Goal: Communication & Community: Share content

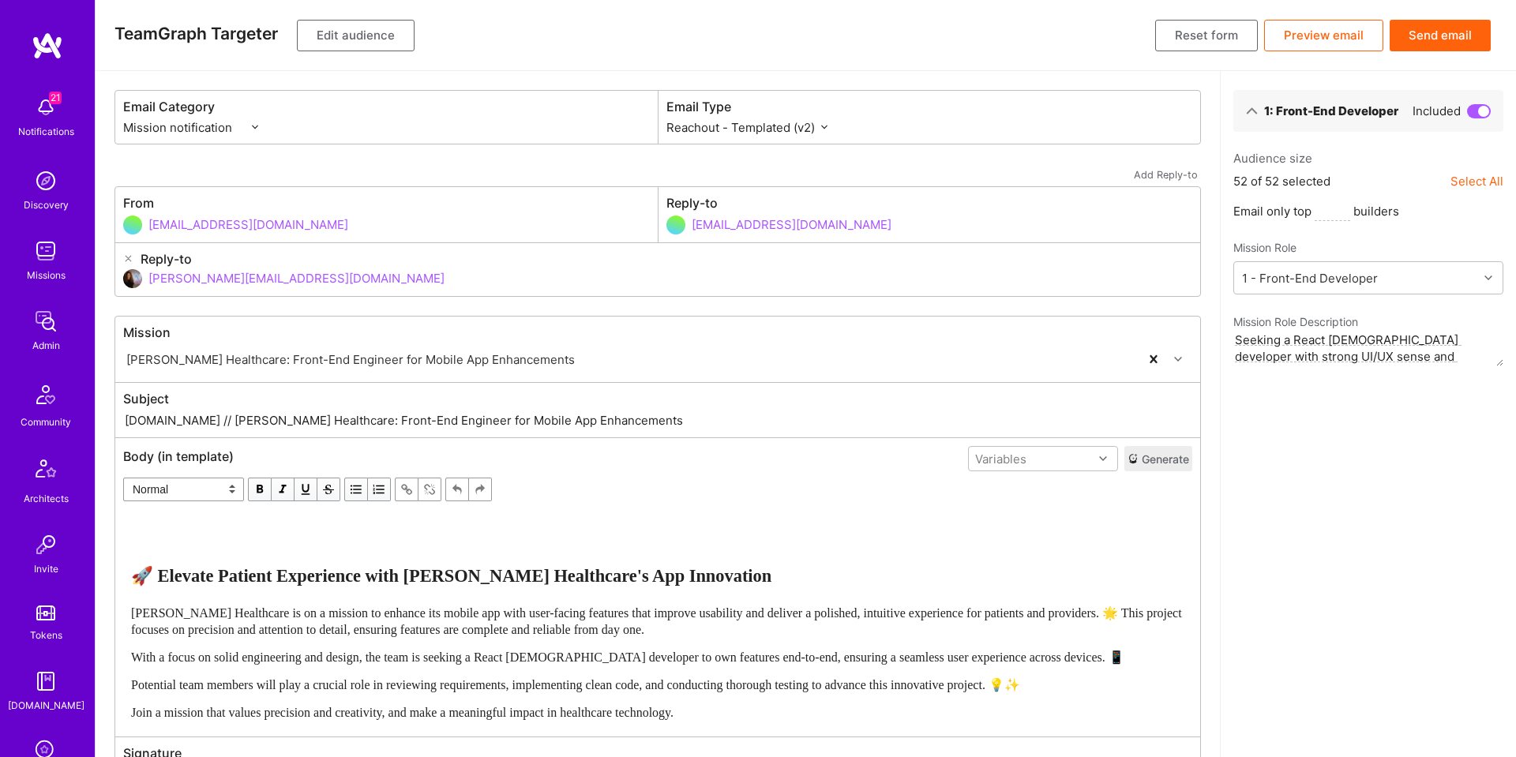
select select "rich-reachout-v2"
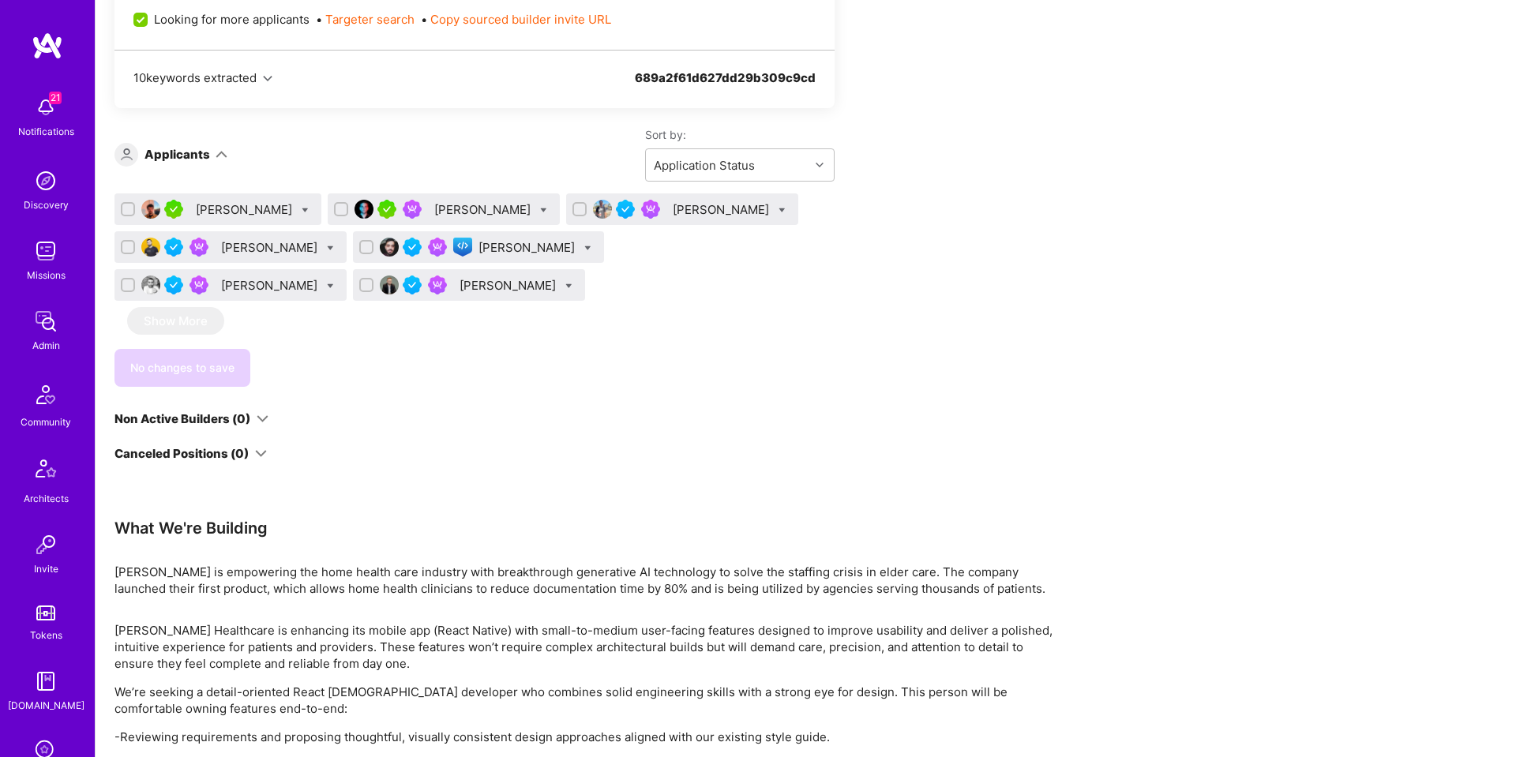
scroll to position [823, 0]
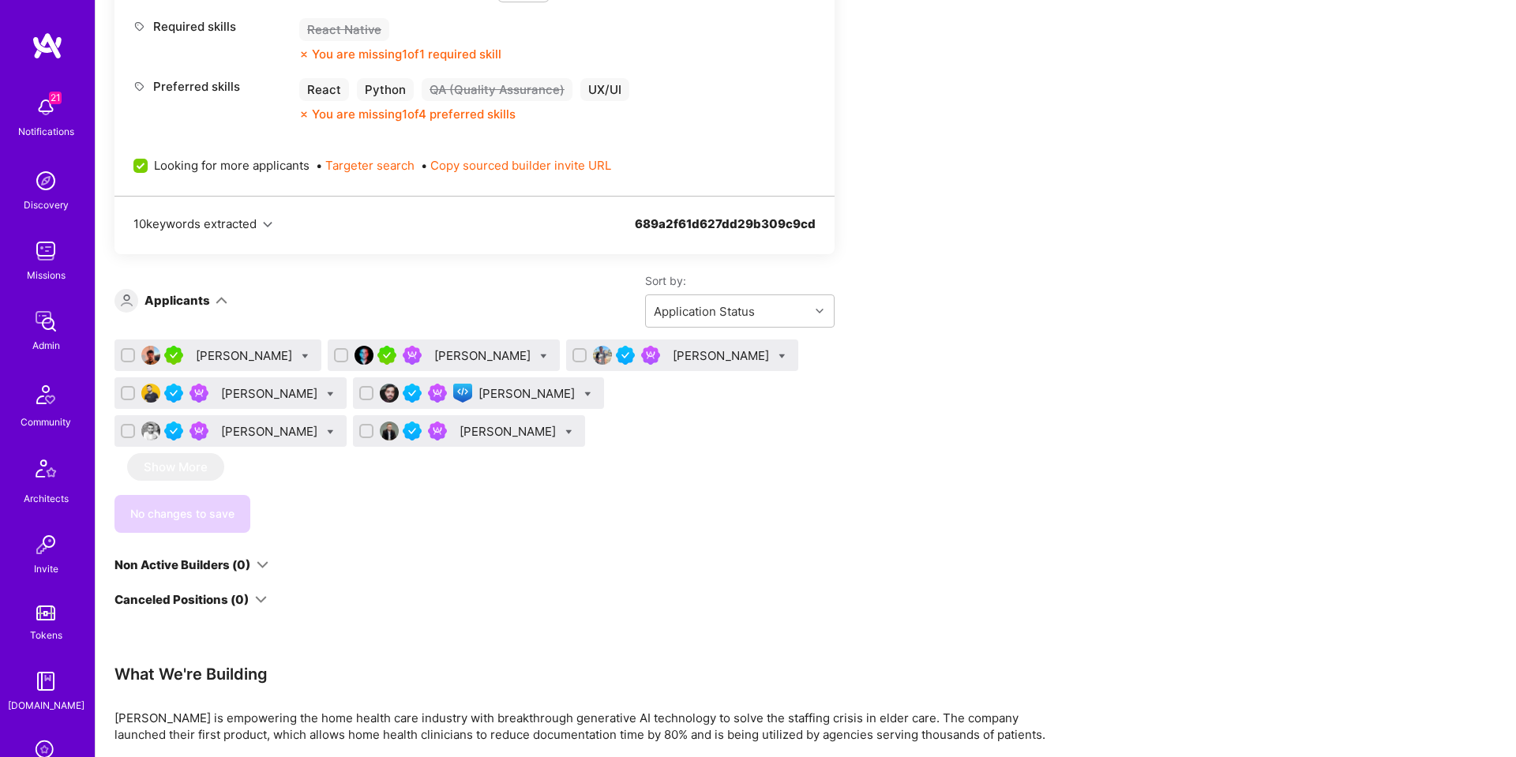
click at [478, 397] on div "Raed Ali" at bounding box center [527, 393] width 99 height 17
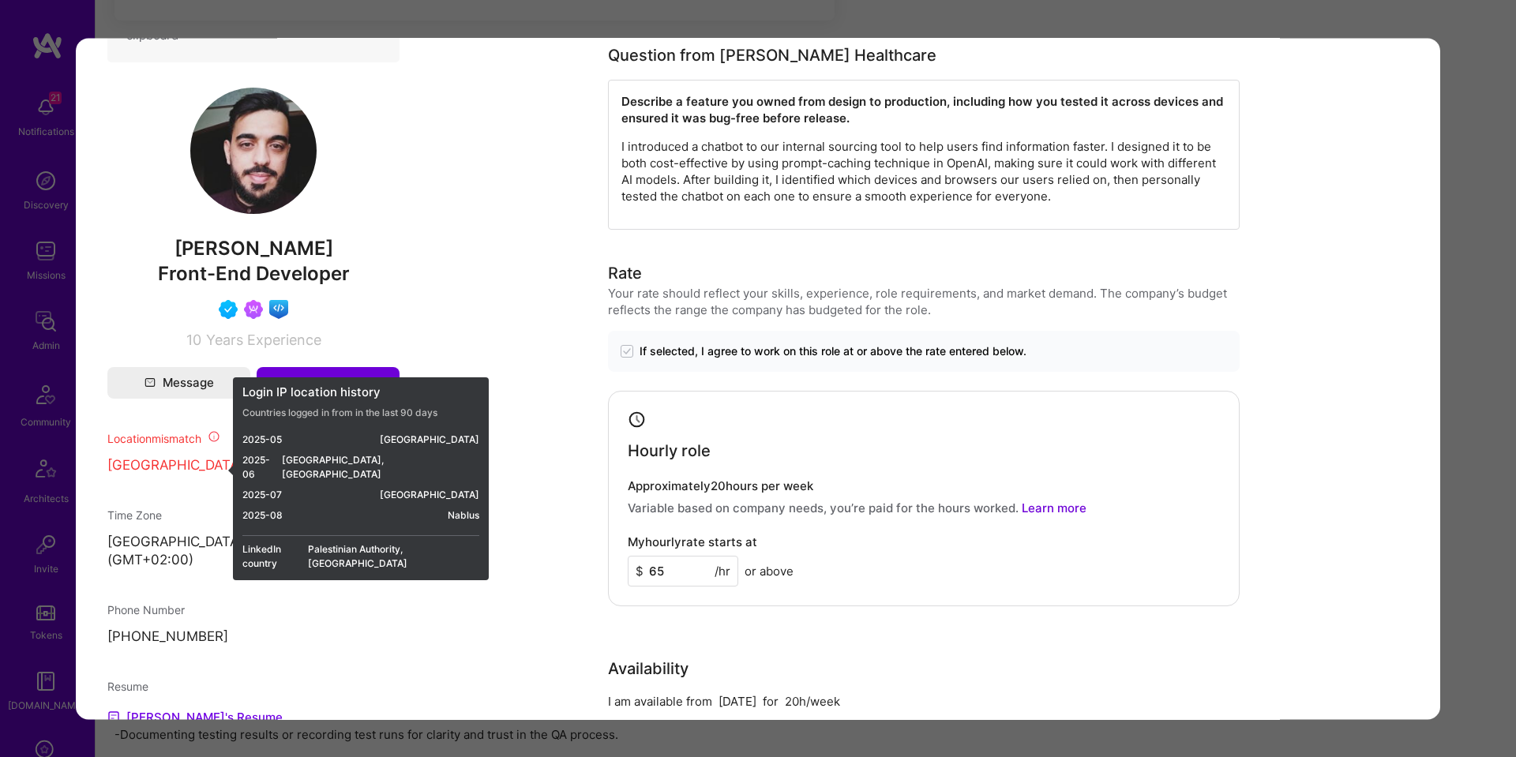
scroll to position [1058, 0]
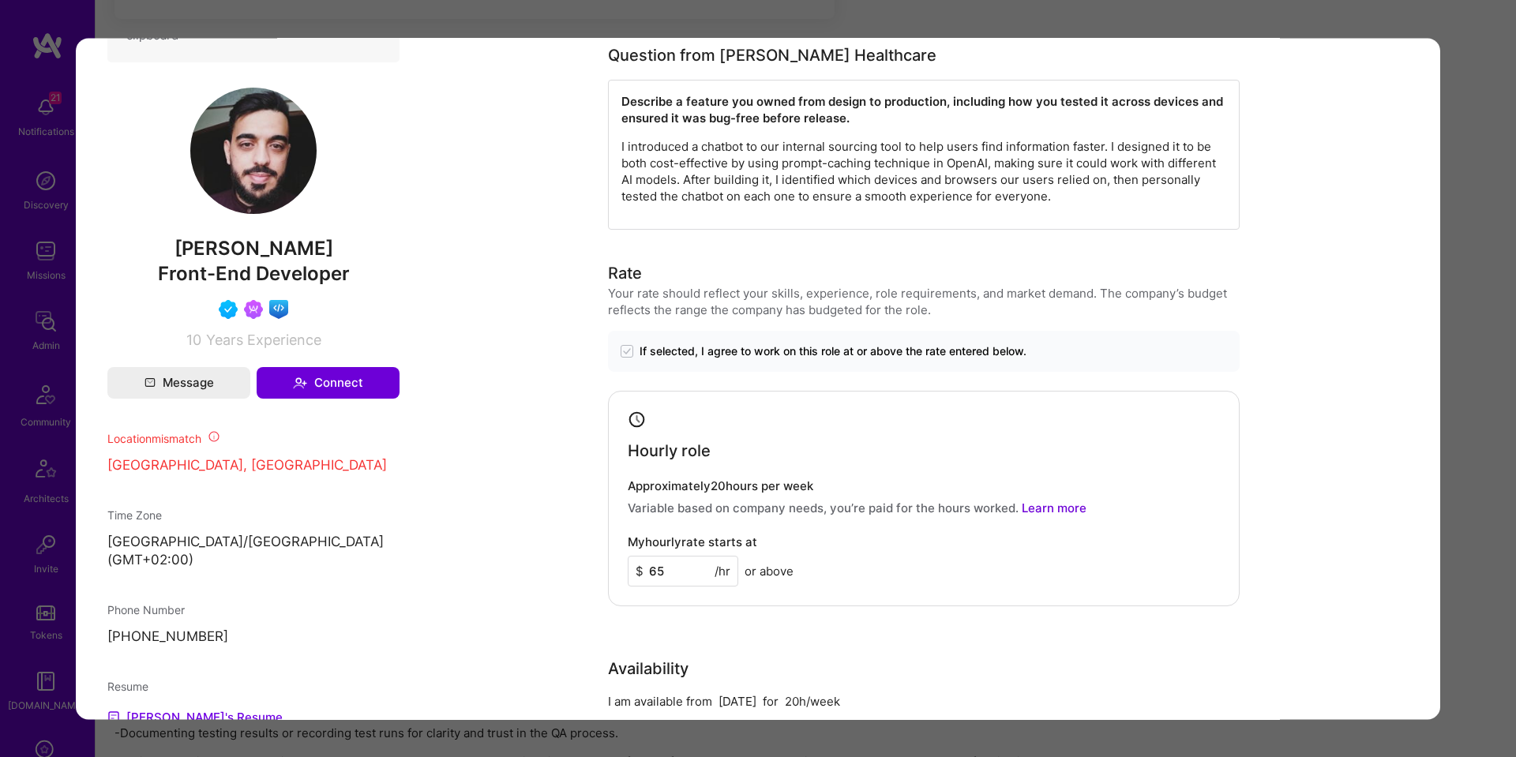
click at [1473, 128] on div "Application 5 of 7 Builder Missing Requirements Required Location See locations…" at bounding box center [758, 378] width 1516 height 757
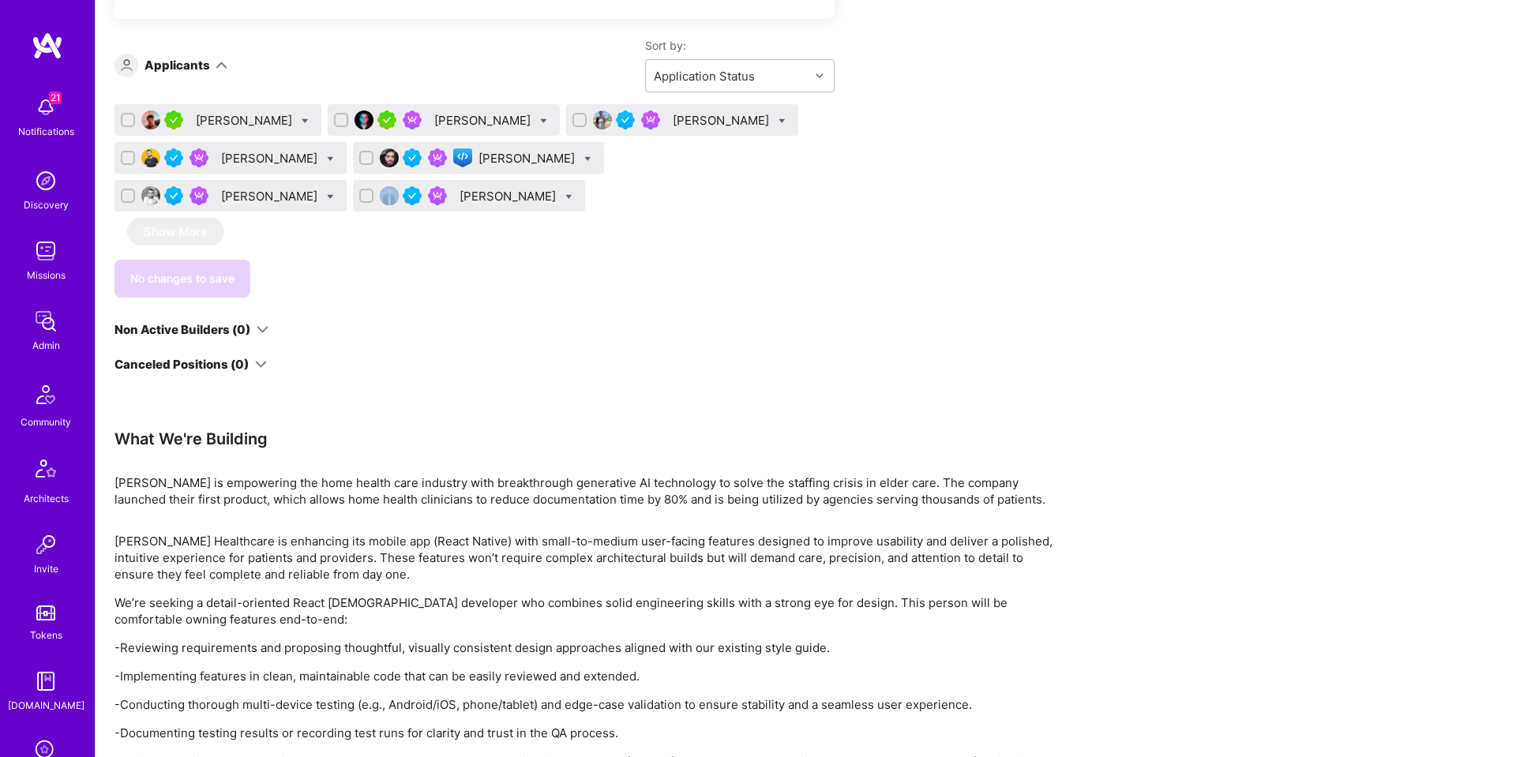
drag, startPoint x: 1473, startPoint y: 128, endPoint x: 957, endPoint y: 217, distance: 524.0
click at [1465, 128] on div "Apply for a Mission Role We’re actively looking for builders. This is the best …" at bounding box center [806, 46] width 1420 height 1645
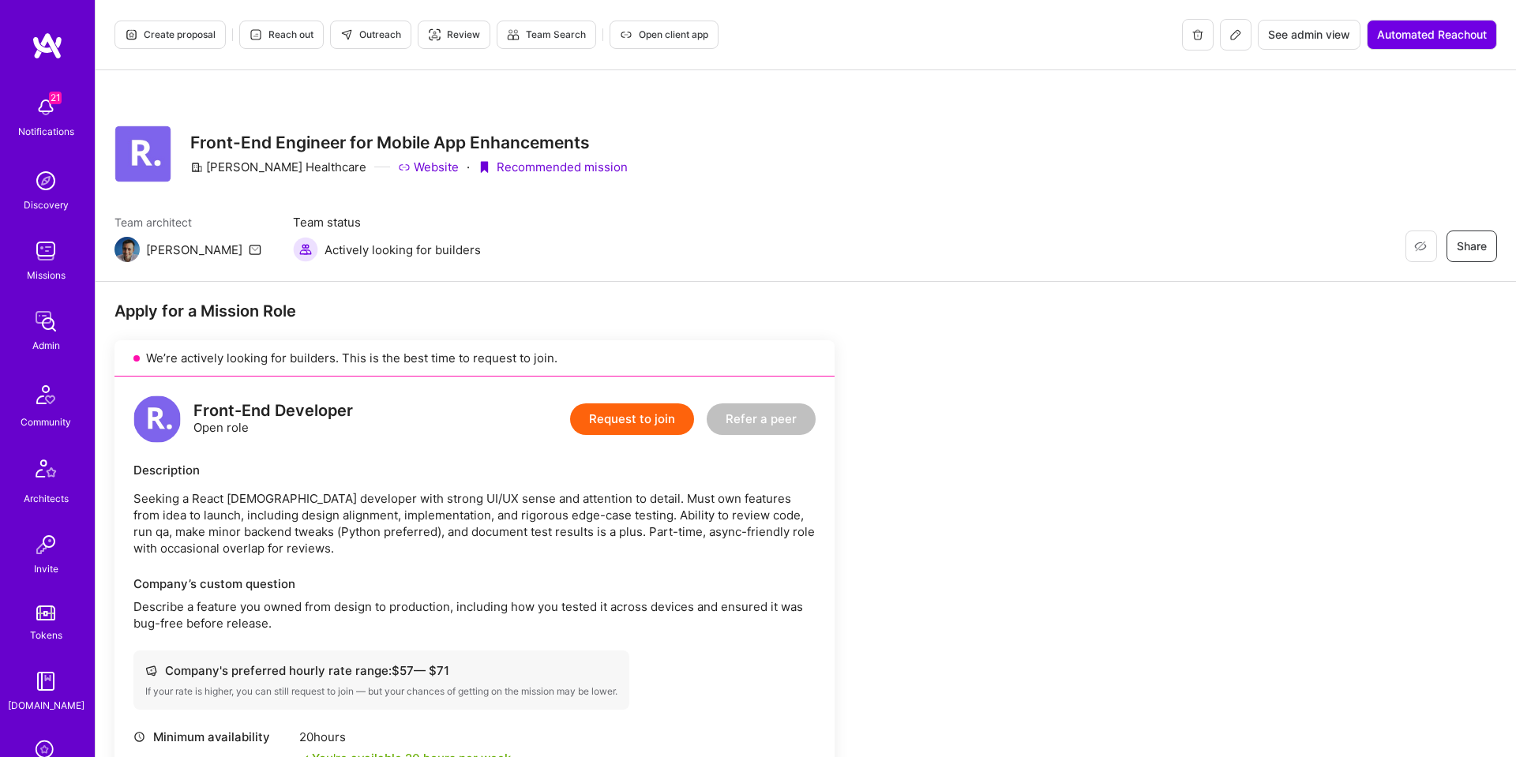
click at [1229, 39] on icon at bounding box center [1235, 34] width 13 height 13
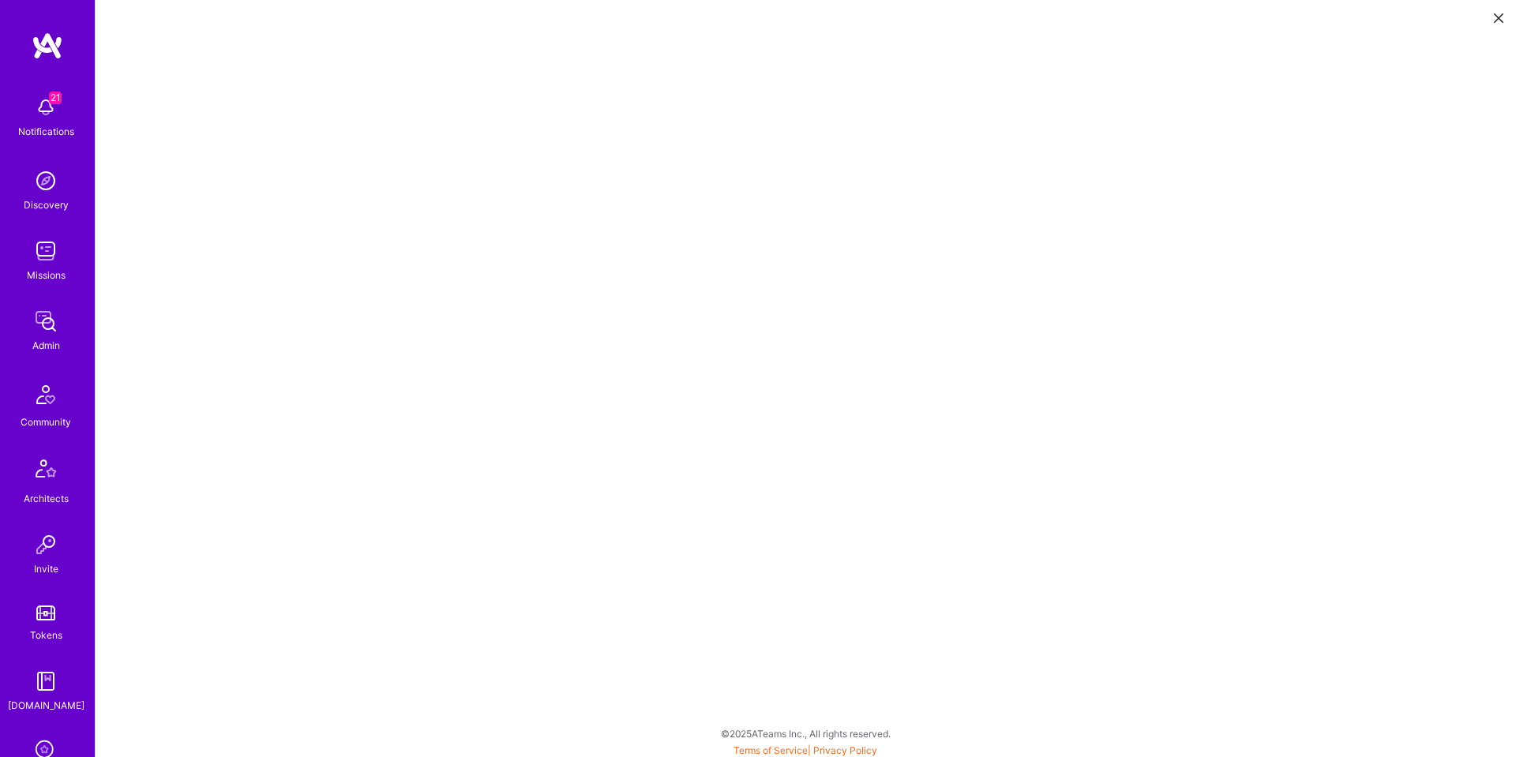
click at [1495, 21] on icon at bounding box center [1498, 17] width 9 height 9
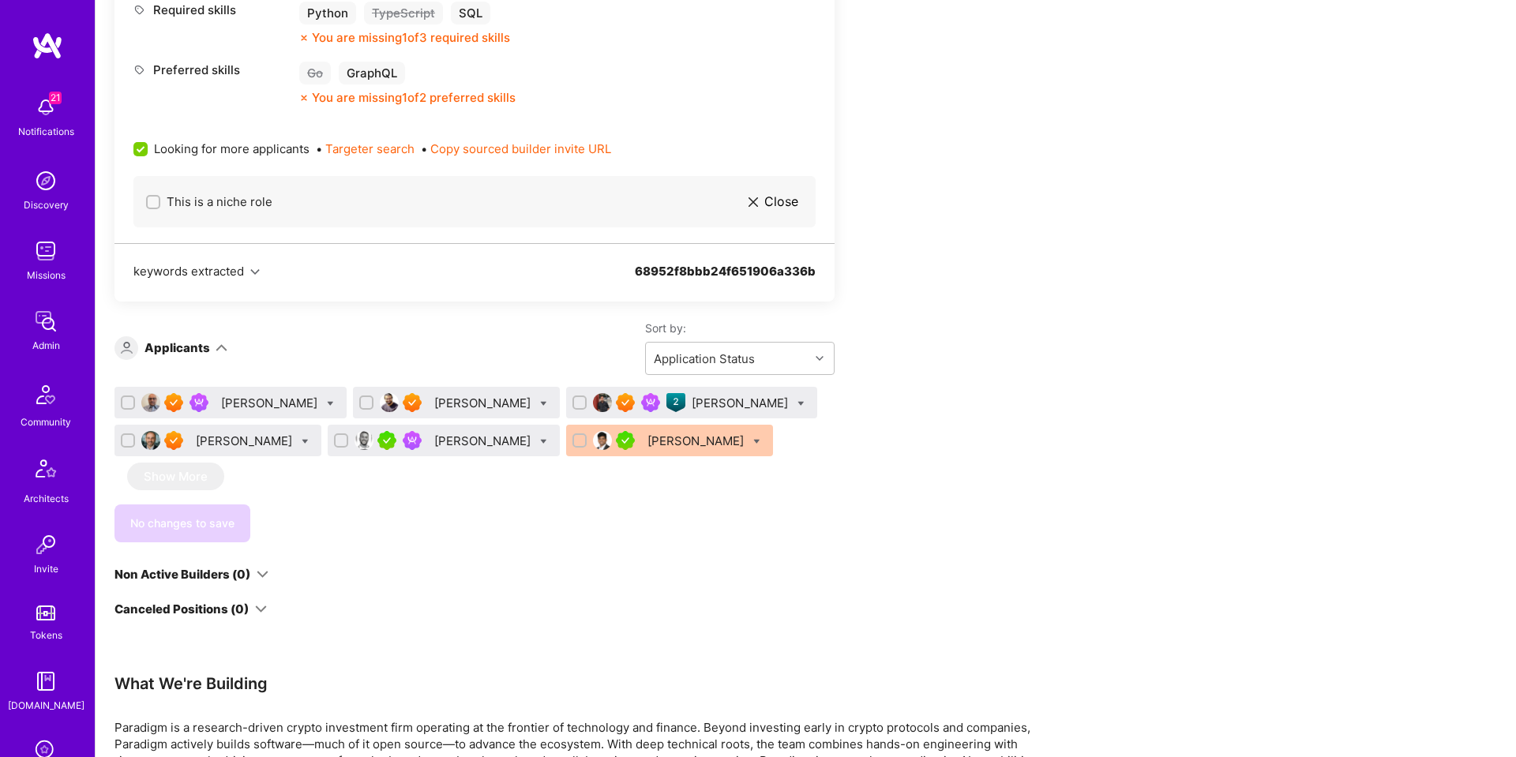
scroll to position [895, 0]
click at [129, 442] on input "checkbox" at bounding box center [129, 441] width 11 height 11
checkbox input "true"
click at [337, 440] on input "checkbox" at bounding box center [342, 441] width 11 height 11
checkbox input "true"
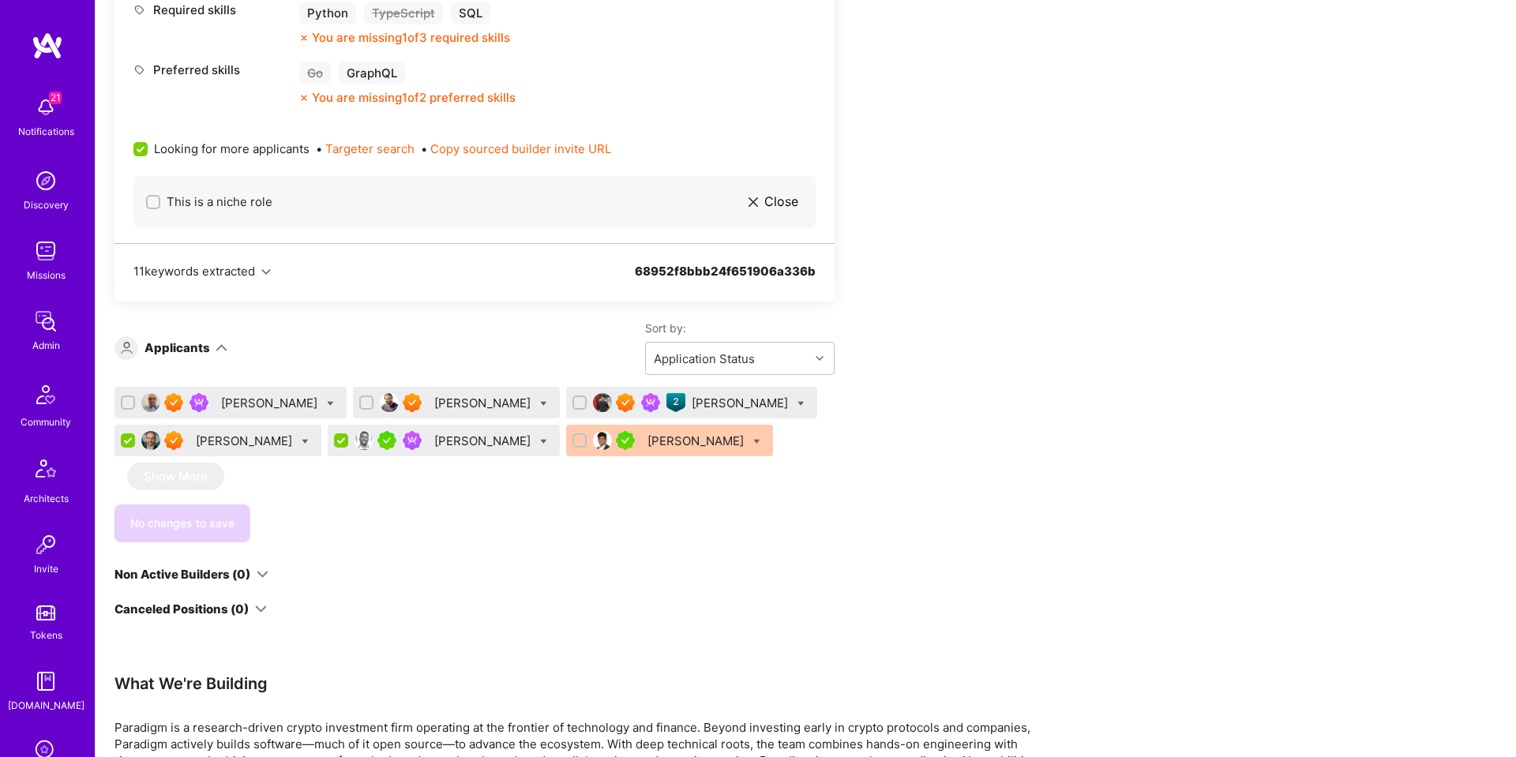
drag, startPoint x: 343, startPoint y: 397, endPoint x: 382, endPoint y: 422, distance: 46.4
click at [362, 398] on input "checkbox" at bounding box center [367, 403] width 11 height 11
checkbox input "true"
drag, startPoint x: 520, startPoint y: 403, endPoint x: 494, endPoint y: 405, distance: 26.2
click at [576, 403] on input "checkbox" at bounding box center [581, 403] width 11 height 11
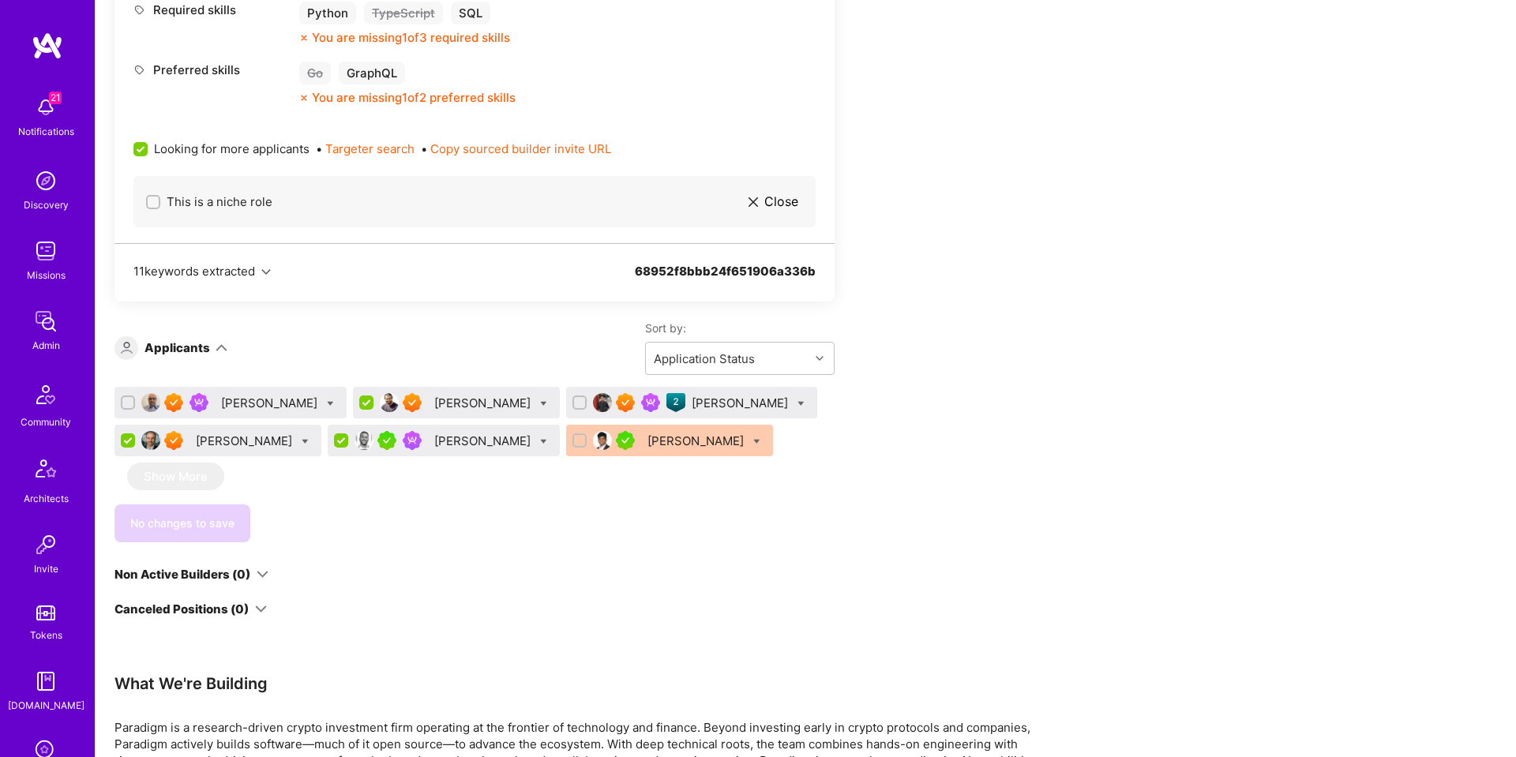
checkbox input "true"
click at [540, 405] on icon at bounding box center [543, 403] width 7 height 7
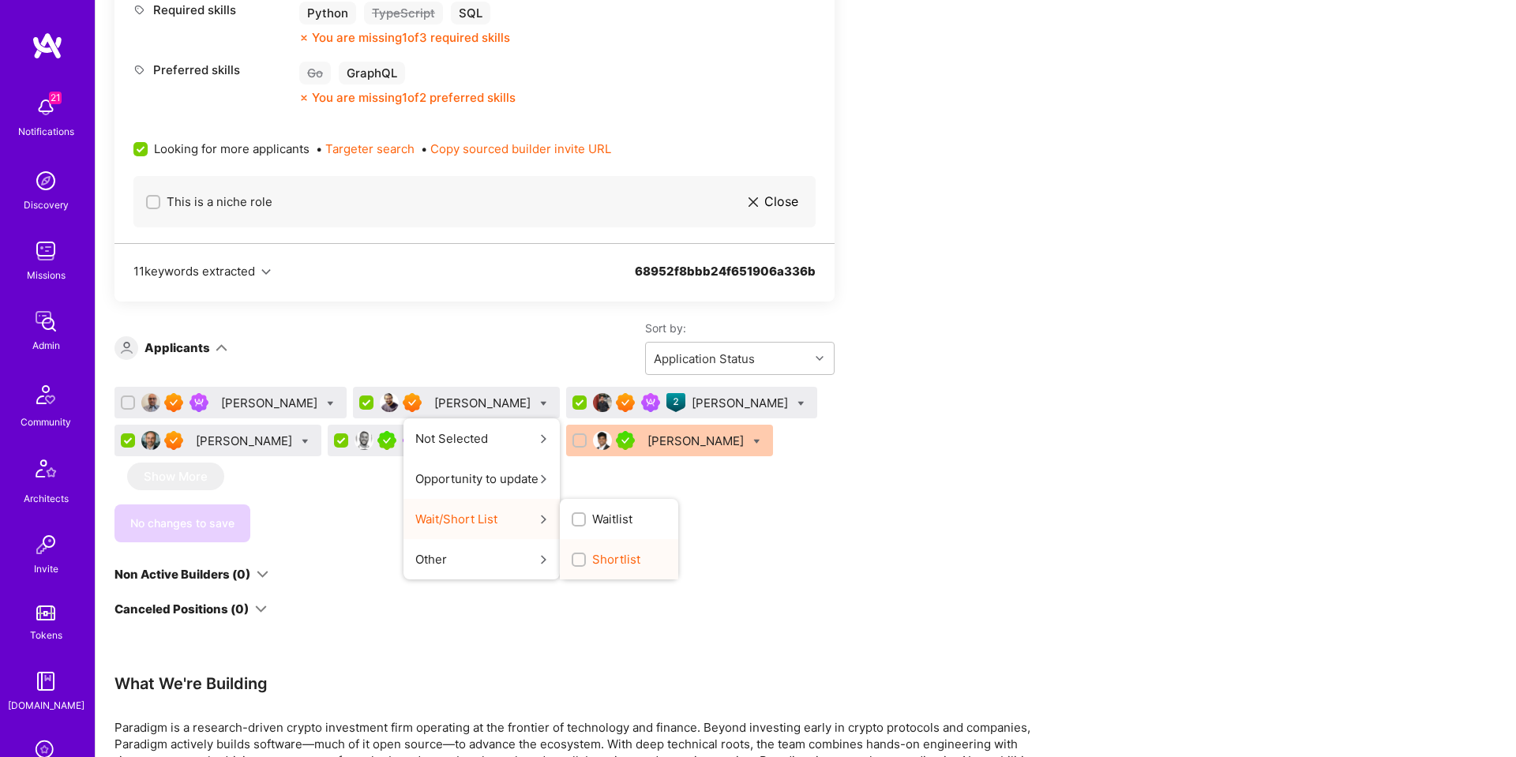
click at [592, 561] on span "Shortlist" at bounding box center [616, 559] width 48 height 17
click at [575, 561] on input "Shortlist" at bounding box center [580, 560] width 11 height 11
checkbox input "true"
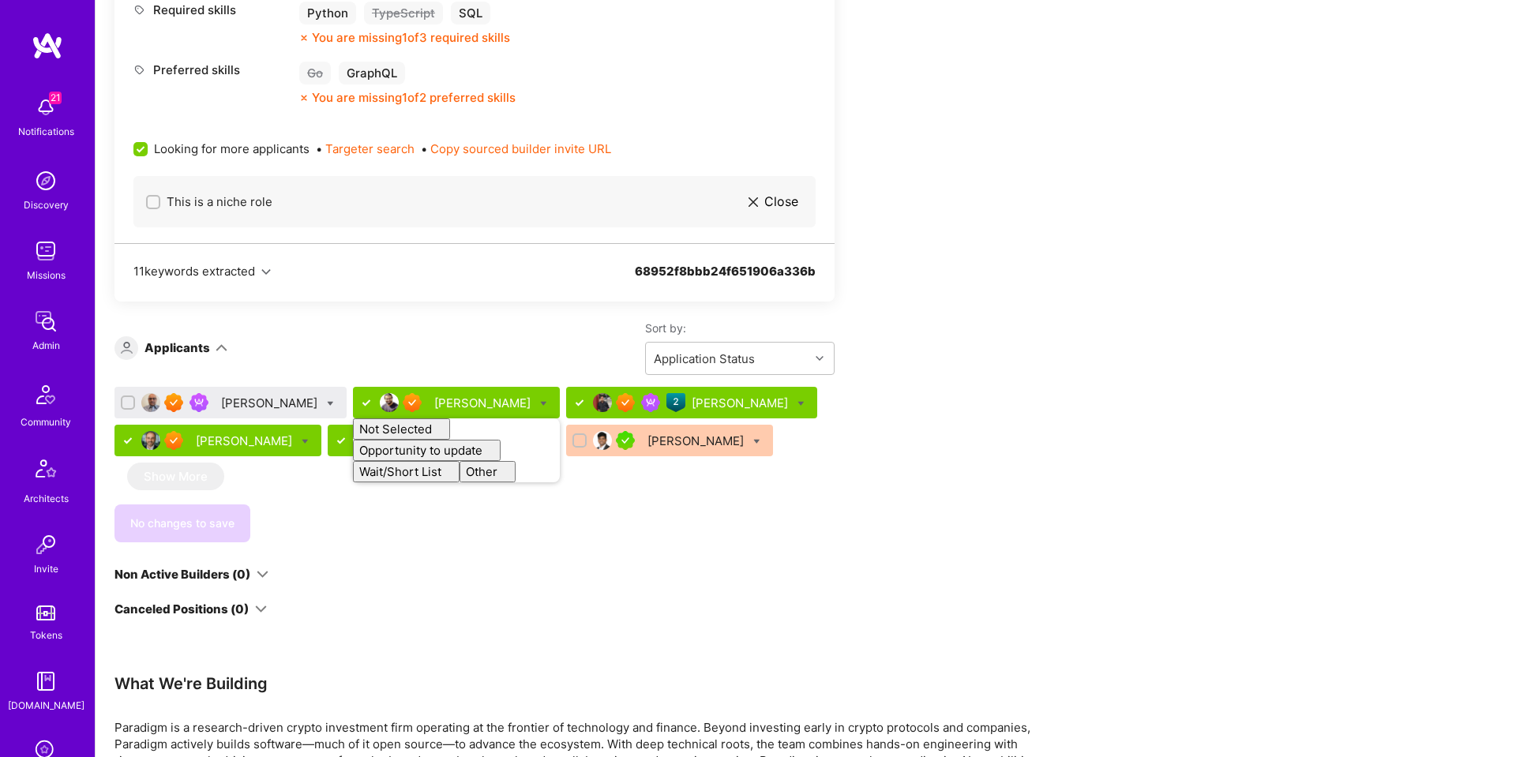
checkbox input "false"
drag, startPoint x: 408, startPoint y: 345, endPoint x: 323, endPoint y: 395, distance: 98.7
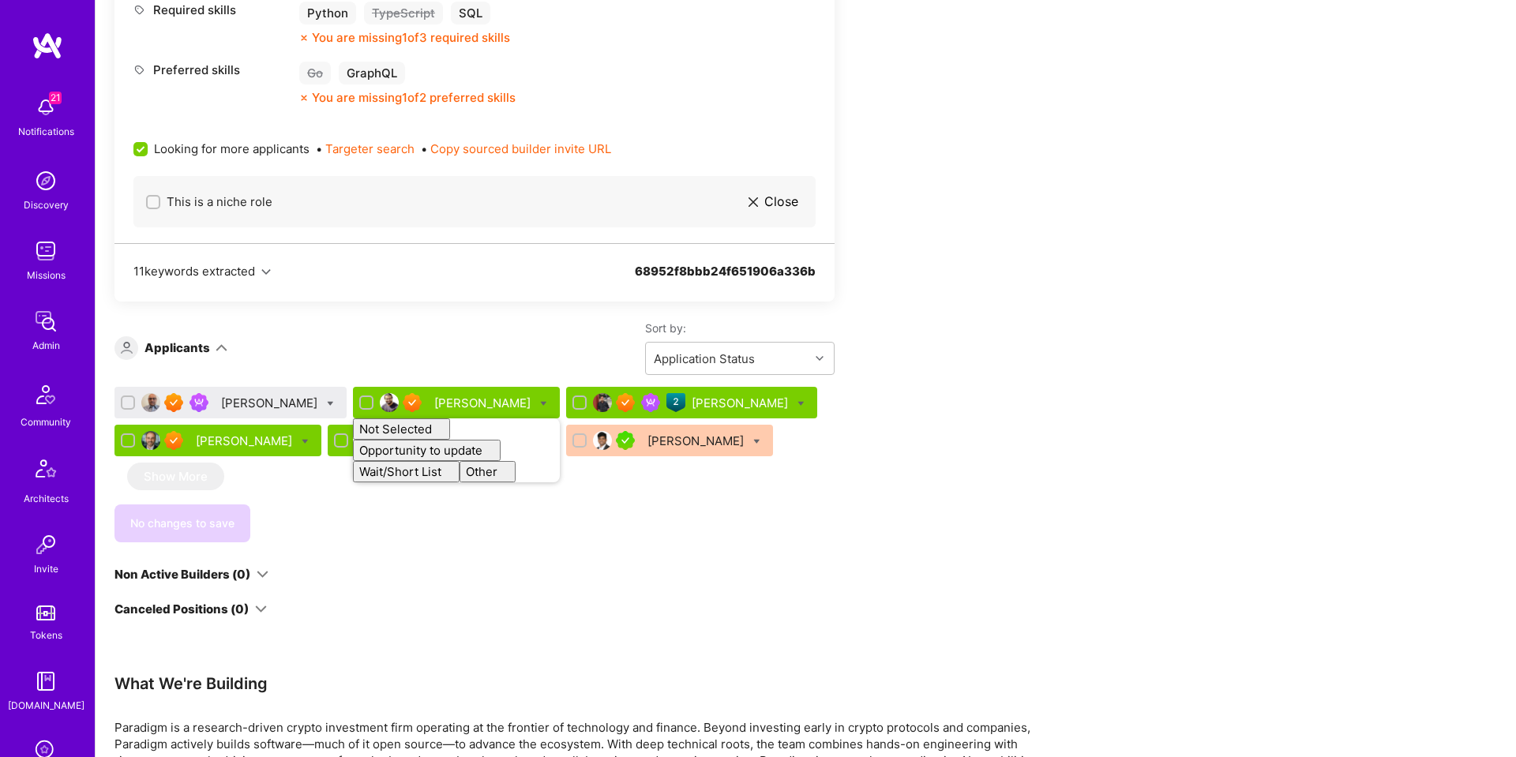
click at [407, 347] on div "Sort by: Application Status" at bounding box center [530, 348] width 607 height 54
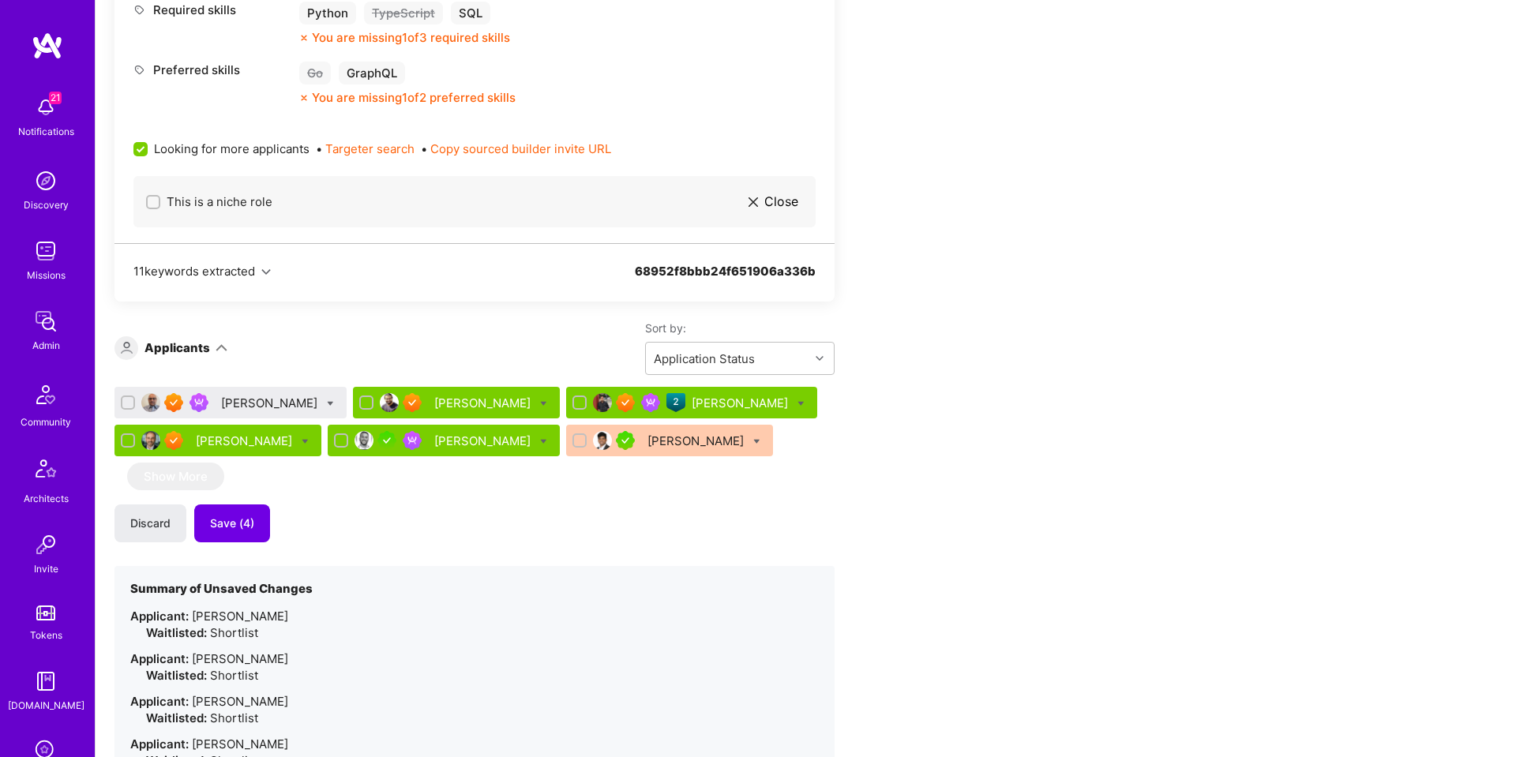
scroll to position [895, 0]
drag, startPoint x: 226, startPoint y: 523, endPoint x: 268, endPoint y: 486, distance: 56.0
click at [226, 523] on span "Save (4)" at bounding box center [232, 524] width 44 height 16
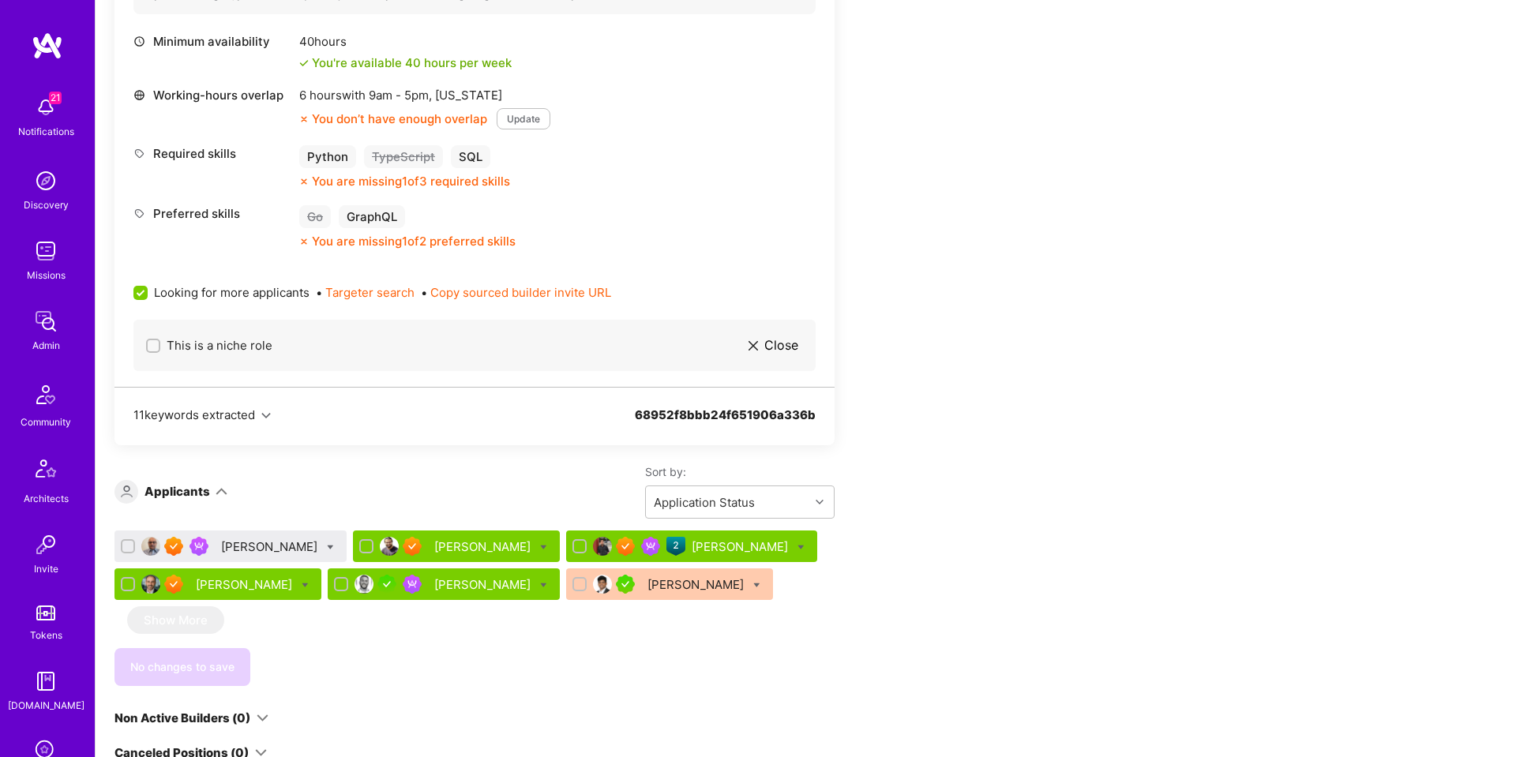
scroll to position [1099, 0]
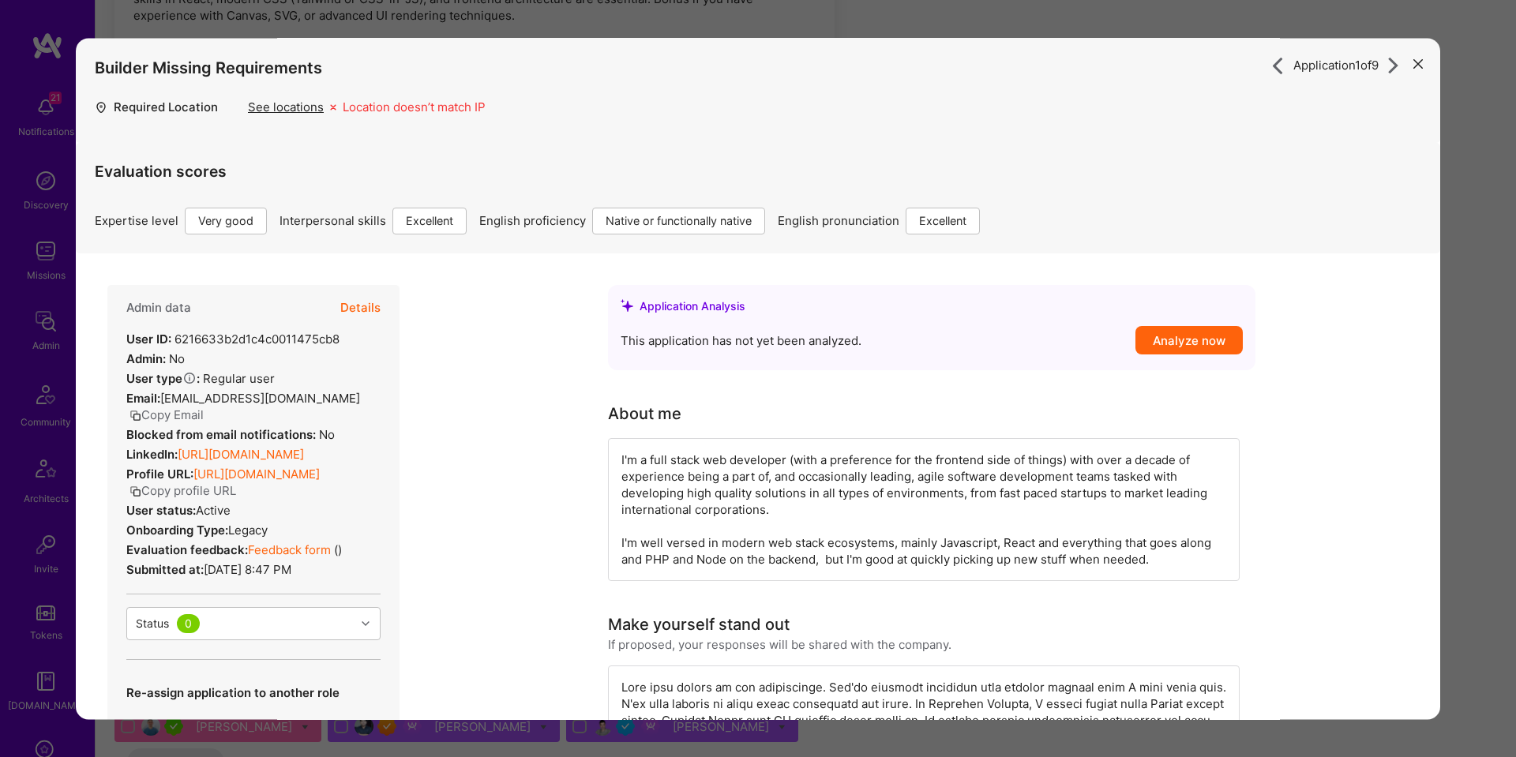
scroll to position [1002, 0]
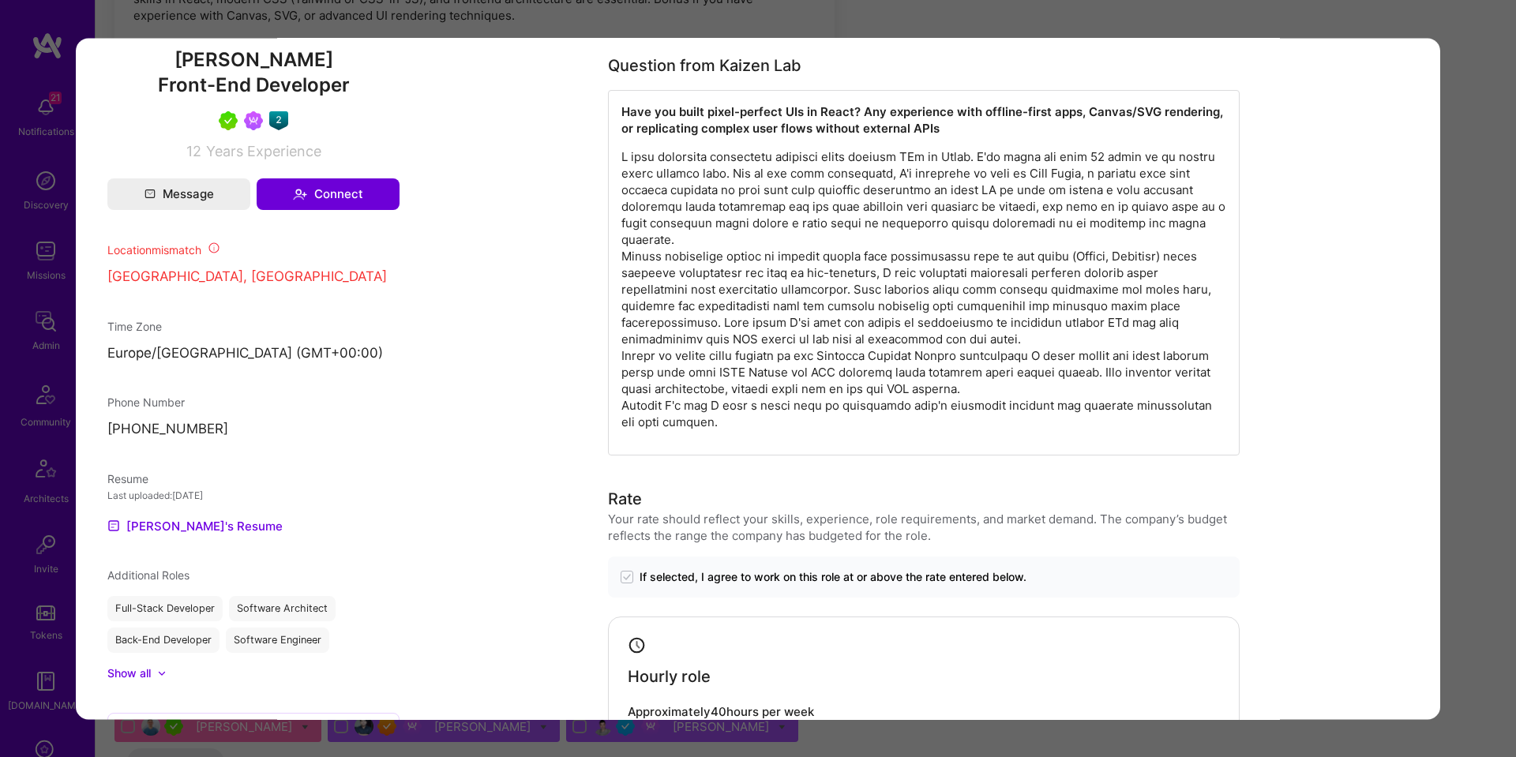
click at [1453, 184] on div "Application 1 of 9 Builder Missing Requirements Required Location See locations…" at bounding box center [758, 378] width 1516 height 757
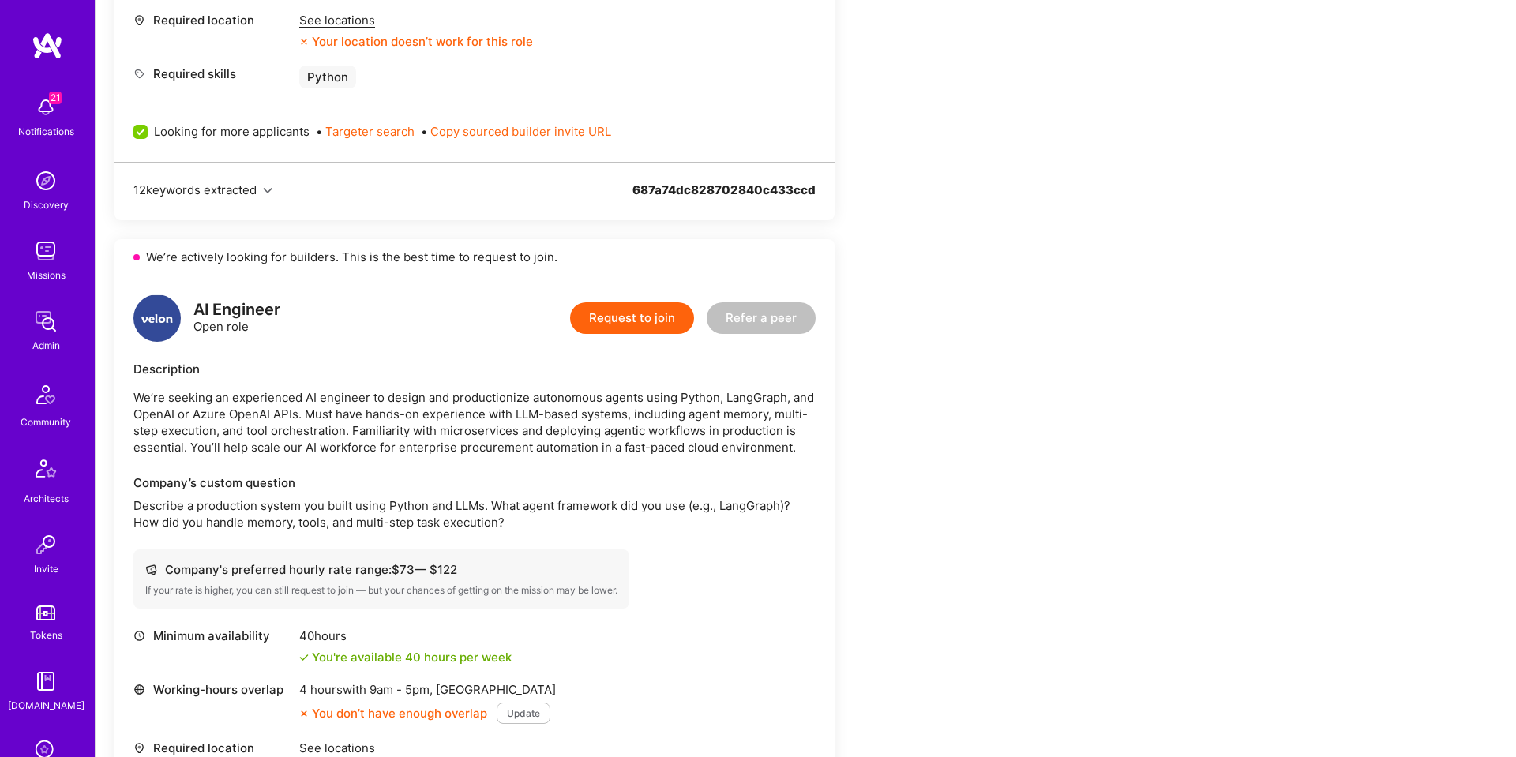
scroll to position [829, 0]
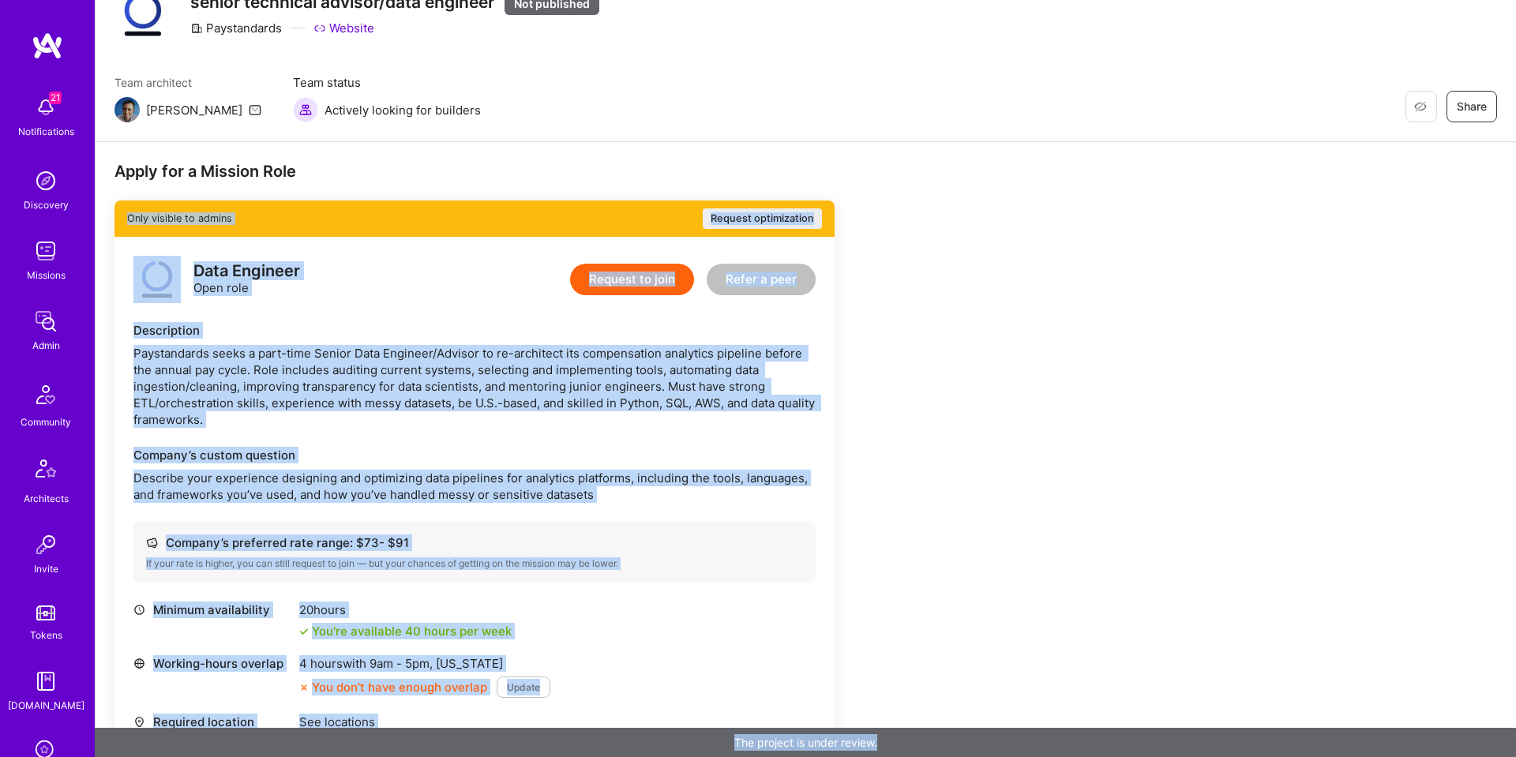
scroll to position [231, 0]
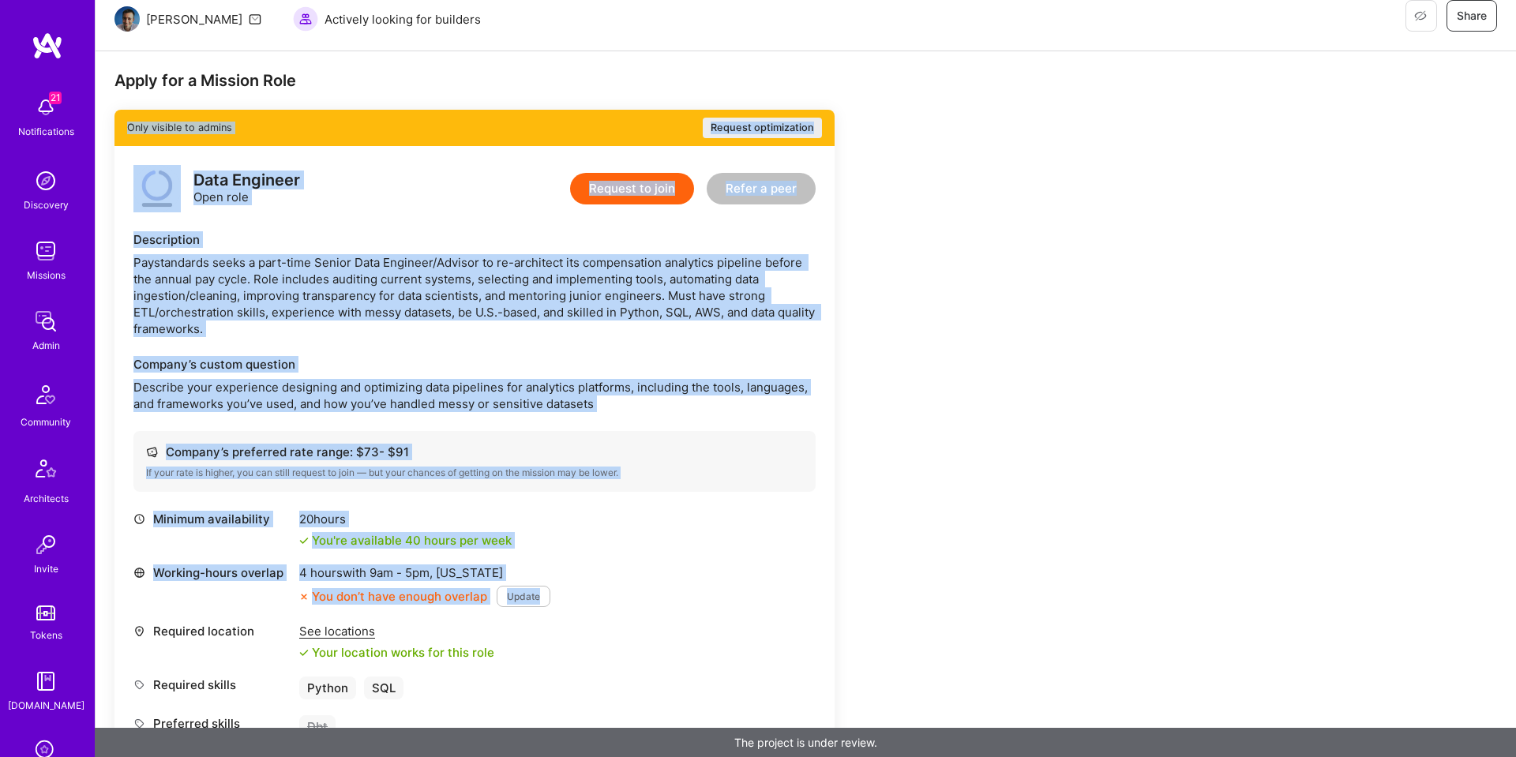
drag, startPoint x: 521, startPoint y: 111, endPoint x: -1054, endPoint y: 519, distance: 1627.0
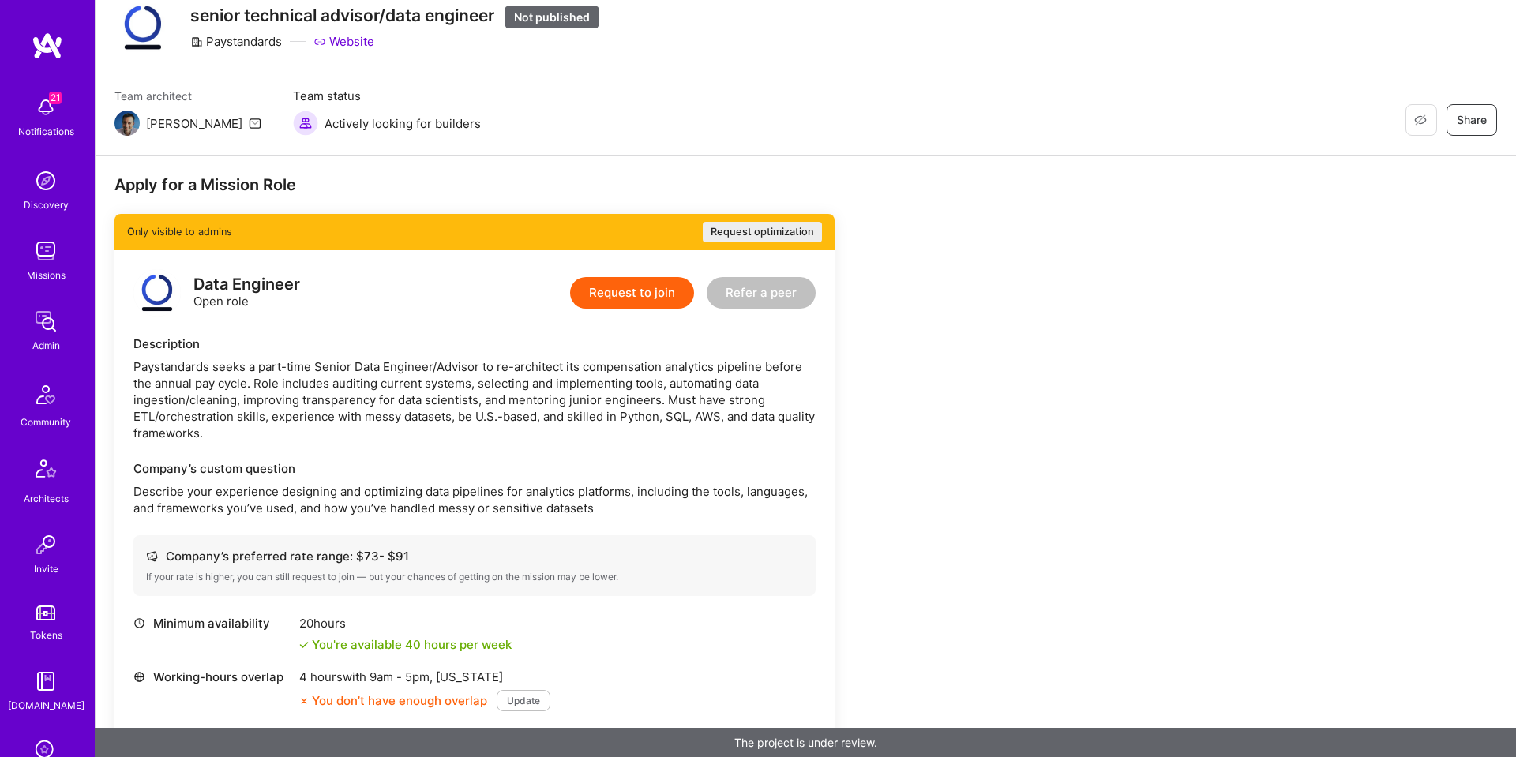
scroll to position [158, 0]
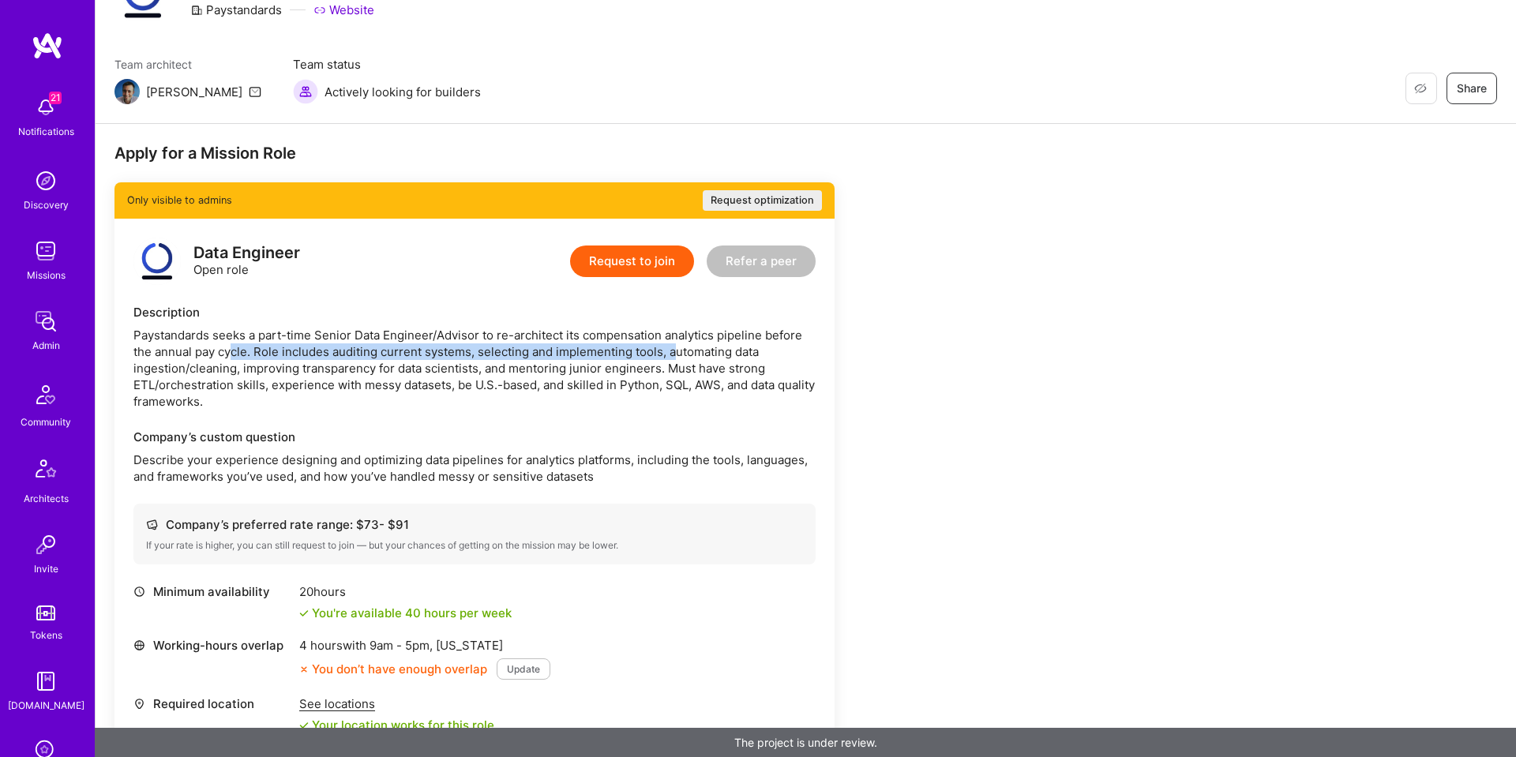
drag, startPoint x: 718, startPoint y: 345, endPoint x: 231, endPoint y: 347, distance: 487.2
click at [231, 347] on div "Paystandards seeks a part-time Senior Data Engineer/Advisor to re-architect its…" at bounding box center [474, 368] width 682 height 83
drag, startPoint x: 231, startPoint y: 347, endPoint x: 245, endPoint y: 347, distance: 14.2
click at [235, 347] on div "Paystandards seeks a part-time Senior Data Engineer/Advisor to re-architect its…" at bounding box center [474, 368] width 682 height 83
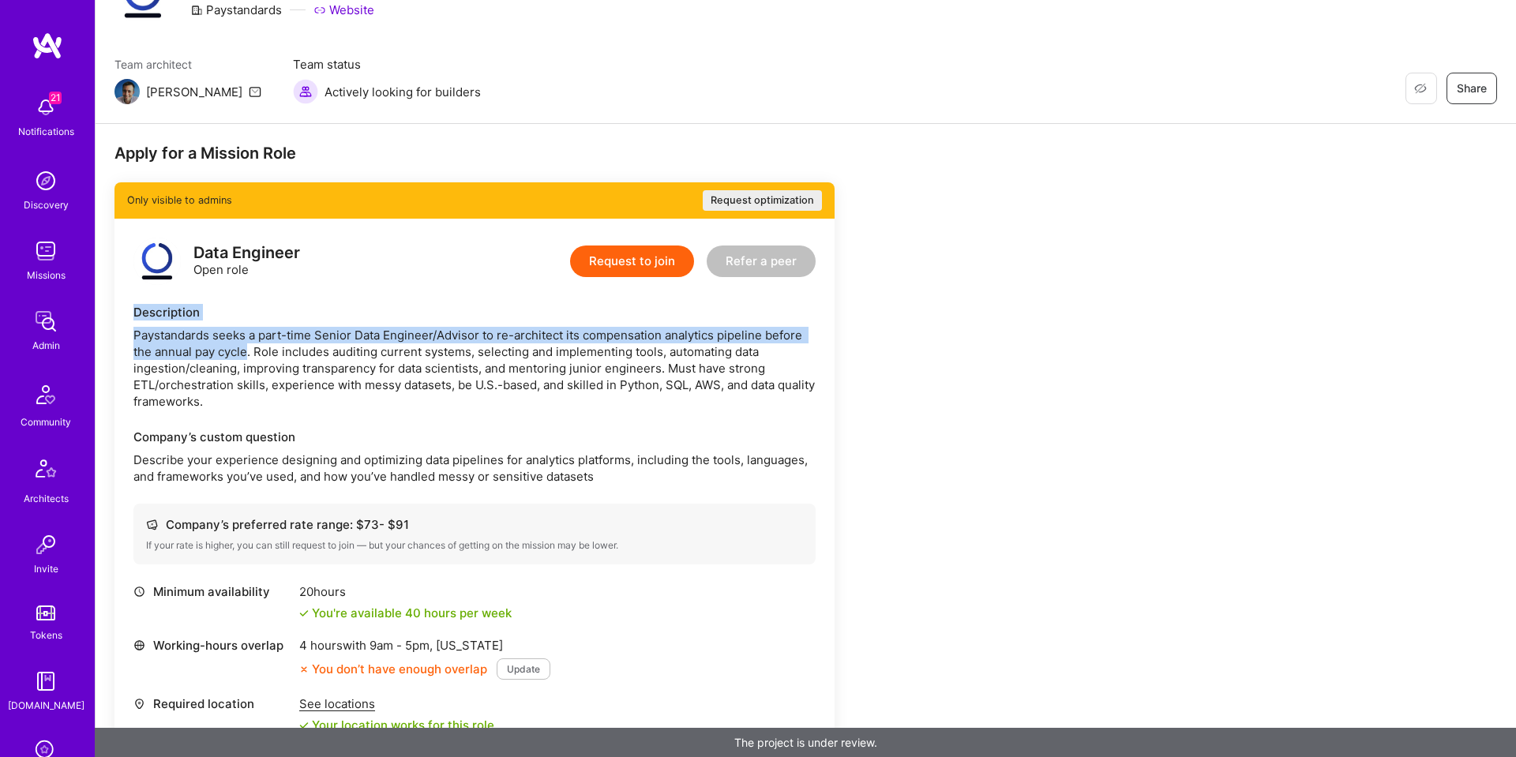
drag, startPoint x: 240, startPoint y: 347, endPoint x: 115, endPoint y: 313, distance: 129.3
click at [115, 313] on div "Data Engineer Open role Request to join Refer a peer Description Paystandards s…" at bounding box center [474, 594] width 720 height 751
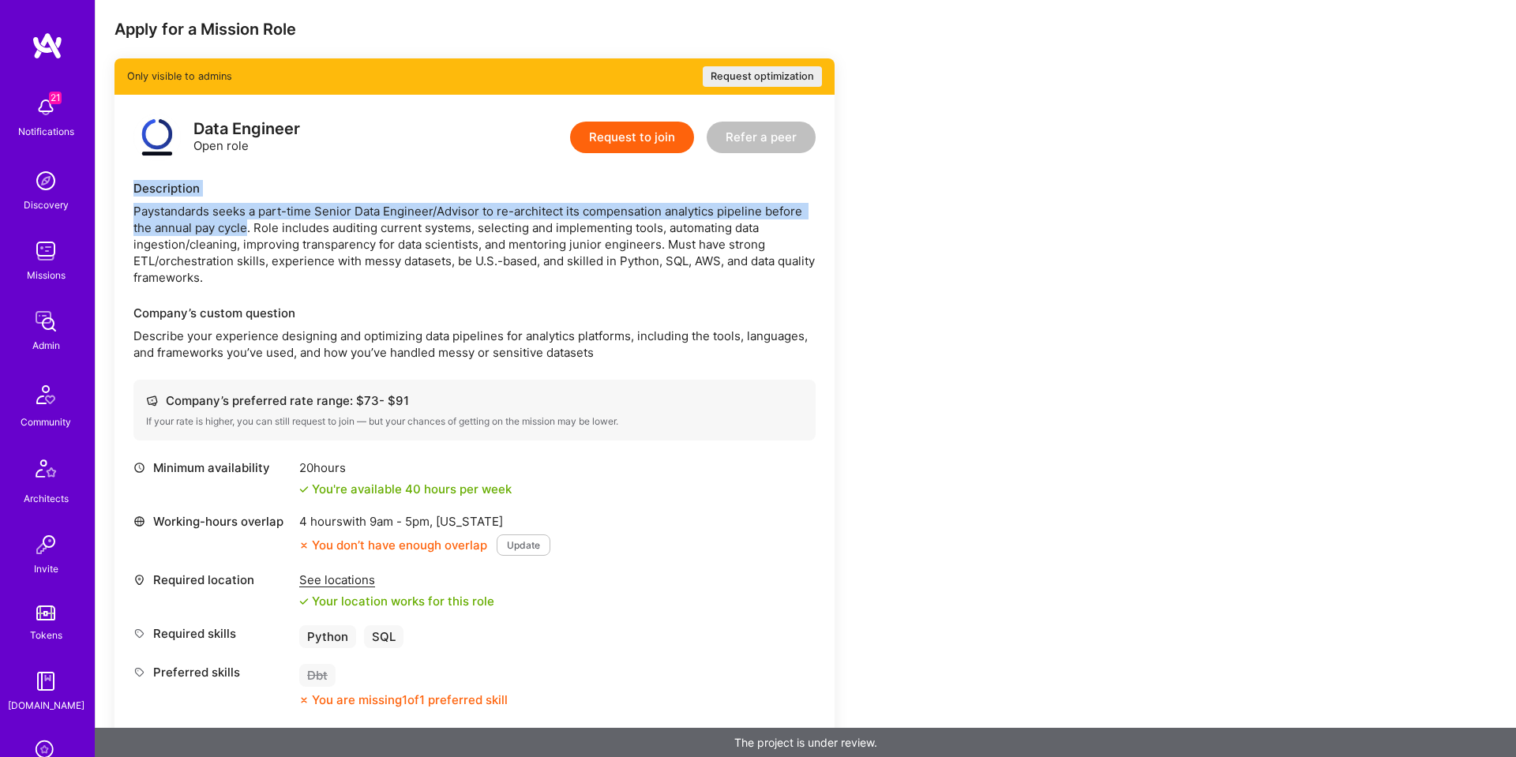
scroll to position [270, 0]
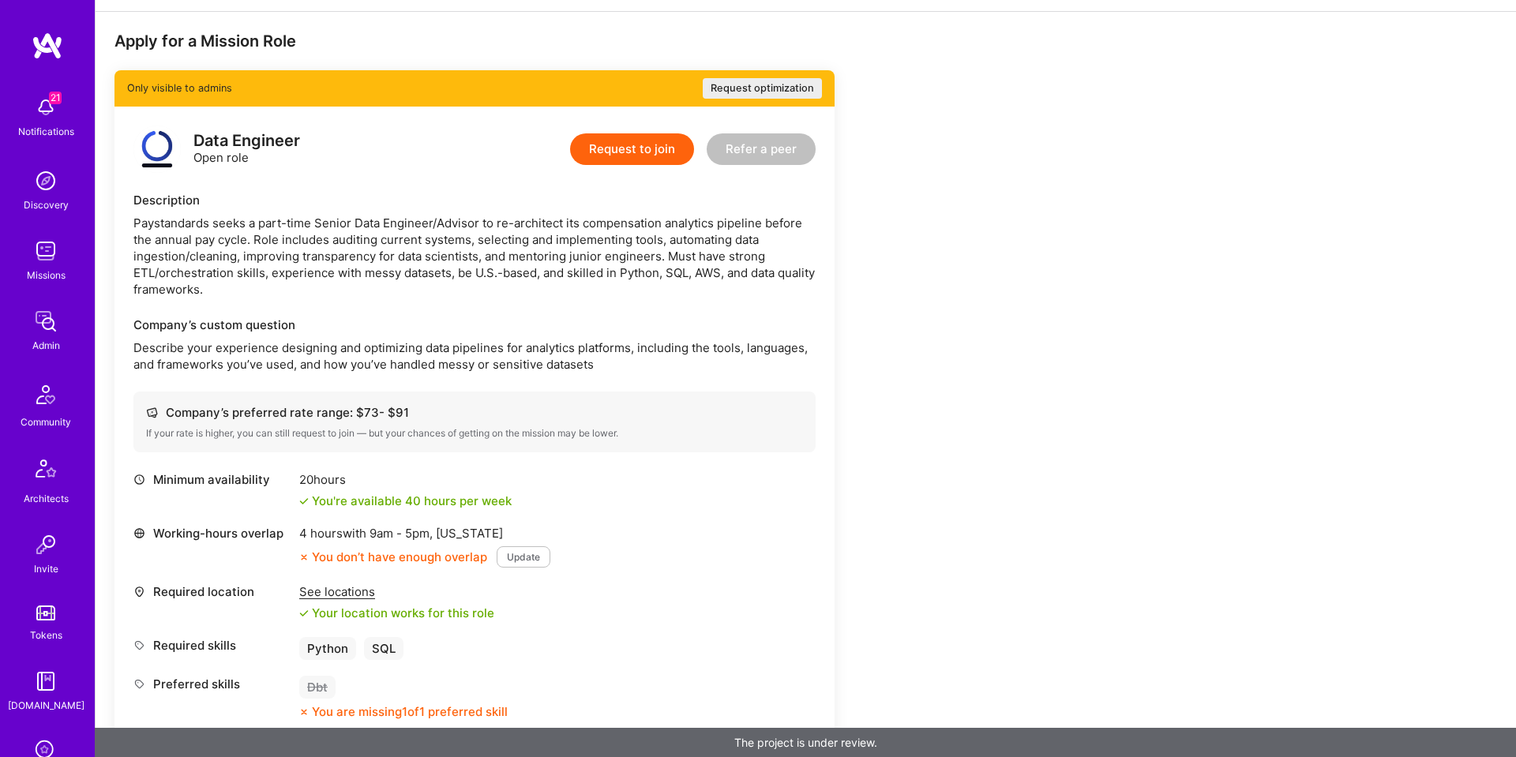
click at [456, 251] on div "Paystandards seeks a part-time Senior Data Engineer/Advisor to re-architect its…" at bounding box center [474, 256] width 682 height 83
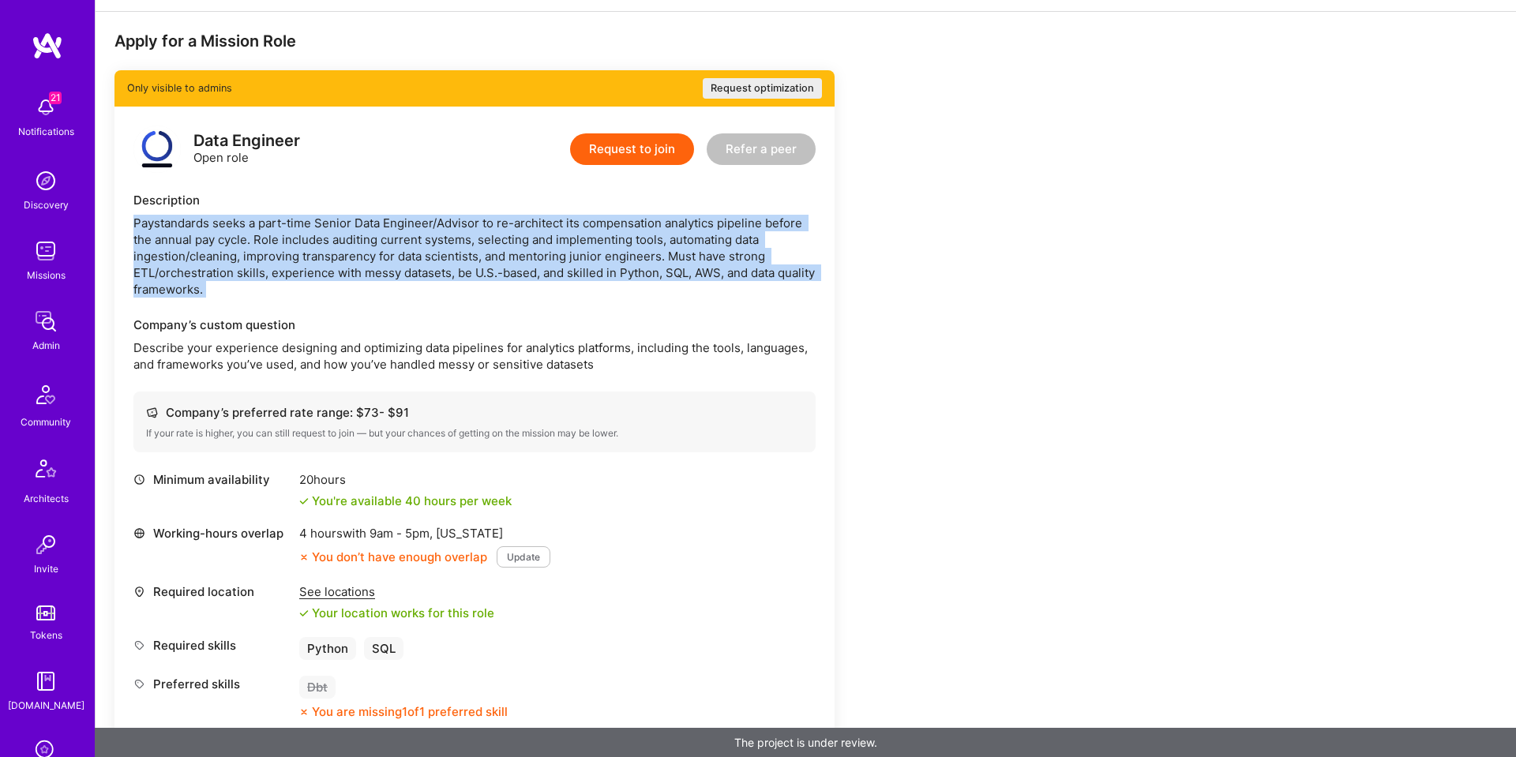
click at [456, 251] on div "Paystandards seeks a part-time Senior Data Engineer/Advisor to re-architect its…" at bounding box center [474, 256] width 682 height 83
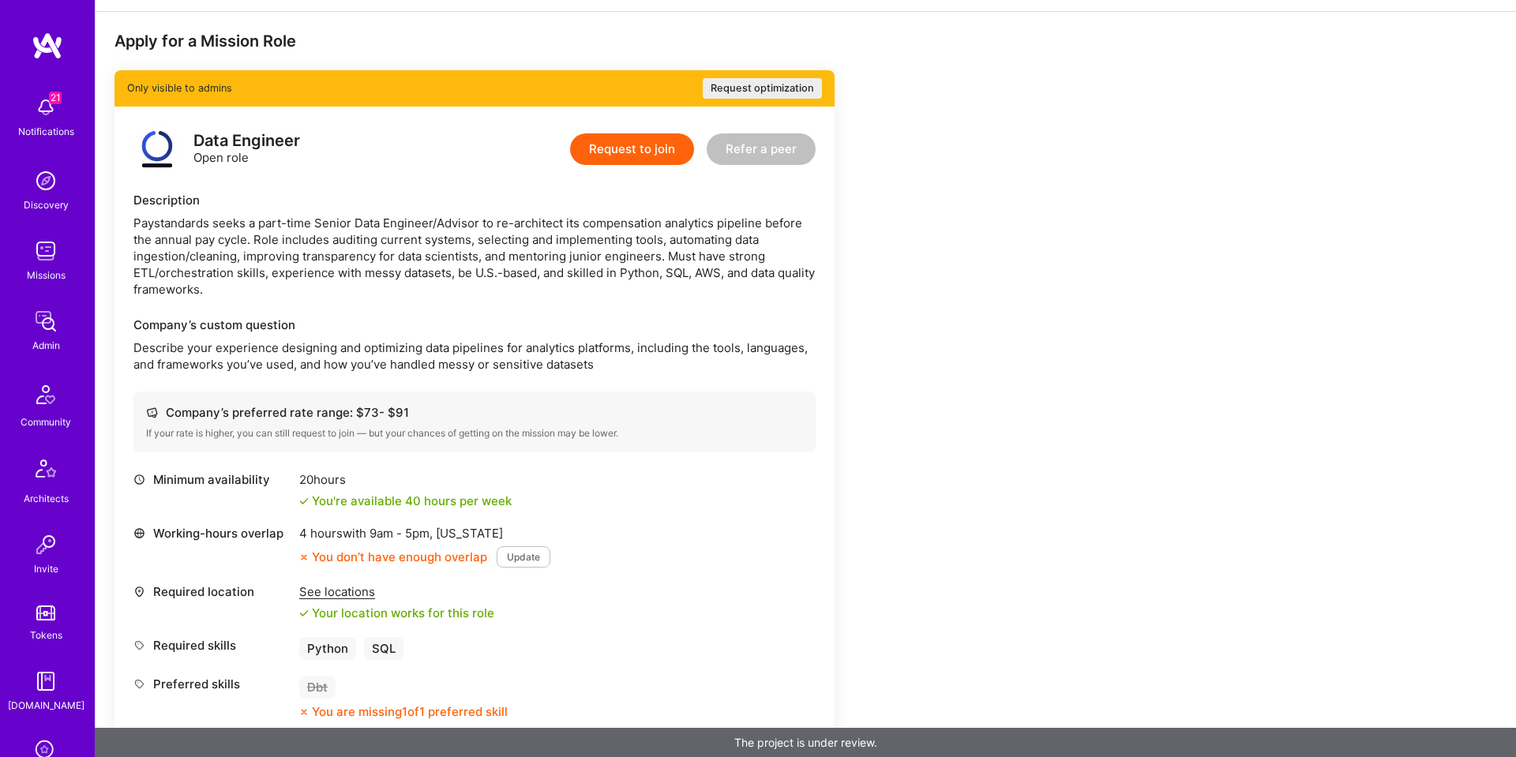
click at [187, 140] on div "Data Engineer Open role" at bounding box center [216, 149] width 167 height 47
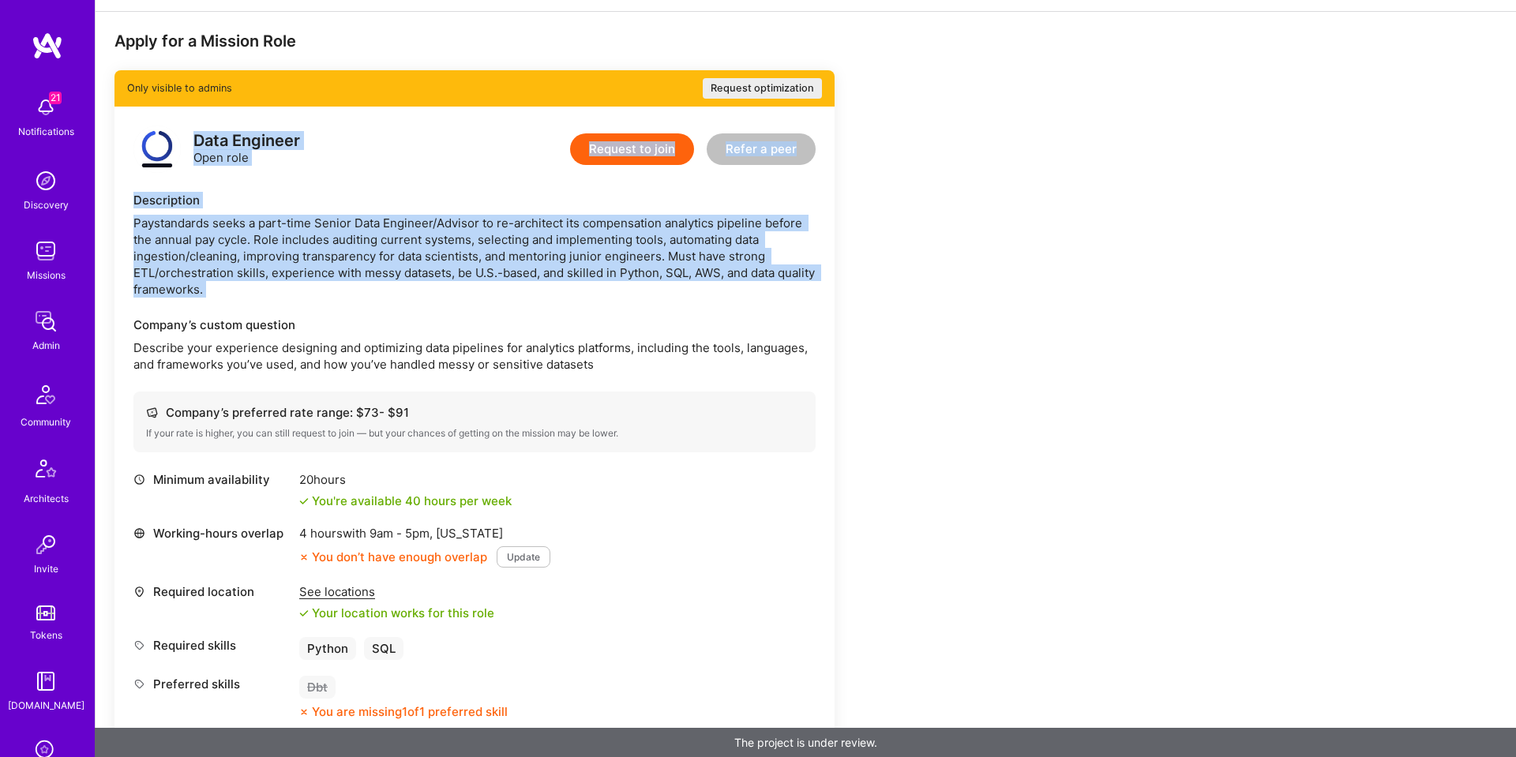
drag, startPoint x: 194, startPoint y: 147, endPoint x: 279, endPoint y: 291, distance: 167.4
click at [285, 296] on div "Data Engineer Open role Request to join Refer a peer Description Paystandards s…" at bounding box center [474, 482] width 720 height 751
click at [276, 291] on div "Paystandards seeks a part-time Senior Data Engineer/Advisor to re-architect its…" at bounding box center [474, 256] width 682 height 83
drag, startPoint x: 196, startPoint y: 144, endPoint x: 290, endPoint y: 332, distance: 209.4
click at [290, 332] on div "Data Engineer Open role Request to join Refer a peer Description Paystandards s…" at bounding box center [474, 482] width 720 height 751
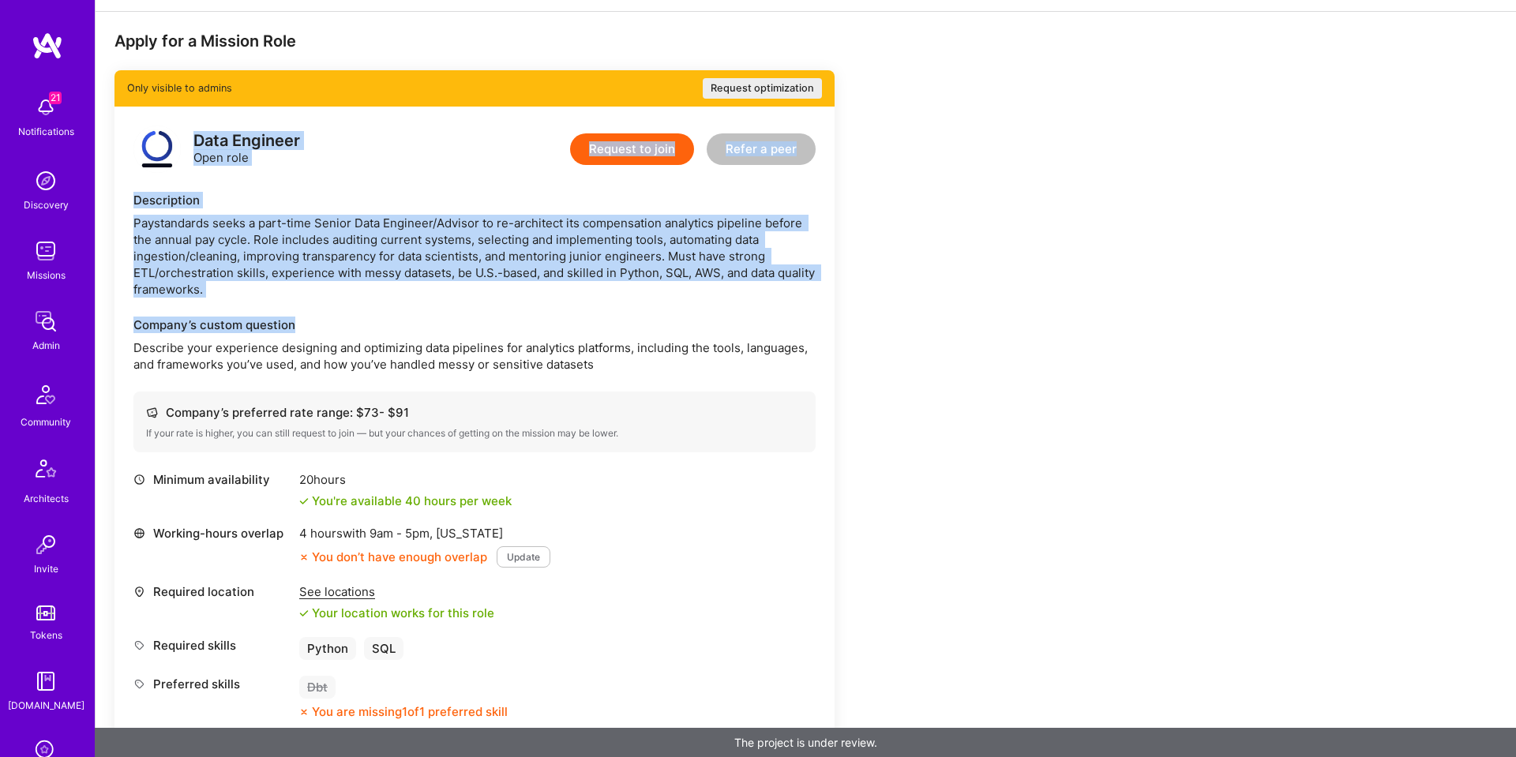
drag, startPoint x: 290, startPoint y: 332, endPoint x: 580, endPoint y: 427, distance: 305.1
click at [295, 332] on div "Company’s custom question" at bounding box center [474, 325] width 682 height 17
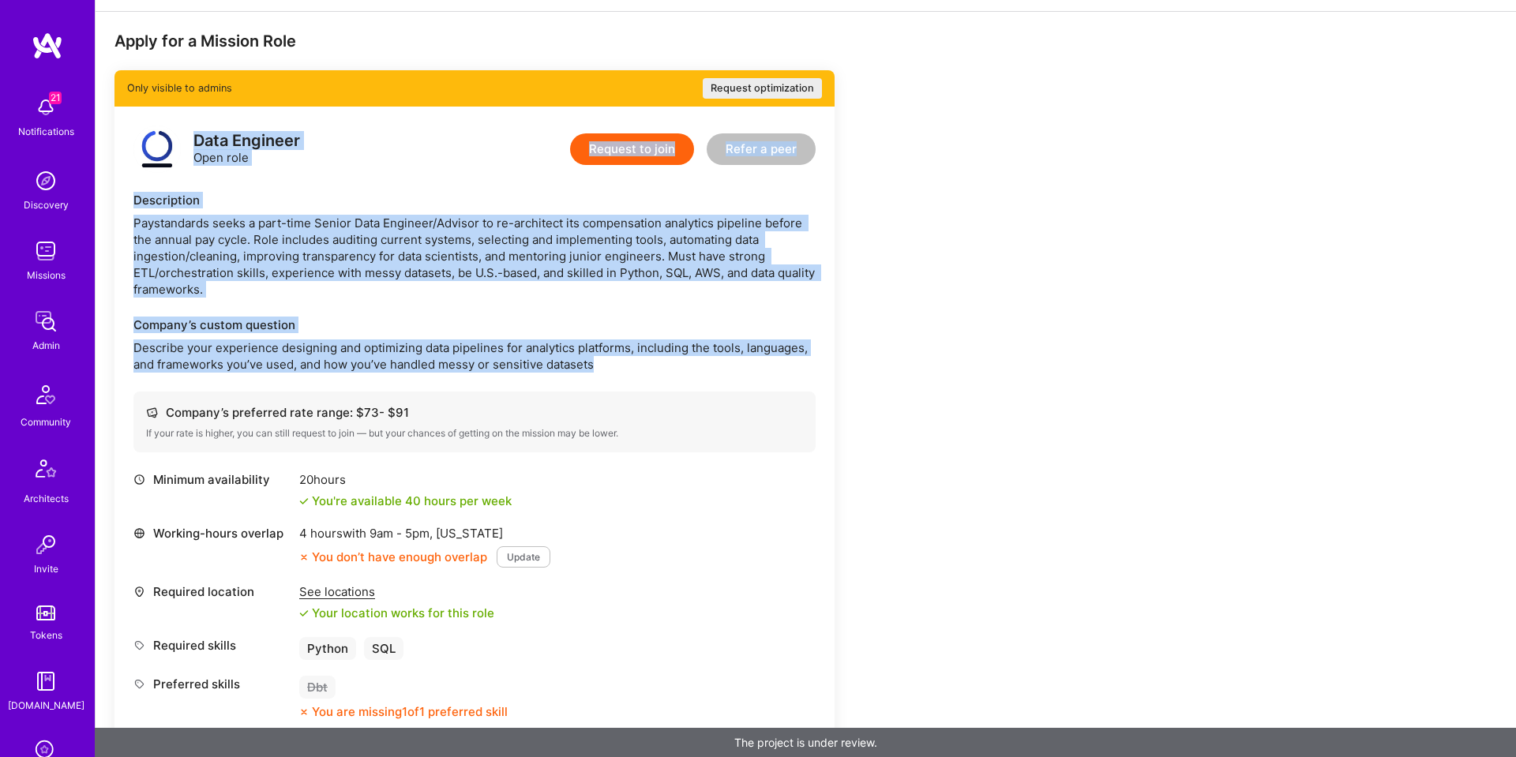
drag, startPoint x: 600, startPoint y: 358, endPoint x: 193, endPoint y: 141, distance: 461.7
click at [193, 141] on div "Data Engineer Open role Request to join Refer a peer Description Paystandards s…" at bounding box center [474, 482] width 720 height 751
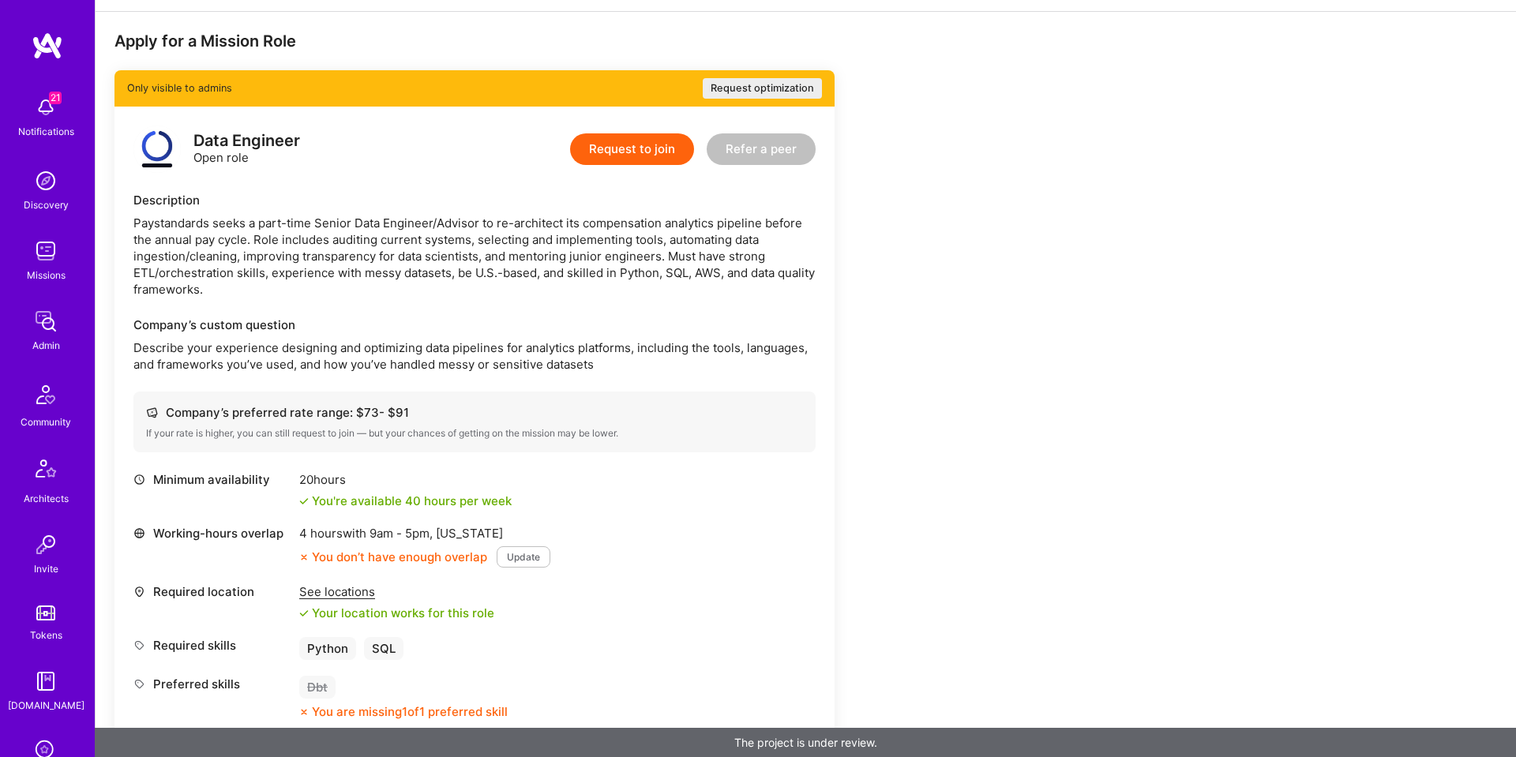
click at [193, 142] on div "Data Engineer" at bounding box center [246, 141] width 107 height 17
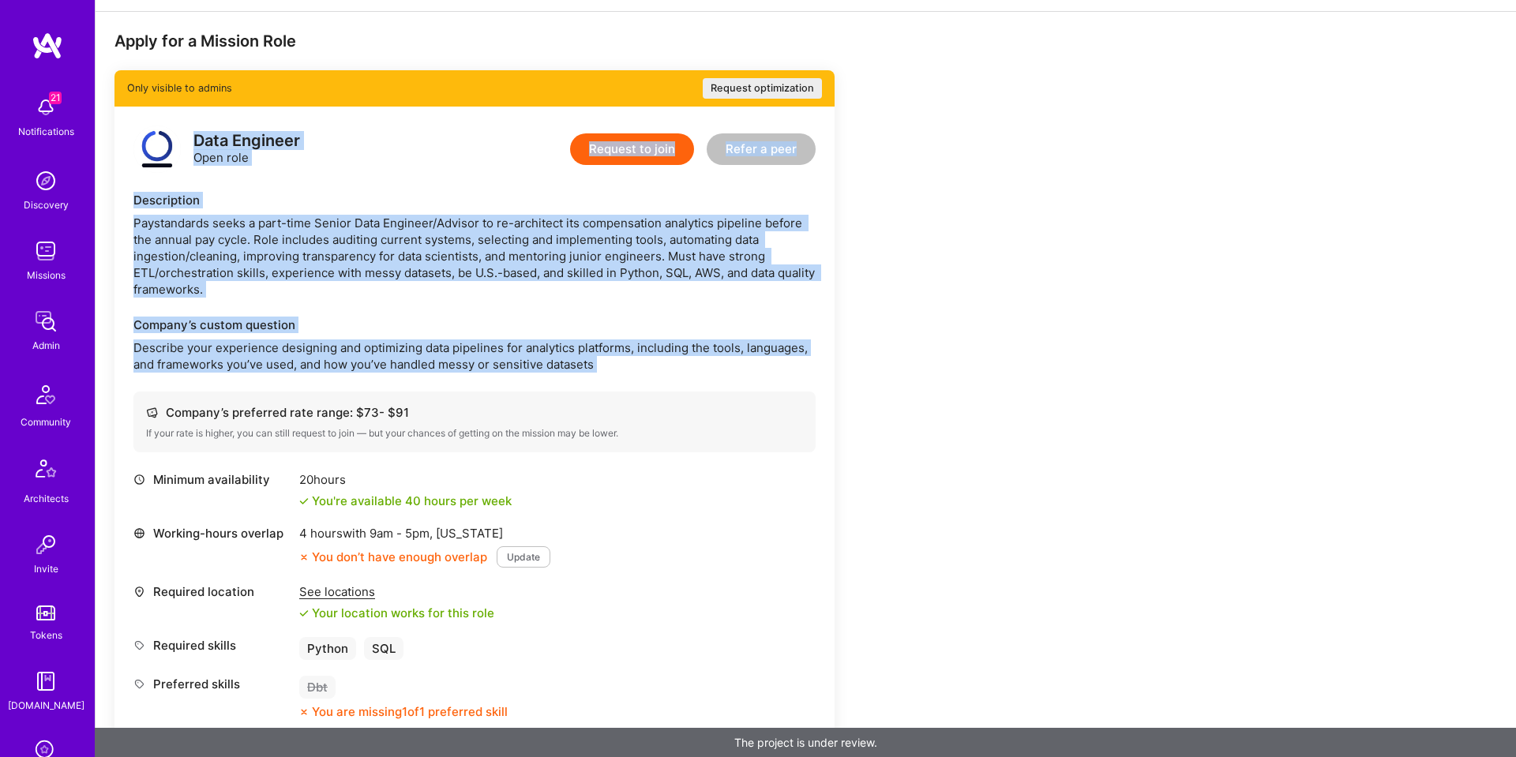
drag, startPoint x: 201, startPoint y: 159, endPoint x: 594, endPoint y: 384, distance: 452.3
click at [597, 386] on div "Data Engineer Open role Request to join Refer a peer Description Paystandards s…" at bounding box center [474, 482] width 720 height 751
click at [249, 246] on div "Paystandards seeks a part-time Senior Data Engineer/Advisor to re-architect its…" at bounding box center [474, 256] width 682 height 83
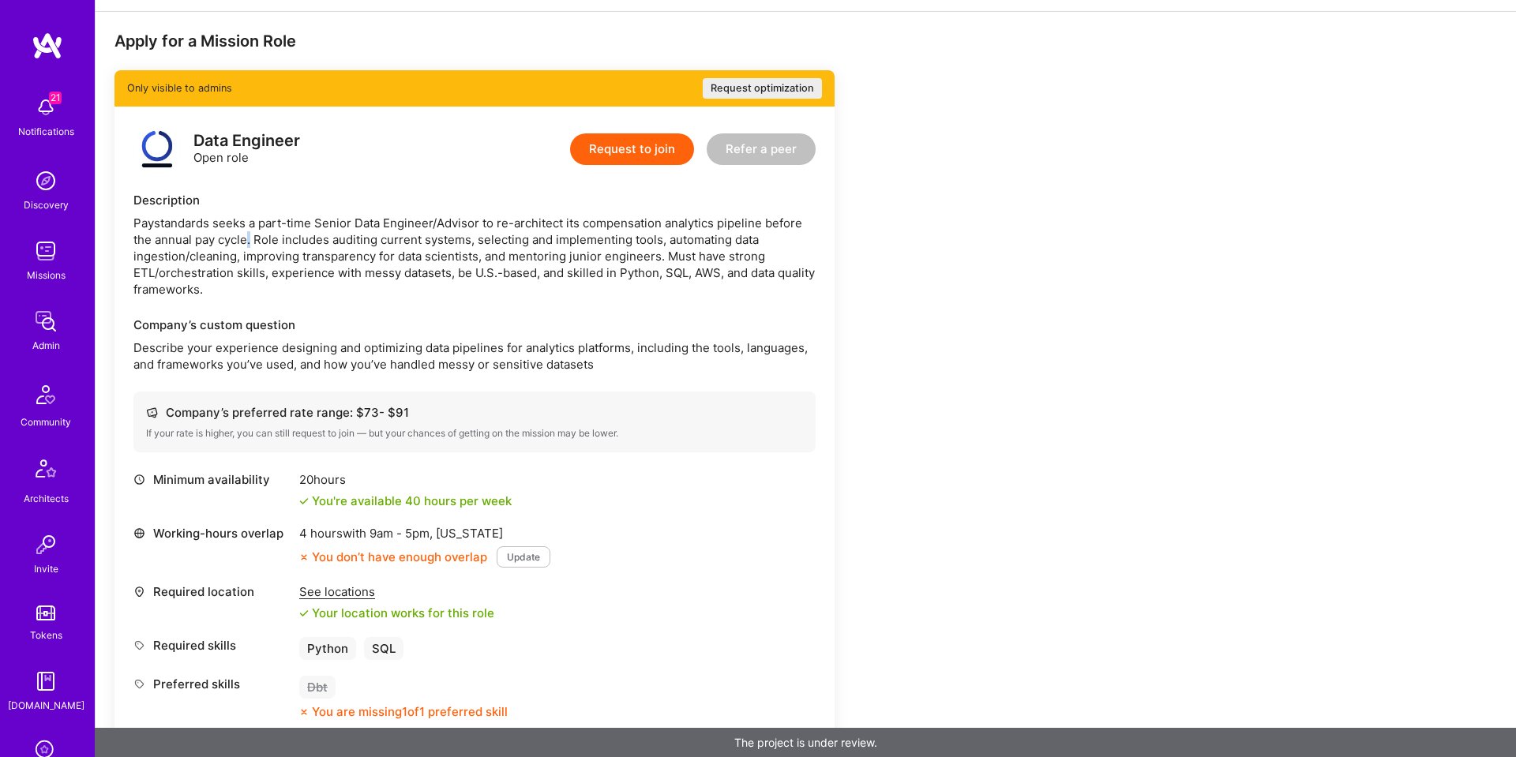
scroll to position [273, 0]
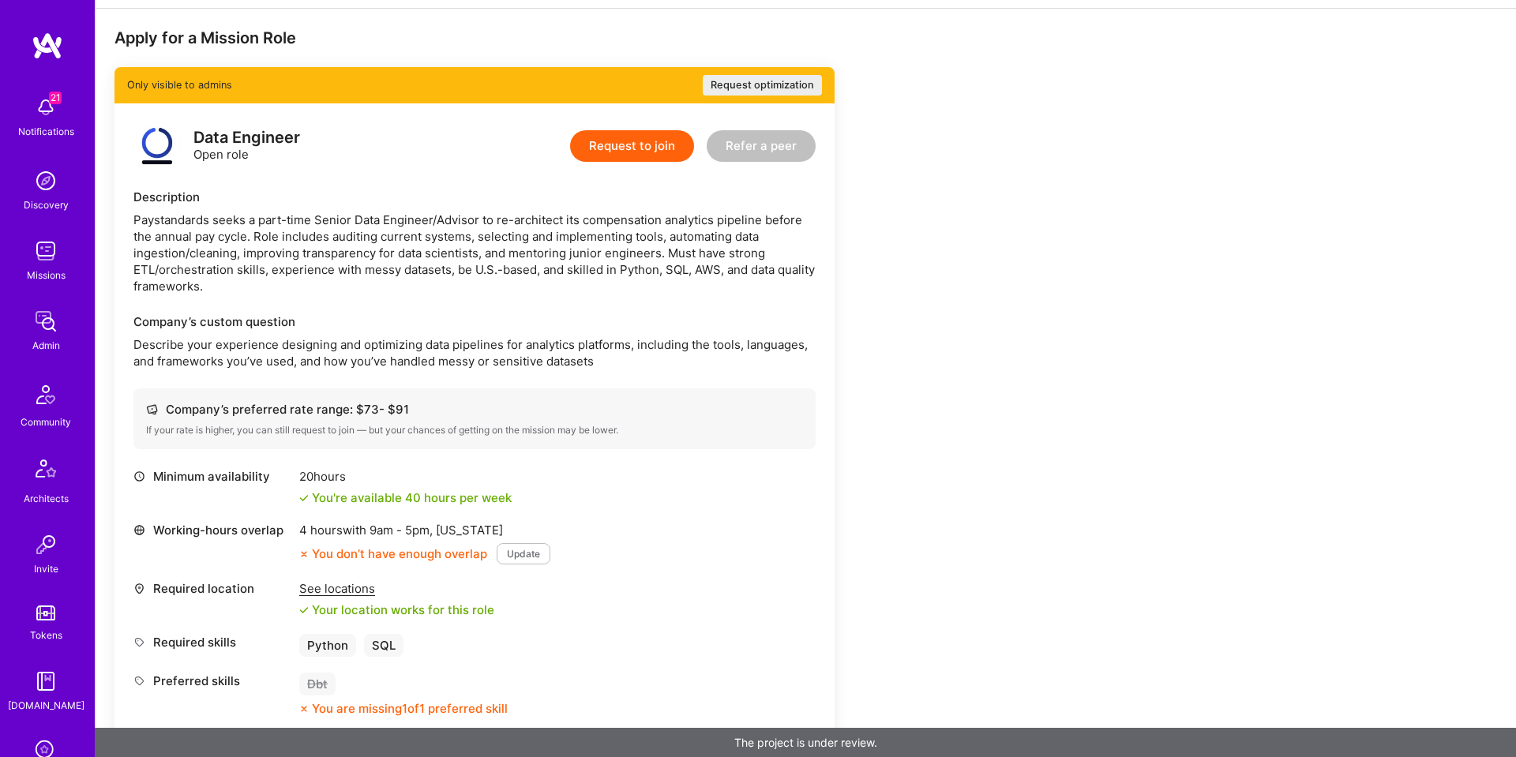
click at [232, 242] on div "Paystandards seeks a part-time Senior Data Engineer/Advisor to re-architect its…" at bounding box center [474, 253] width 682 height 83
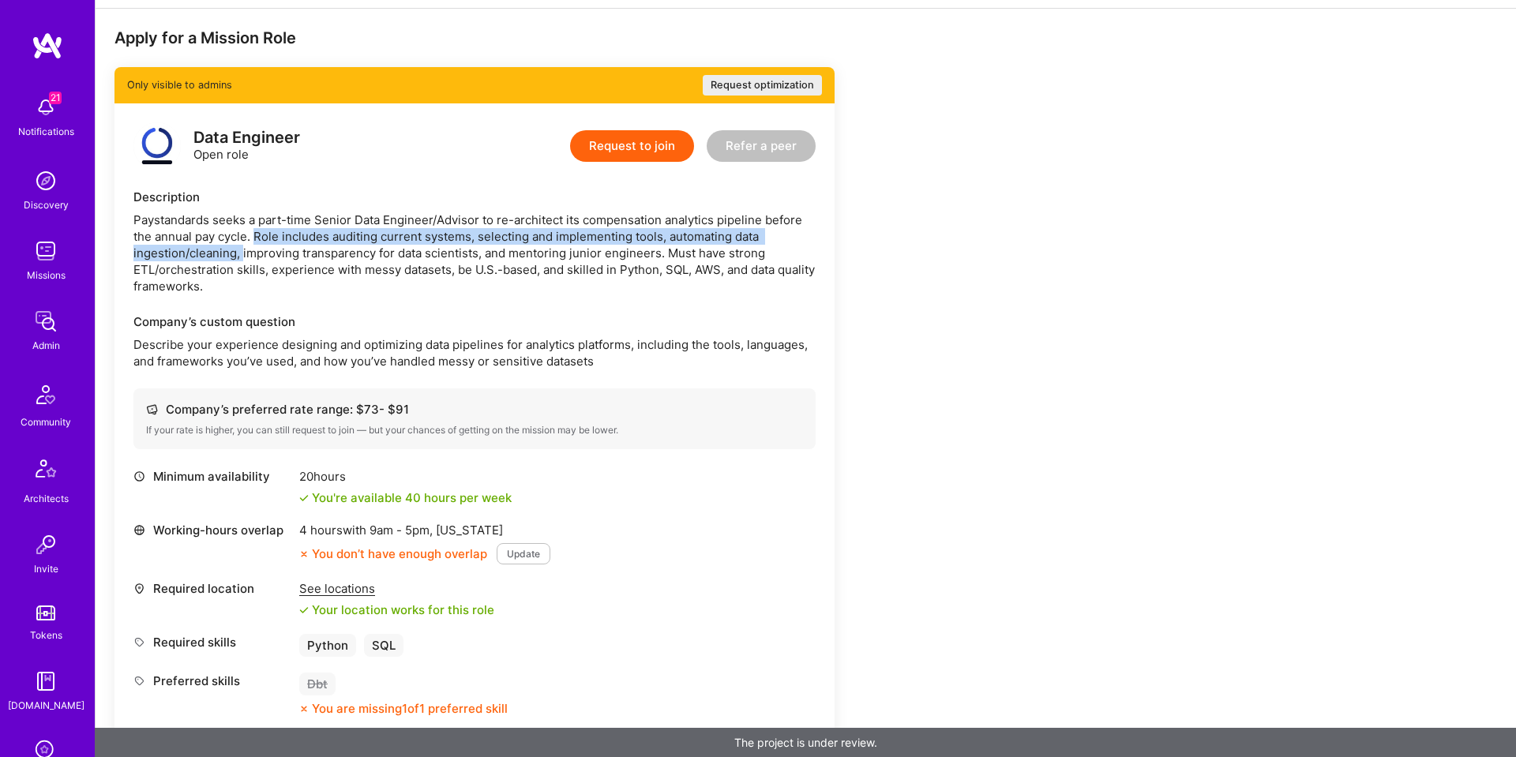
drag, startPoint x: 254, startPoint y: 234, endPoint x: 234, endPoint y: 249, distance: 24.8
click at [242, 251] on div "Paystandards seeks a part-time Senior Data Engineer/Advisor to re-architect its…" at bounding box center [474, 253] width 682 height 83
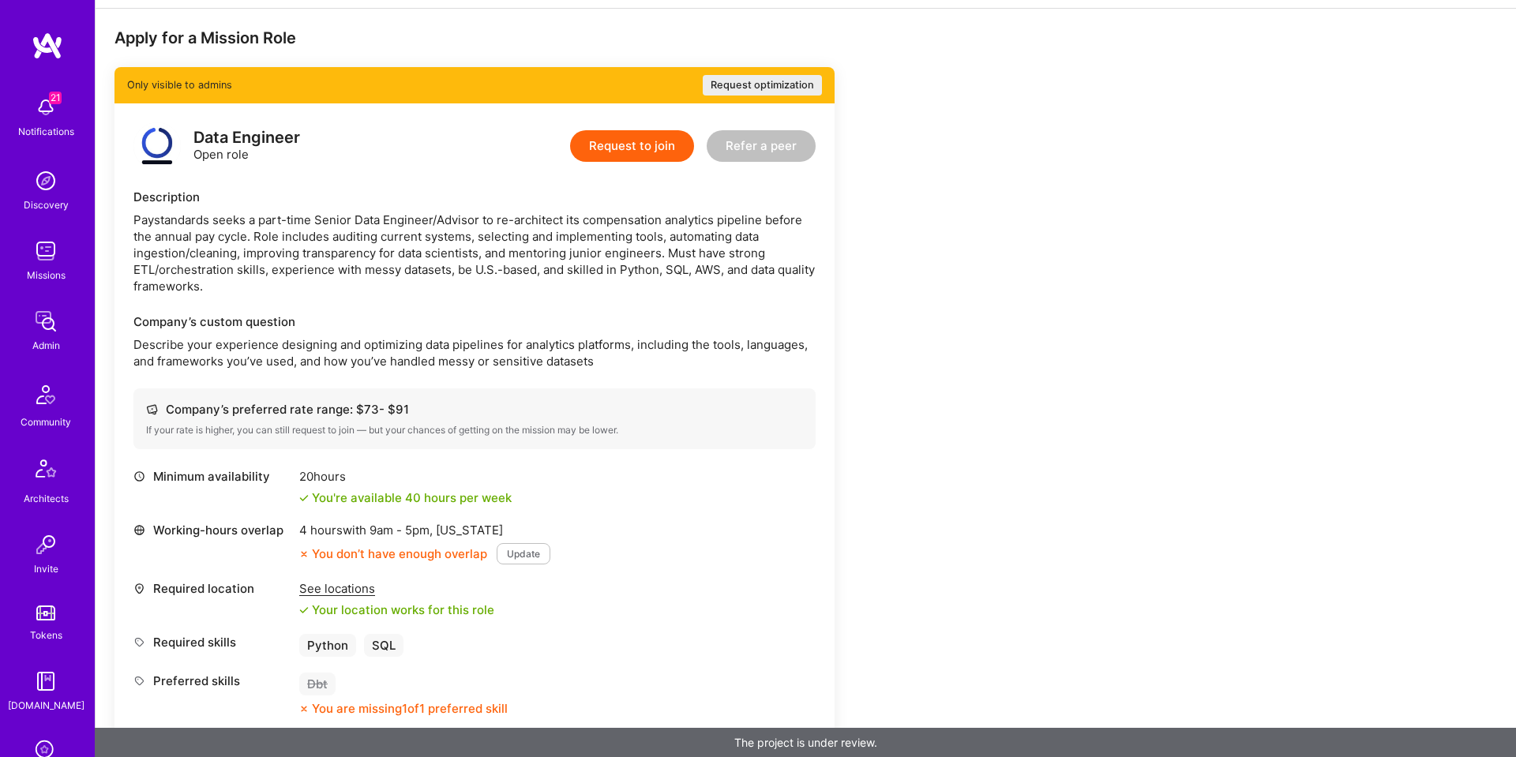
click at [238, 251] on div "Paystandards seeks a part-time Senior Data Engineer/Advisor to re-architect its…" at bounding box center [474, 253] width 682 height 83
drag, startPoint x: 255, startPoint y: 251, endPoint x: 668, endPoint y: 258, distance: 413.0
click at [668, 258] on div "Paystandards seeks a part-time Senior Data Engineer/Advisor to re-architect its…" at bounding box center [474, 253] width 682 height 83
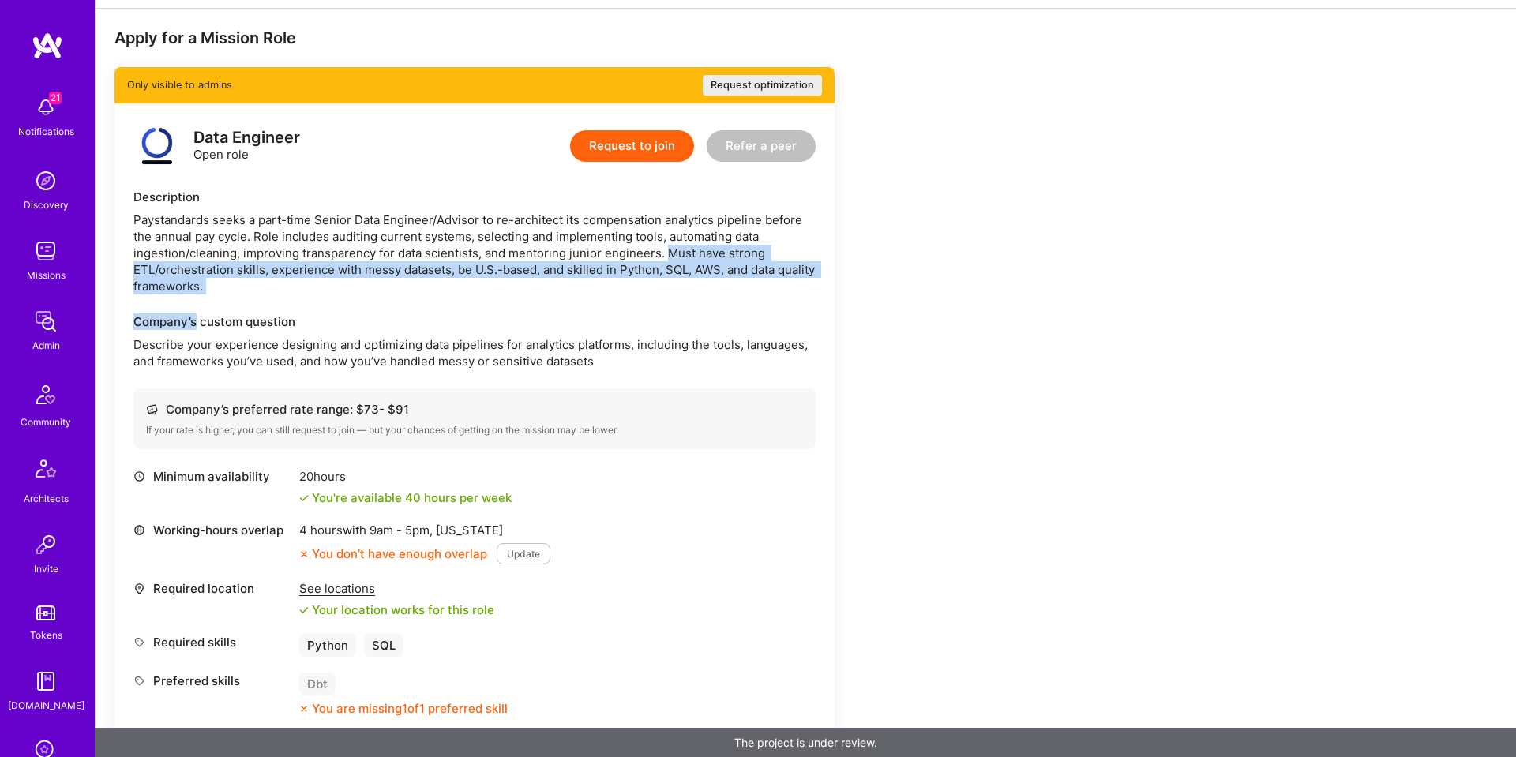
drag, startPoint x: 667, startPoint y: 262, endPoint x: 748, endPoint y: 295, distance: 87.8
click at [748, 295] on div "Data Engineer Open role Request to join Refer a peer Description Paystandards s…" at bounding box center [474, 478] width 720 height 751
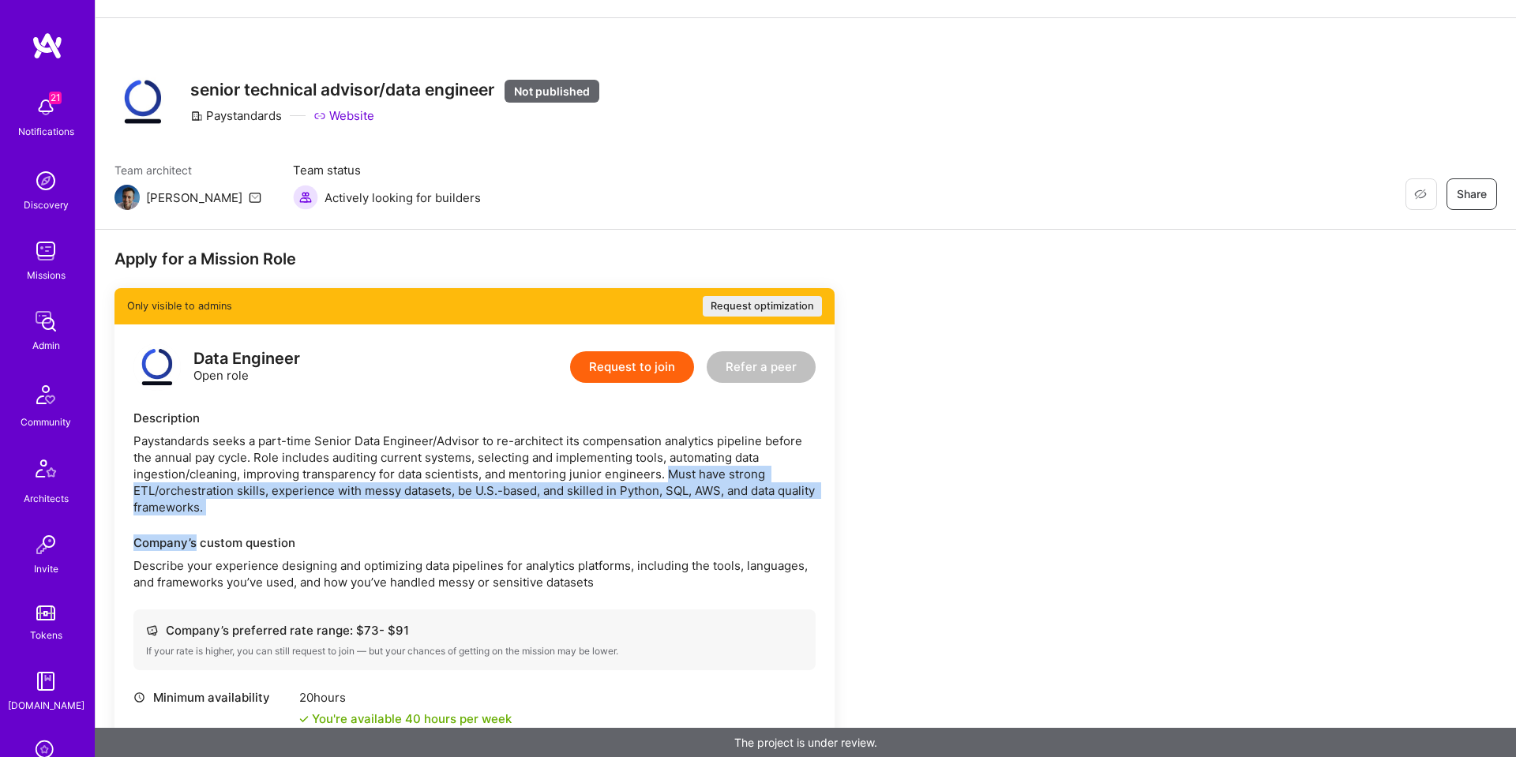
scroll to position [0, 0]
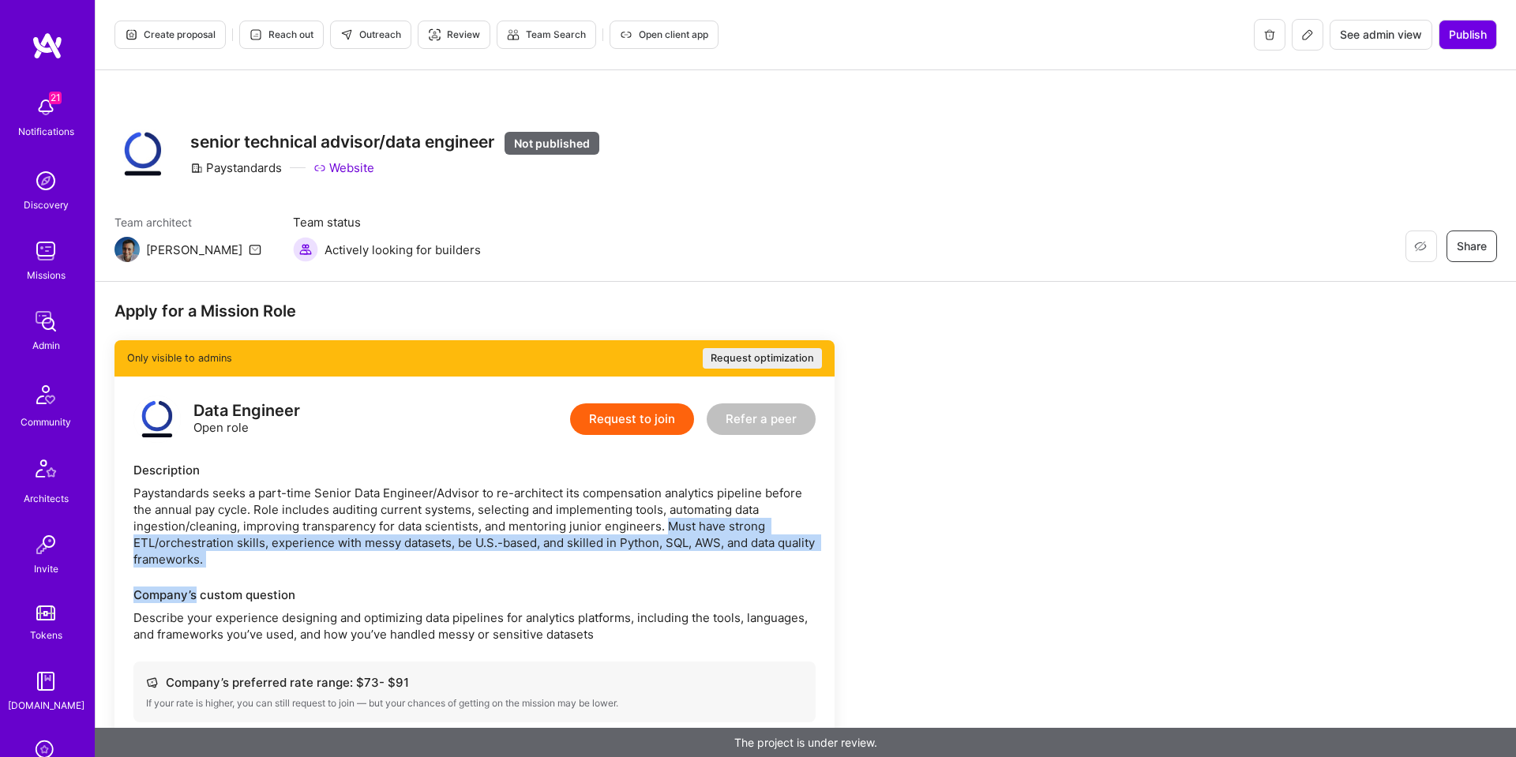
drag, startPoint x: 1312, startPoint y: 36, endPoint x: 1270, endPoint y: 47, distance: 43.9
click at [1312, 36] on button at bounding box center [1308, 35] width 32 height 32
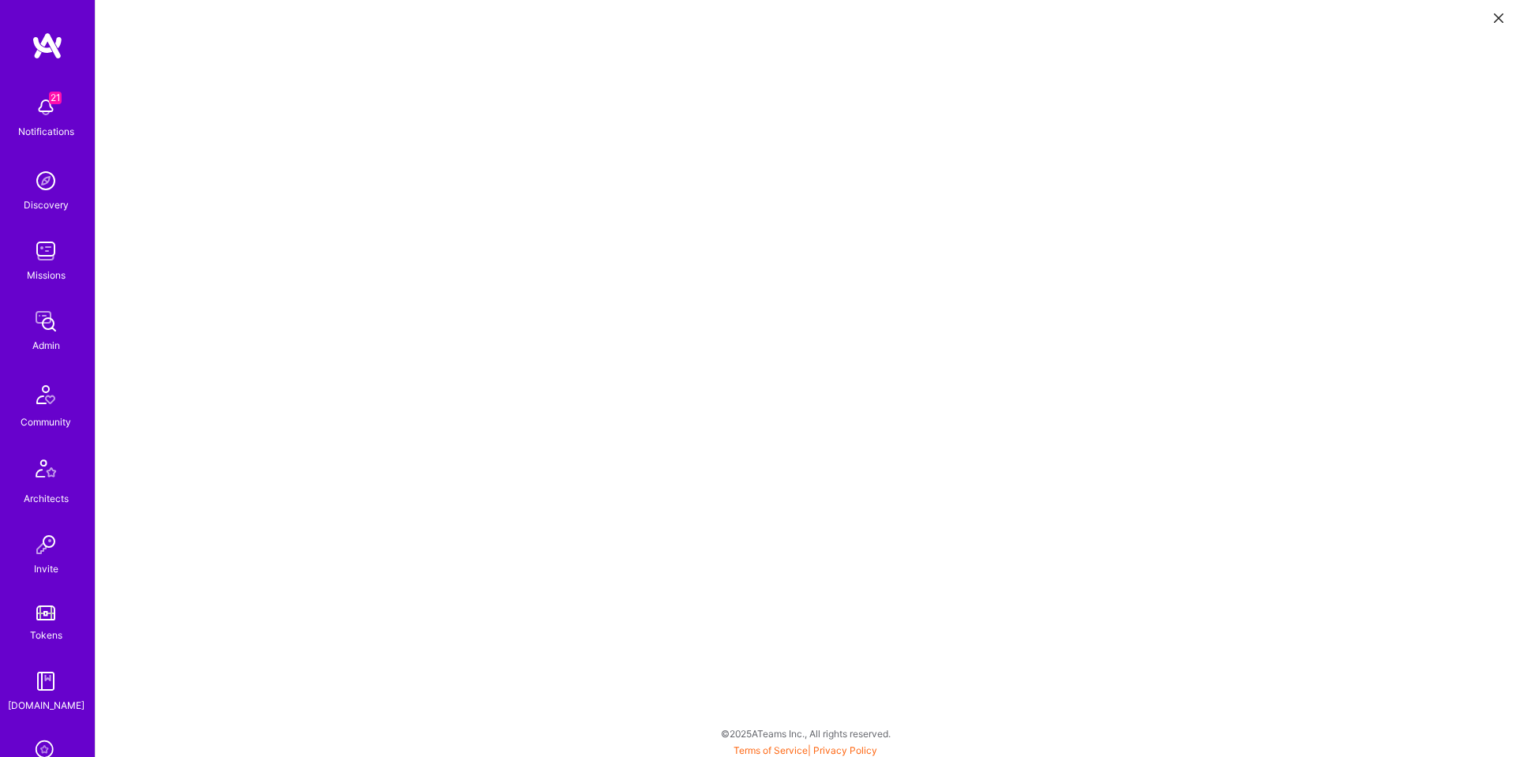
scroll to position [4, 0]
click at [1494, 17] on icon at bounding box center [1498, 17] width 9 height 9
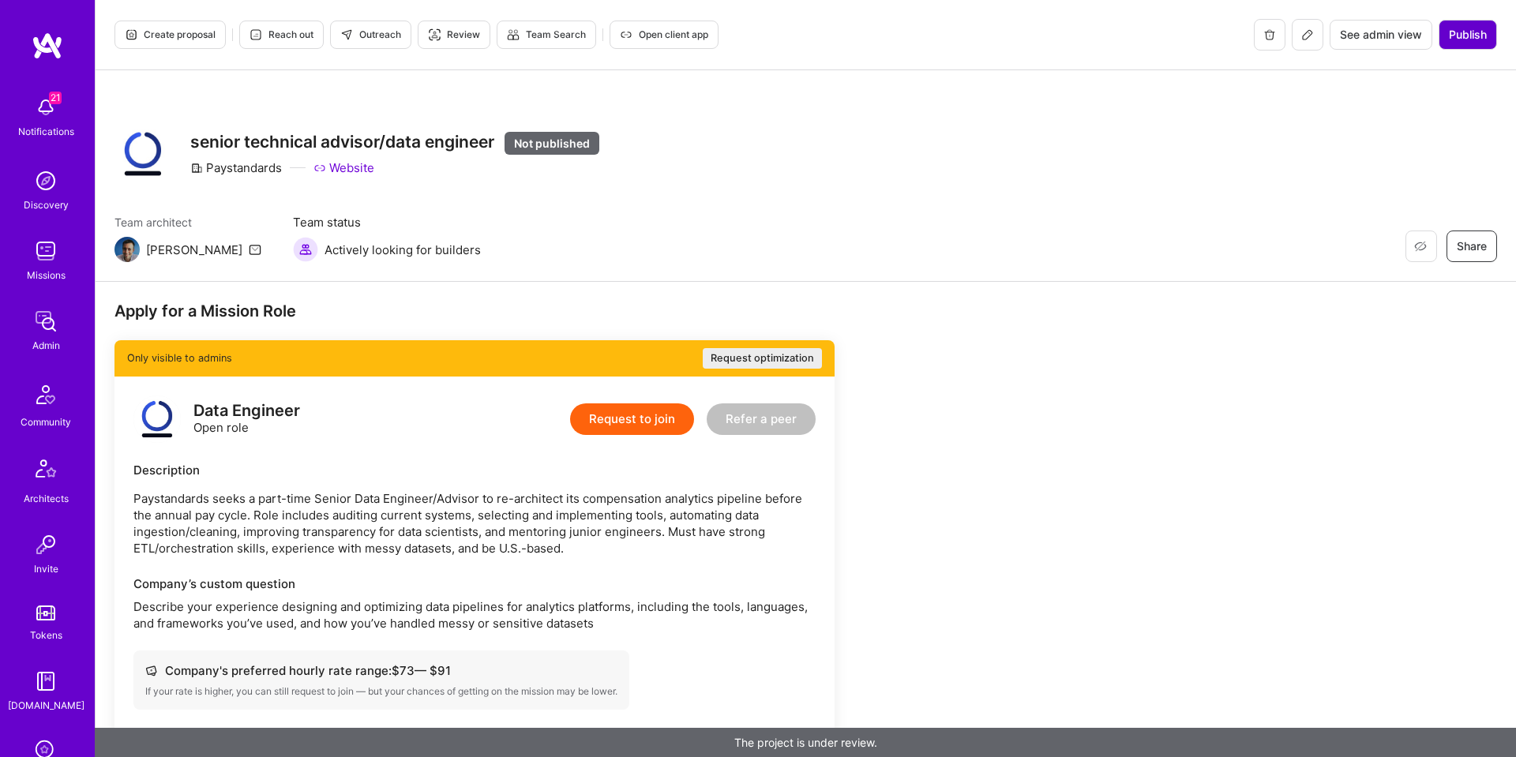
click at [1452, 34] on span "Publish" at bounding box center [1468, 35] width 38 height 16
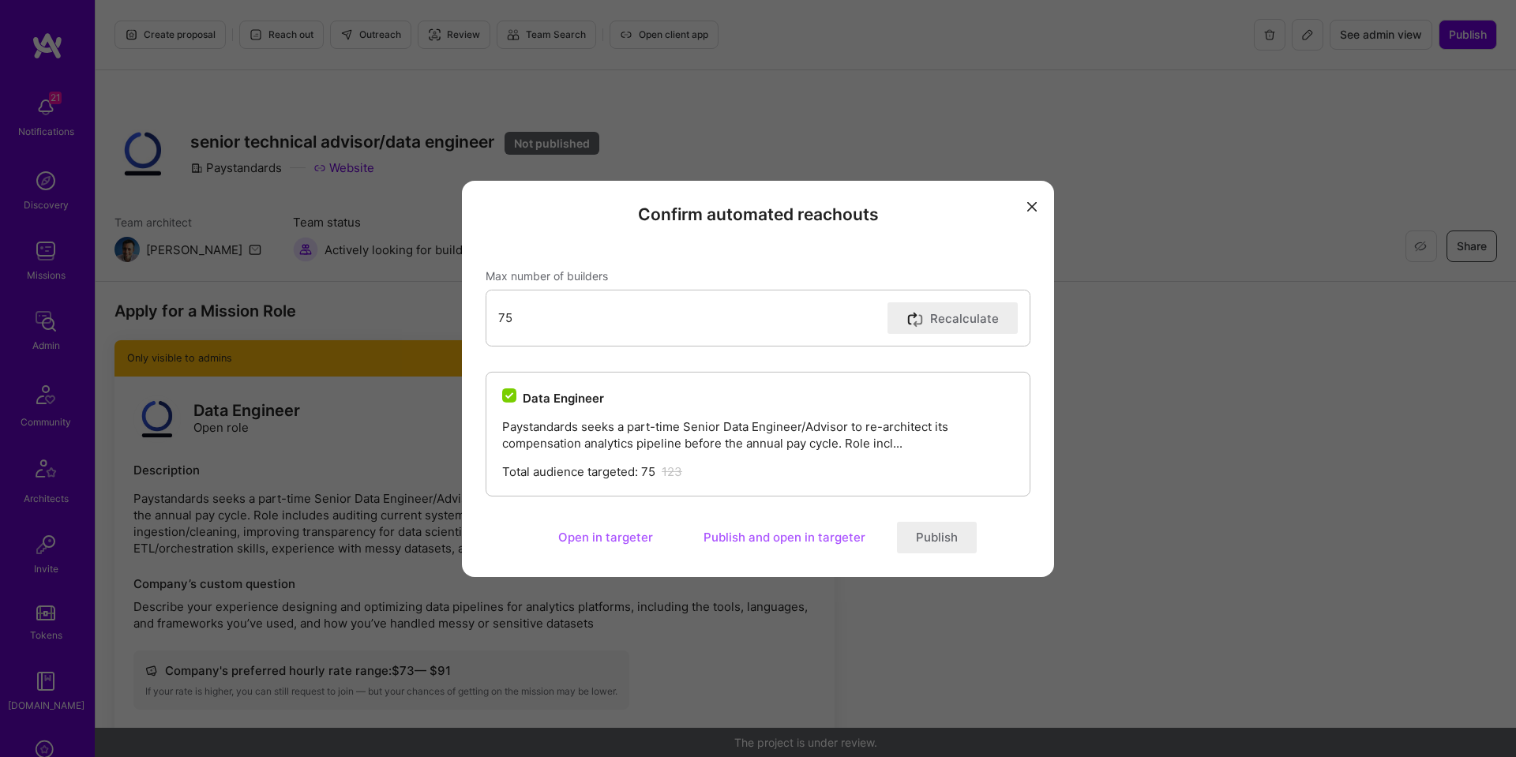
scroll to position [1, 0]
click at [767, 538] on button "Publish and open in targeter" at bounding box center [785, 538] width 200 height 32
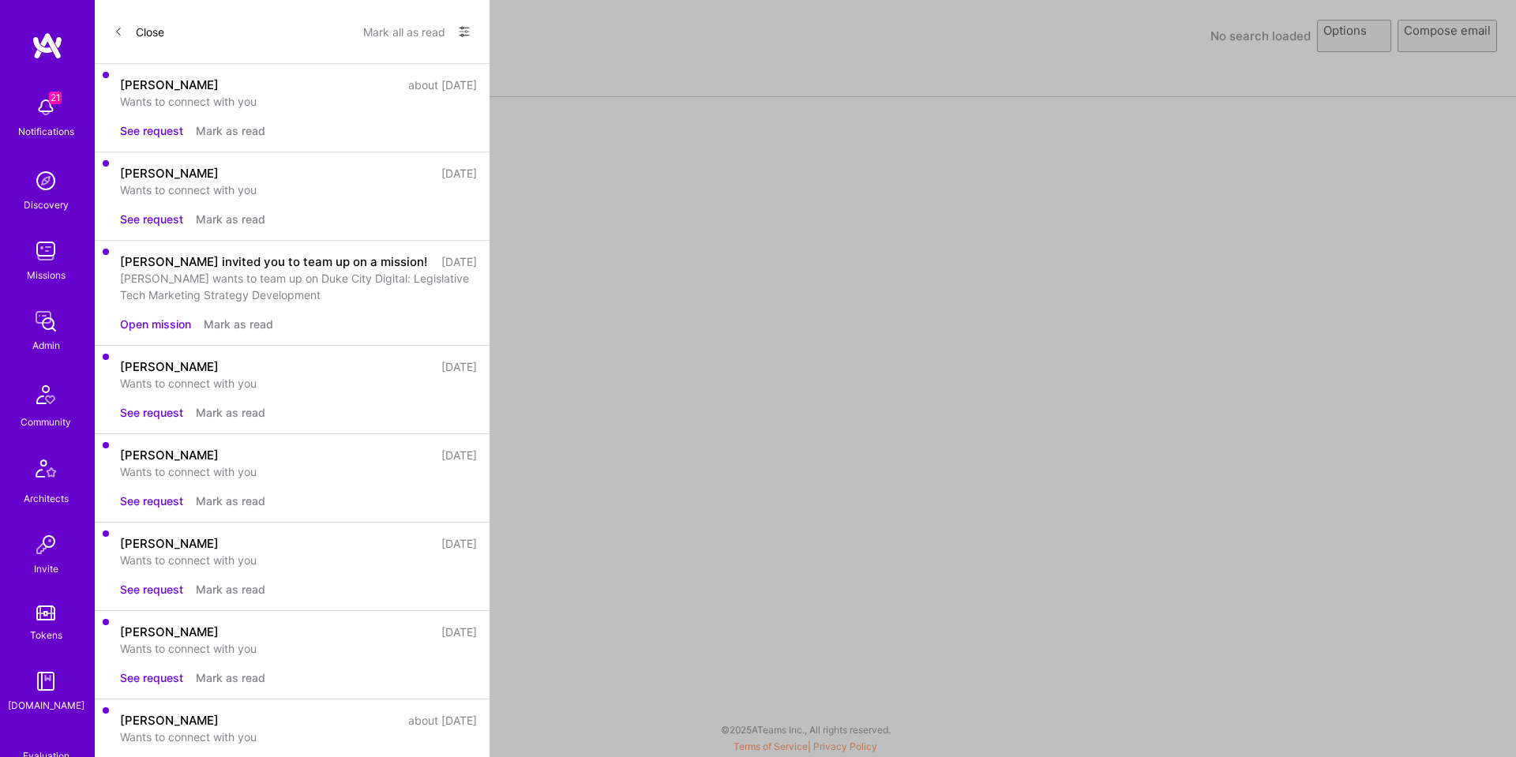
select select "rich-reachout"
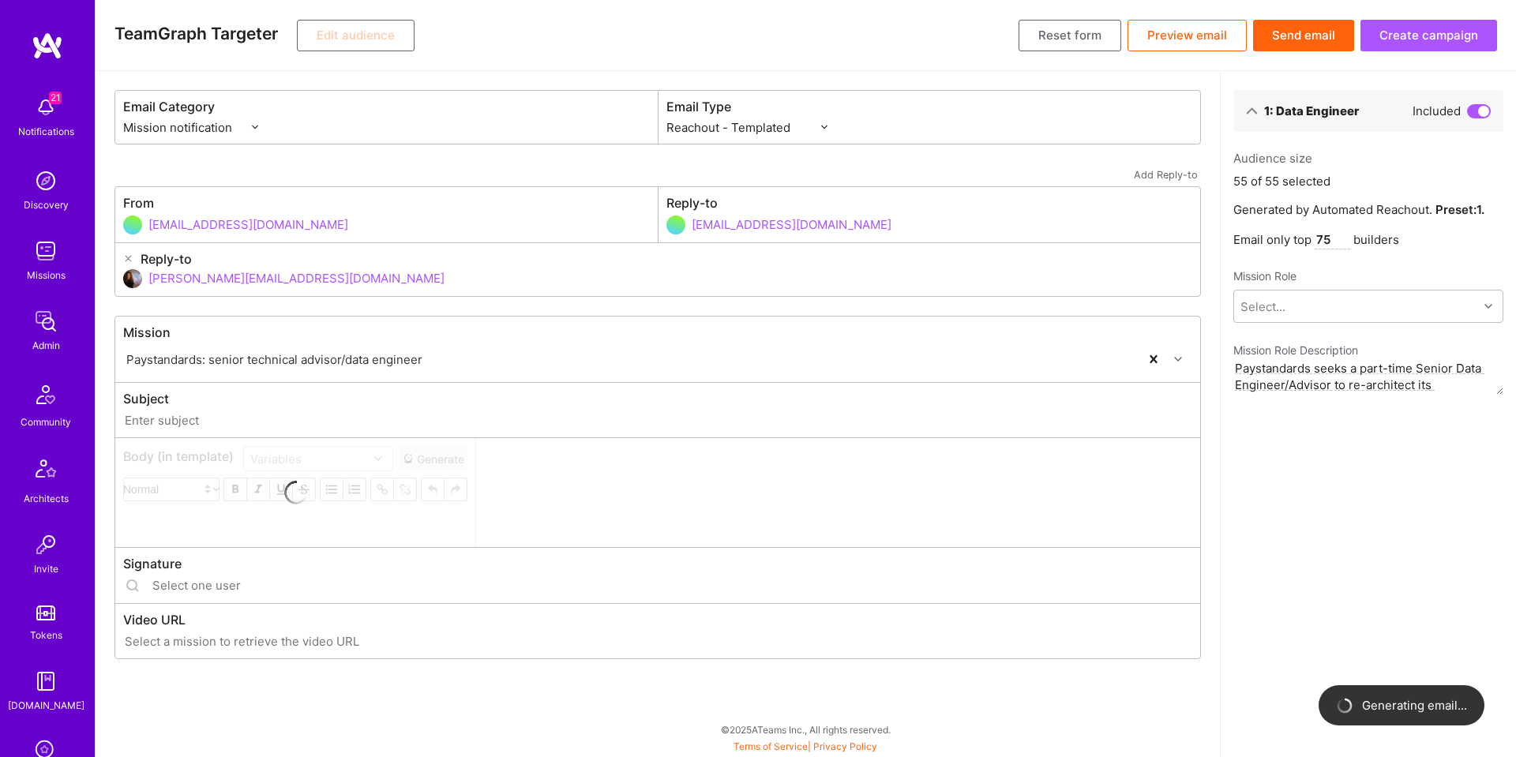
type input "[DOMAIN_NAME] // Paystandards: senior technical advisor/data engineer"
type input "[EMAIL_ADDRESS][DOMAIN_NAME]"
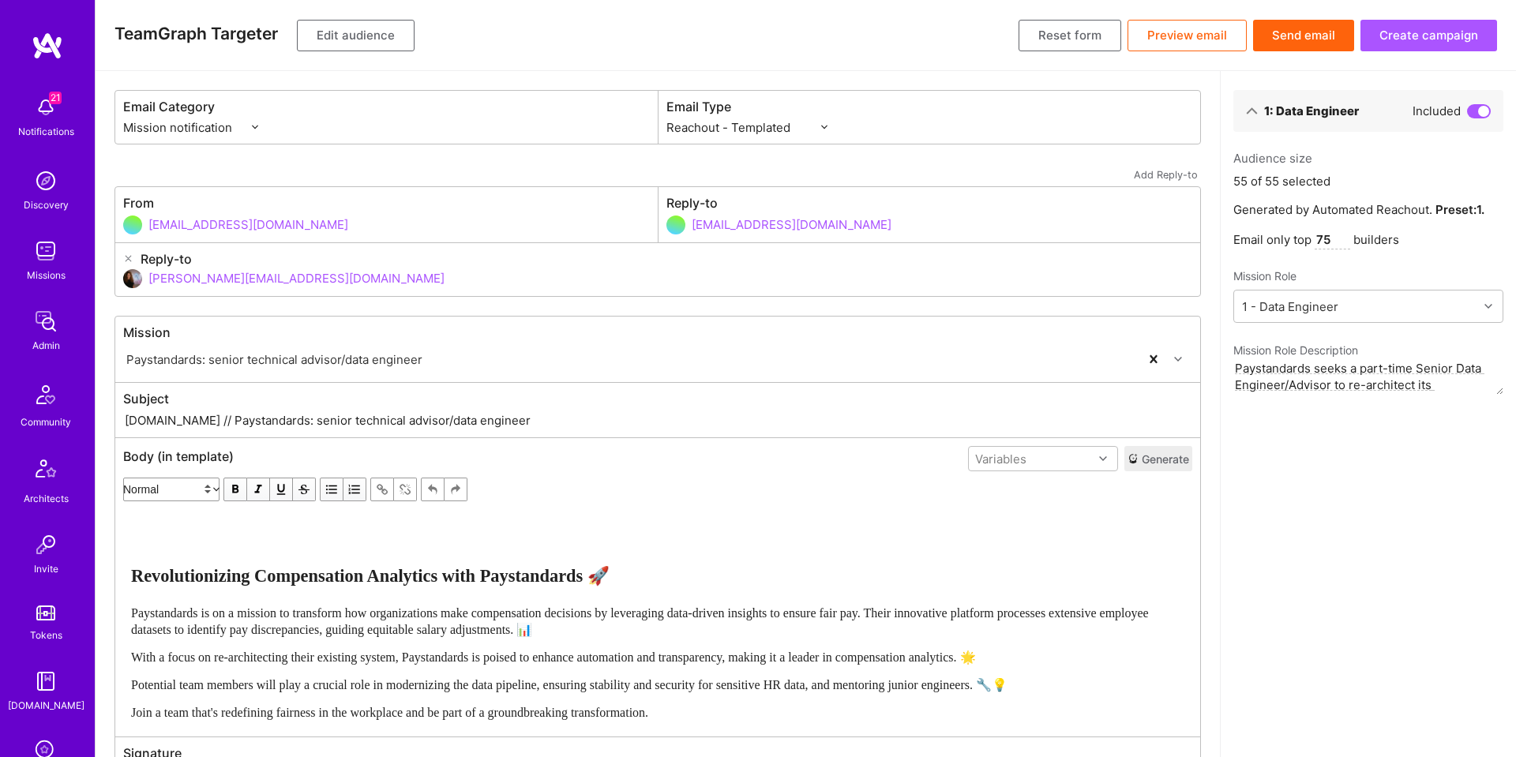
scroll to position [18, 0]
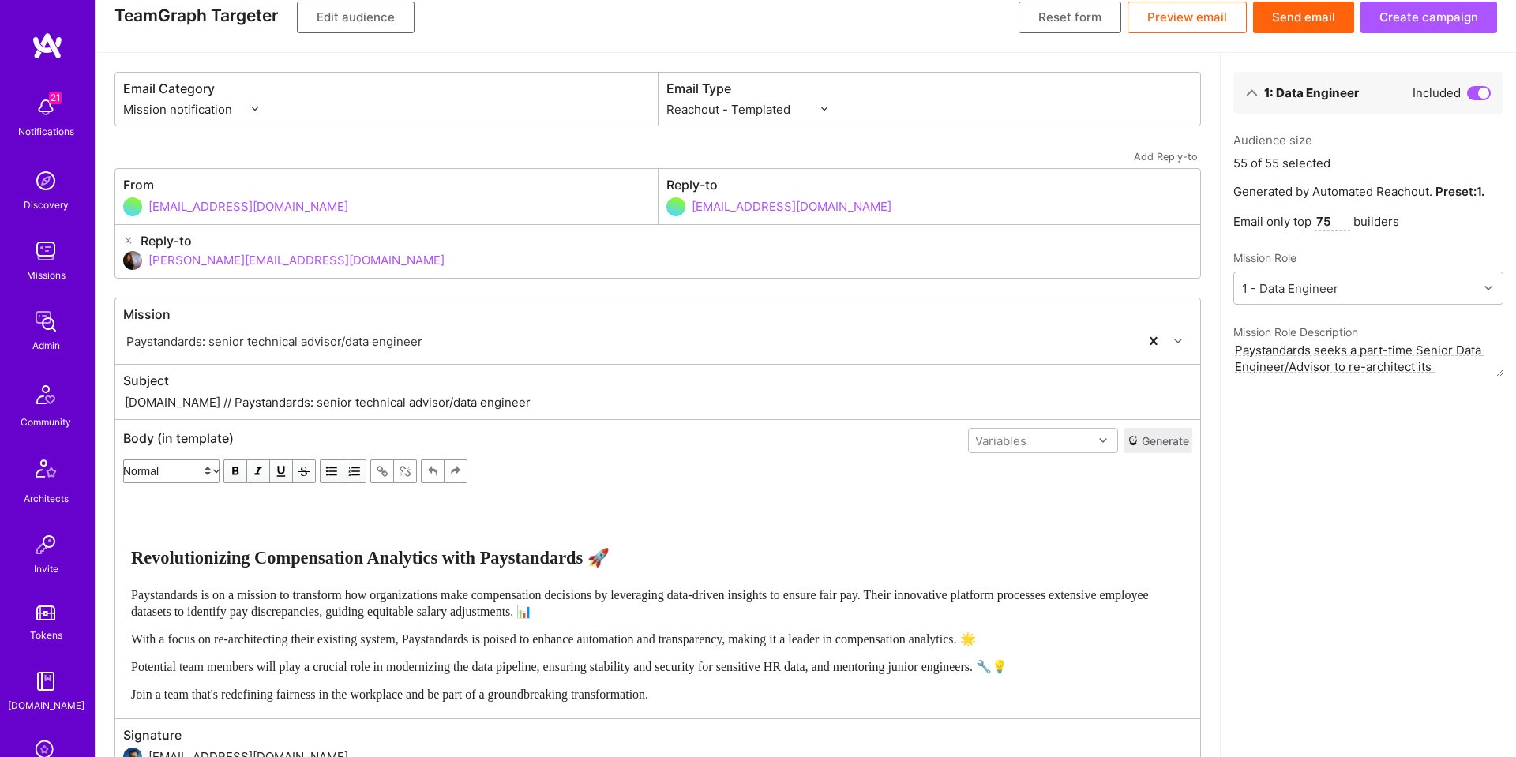
click at [402, 24] on button "Edit audience" at bounding box center [356, 18] width 118 height 32
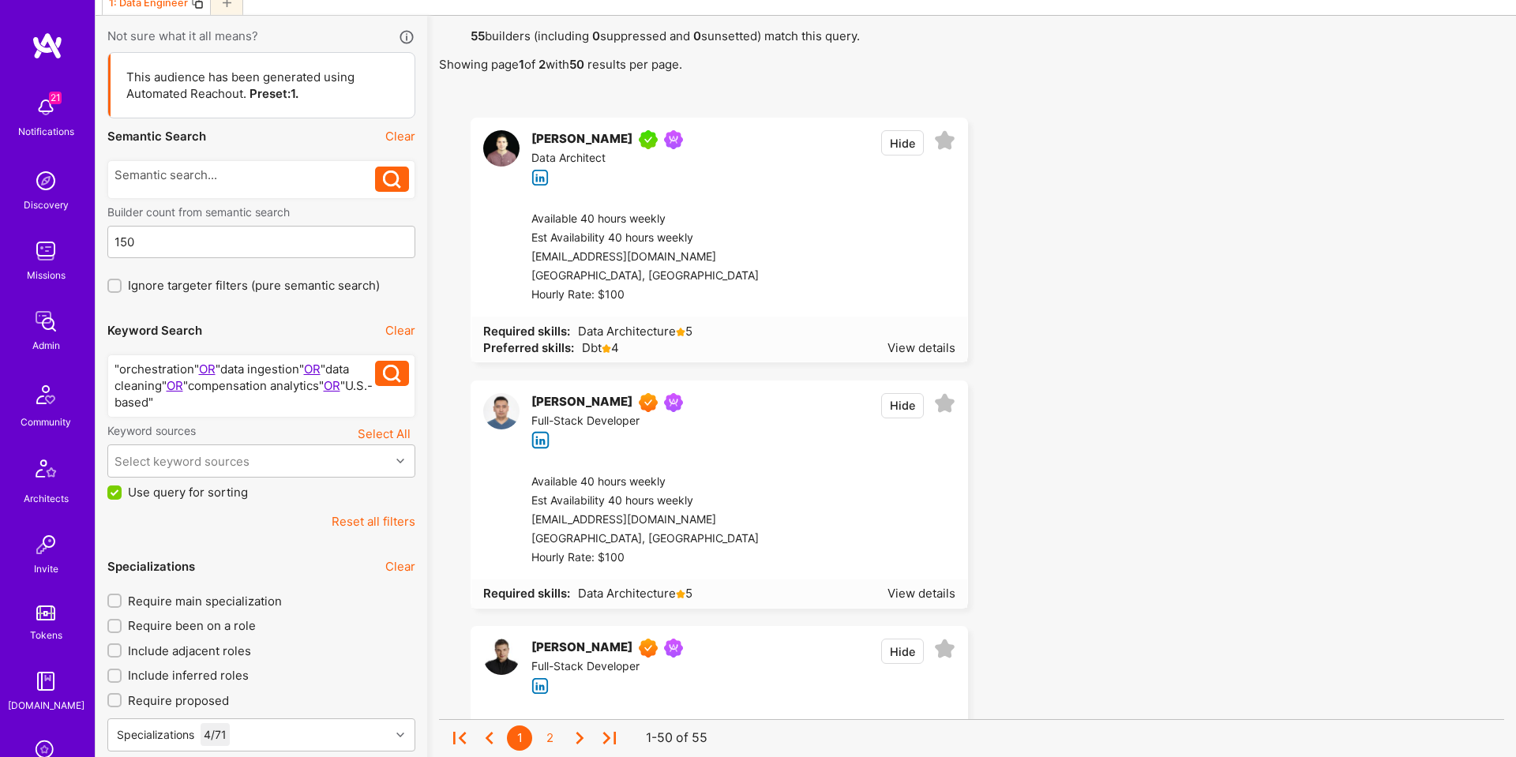
scroll to position [2960, 0]
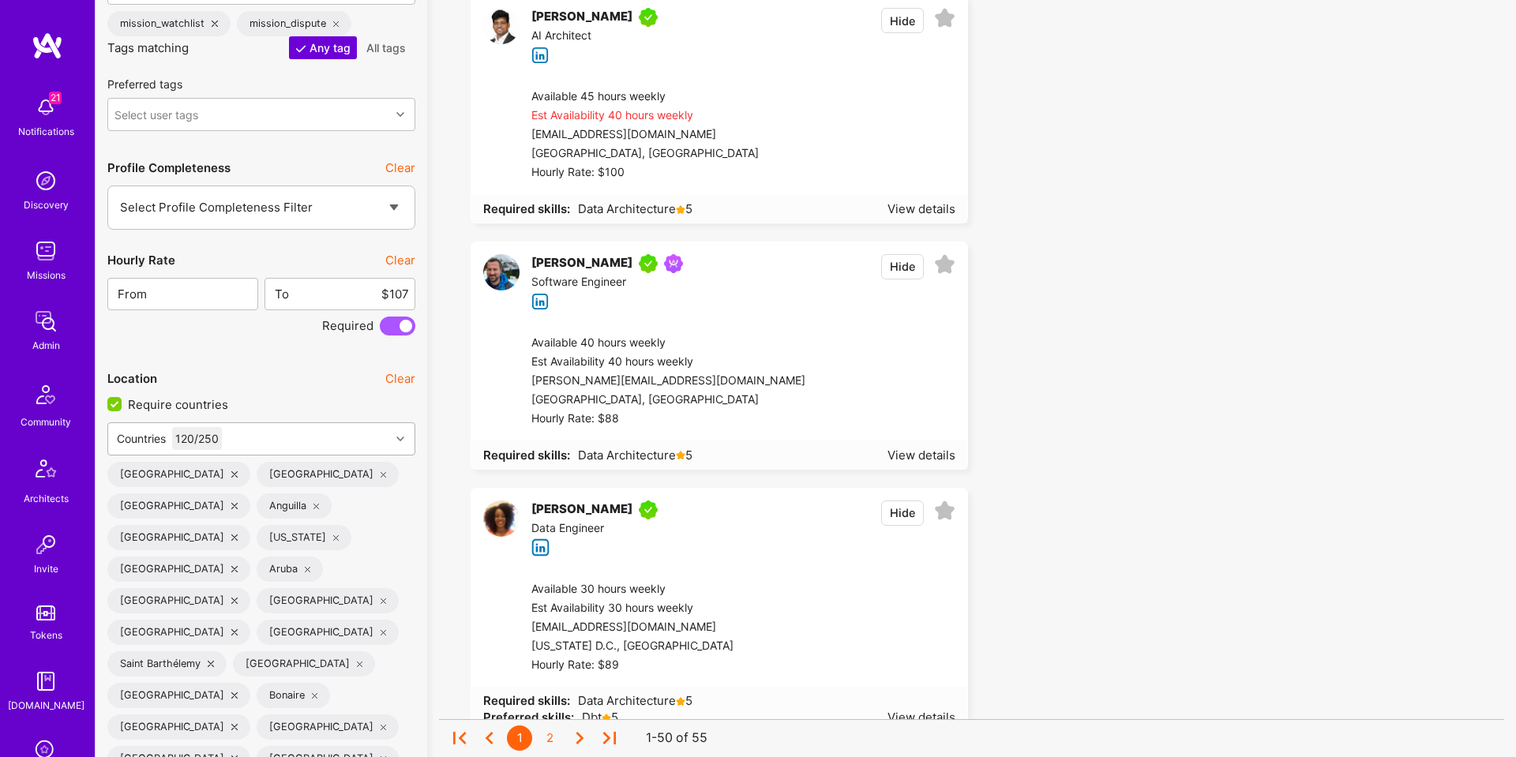
click at [286, 442] on div "Countries 120 / 250" at bounding box center [249, 439] width 282 height 32
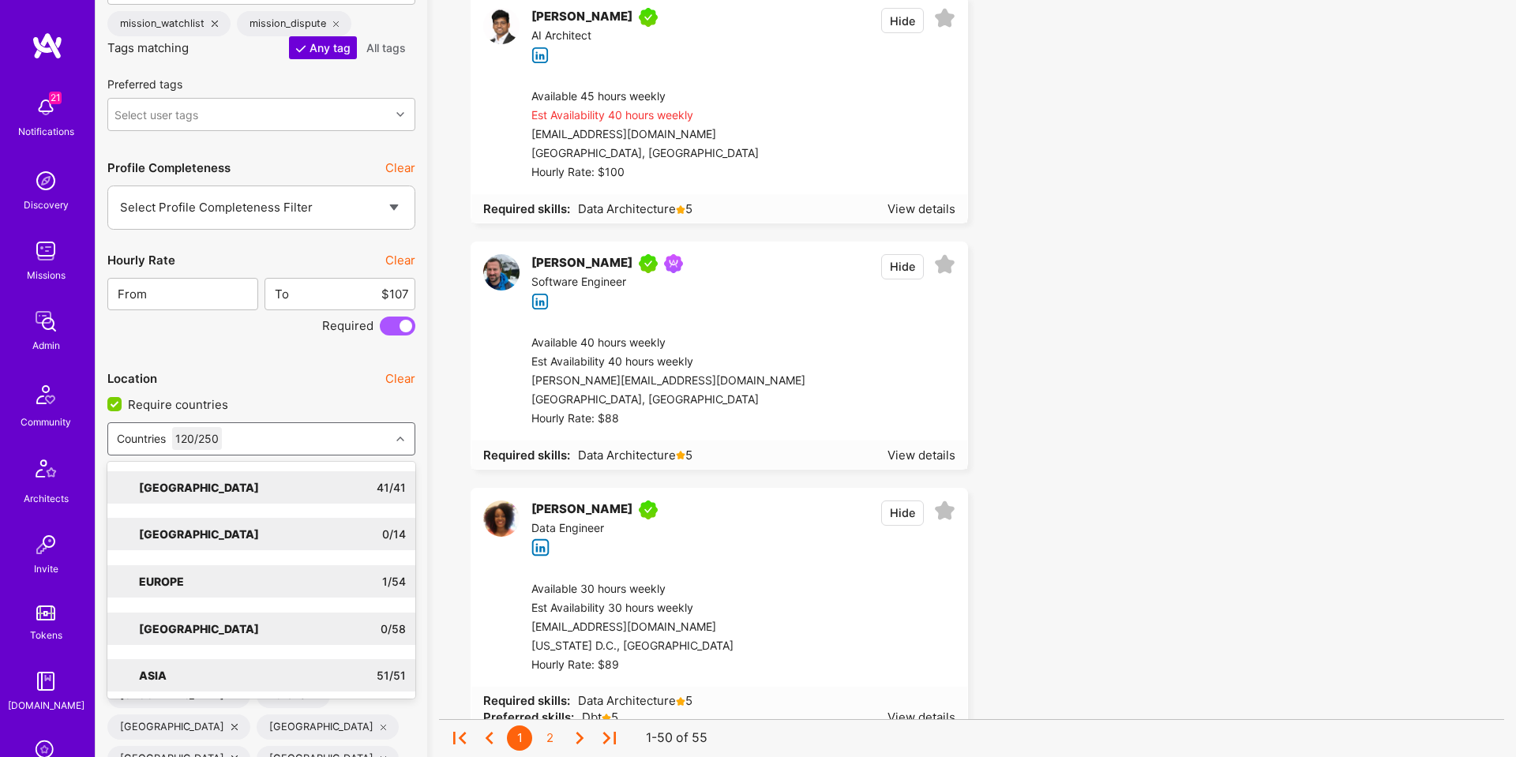
click at [396, 373] on button "Clear" at bounding box center [400, 378] width 30 height 17
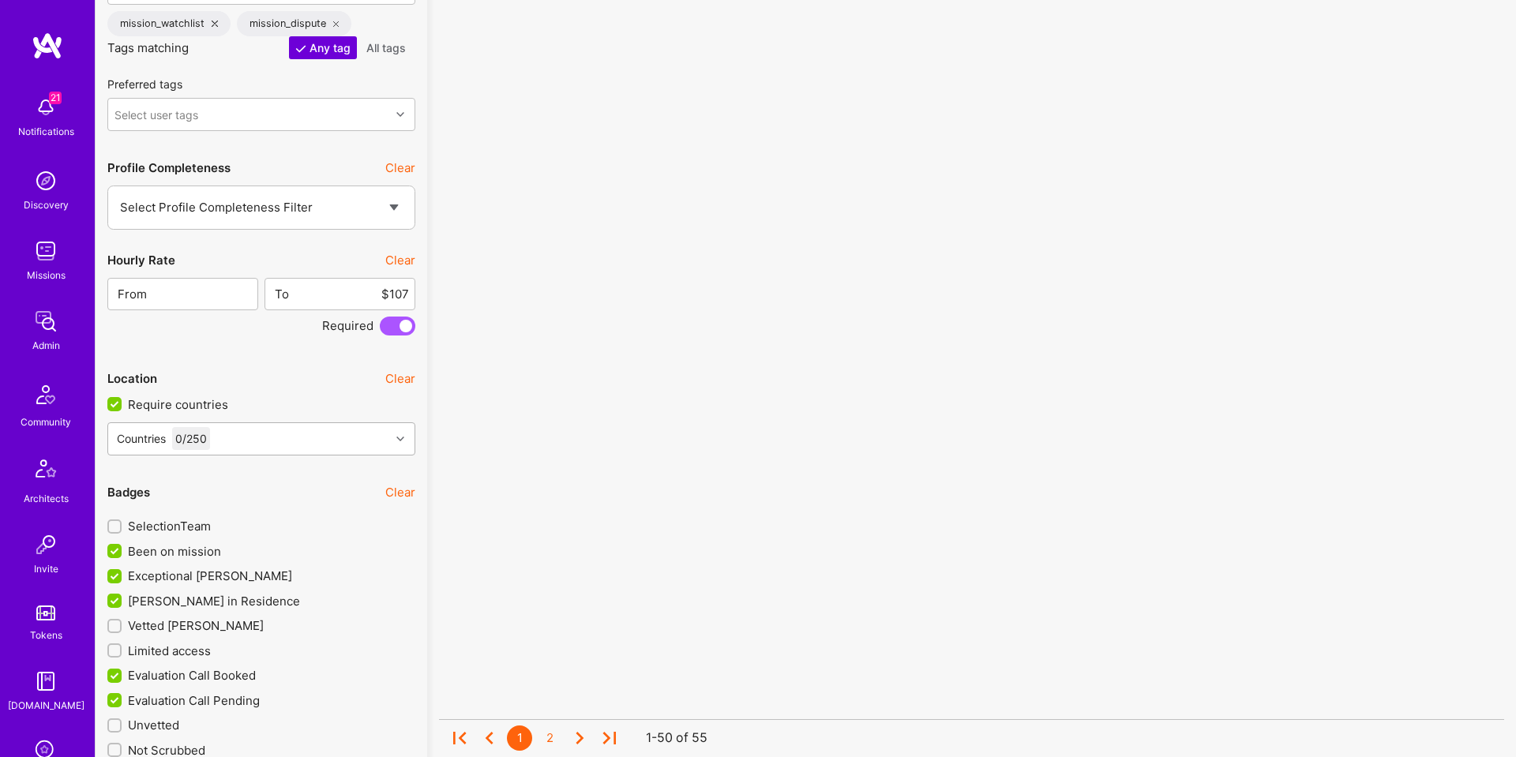
click at [321, 437] on div "Countries 0 / 250" at bounding box center [249, 439] width 282 height 32
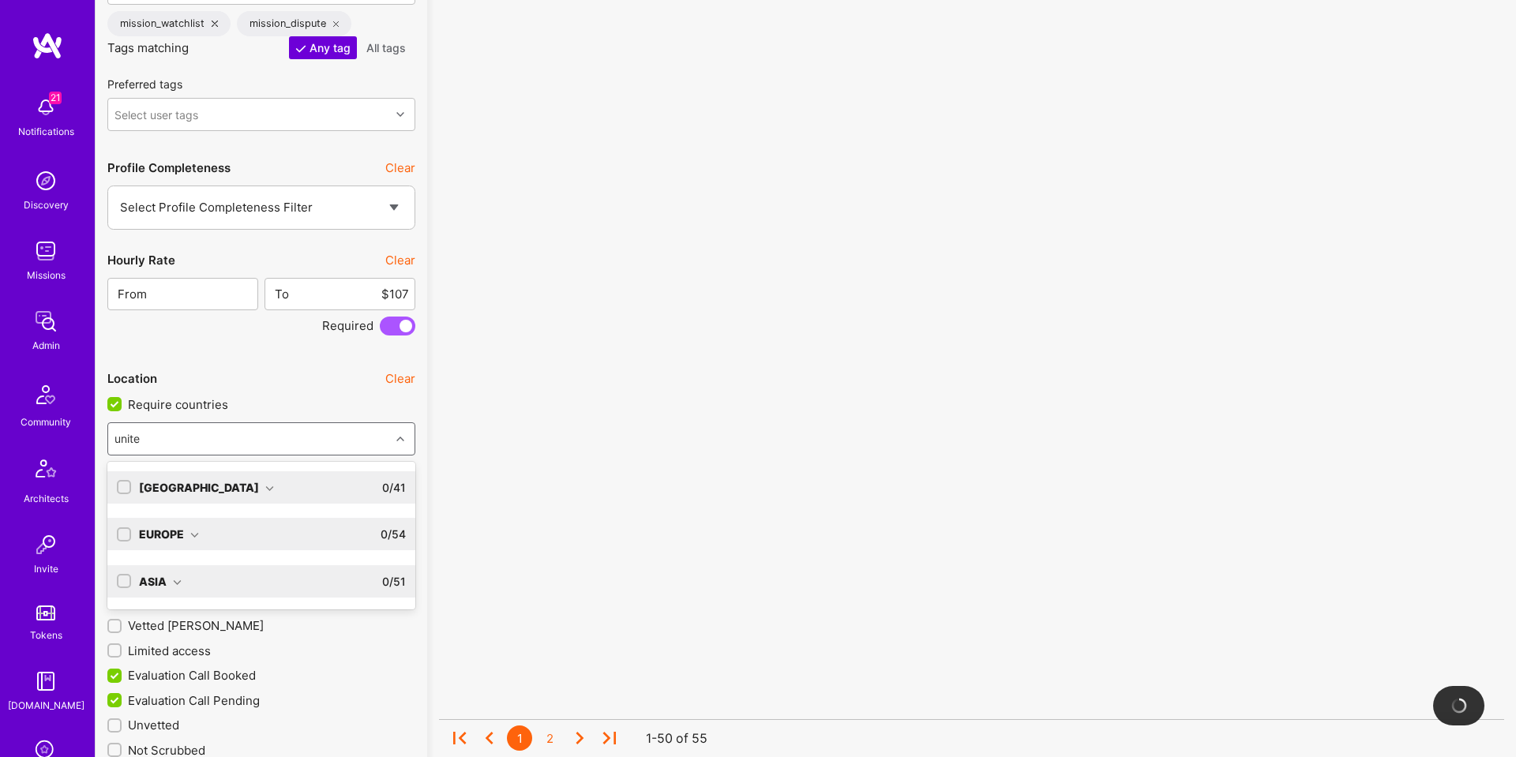
type input "united"
drag, startPoint x: 257, startPoint y: 480, endPoint x: 249, endPoint y: 490, distance: 12.3
click at [254, 482] on div "North America 0 / 41" at bounding box center [268, 487] width 275 height 32
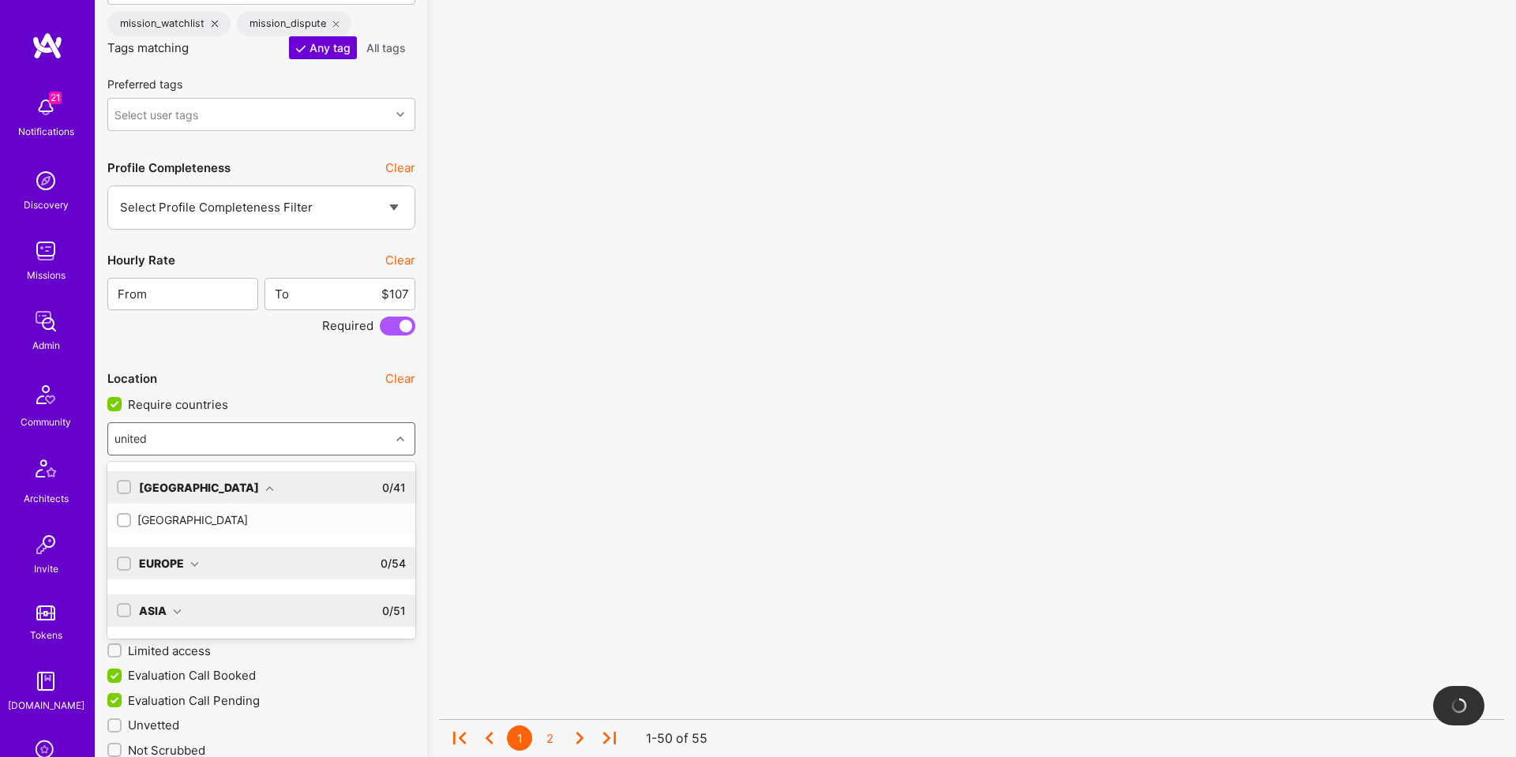
click at [238, 518] on div "[GEOGRAPHIC_DATA]" at bounding box center [261, 520] width 289 height 17
checkbox input "true"
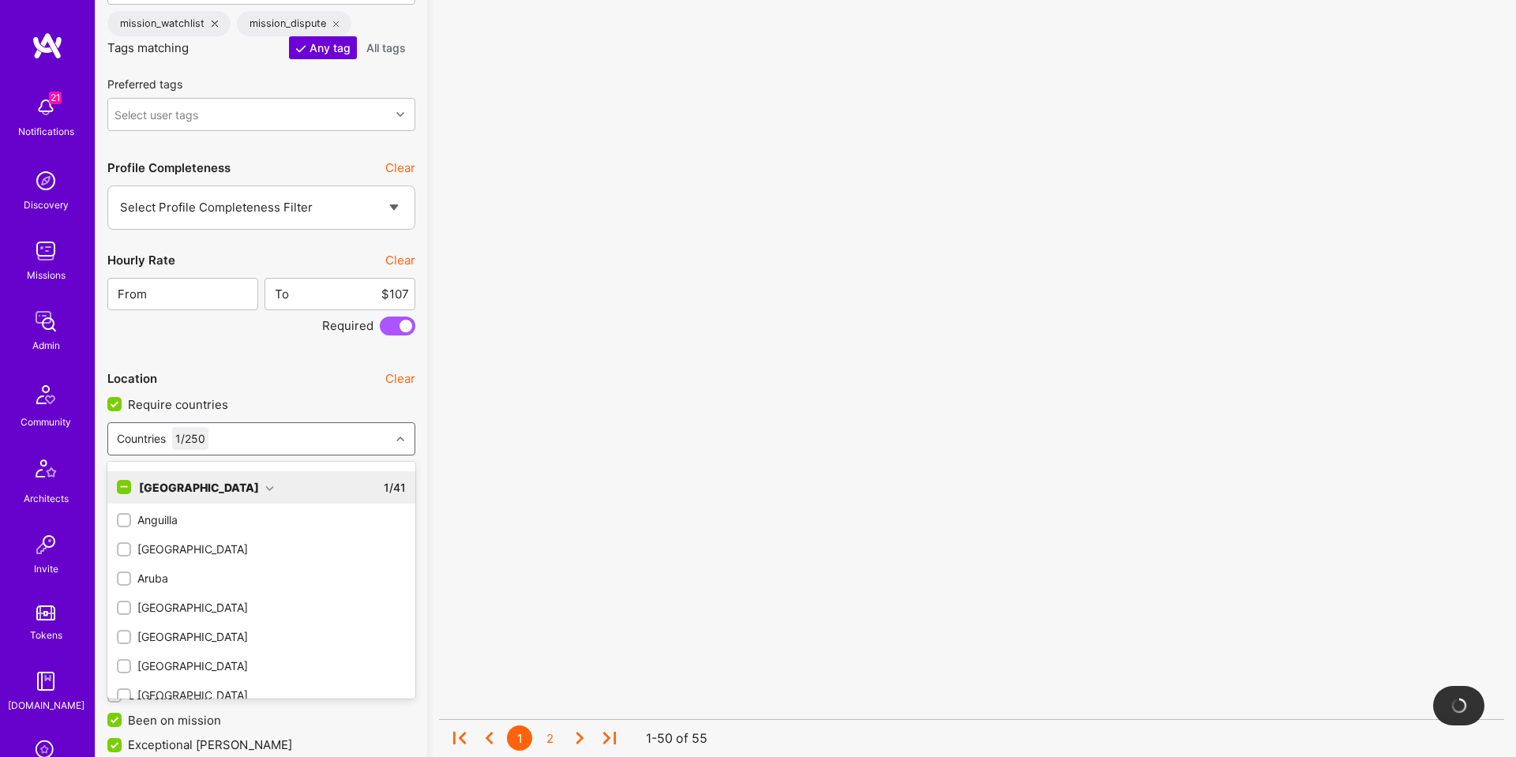
scroll to position [2962, 0]
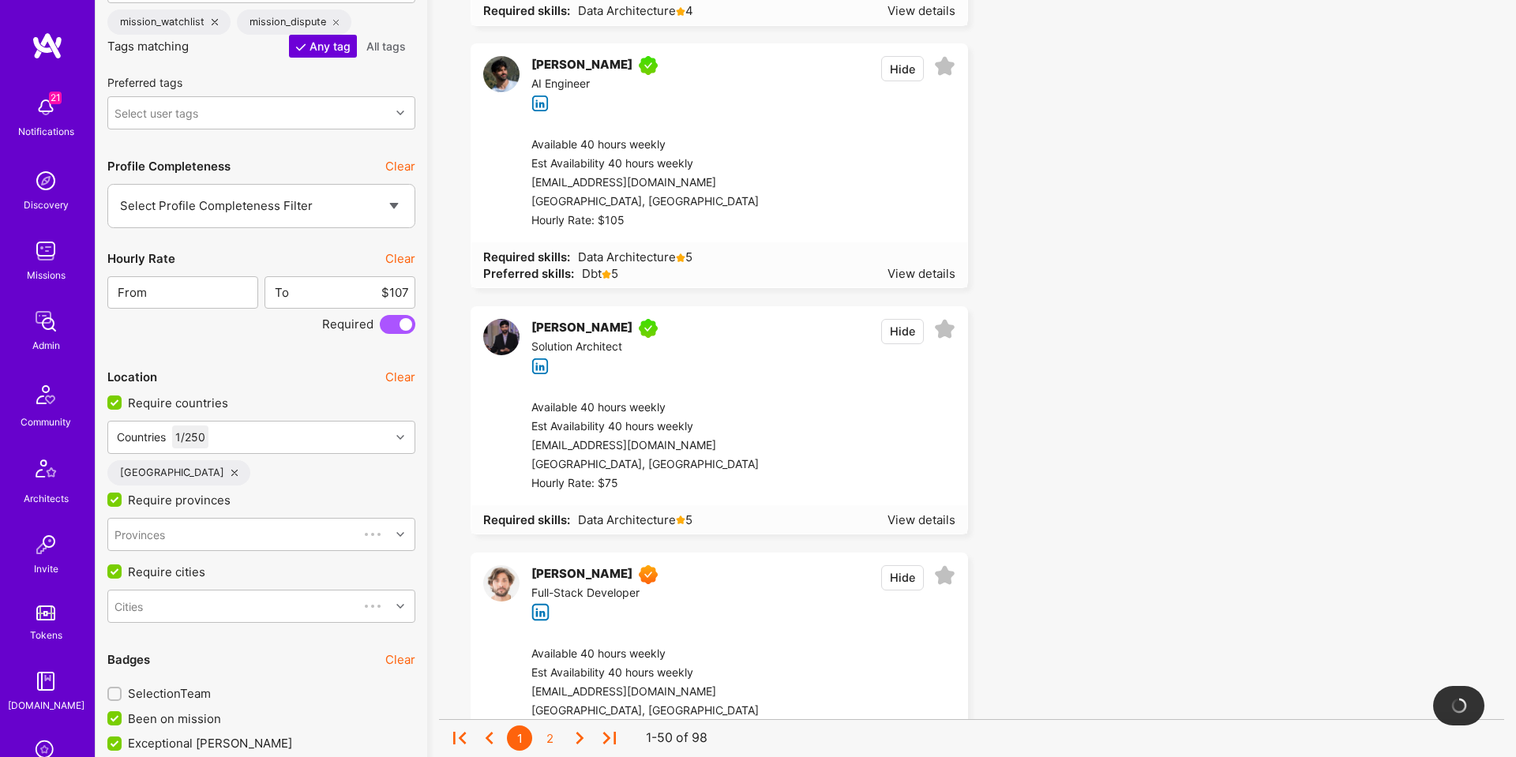
click at [411, 406] on label "Require countries" at bounding box center [261, 408] width 308 height 26
click at [123, 406] on input "Require countries" at bounding box center [116, 403] width 14 height 14
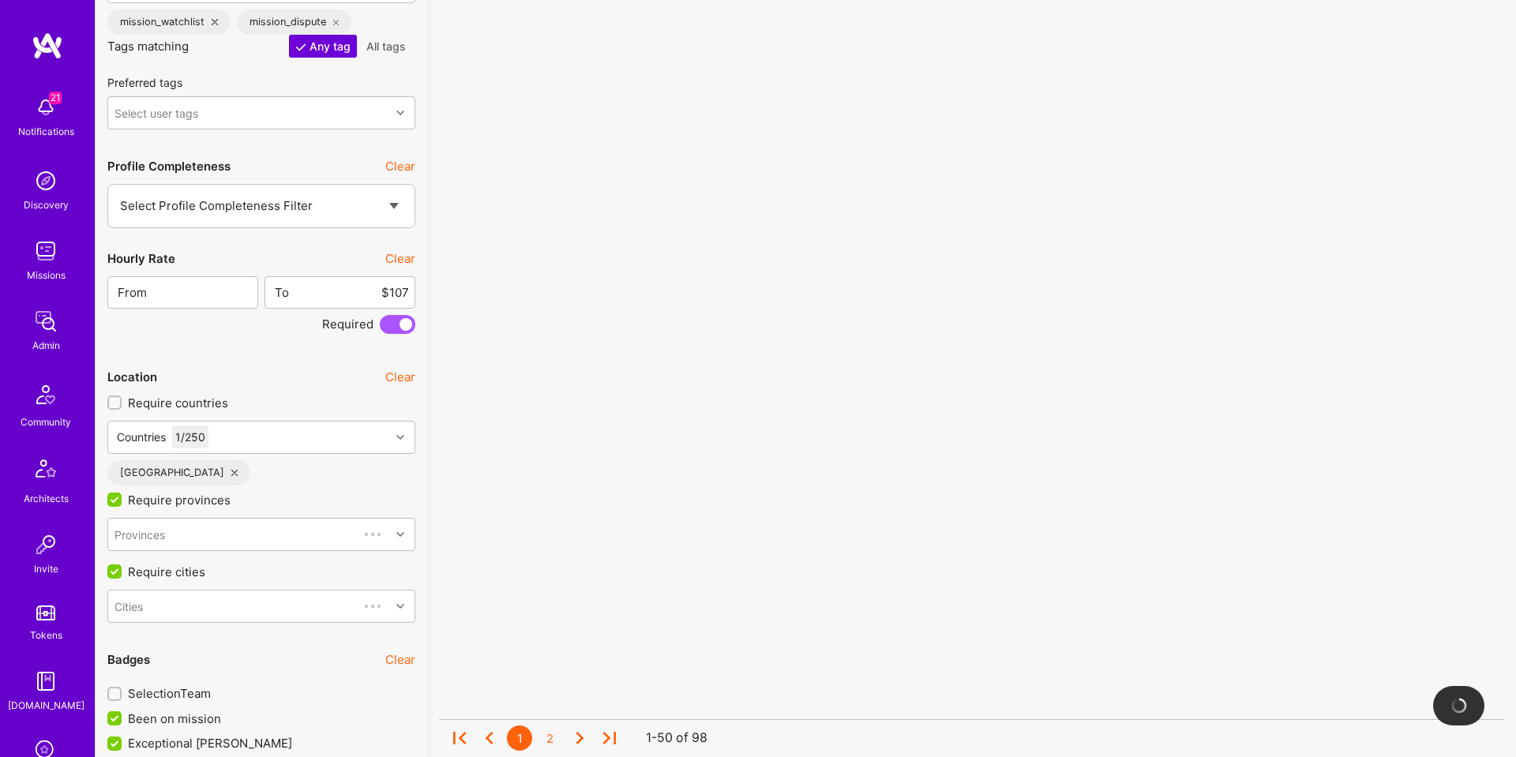
scroll to position [1, 0]
click at [414, 406] on label "Require countries" at bounding box center [261, 408] width 308 height 26
click at [122, 406] on input "Require countries" at bounding box center [116, 402] width 11 height 11
checkbox input "true"
drag, startPoint x: 156, startPoint y: 502, endPoint x: 144, endPoint y: 577, distance: 76.1
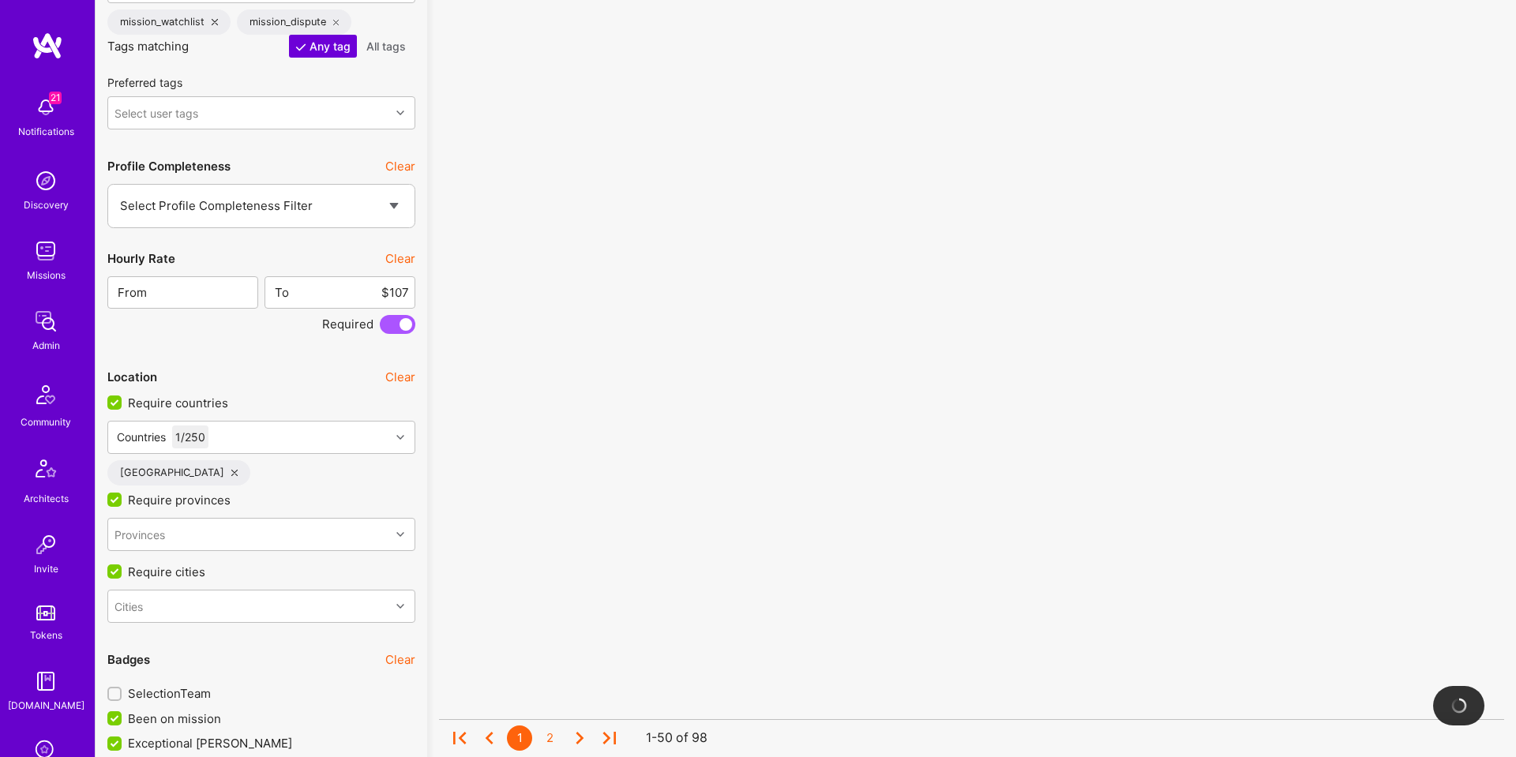
click at [156, 502] on span "Require provinces" at bounding box center [179, 500] width 103 height 17
click at [123, 502] on input "Require provinces" at bounding box center [116, 500] width 14 height 14
checkbox input "false"
drag, startPoint x: 141, startPoint y: 566, endPoint x: 241, endPoint y: 560, distance: 100.5
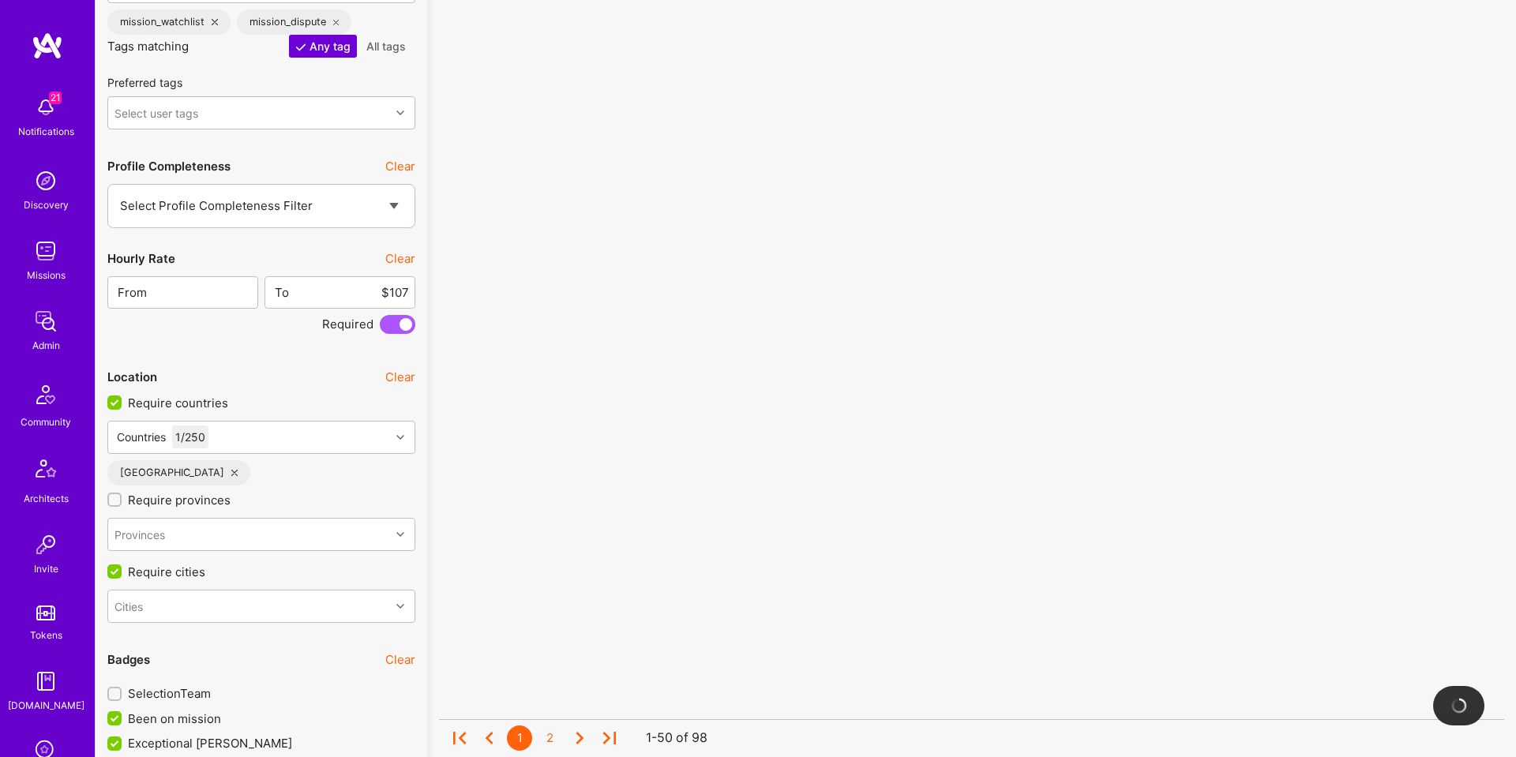
click at [141, 566] on span "Require cities" at bounding box center [166, 572] width 77 height 17
click at [123, 566] on input "Require cities" at bounding box center [116, 572] width 14 height 14
checkbox input "false"
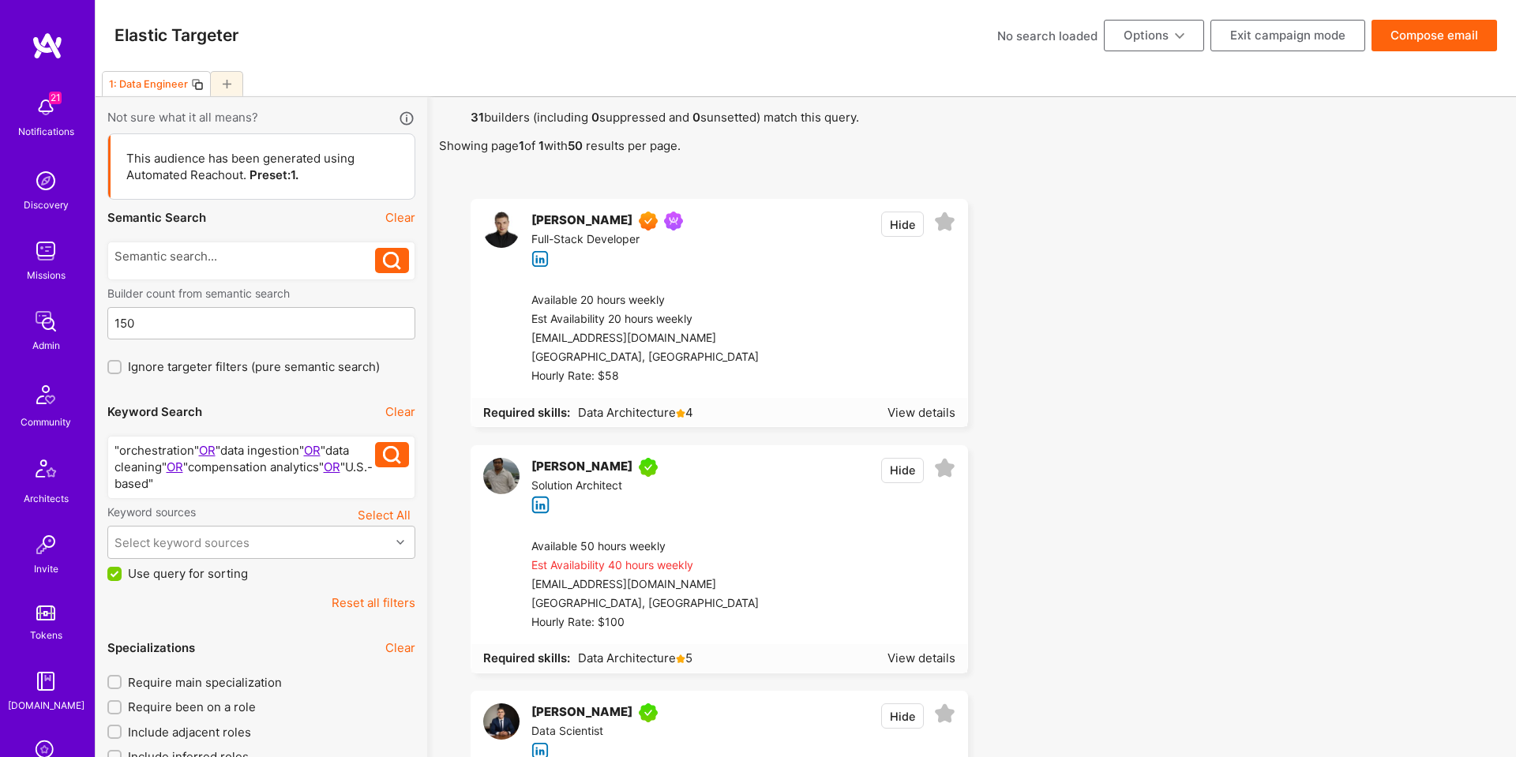
click at [402, 415] on button "Clear" at bounding box center [400, 411] width 30 height 17
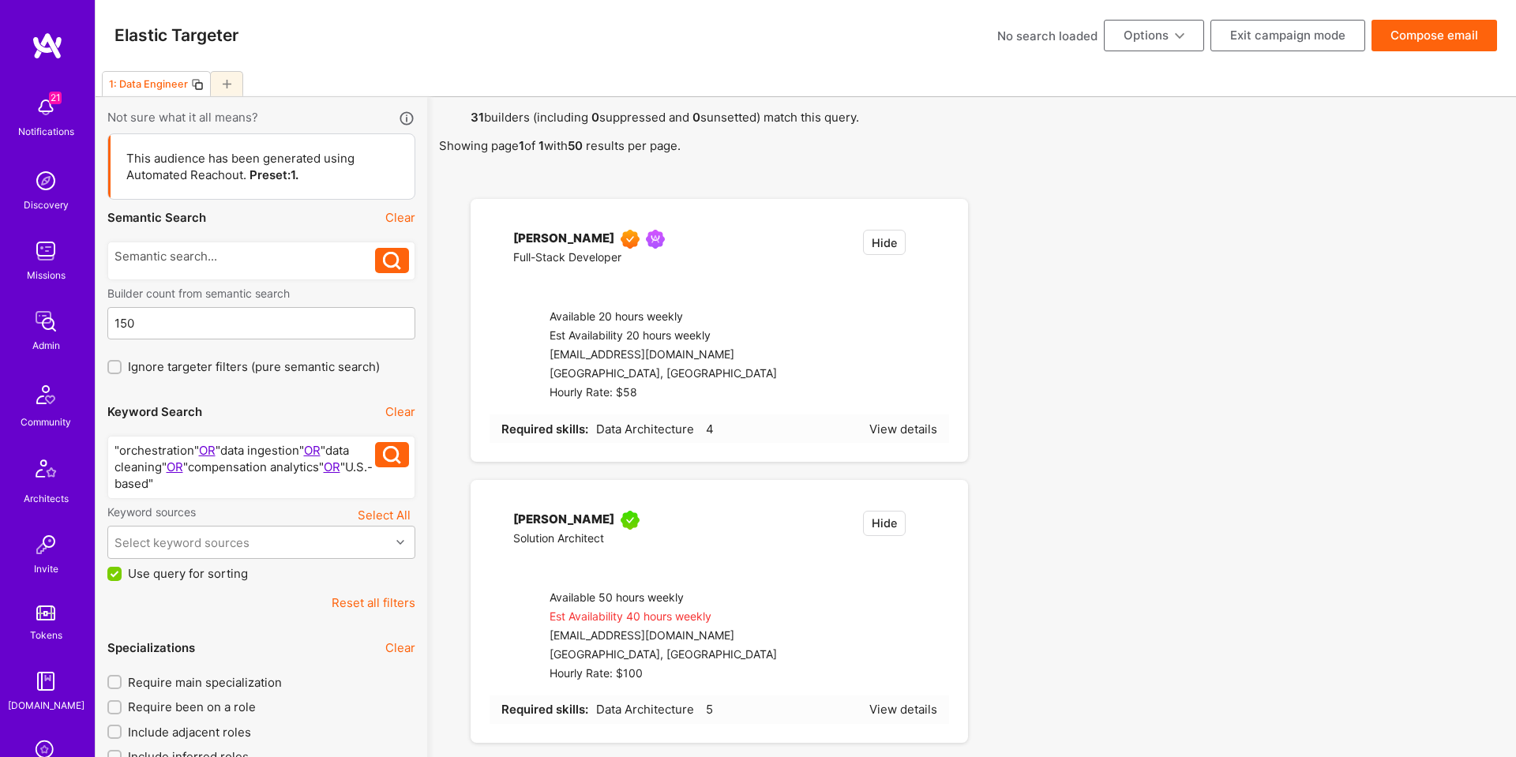
checkbox input "false"
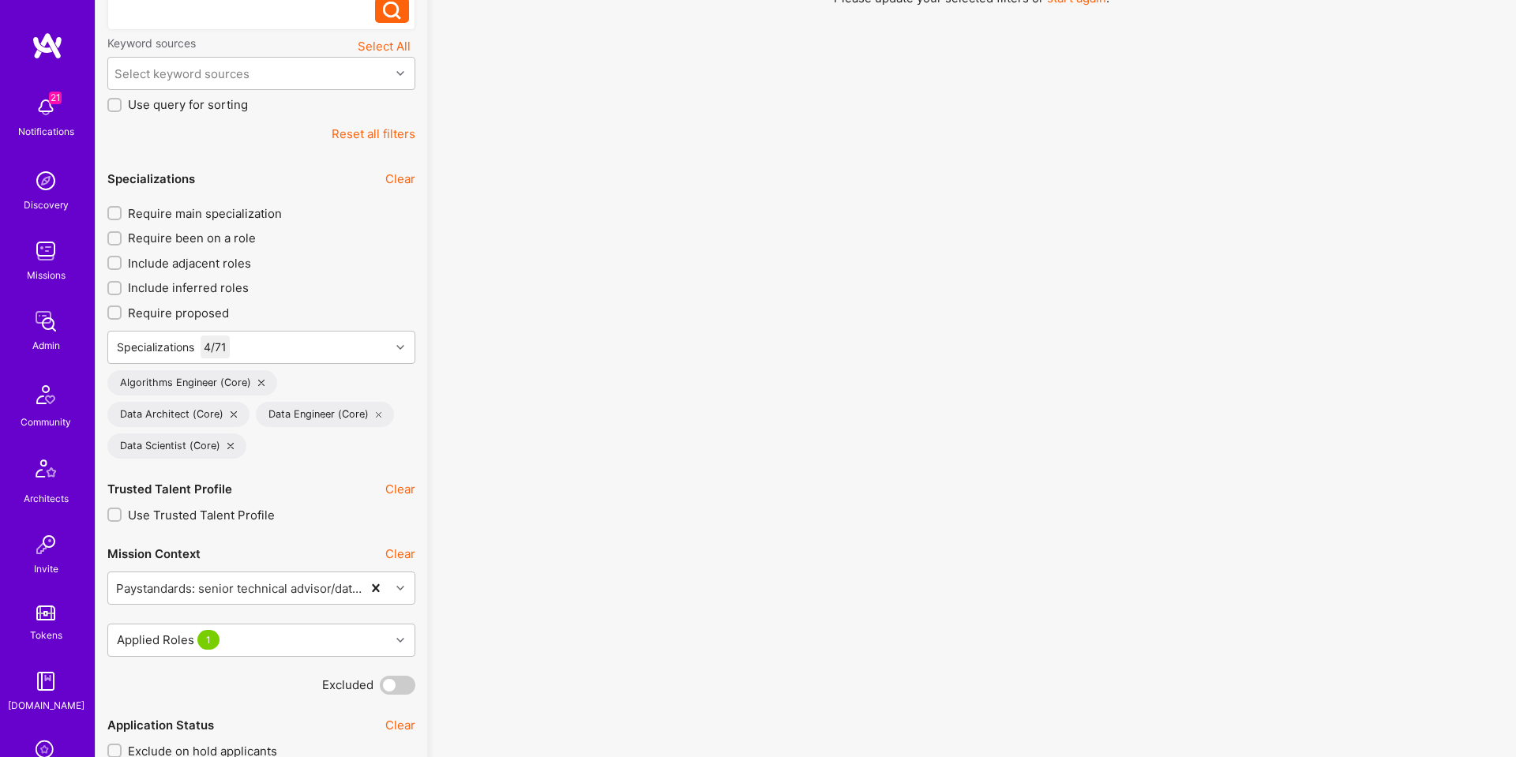
scroll to position [444, 0]
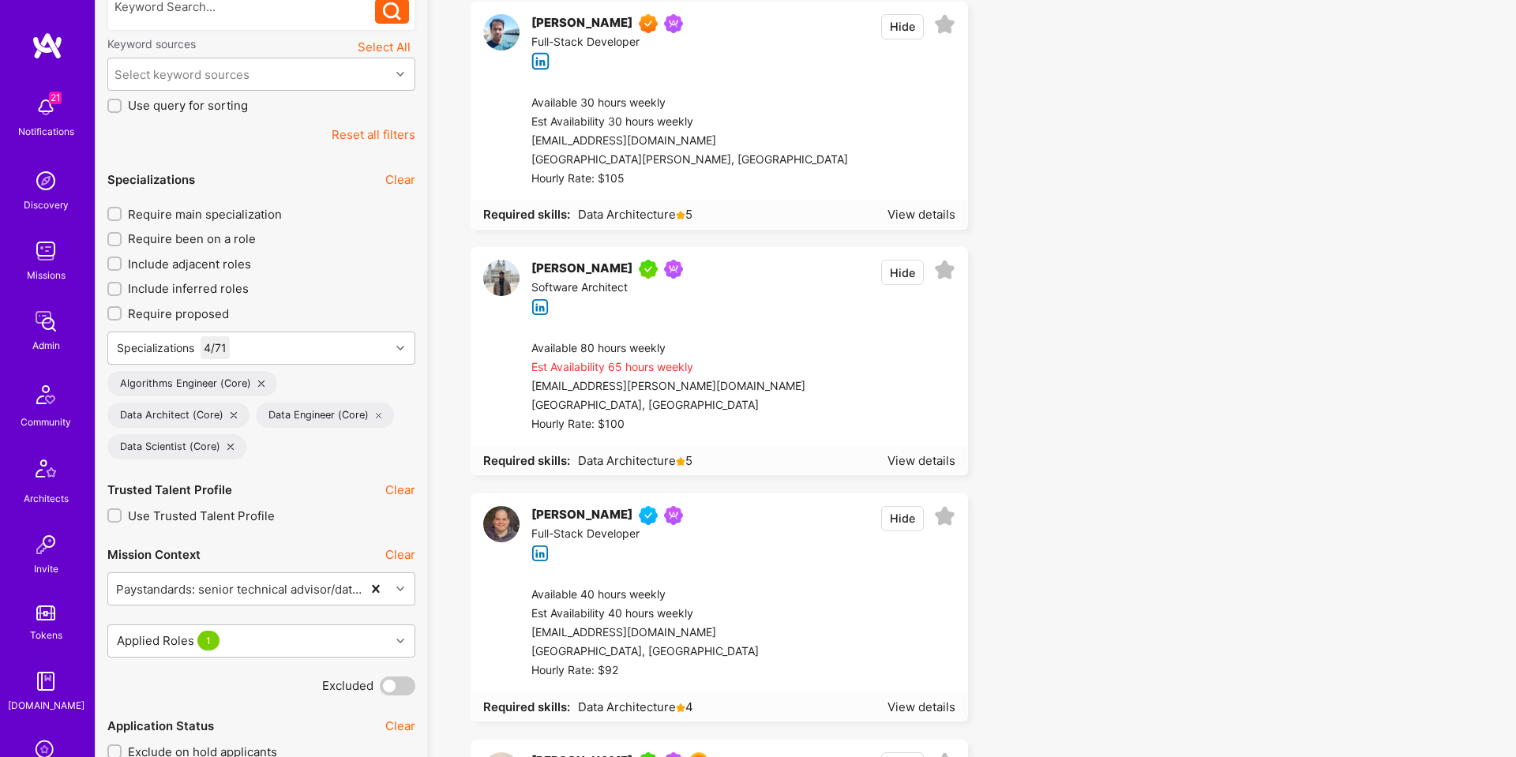
click at [258, 385] on icon at bounding box center [261, 384] width 6 height 6
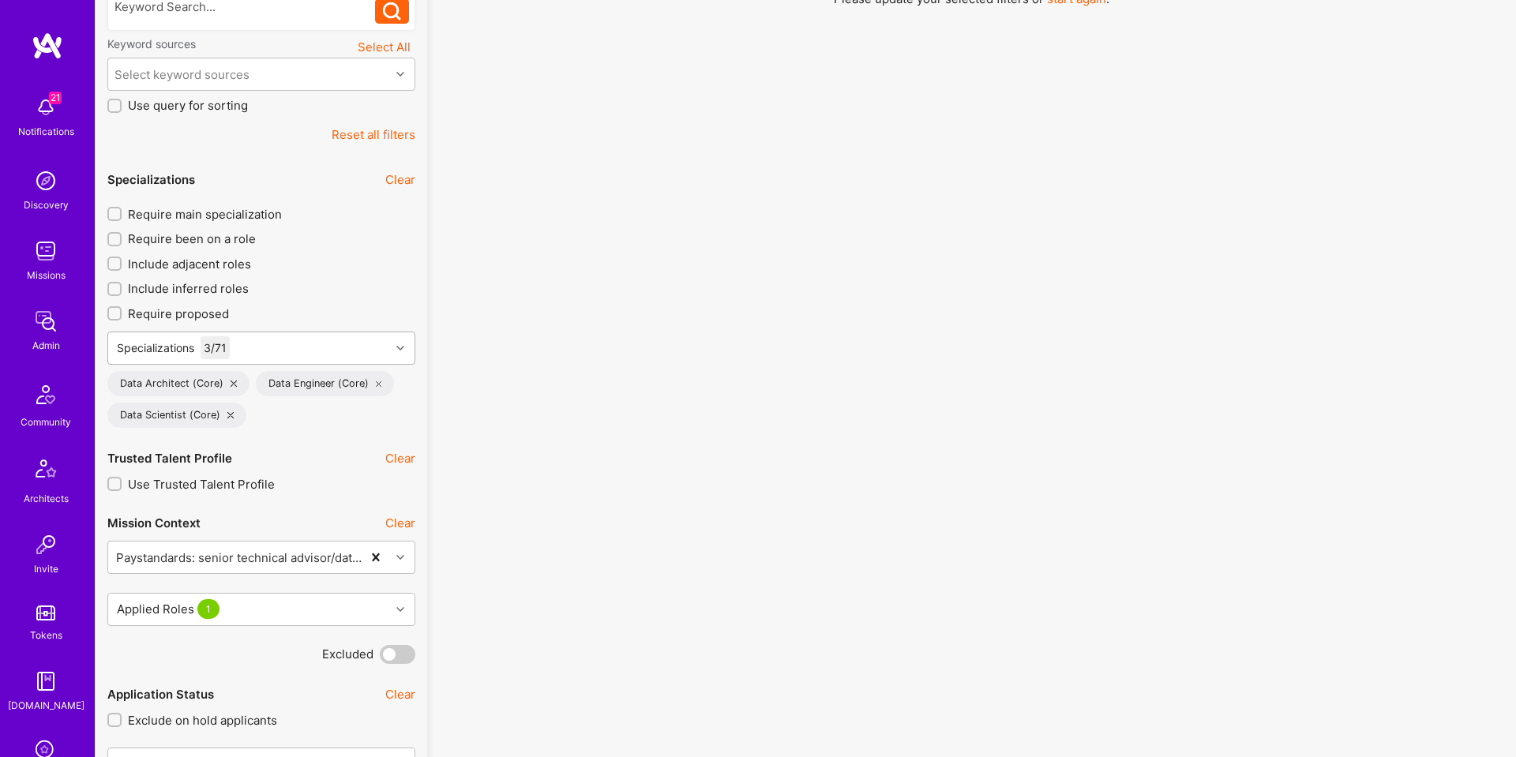
click at [281, 351] on div "Specializations 3 / 71" at bounding box center [249, 348] width 282 height 32
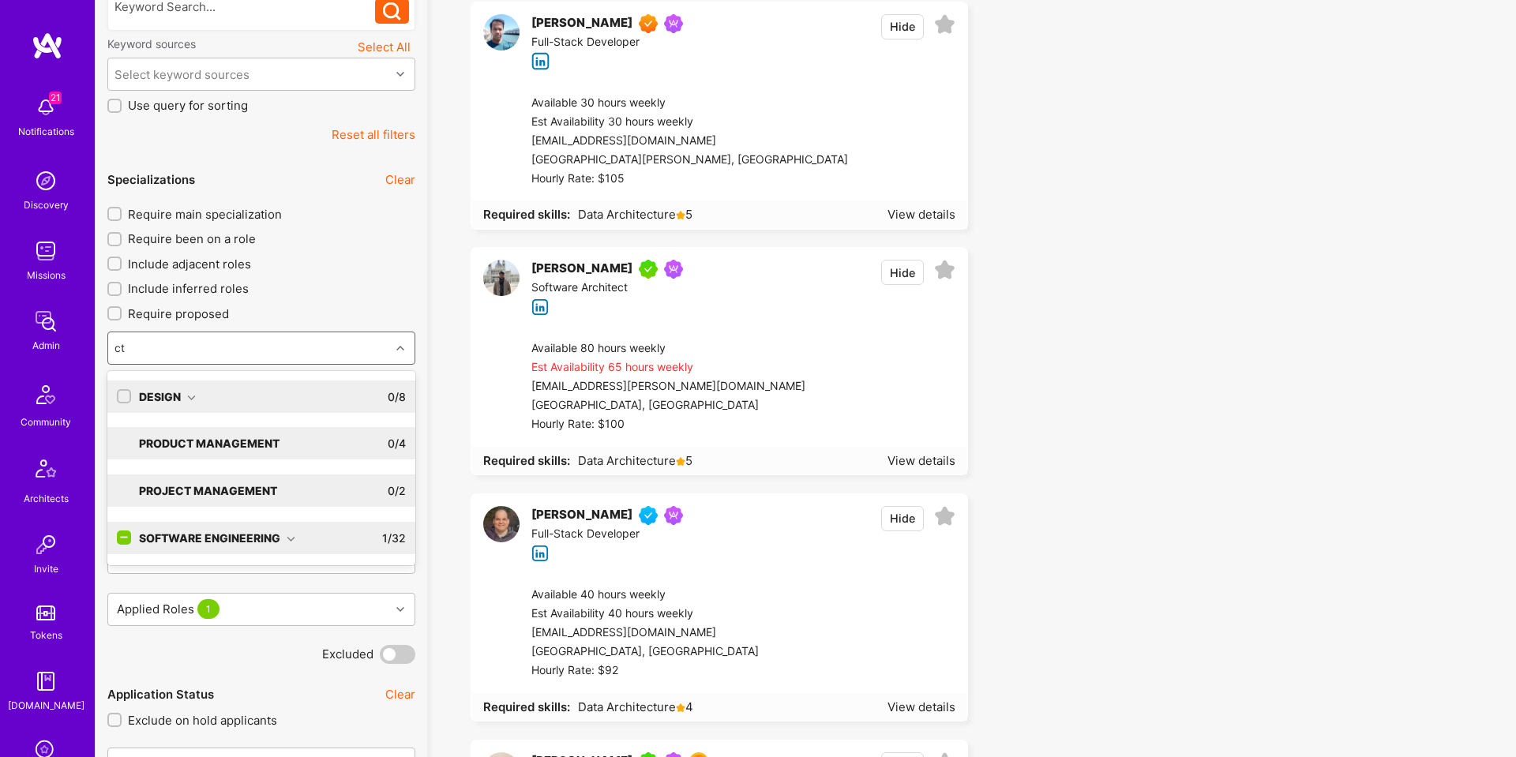
type input "cto"
click at [274, 431] on div "Software Engineering 1 / 32" at bounding box center [268, 443] width 275 height 32
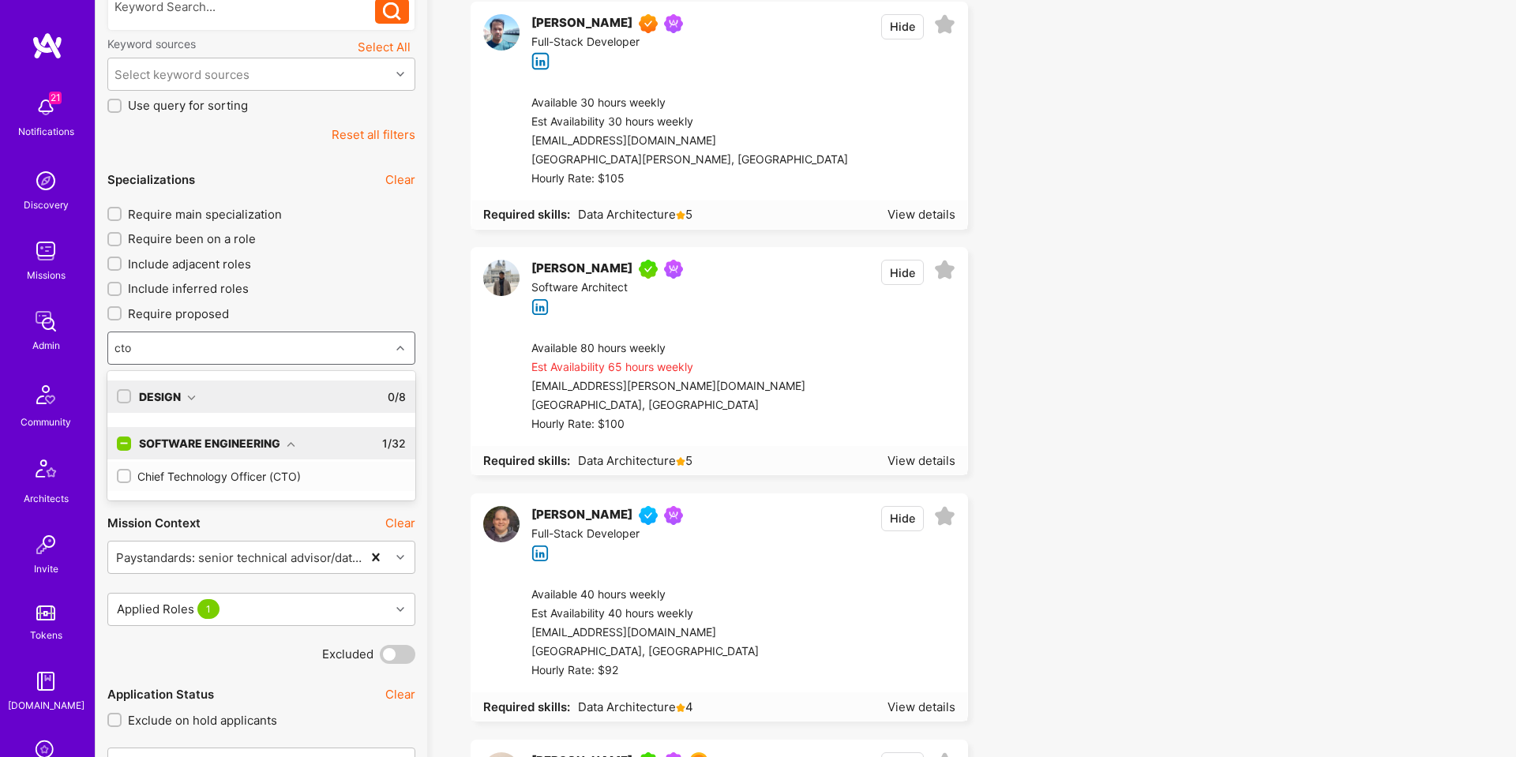
drag, startPoint x: 233, startPoint y: 471, endPoint x: 348, endPoint y: 349, distance: 167.5
click at [233, 471] on div "Chief Technology Officer (CTO)" at bounding box center [261, 476] width 289 height 17
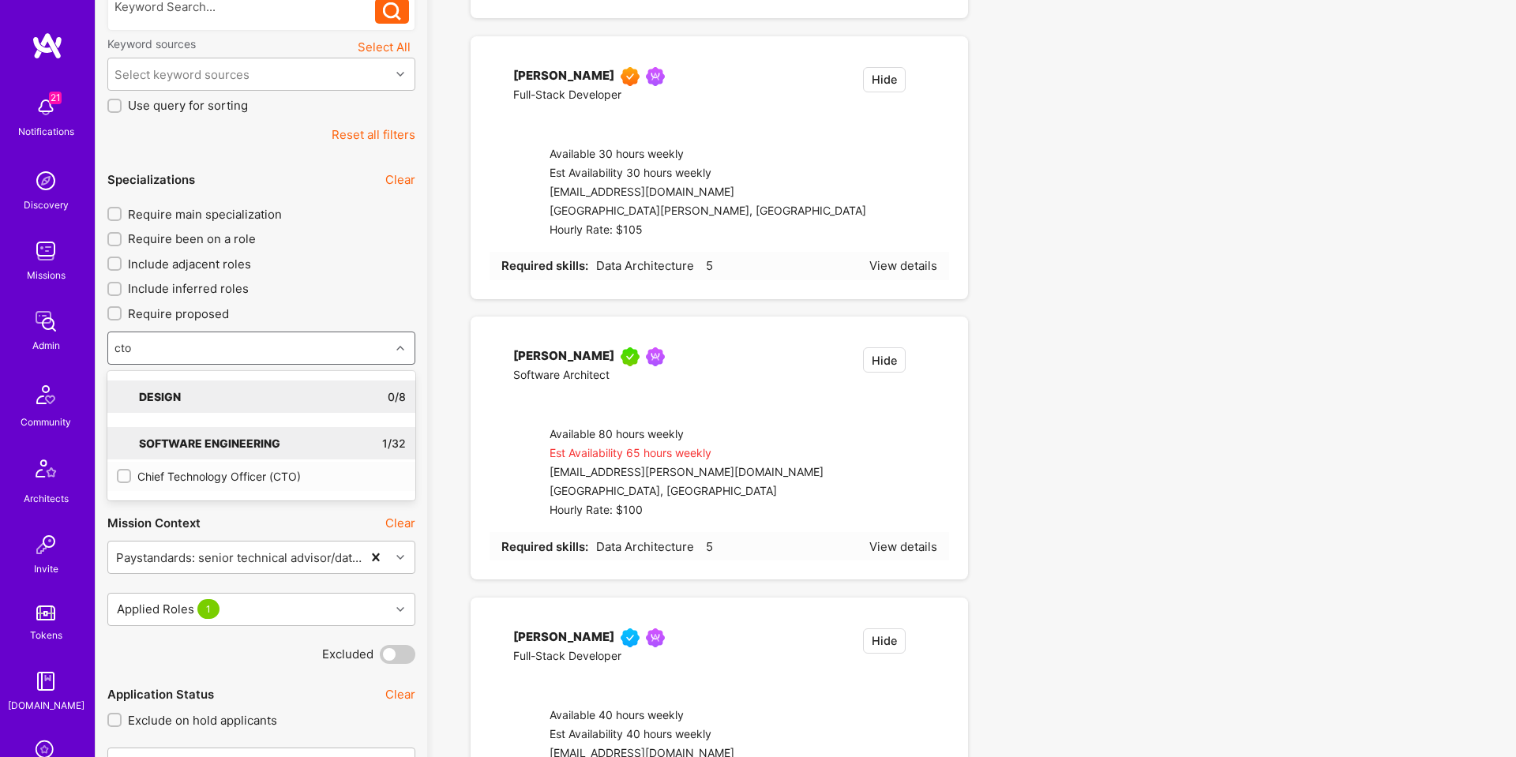
checkbox input "true"
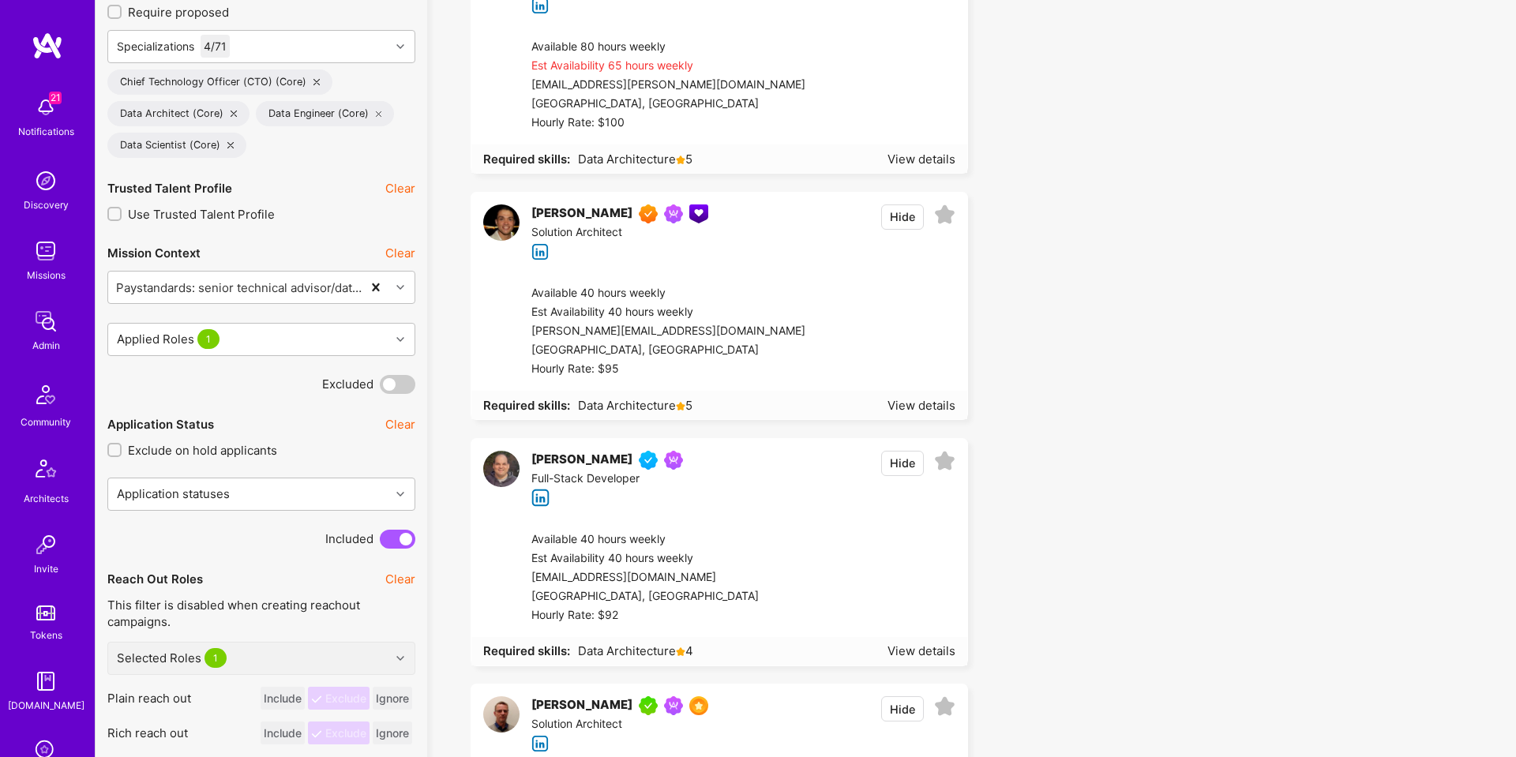
scroll to position [750, 0]
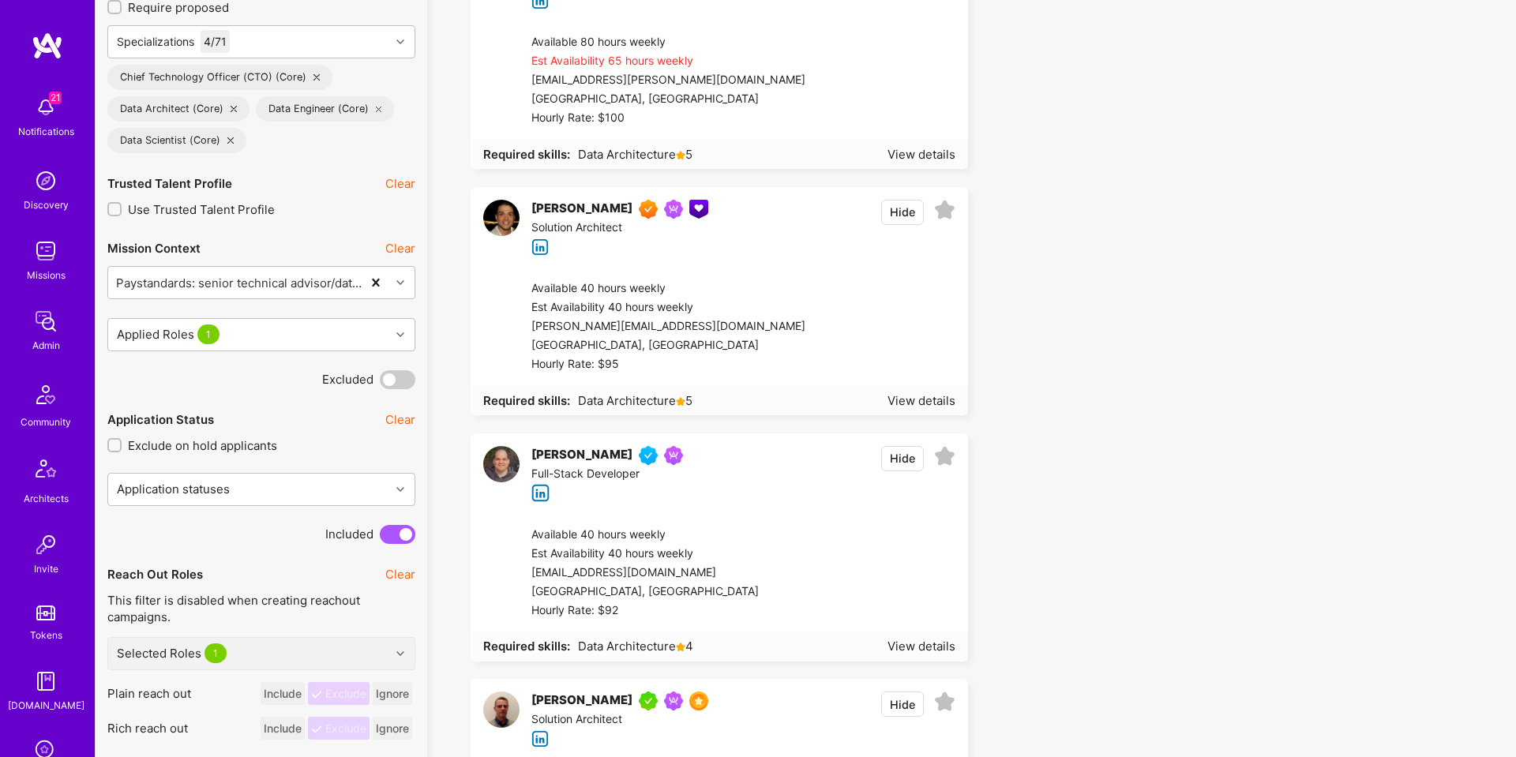
click at [896, 459] on button "Hide" at bounding box center [902, 458] width 43 height 25
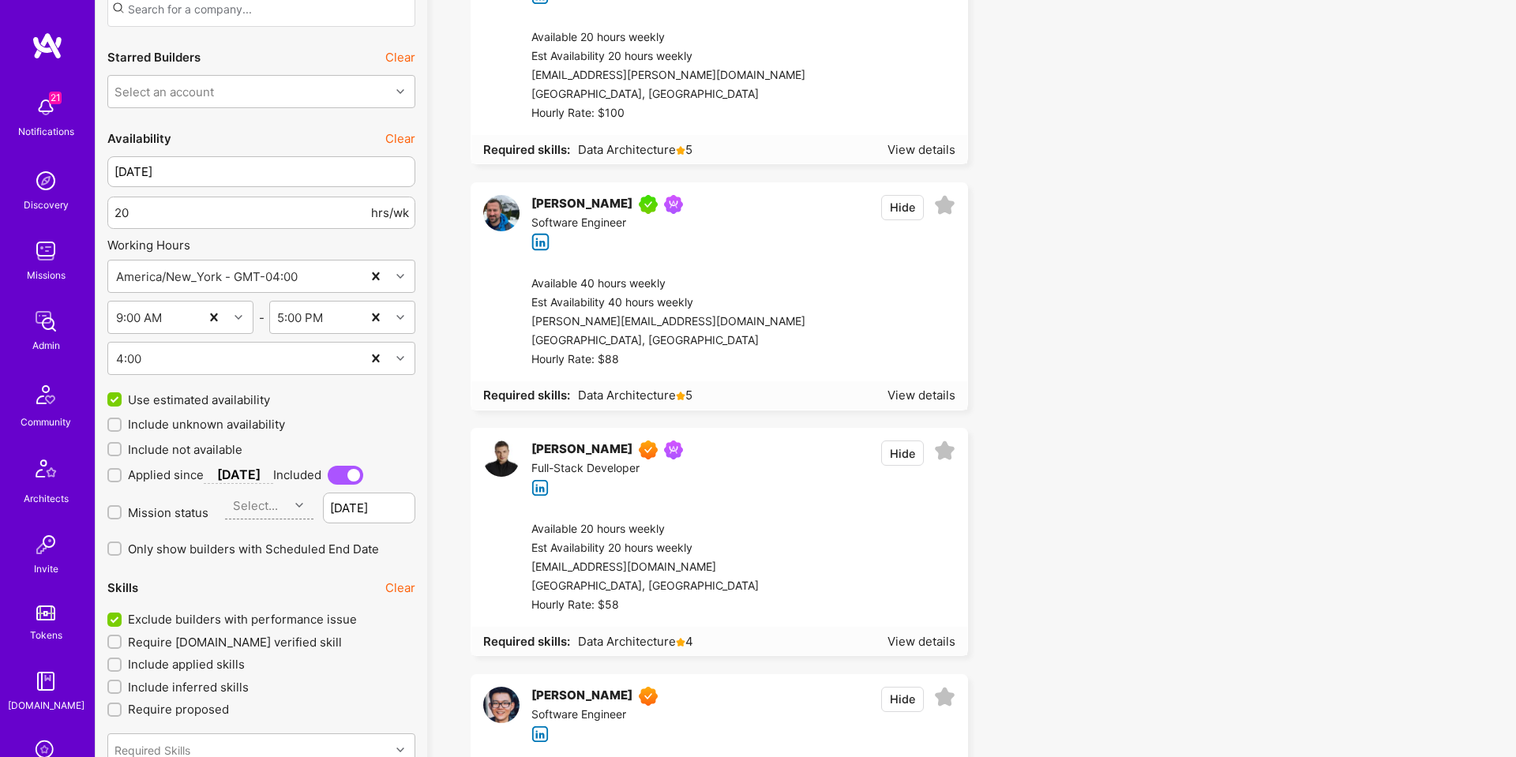
scroll to position [1772, 0]
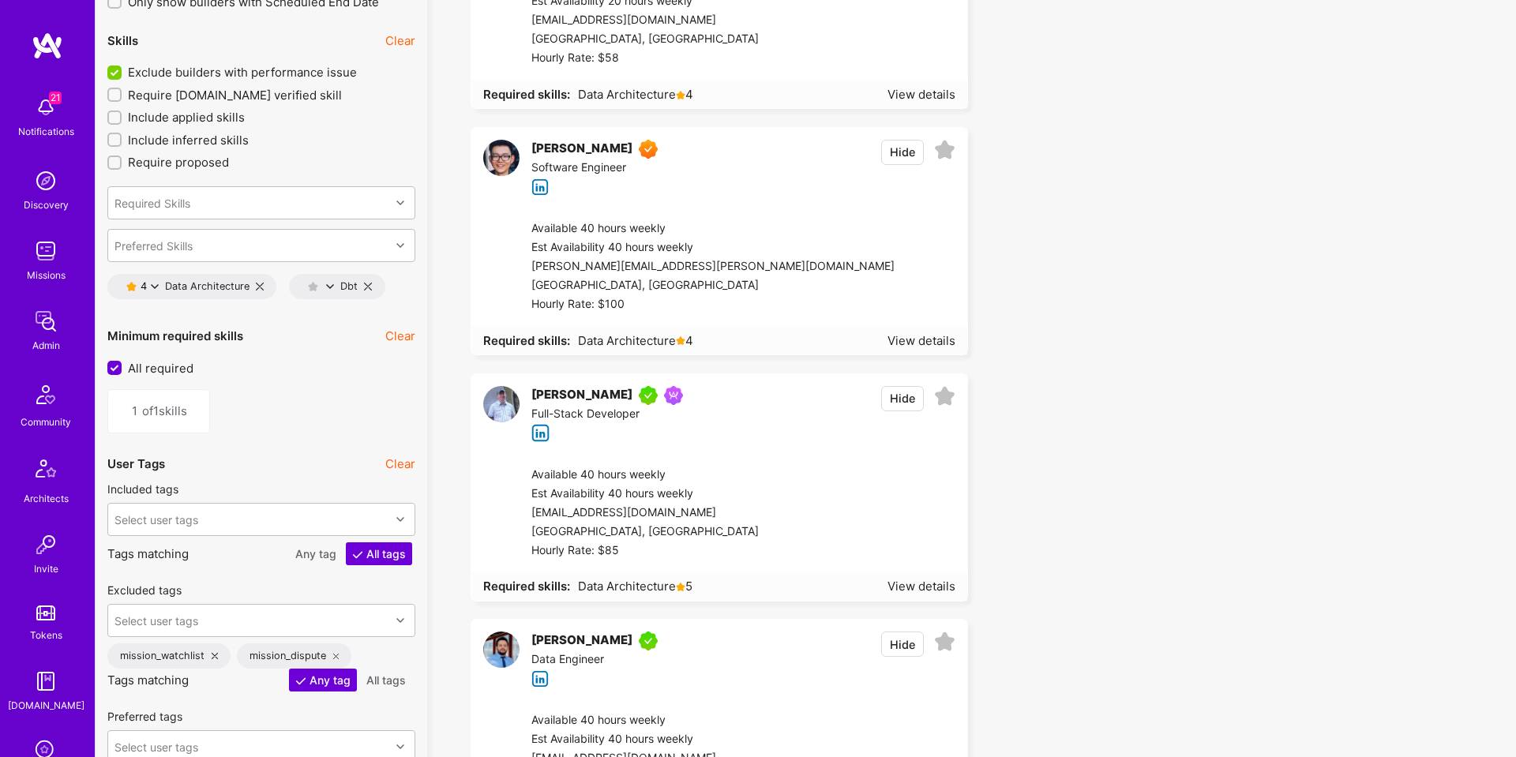
scroll to position [2304, 0]
click at [260, 286] on icon at bounding box center [260, 286] width 8 height 8
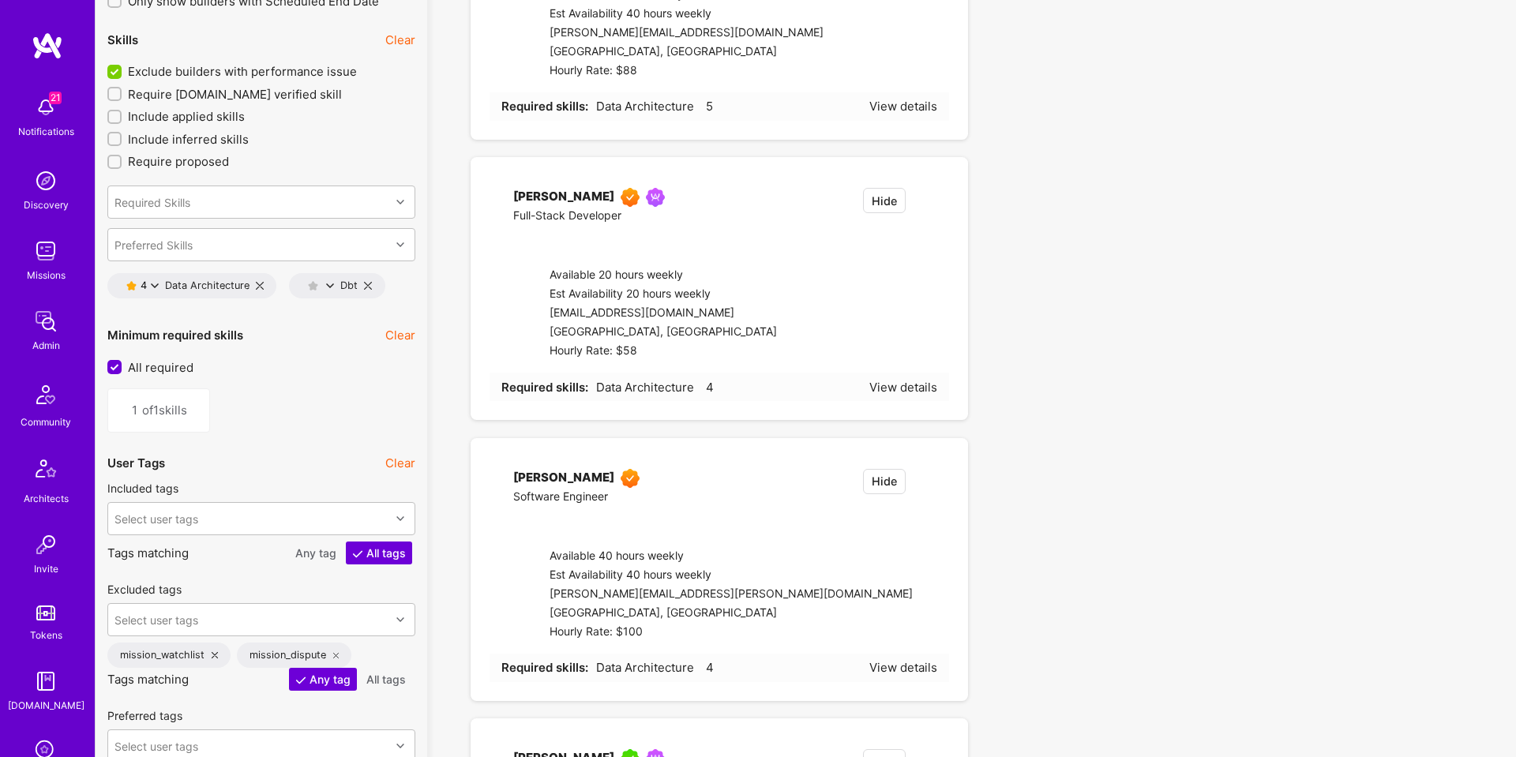
type input "0"
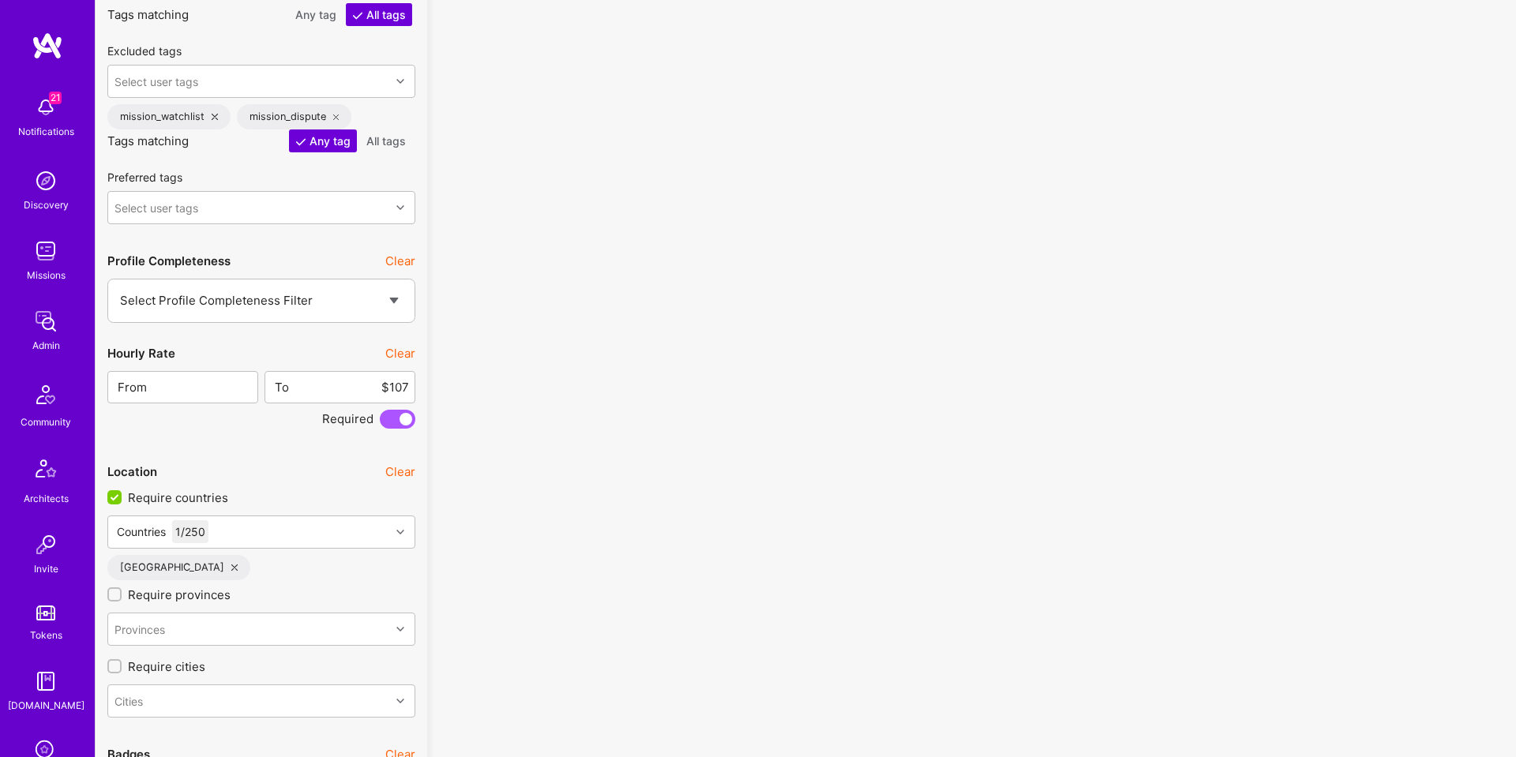
scroll to position [2846, 0]
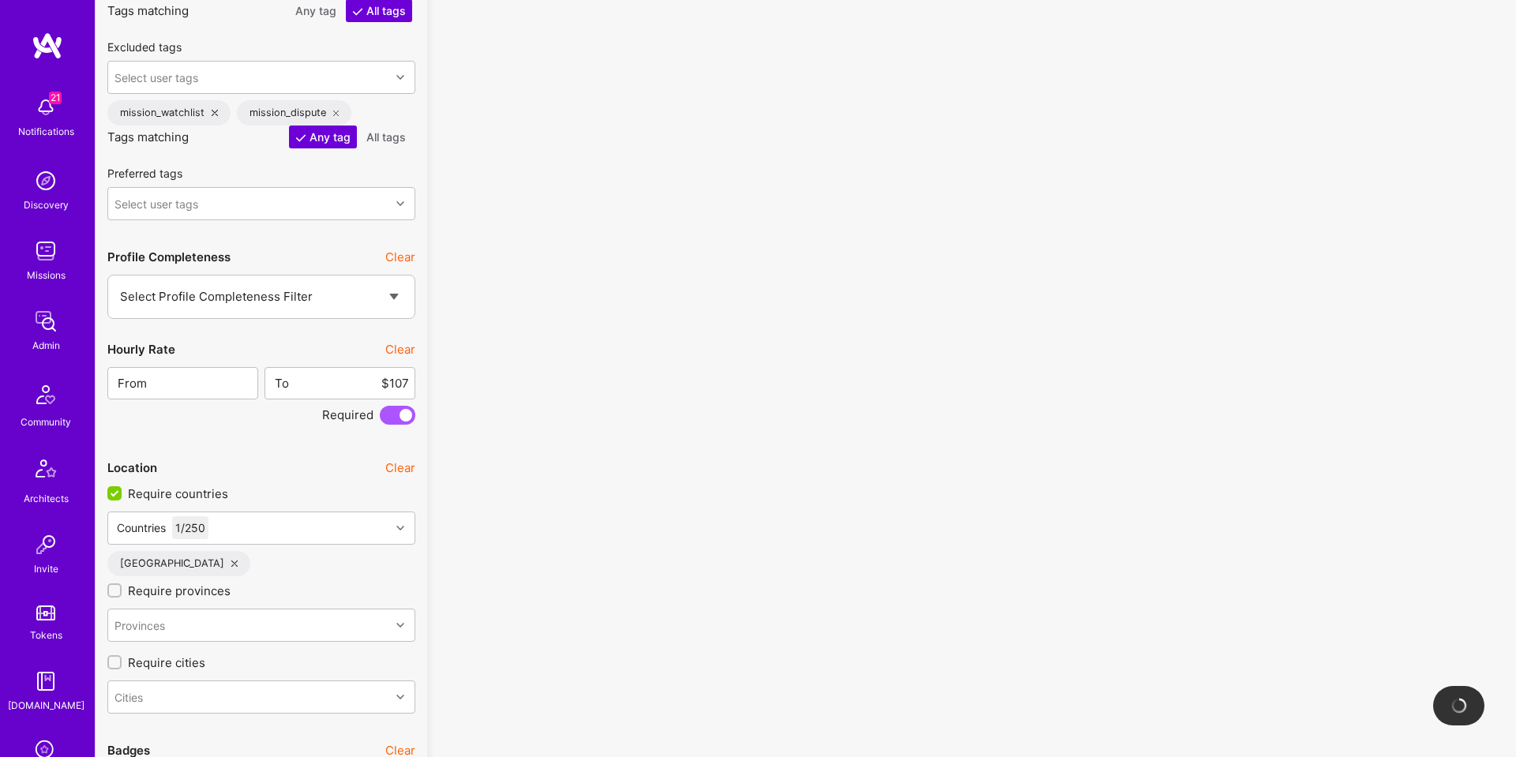
click at [400, 349] on button "Clear" at bounding box center [400, 349] width 30 height 17
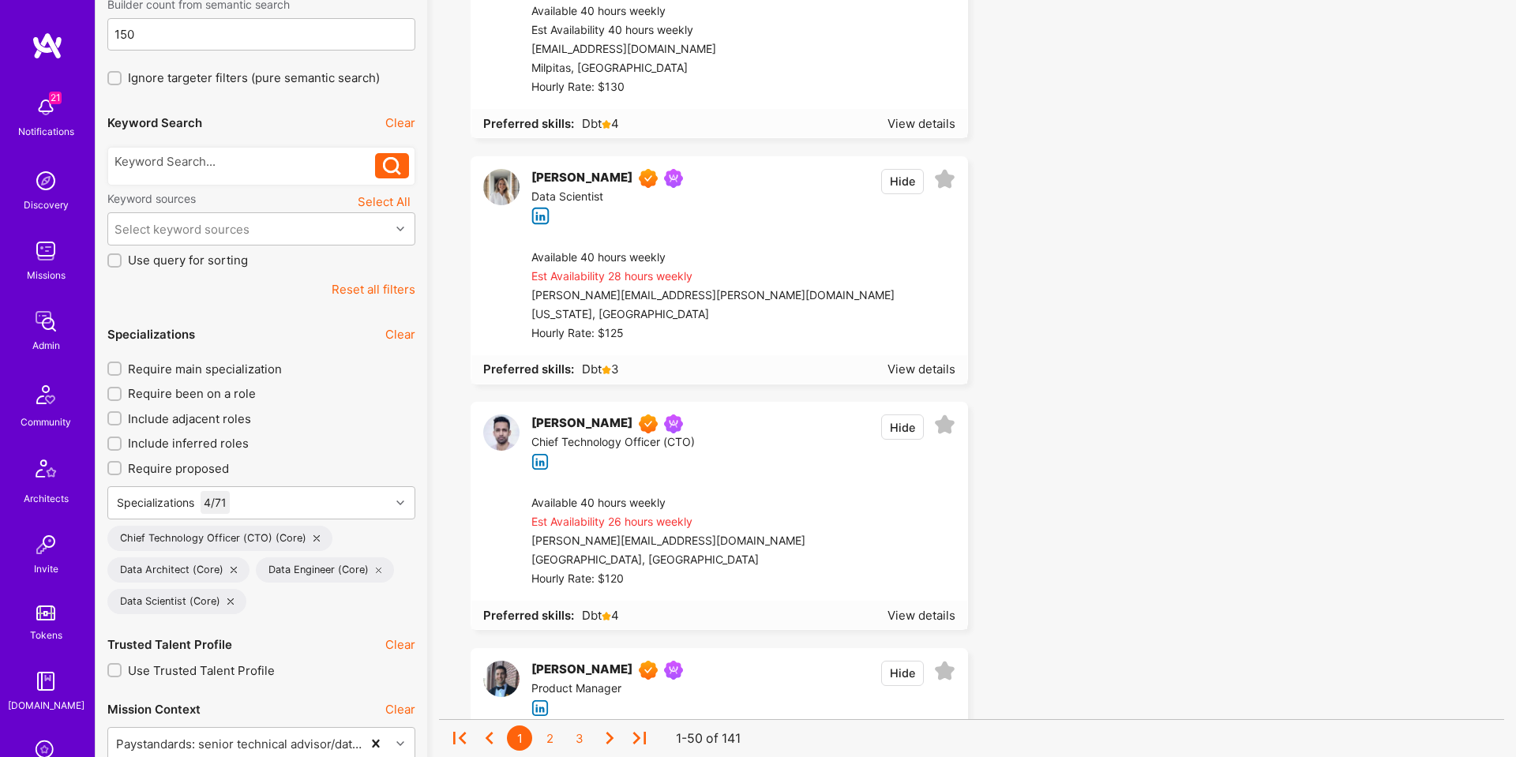
scroll to position [292, 0]
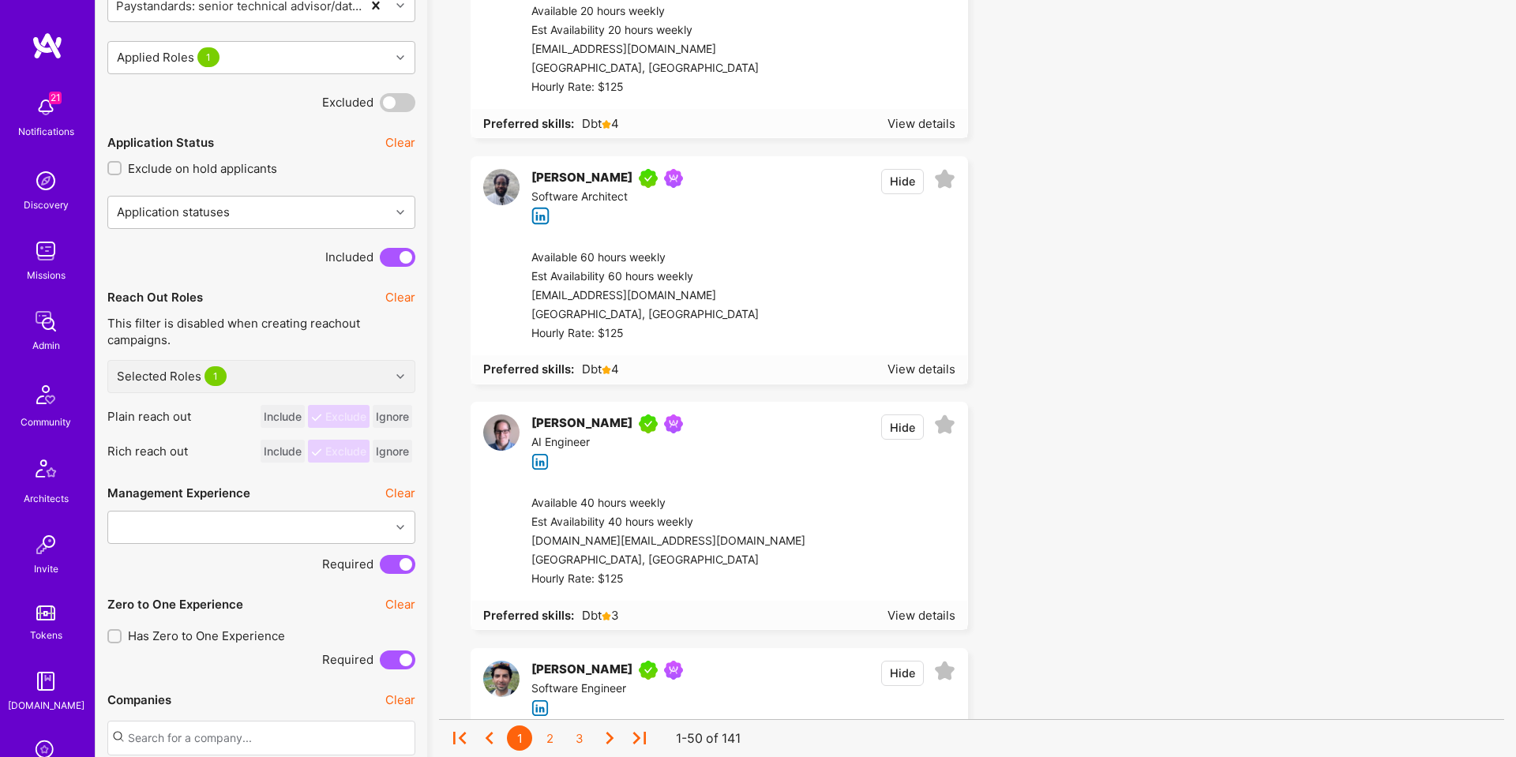
click at [904, 184] on button "Hide" at bounding box center [902, 181] width 43 height 25
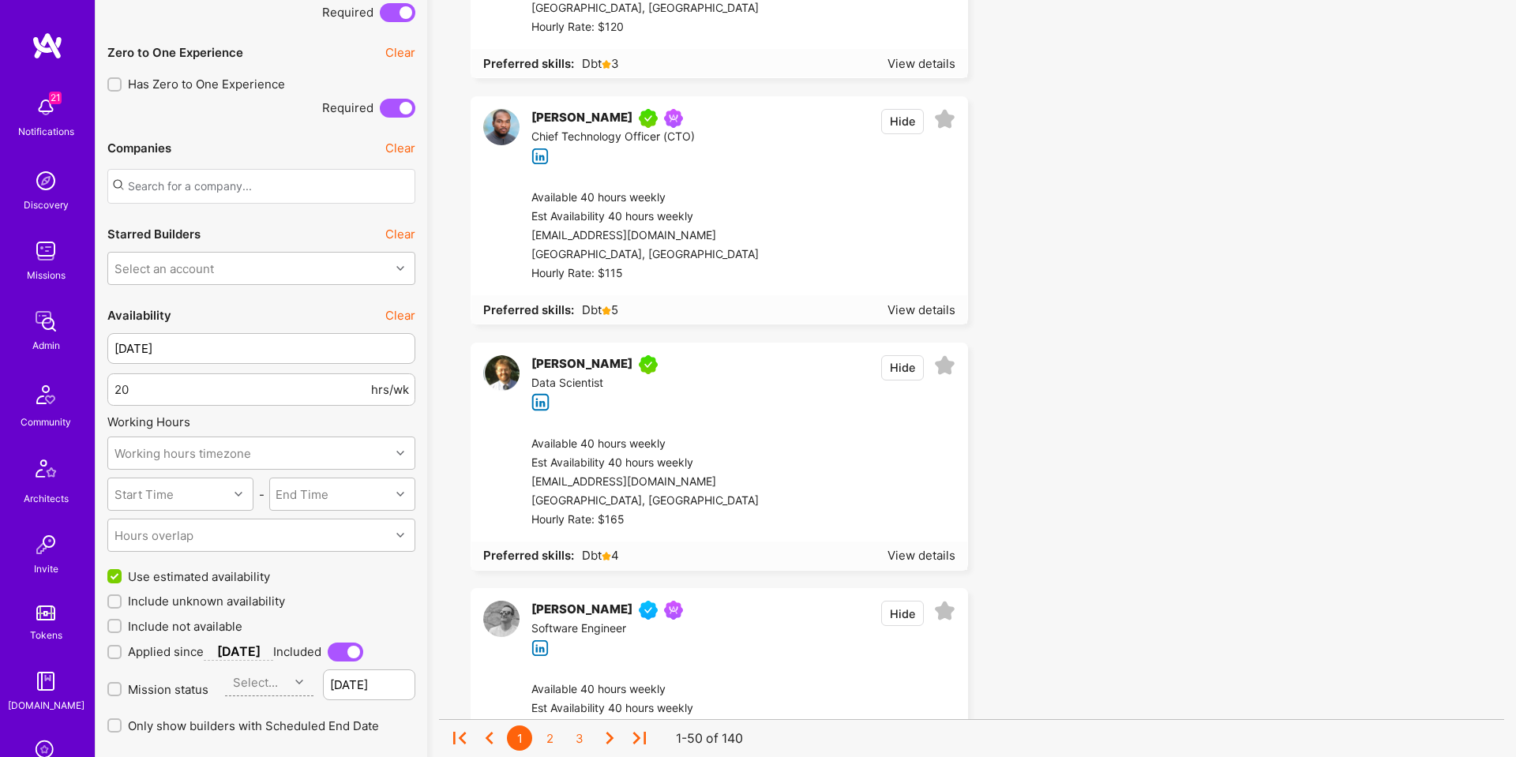
scroll to position [1588, 0]
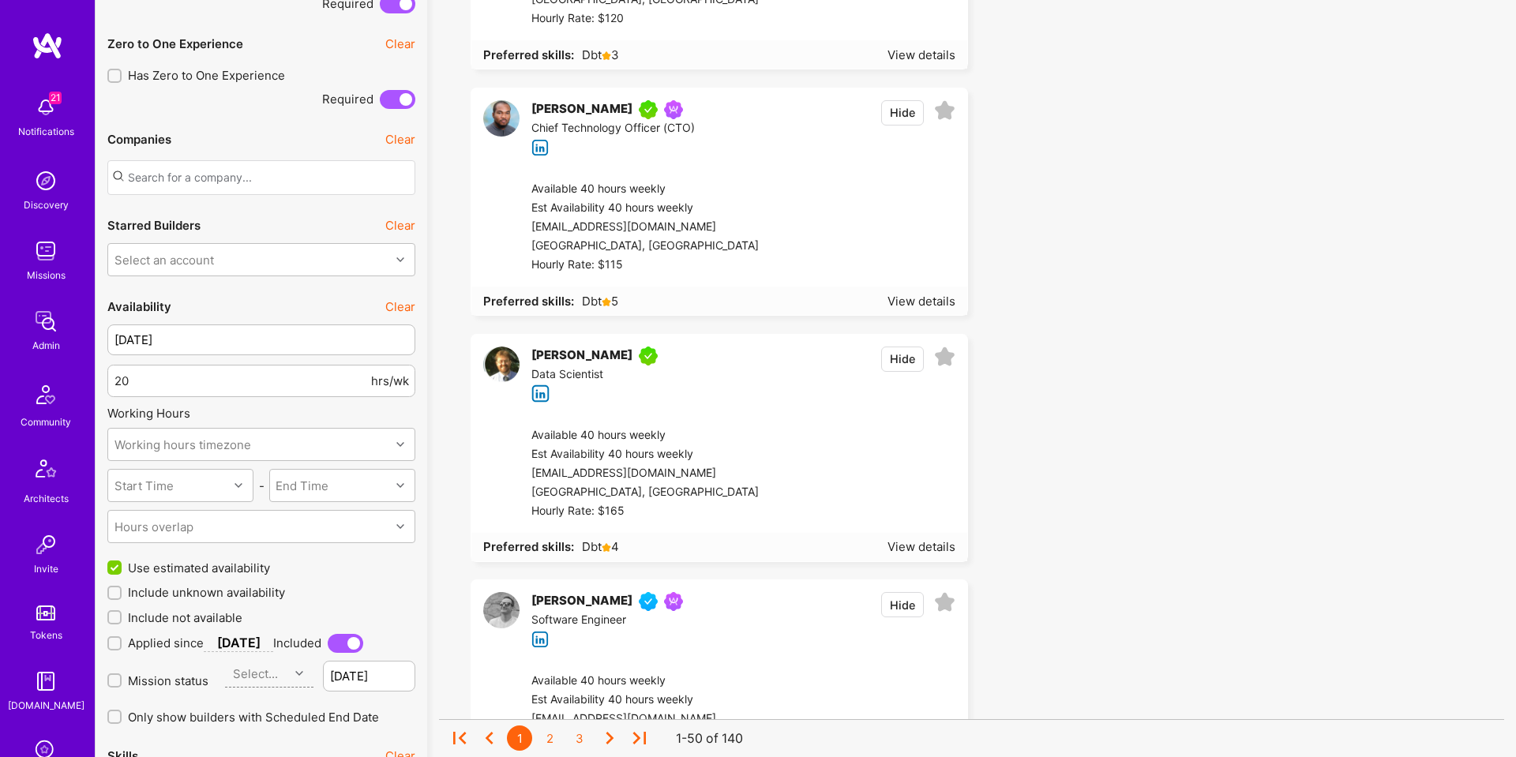
drag, startPoint x: 902, startPoint y: 116, endPoint x: 959, endPoint y: 264, distance: 158.2
click at [902, 116] on button "Hide" at bounding box center [902, 112] width 43 height 25
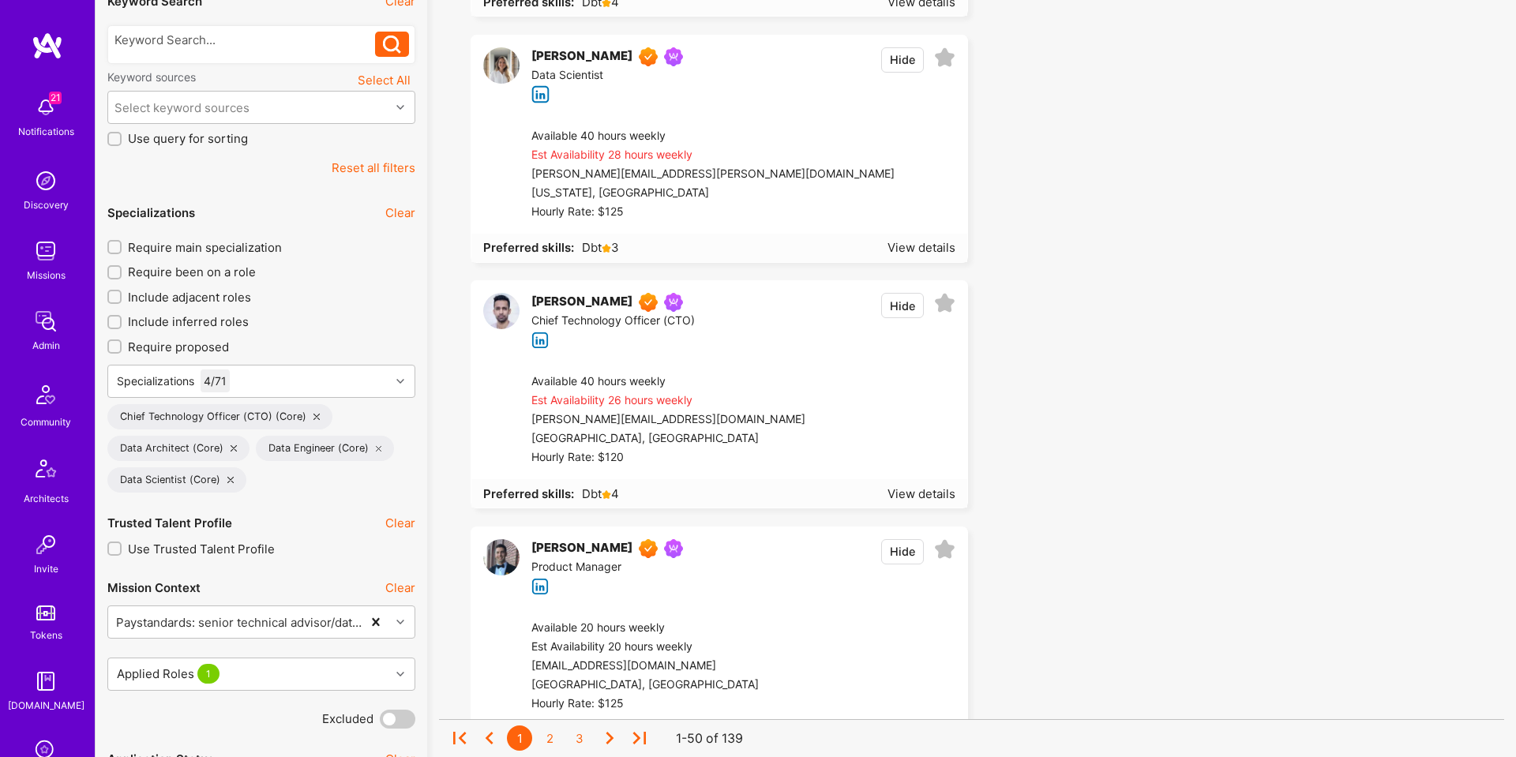
click at [271, 394] on div "Specializations 4 / 71 Chief Technology Officer (CTO) (Core) Data Architect (Co…" at bounding box center [261, 429] width 308 height 128
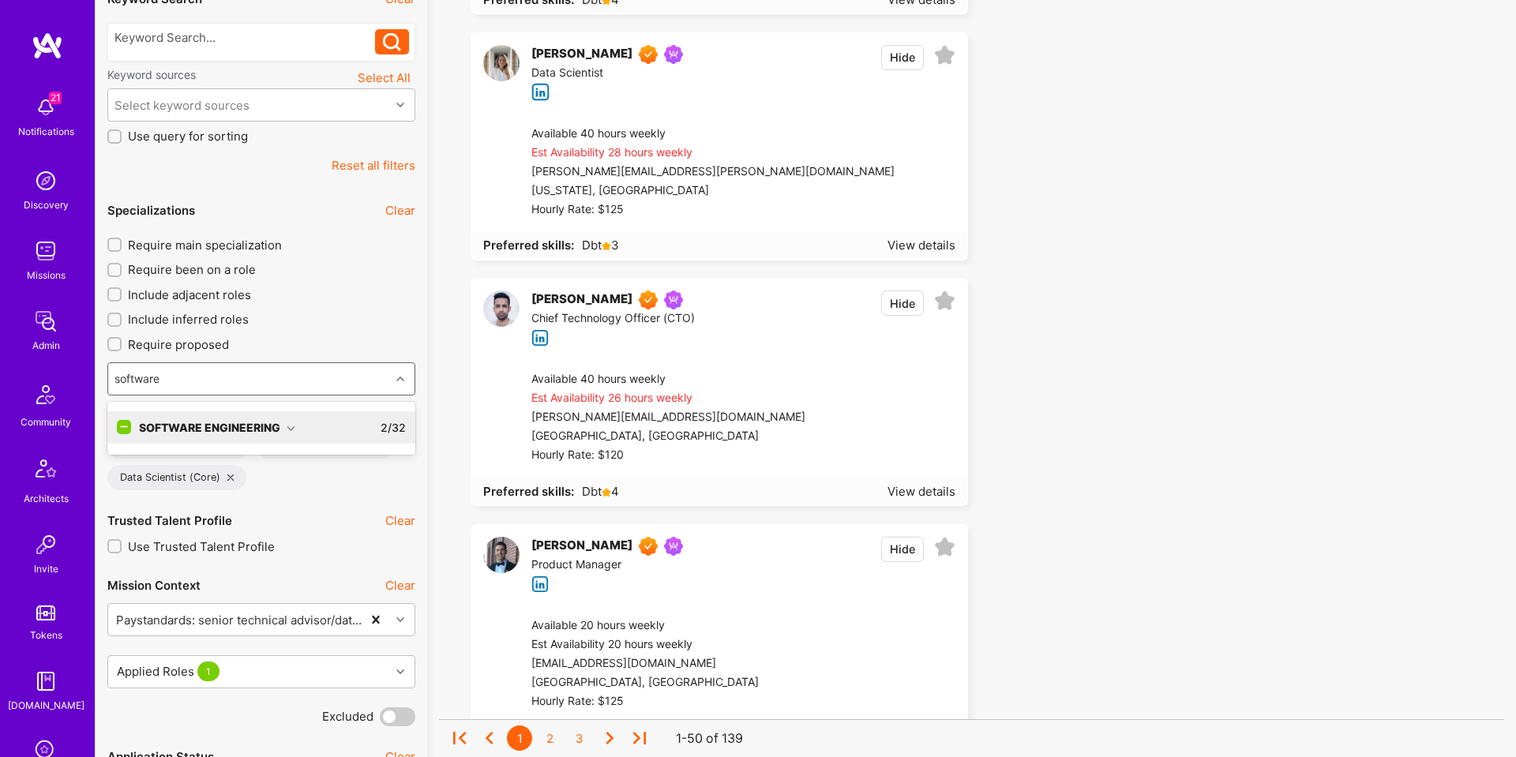
type input "software a"
click at [240, 427] on div "Software Engineering" at bounding box center [217, 427] width 156 height 17
drag, startPoint x: 227, startPoint y: 462, endPoint x: 403, endPoint y: 328, distance: 220.8
click at [227, 461] on div "Software Architect" at bounding box center [261, 460] width 289 height 17
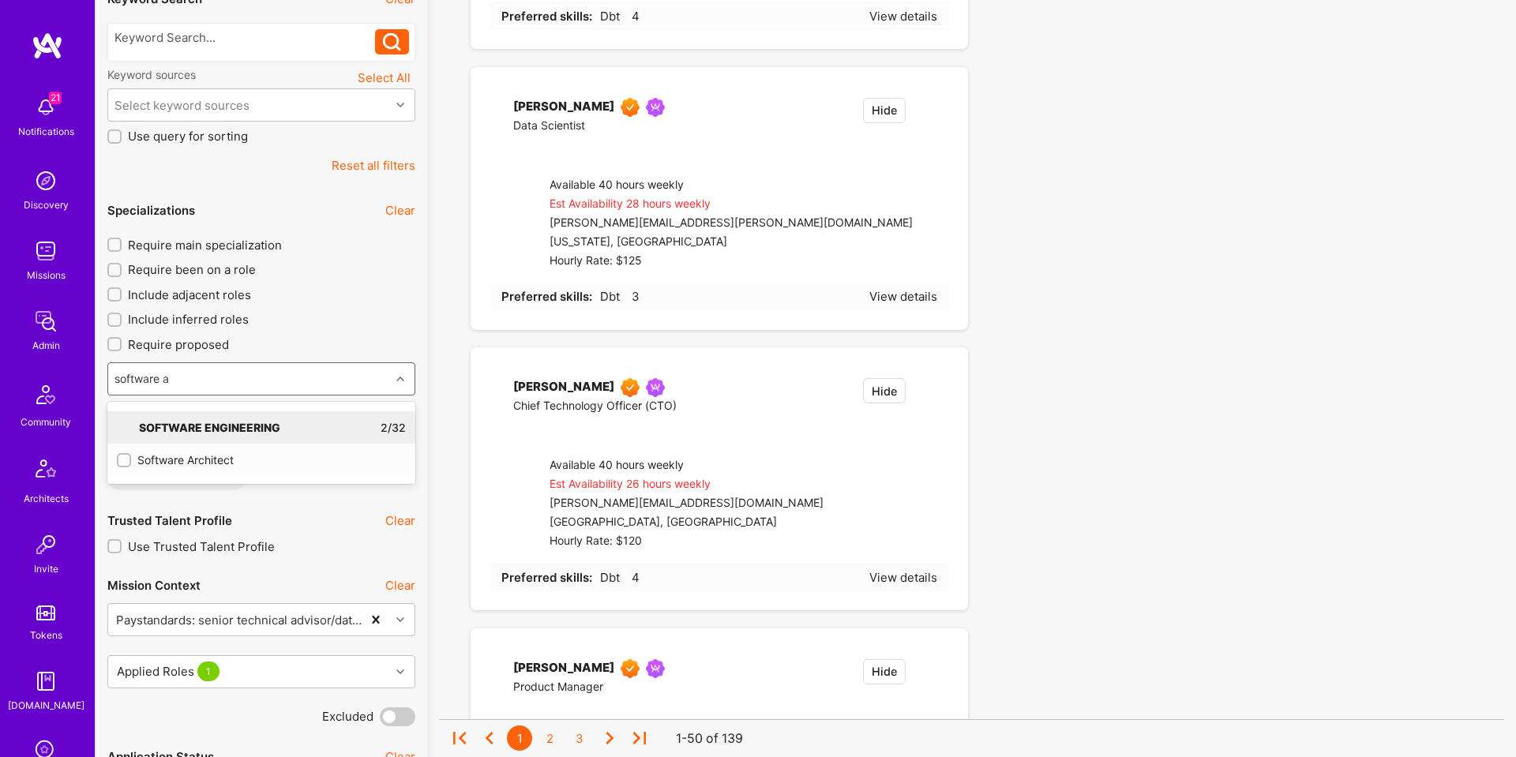
checkbox input "true"
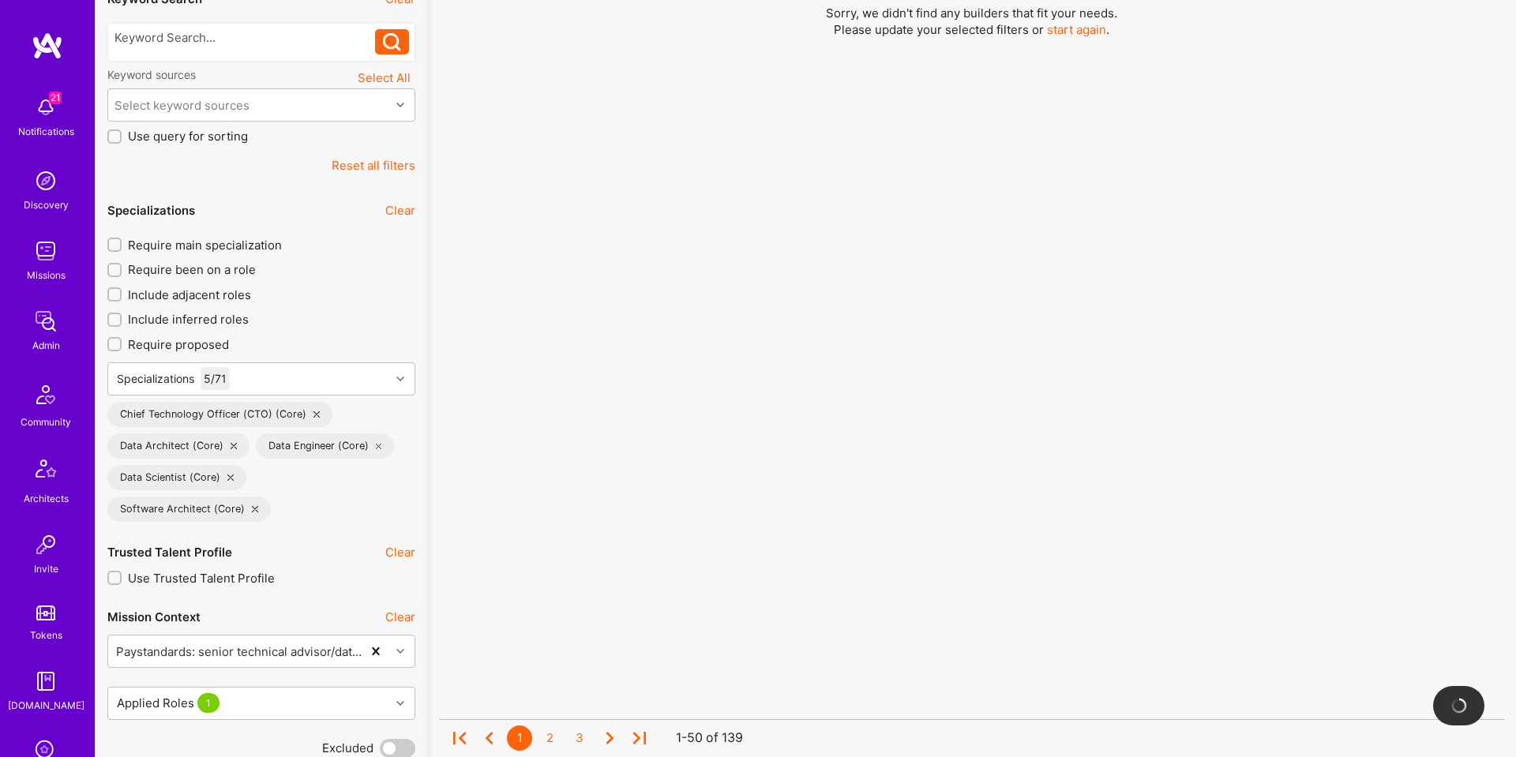
click at [116, 249] on input "Require main specialization" at bounding box center [116, 245] width 11 height 11
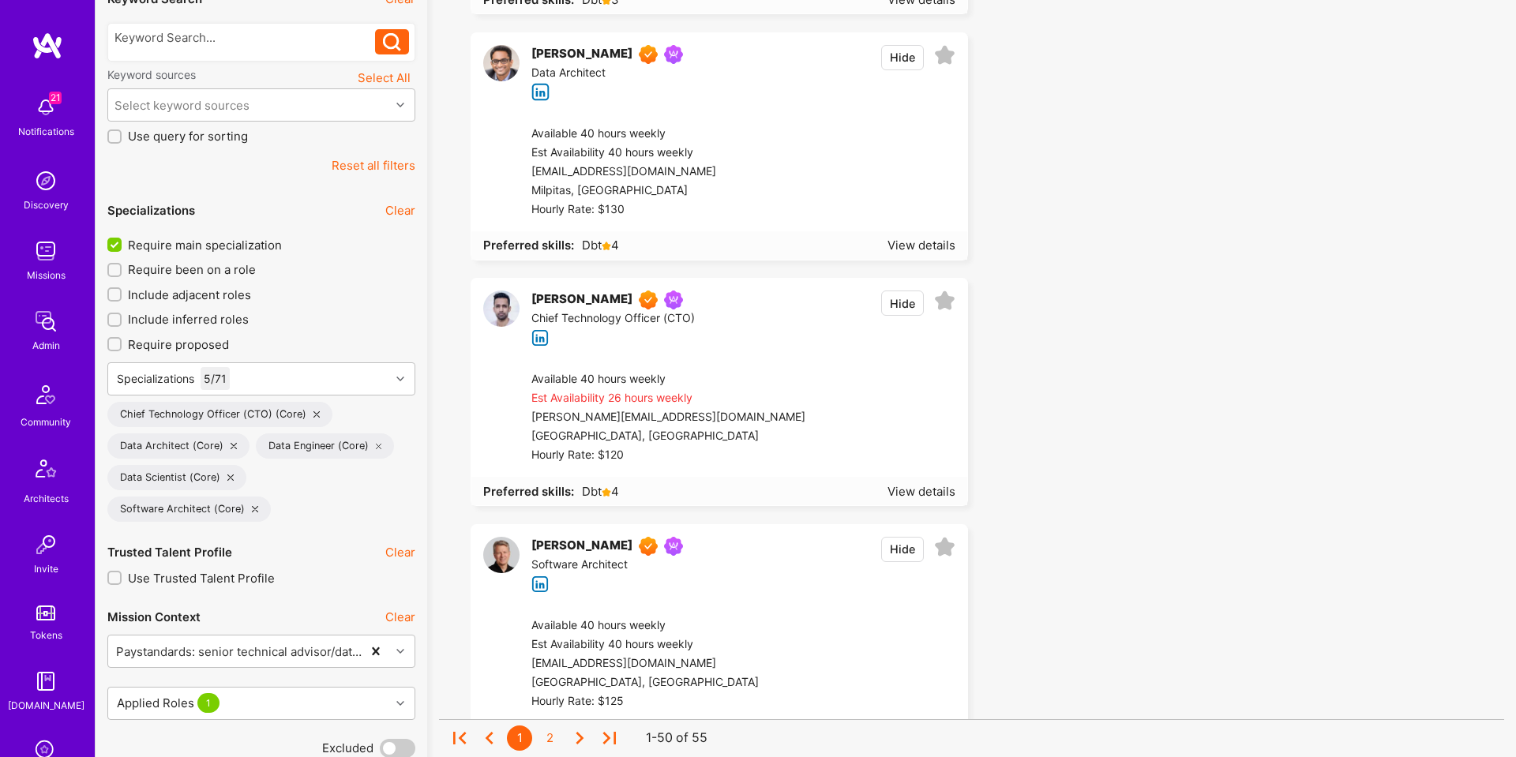
scroll to position [410, 0]
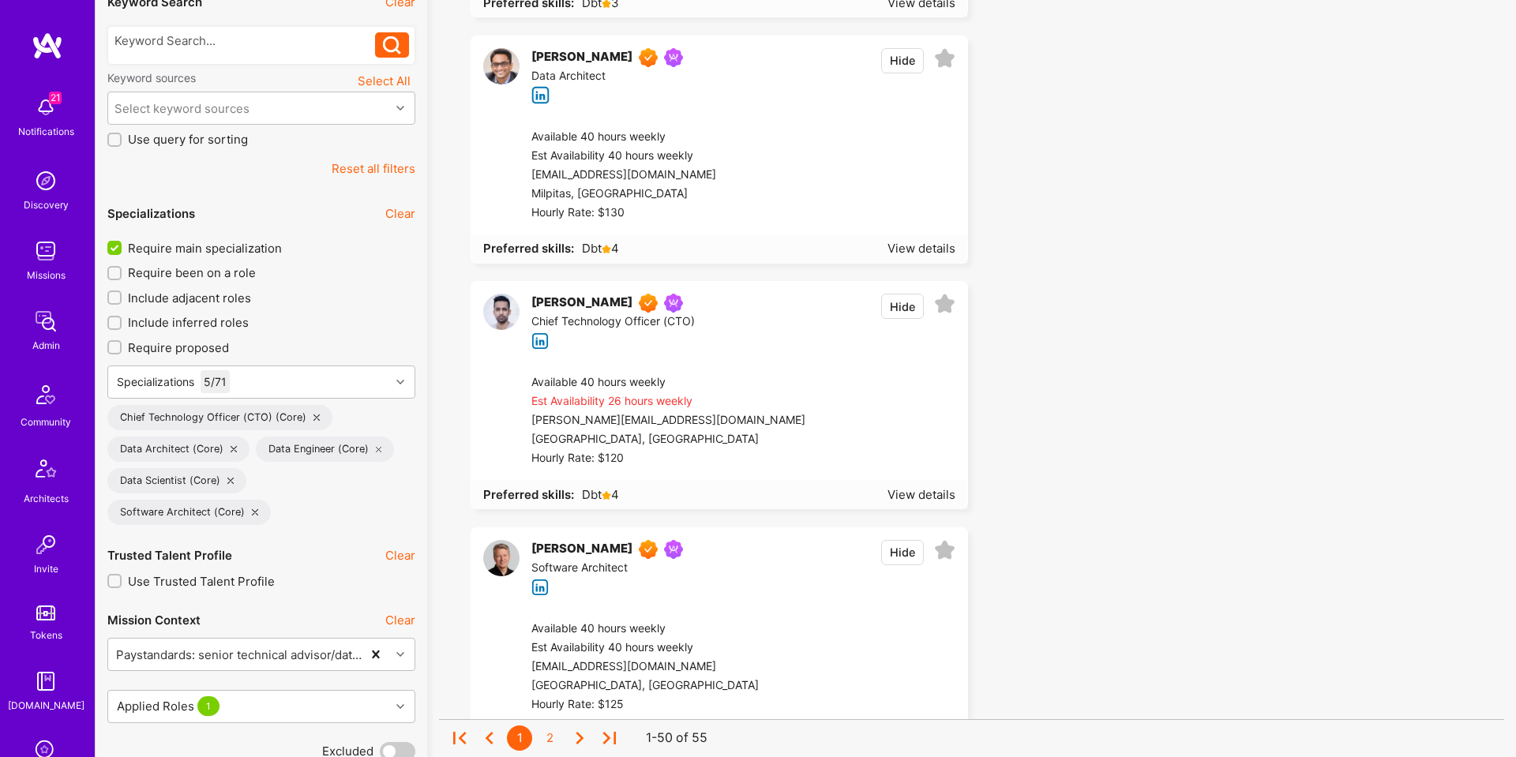
click at [198, 246] on span "Require main specialization" at bounding box center [205, 248] width 154 height 17
click at [123, 246] on input "Require main specialization" at bounding box center [116, 249] width 14 height 14
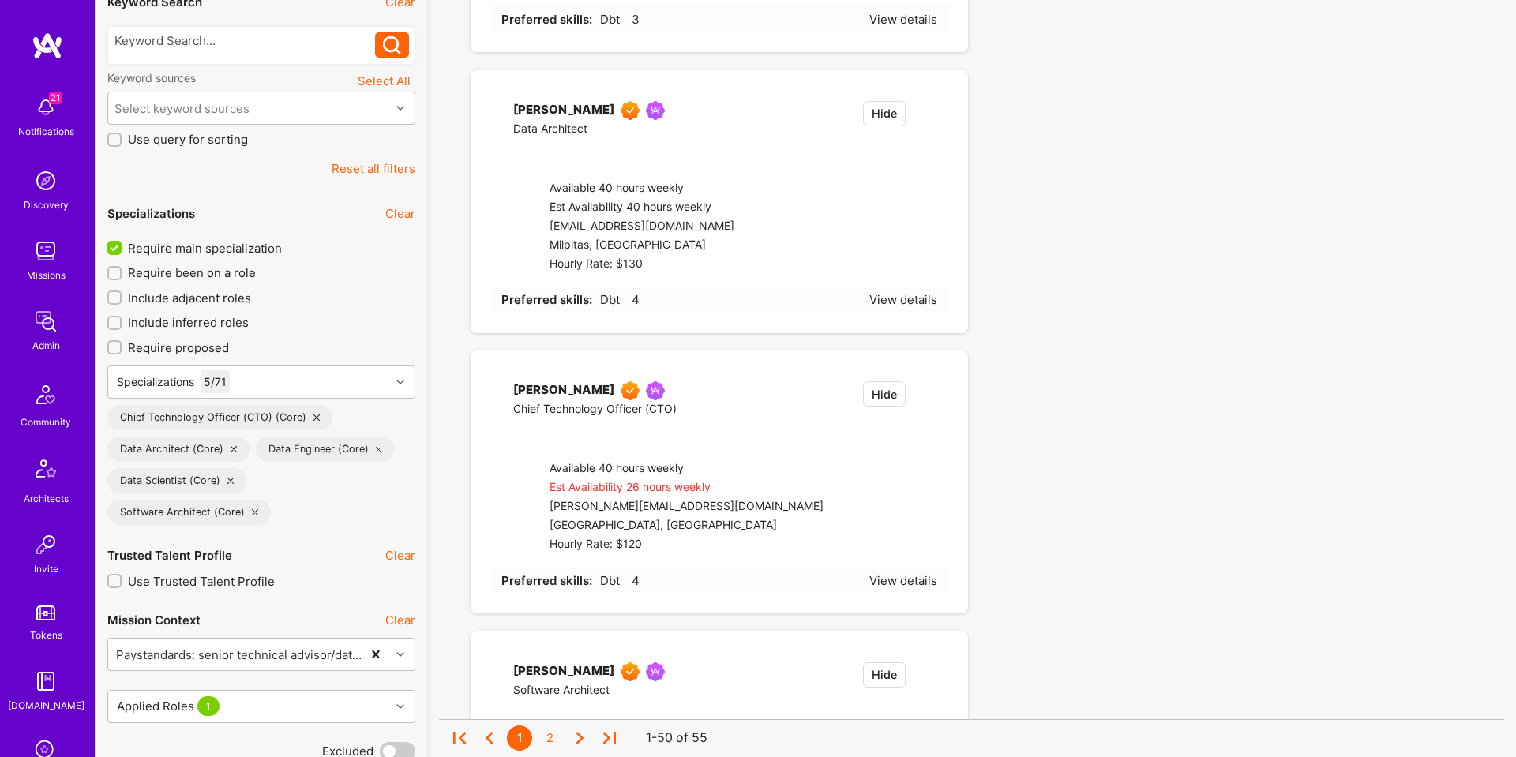
checkbox input "false"
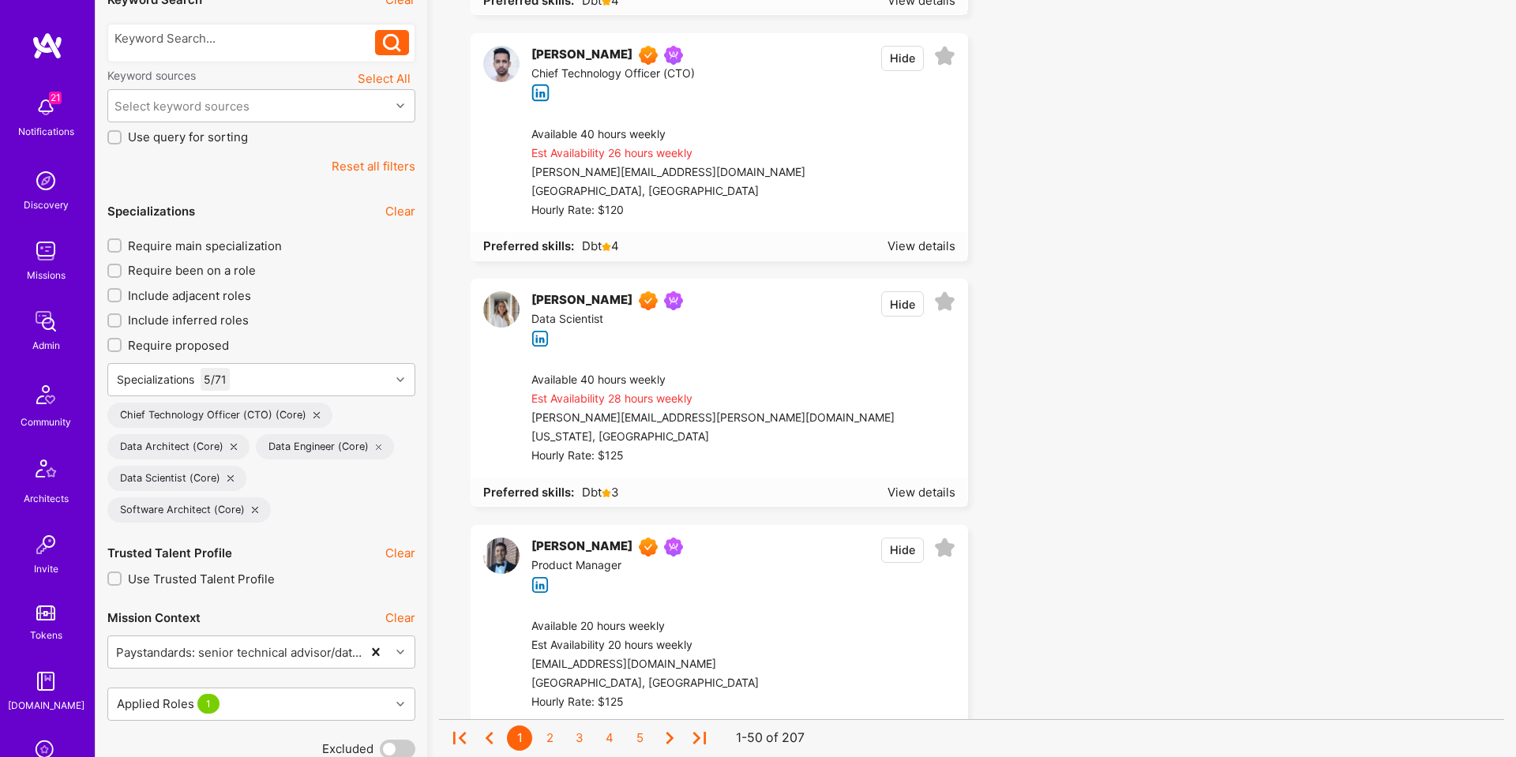
scroll to position [422, 0]
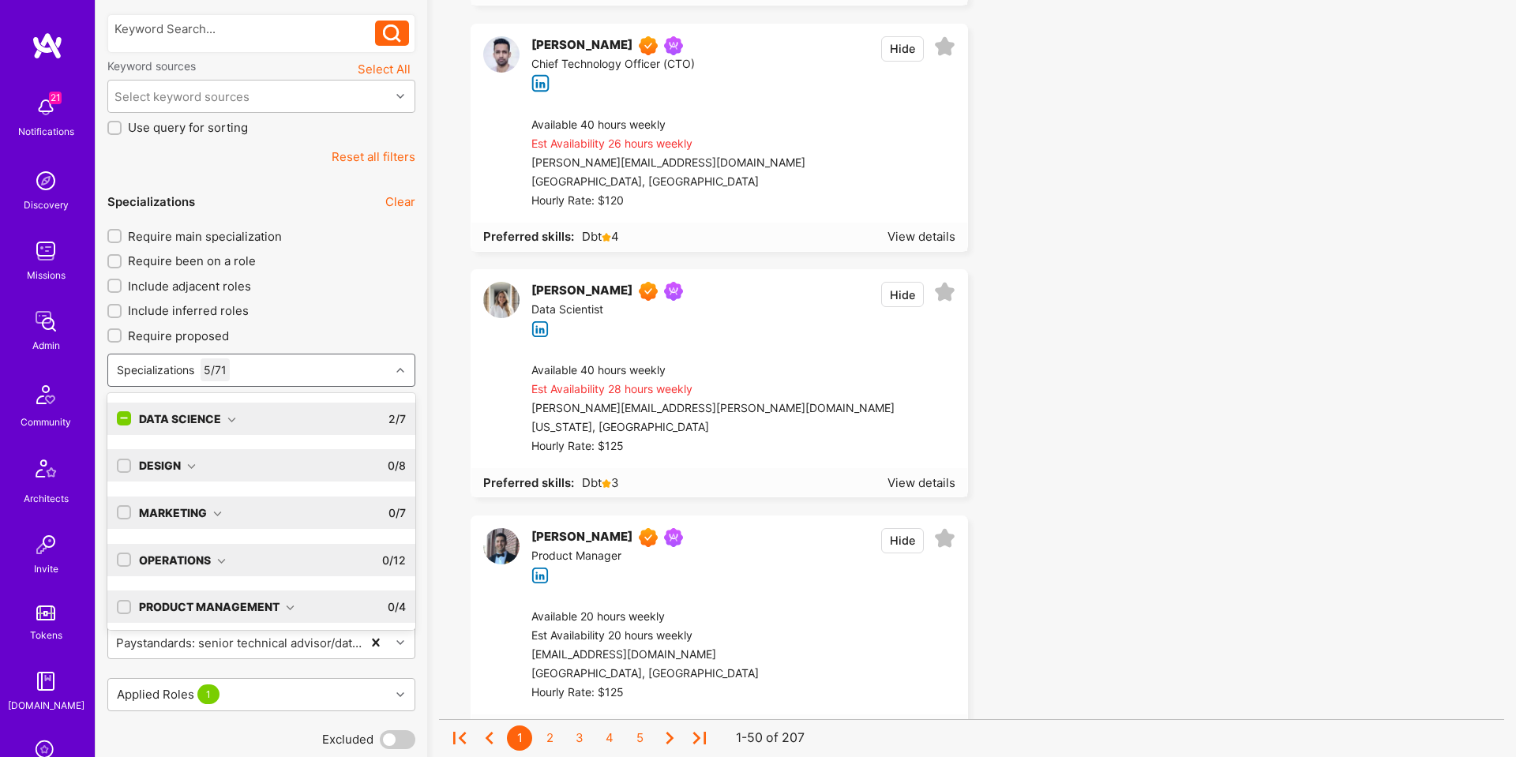
click at [261, 363] on div "Specializations 5 / 71" at bounding box center [249, 371] width 282 height 32
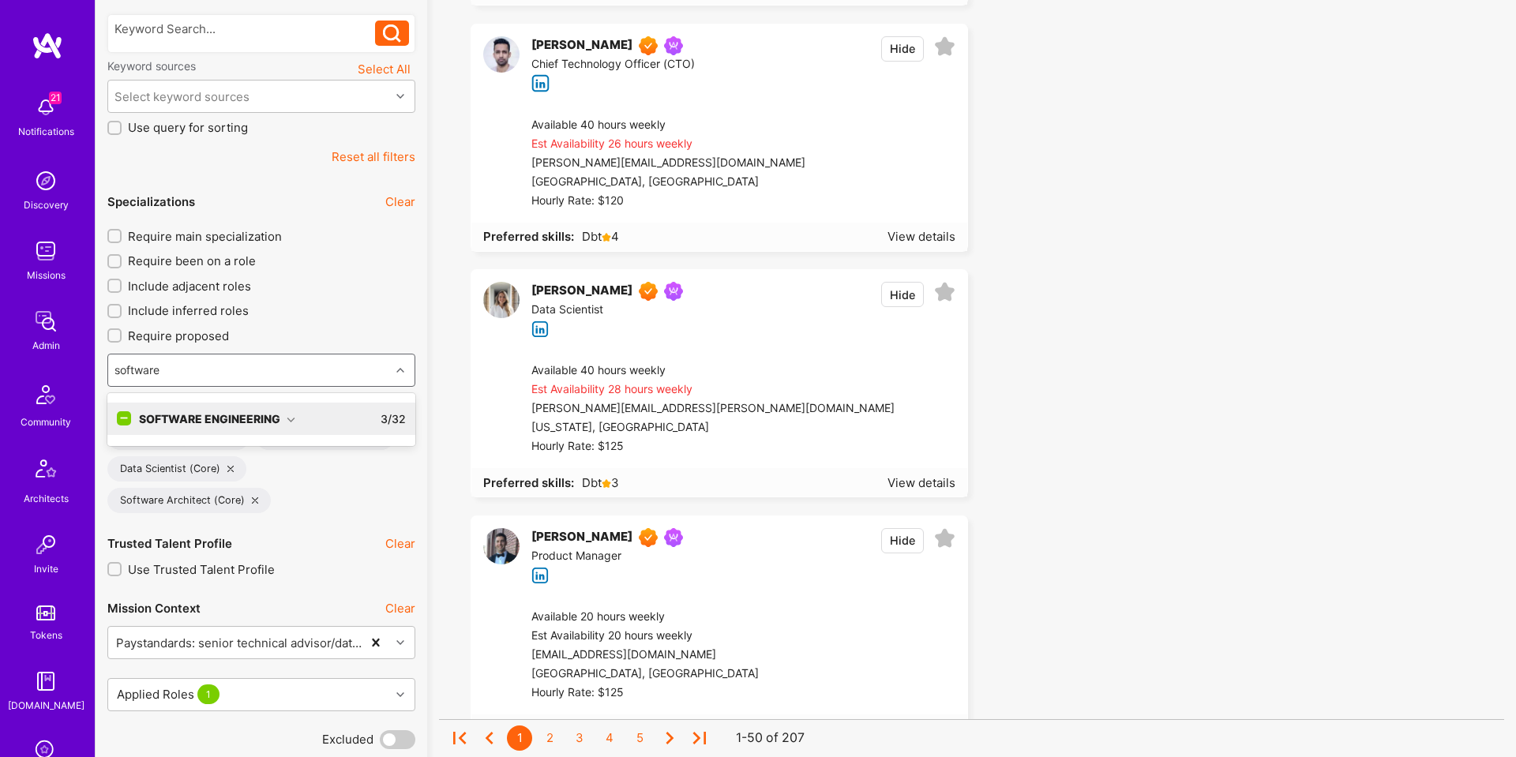
type input "software e"
click at [274, 410] on div "Software Engineering 3 / 32" at bounding box center [268, 419] width 275 height 32
click at [243, 450] on div "Software Engineer" at bounding box center [261, 451] width 289 height 17
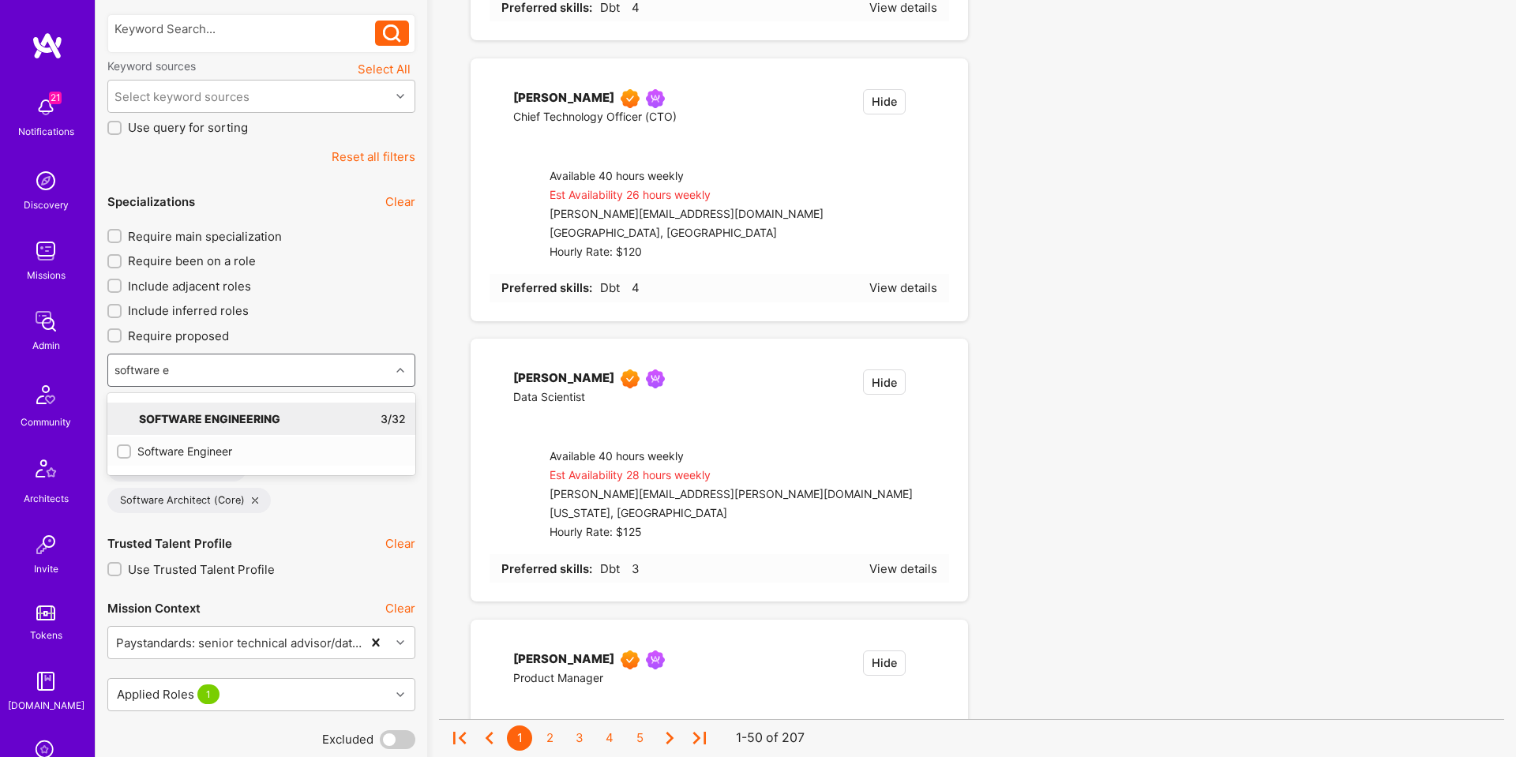
checkbox input "true"
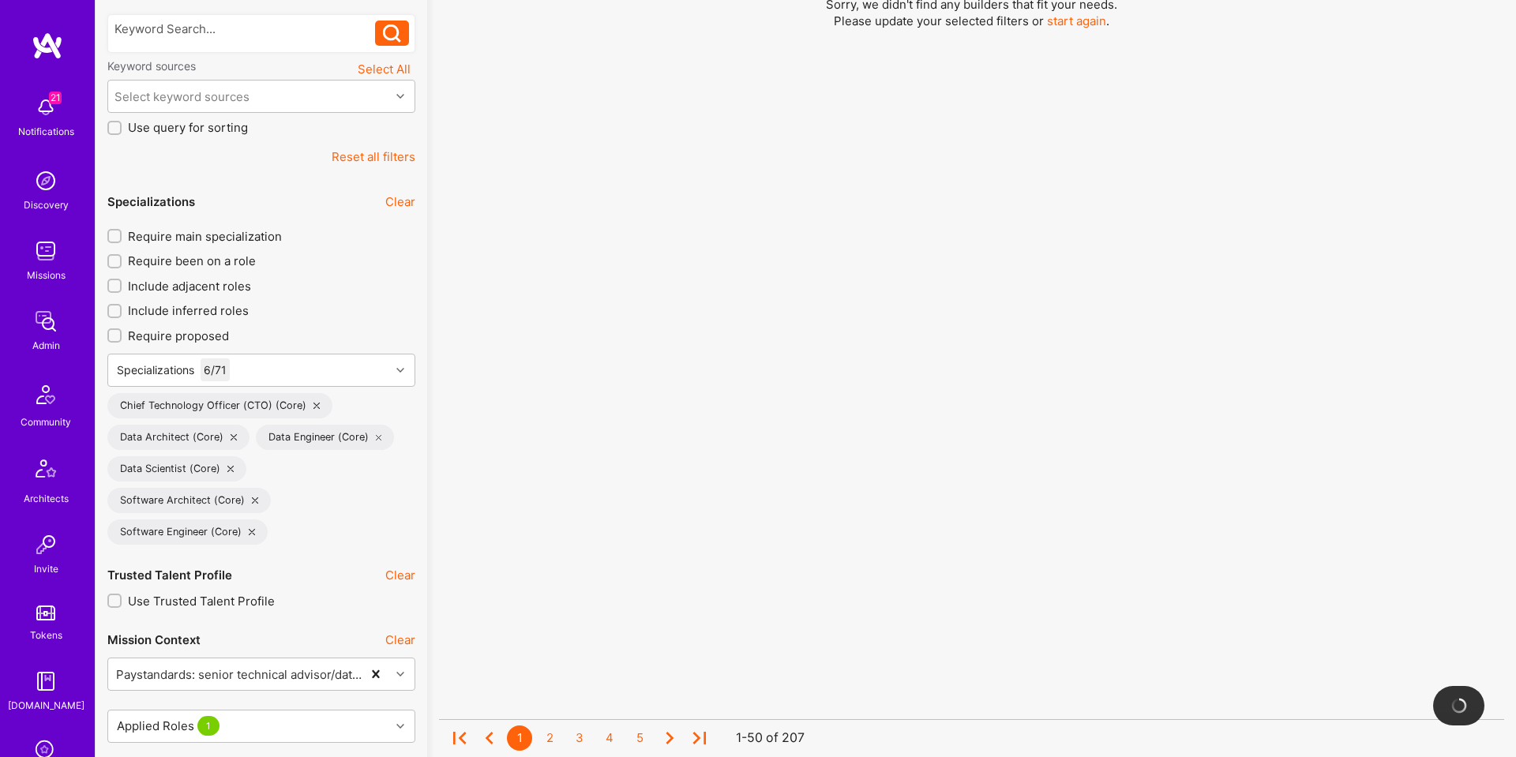
click at [199, 234] on span "Require main specialization" at bounding box center [205, 236] width 154 height 17
click at [122, 234] on input "Require main specialization" at bounding box center [116, 236] width 11 height 11
checkbox input "true"
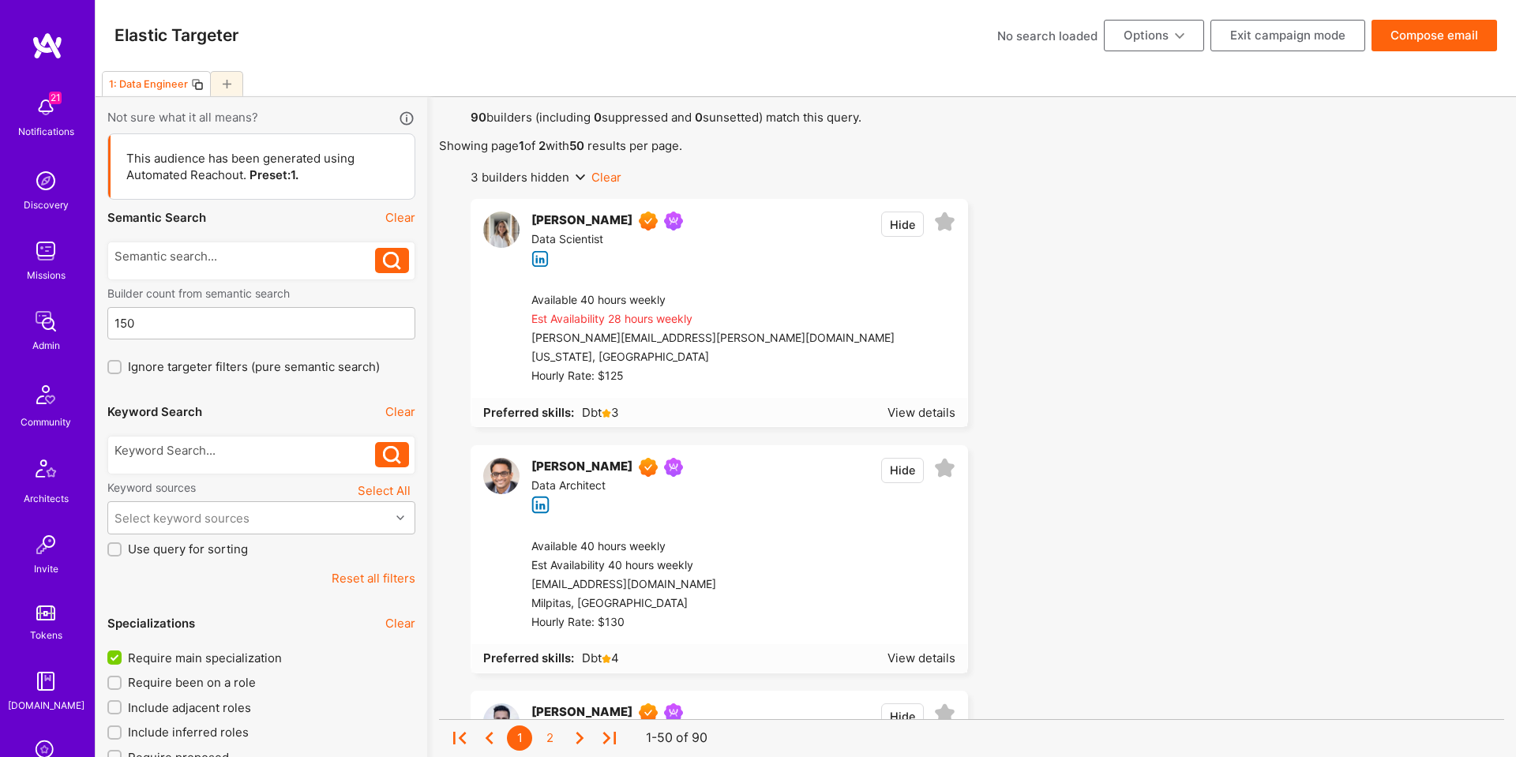
click at [1431, 42] on button "Compose email" at bounding box center [1434, 36] width 126 height 32
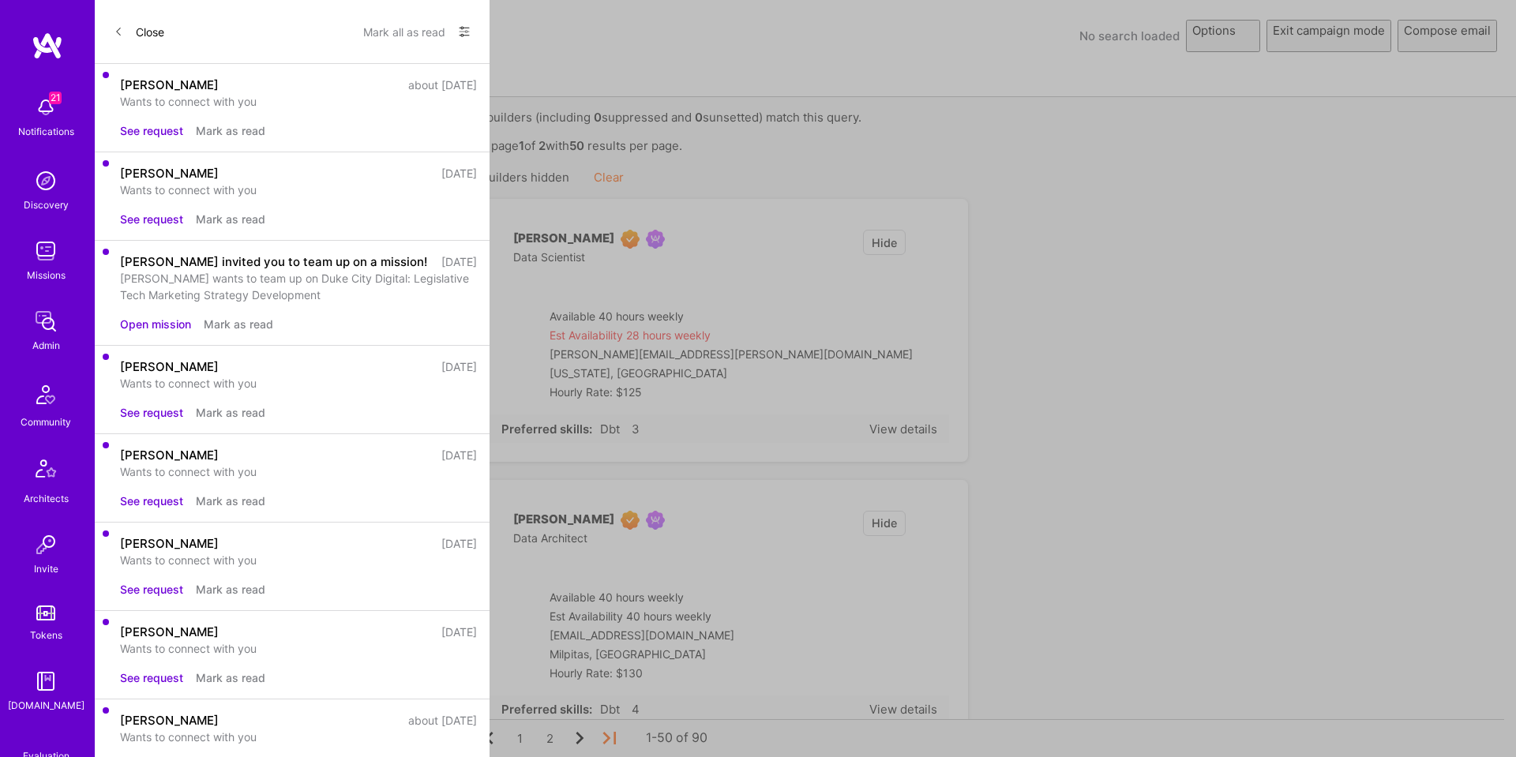
select select "rich-reachout"
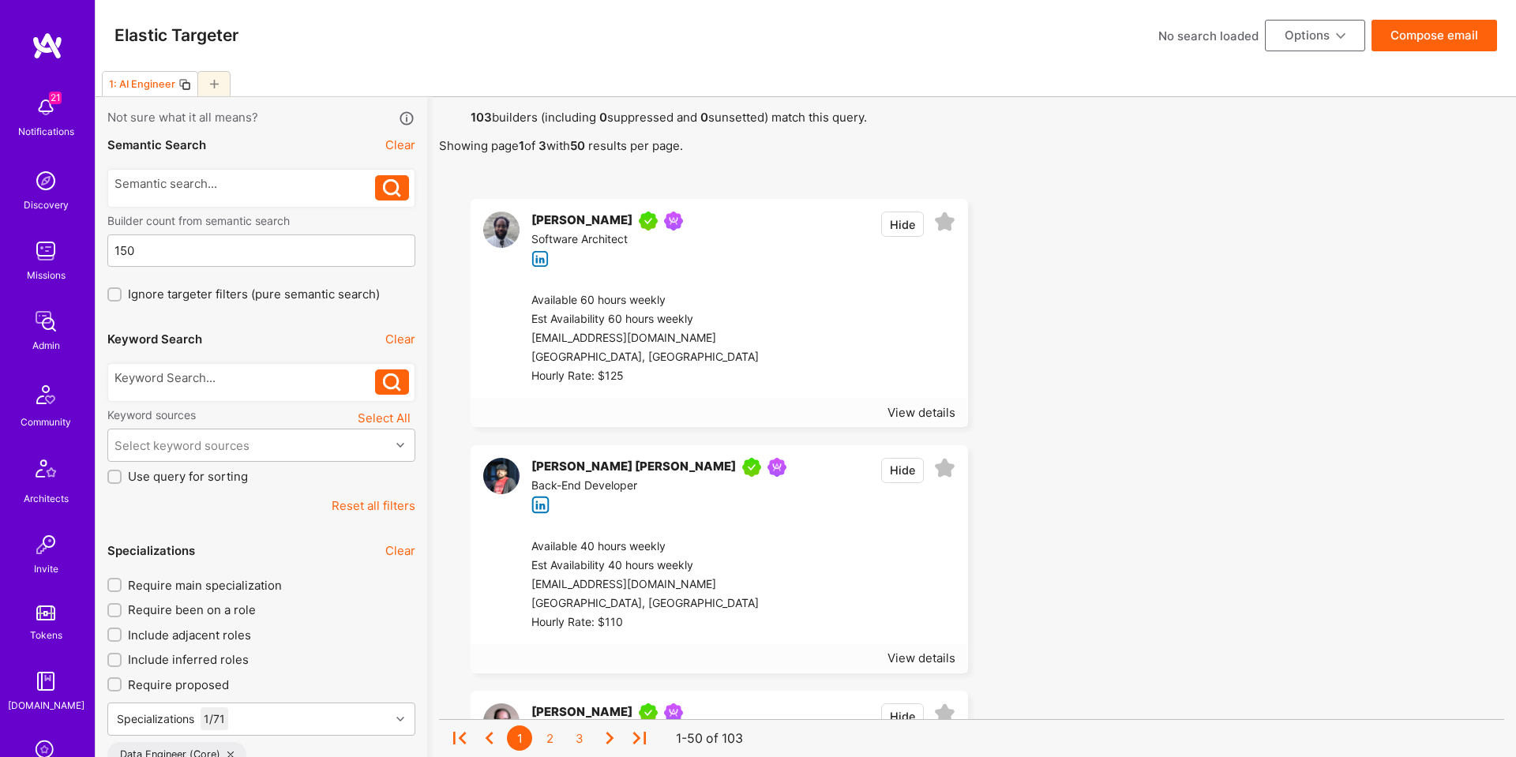
scroll to position [1, 0]
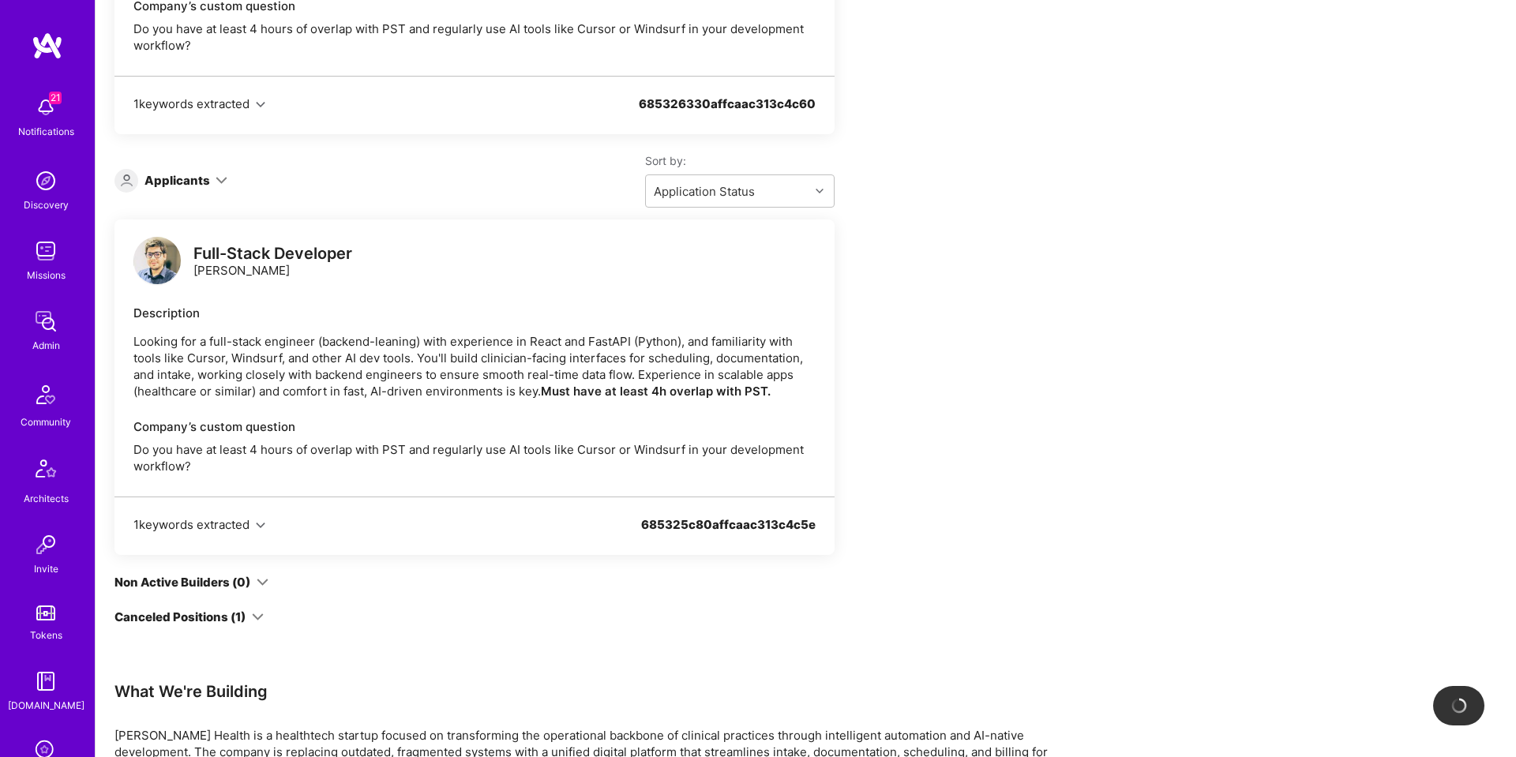
scroll to position [2568, 0]
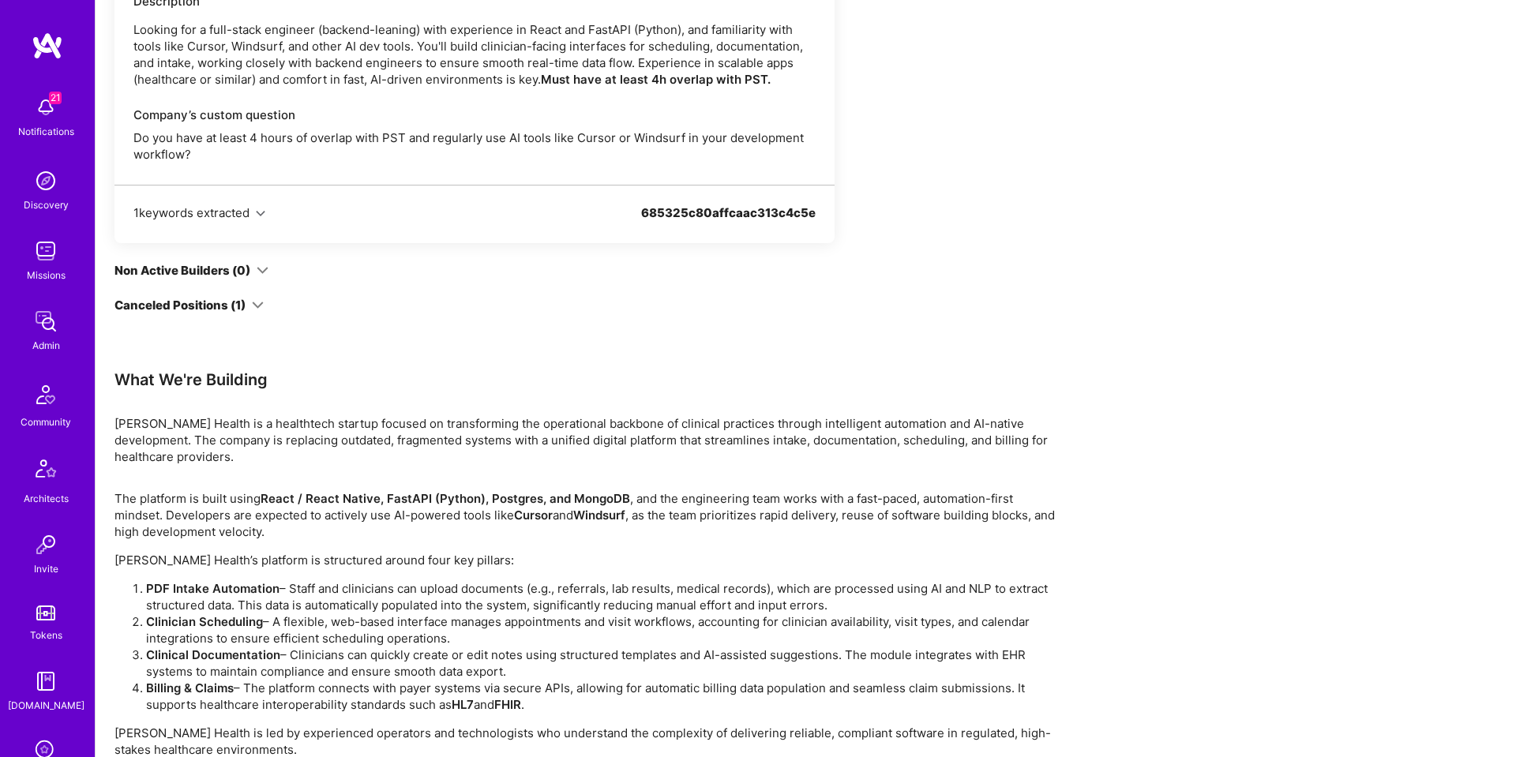
click at [252, 299] on icon at bounding box center [258, 305] width 12 height 12
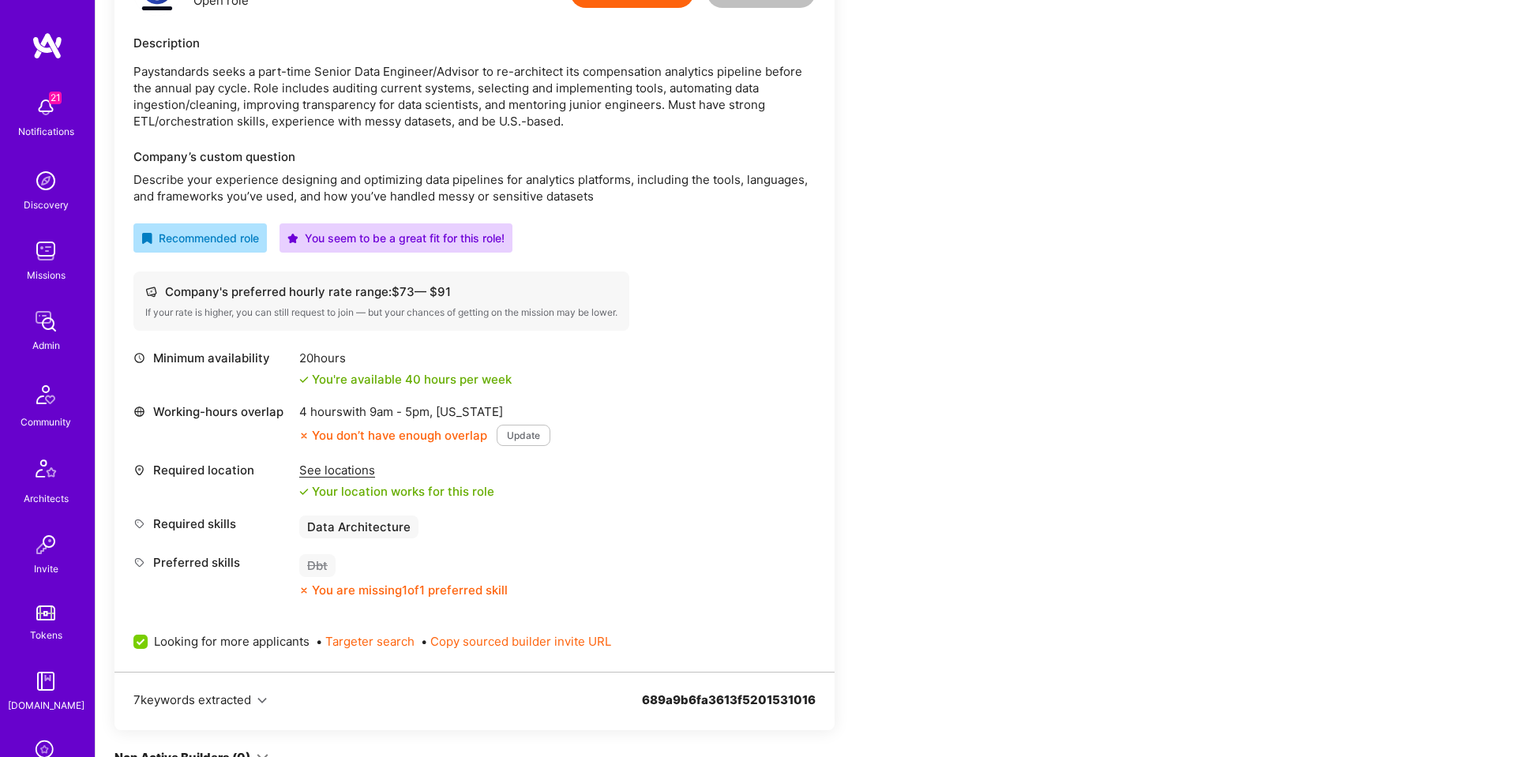
scroll to position [468, 0]
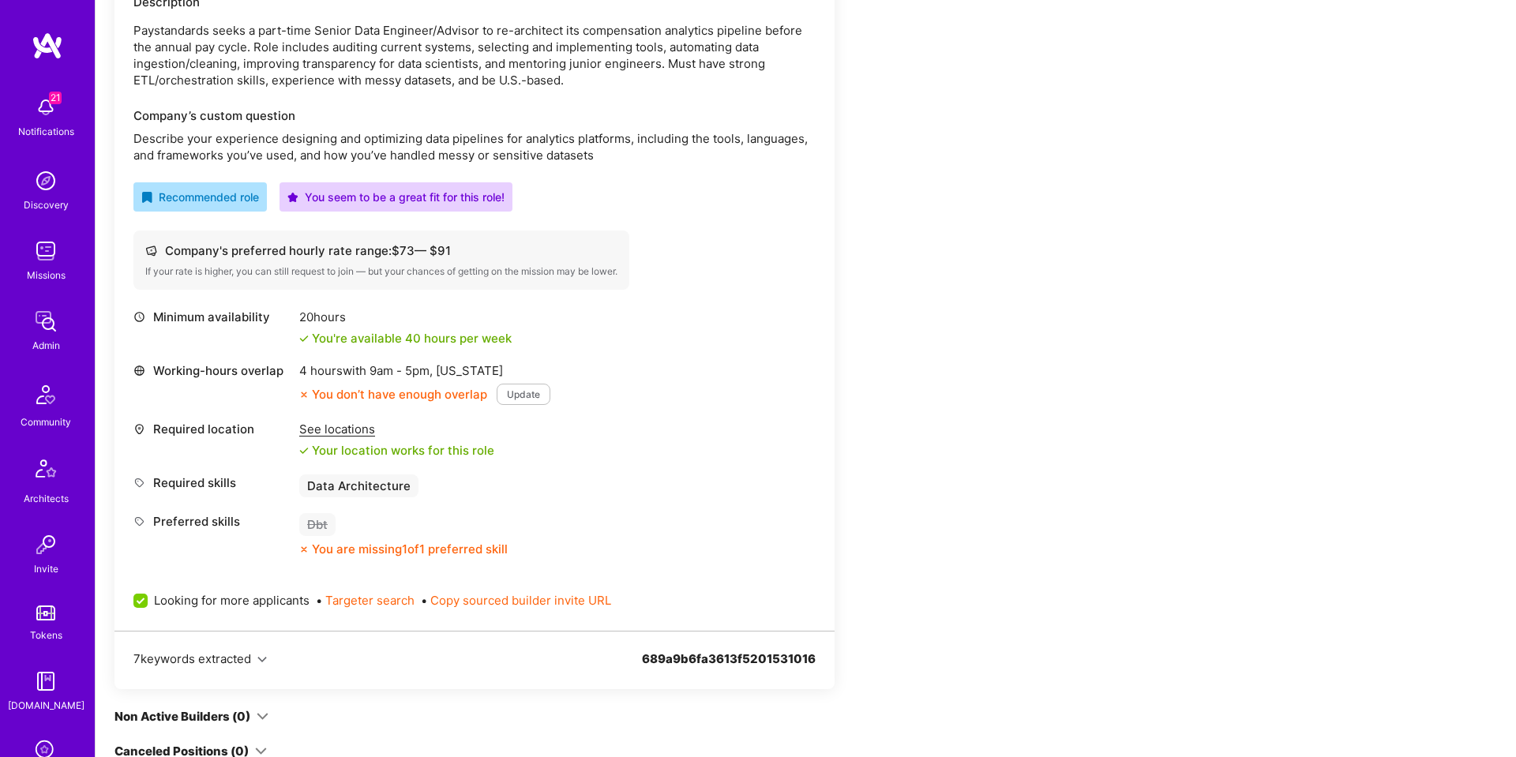
click at [323, 430] on div "See locations" at bounding box center [396, 429] width 195 height 17
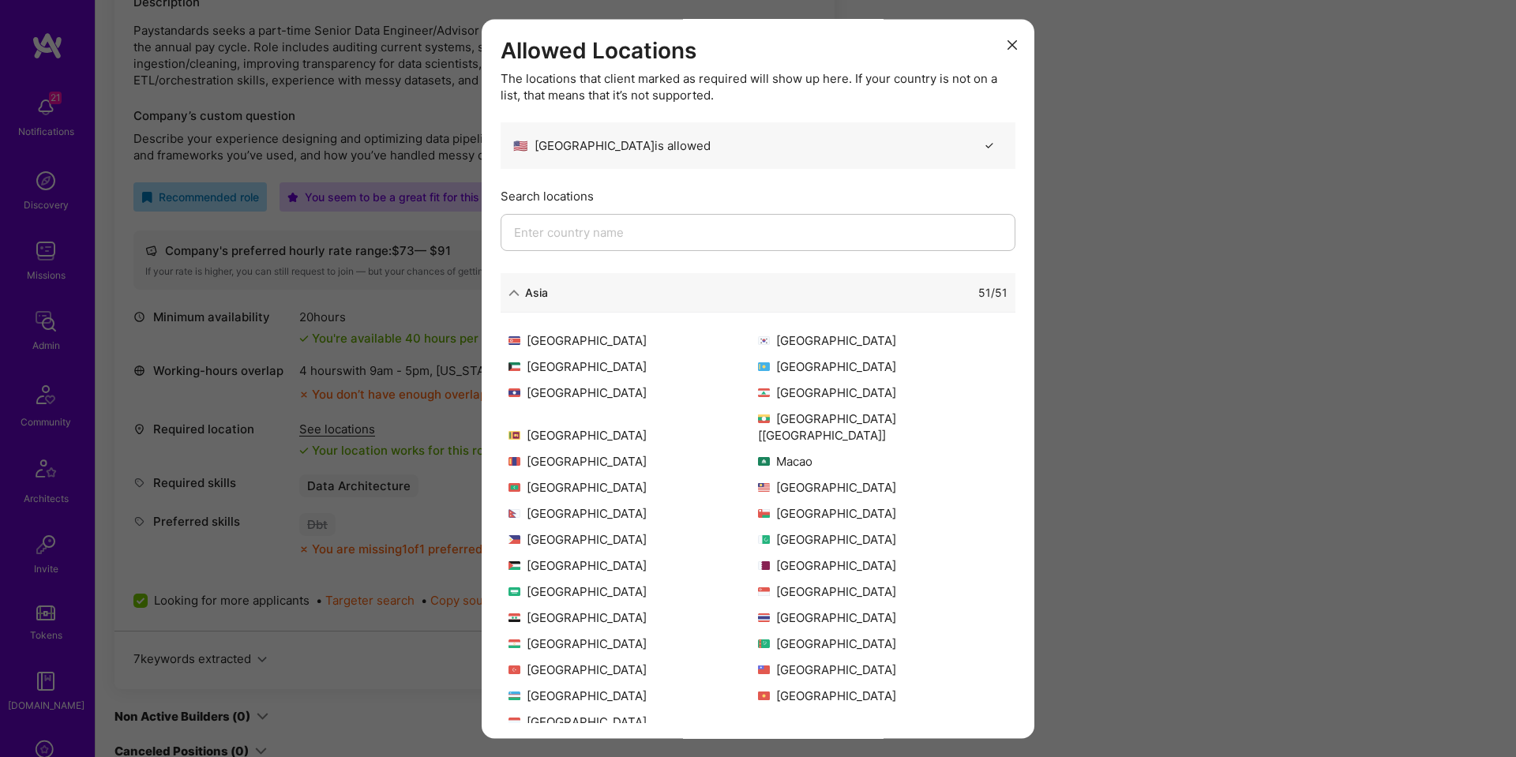
scroll to position [135, 0]
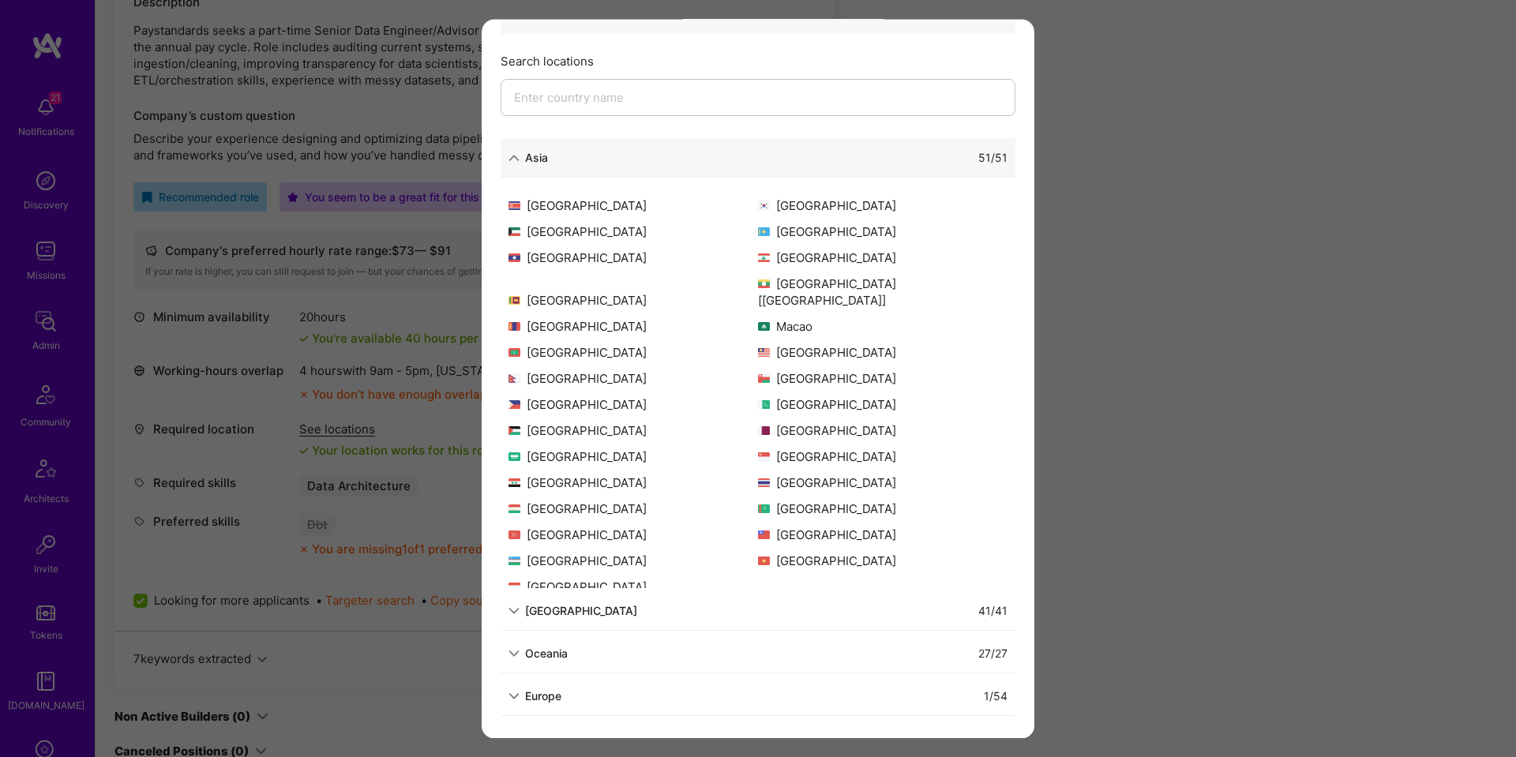
drag, startPoint x: 1483, startPoint y: 242, endPoint x: 1431, endPoint y: 197, distance: 67.7
click at [1483, 242] on div "Allowed Locations The locations that client marked as required will show up her…" at bounding box center [758, 378] width 1516 height 757
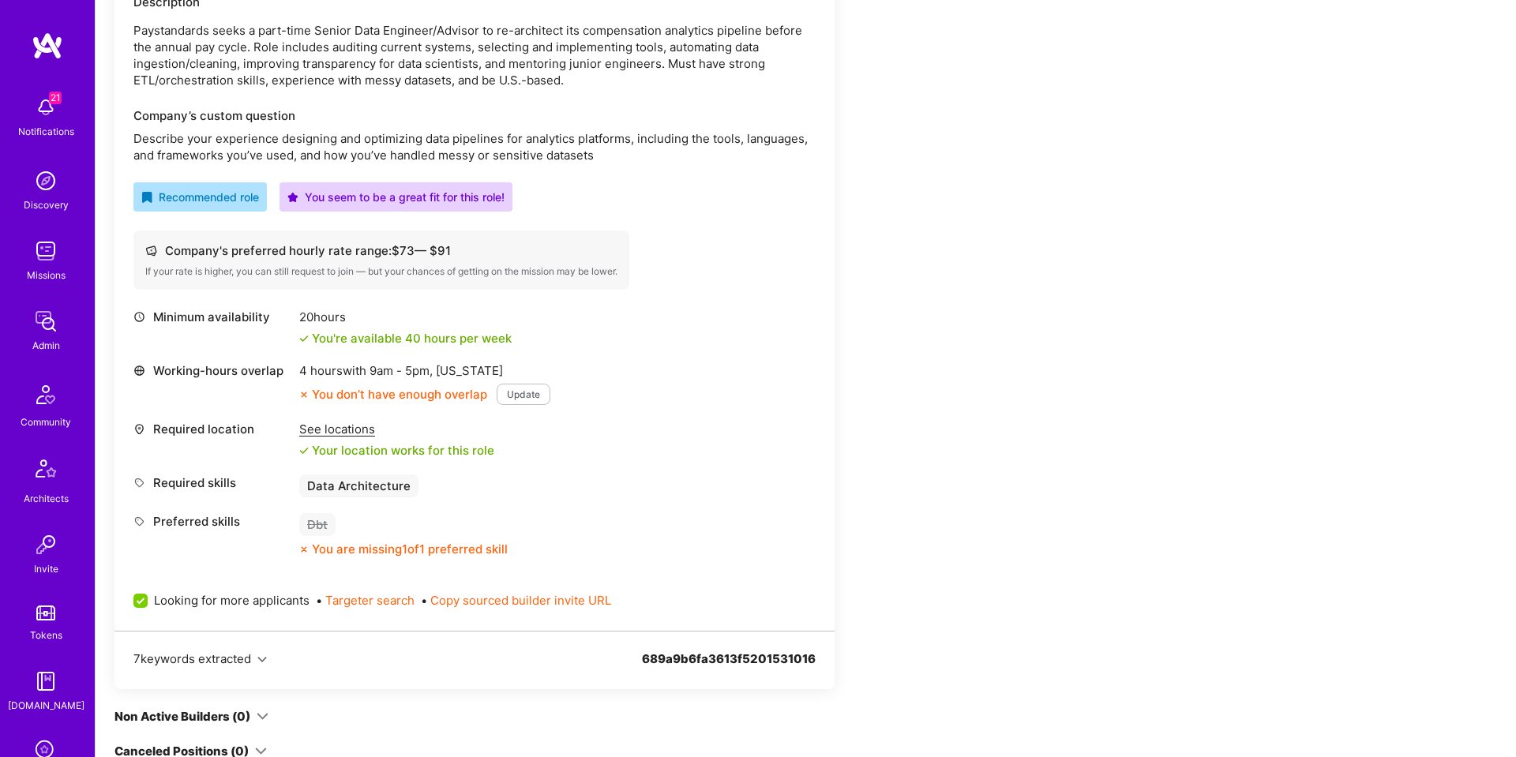
scroll to position [0, 0]
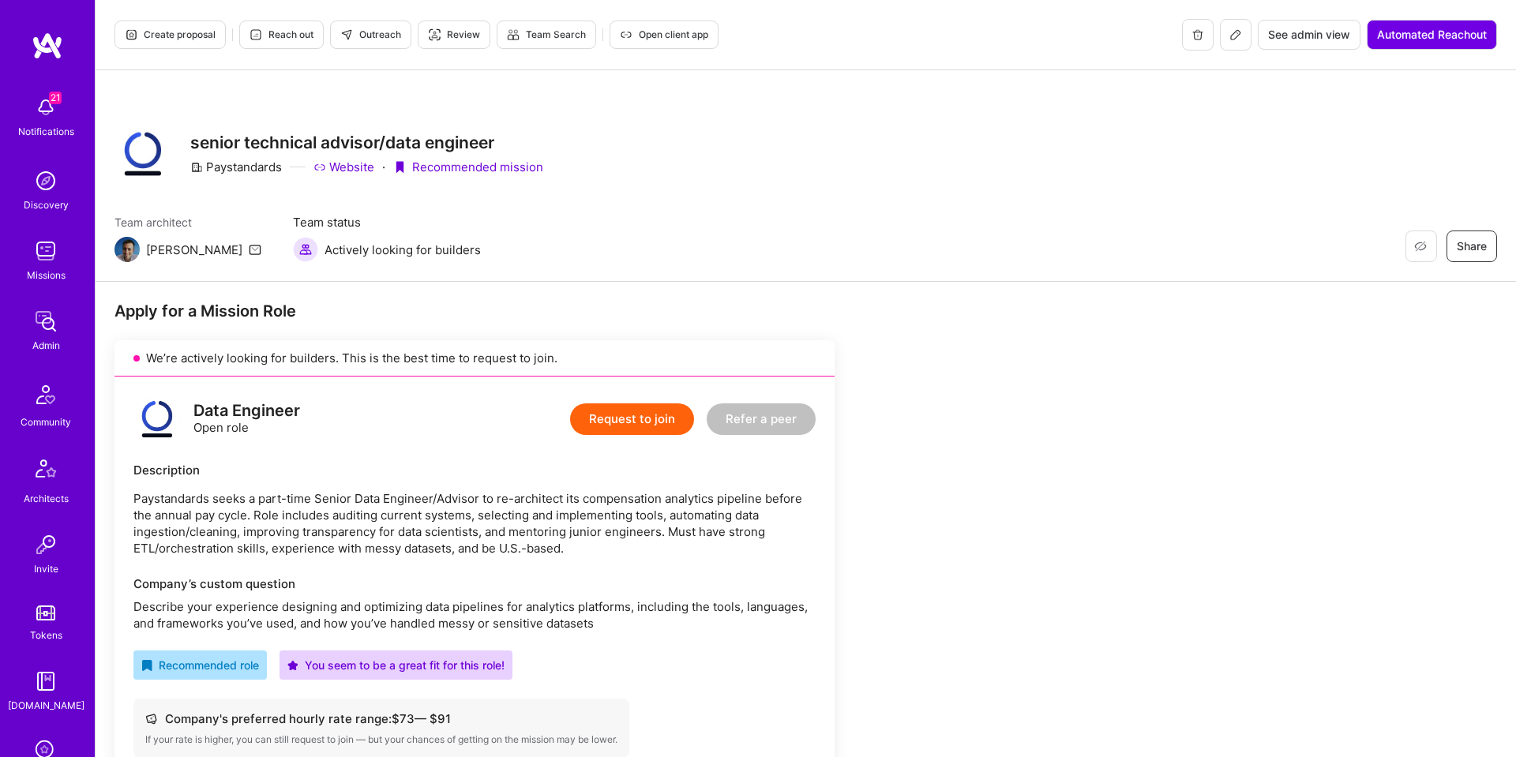
click at [1244, 47] on button at bounding box center [1236, 35] width 32 height 32
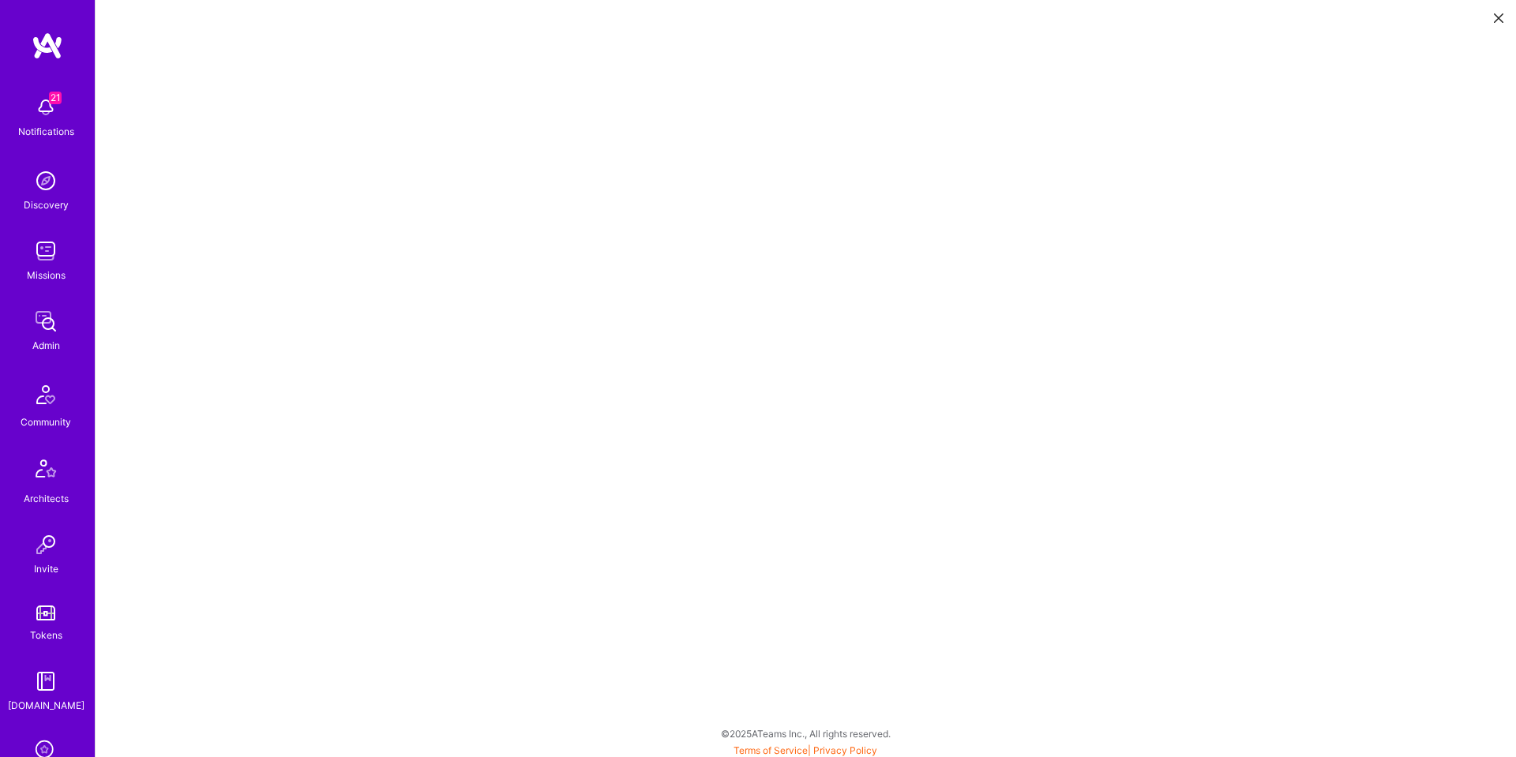
click at [1500, 10] on button at bounding box center [1498, 17] width 19 height 26
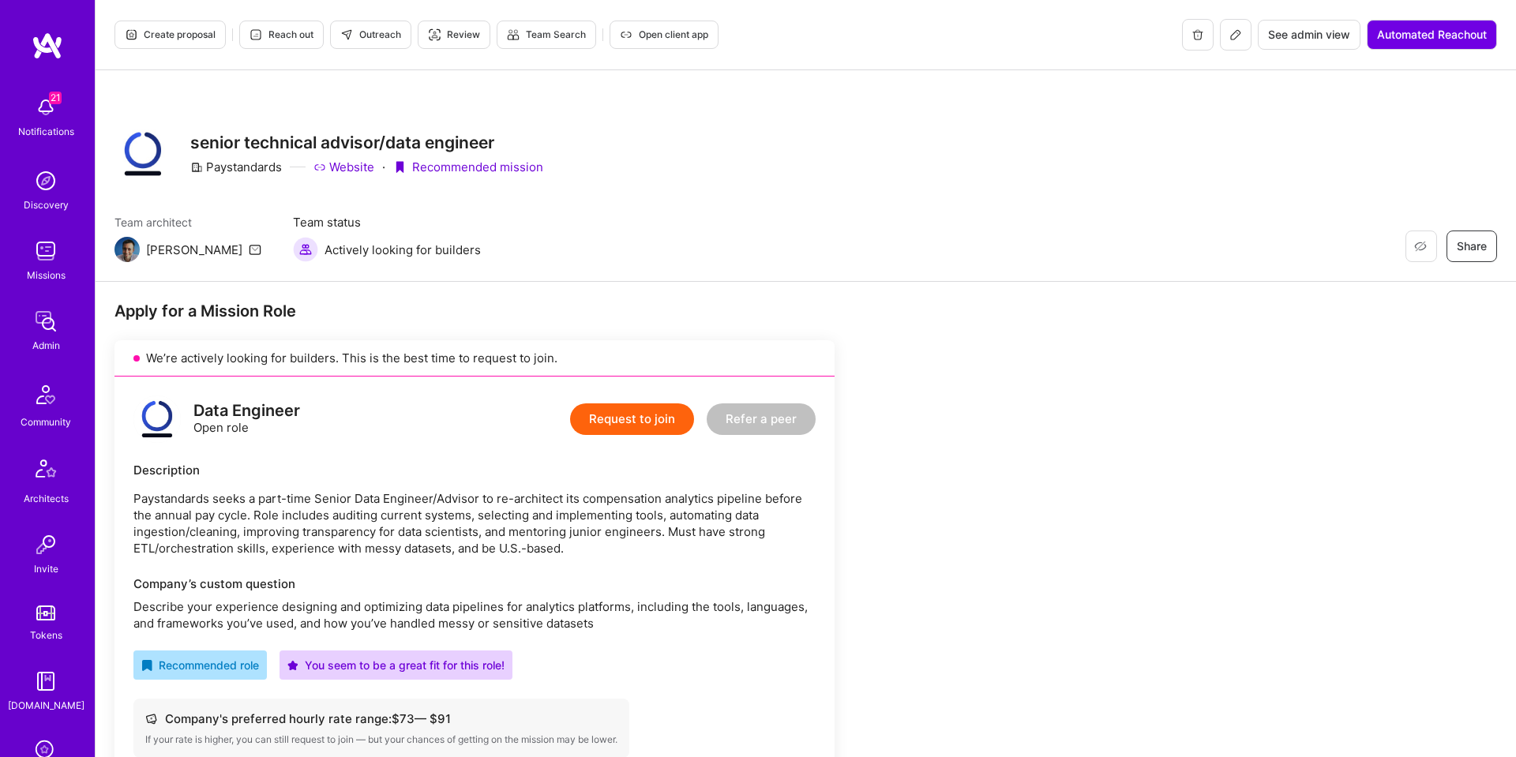
click at [1243, 32] on button at bounding box center [1236, 35] width 32 height 32
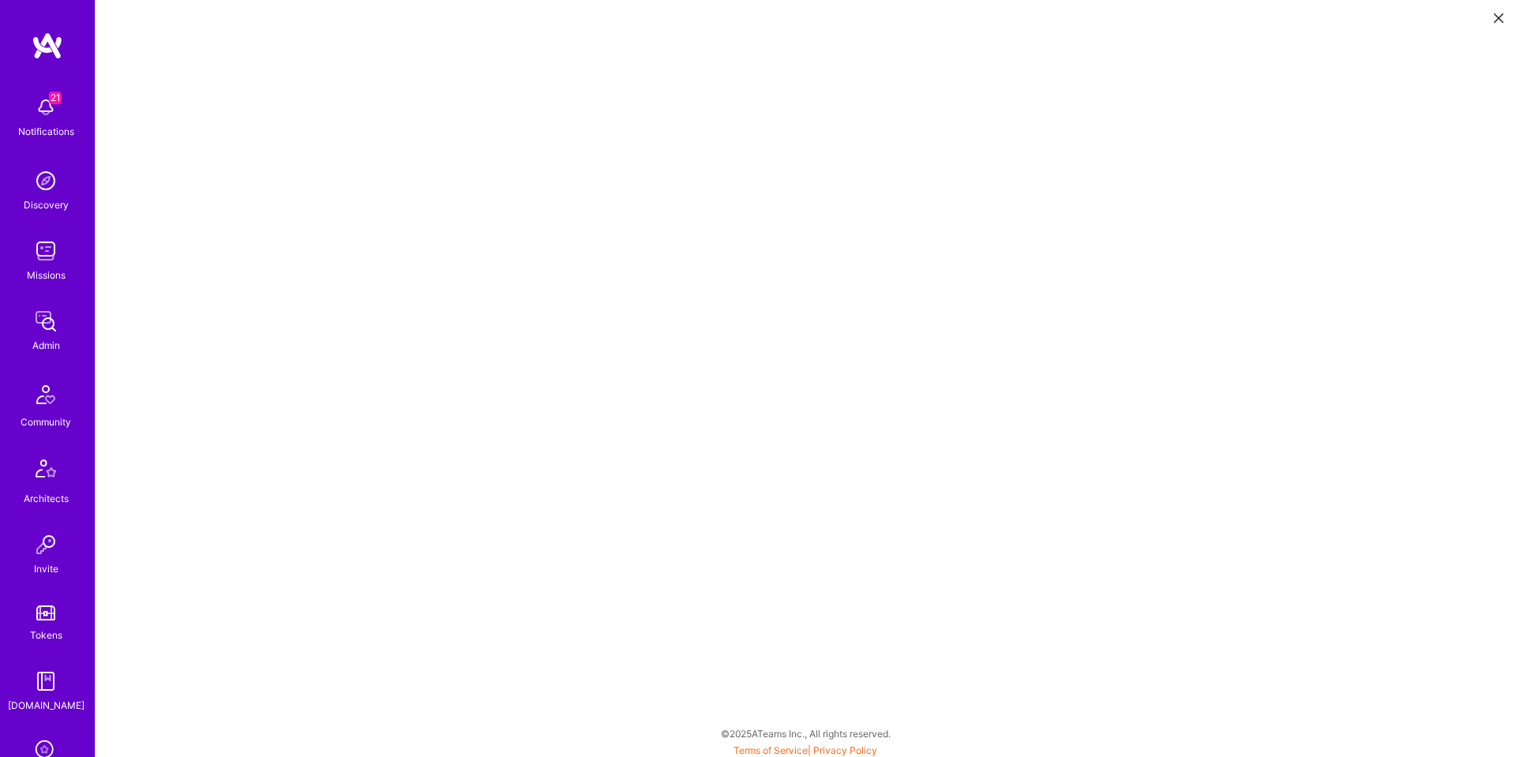
scroll to position [4, 0]
click at [1495, 22] on icon at bounding box center [1498, 17] width 9 height 9
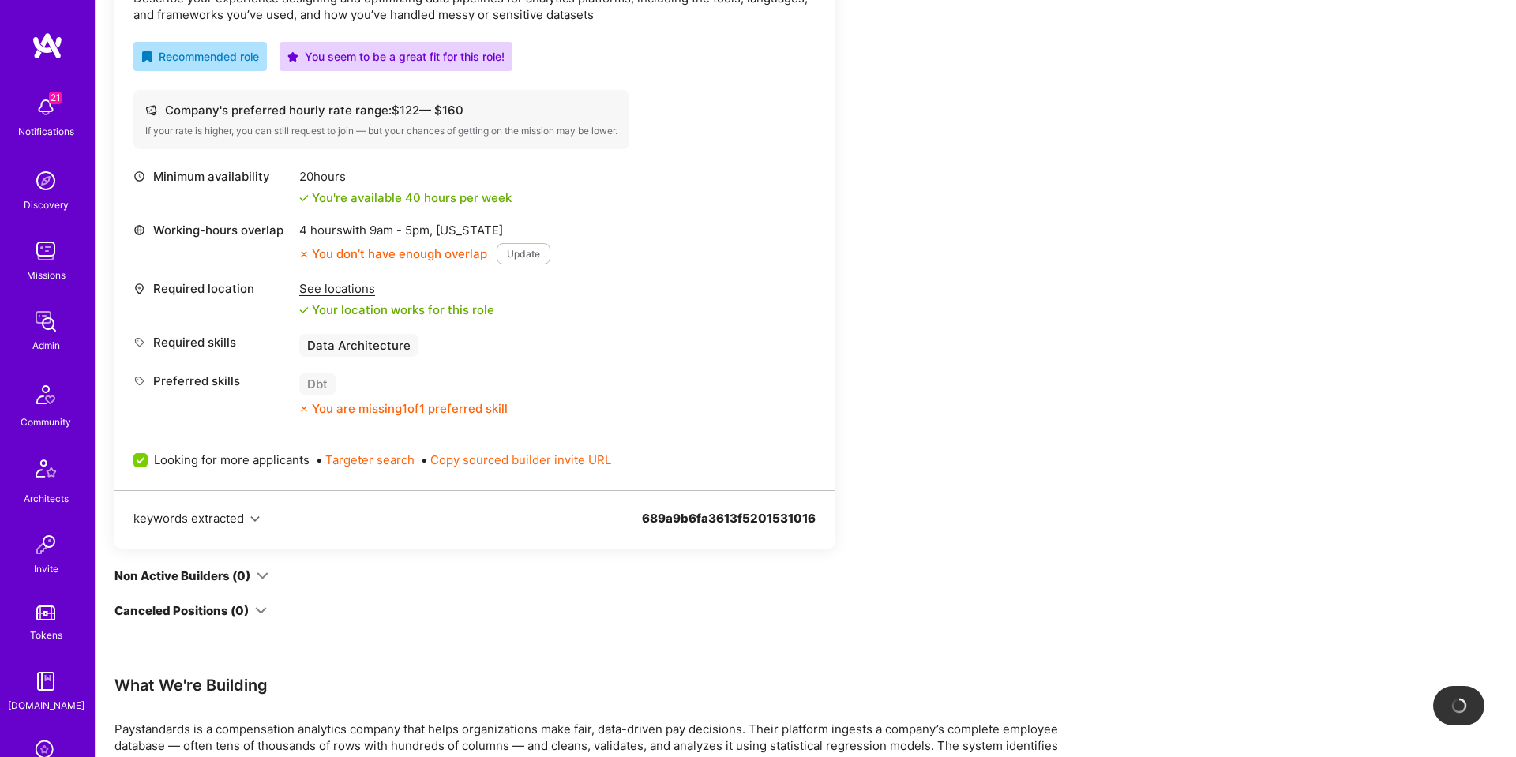
scroll to position [789, 0]
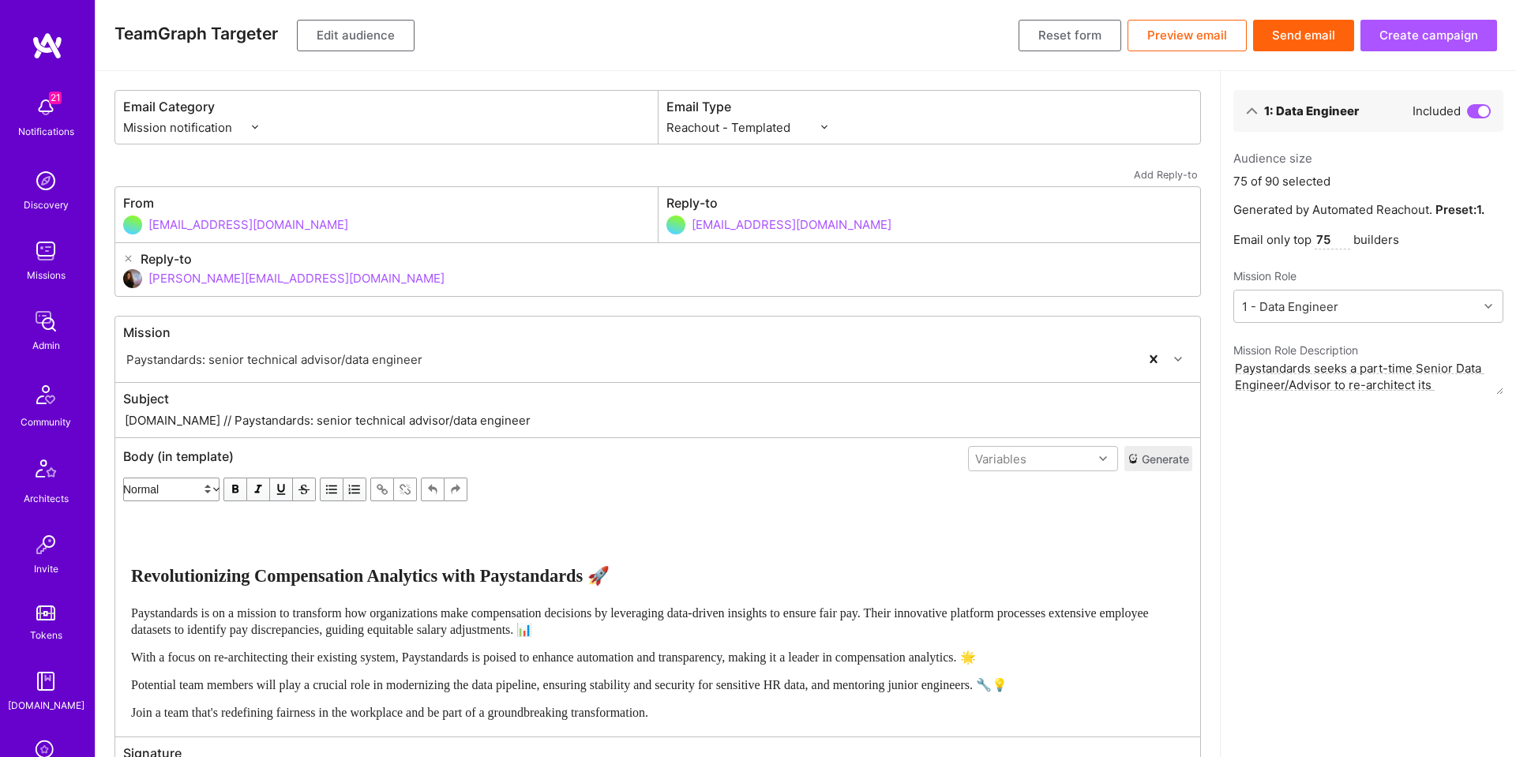
select select "rich-reachout"
click at [349, 42] on button "Edit audience" at bounding box center [356, 36] width 118 height 32
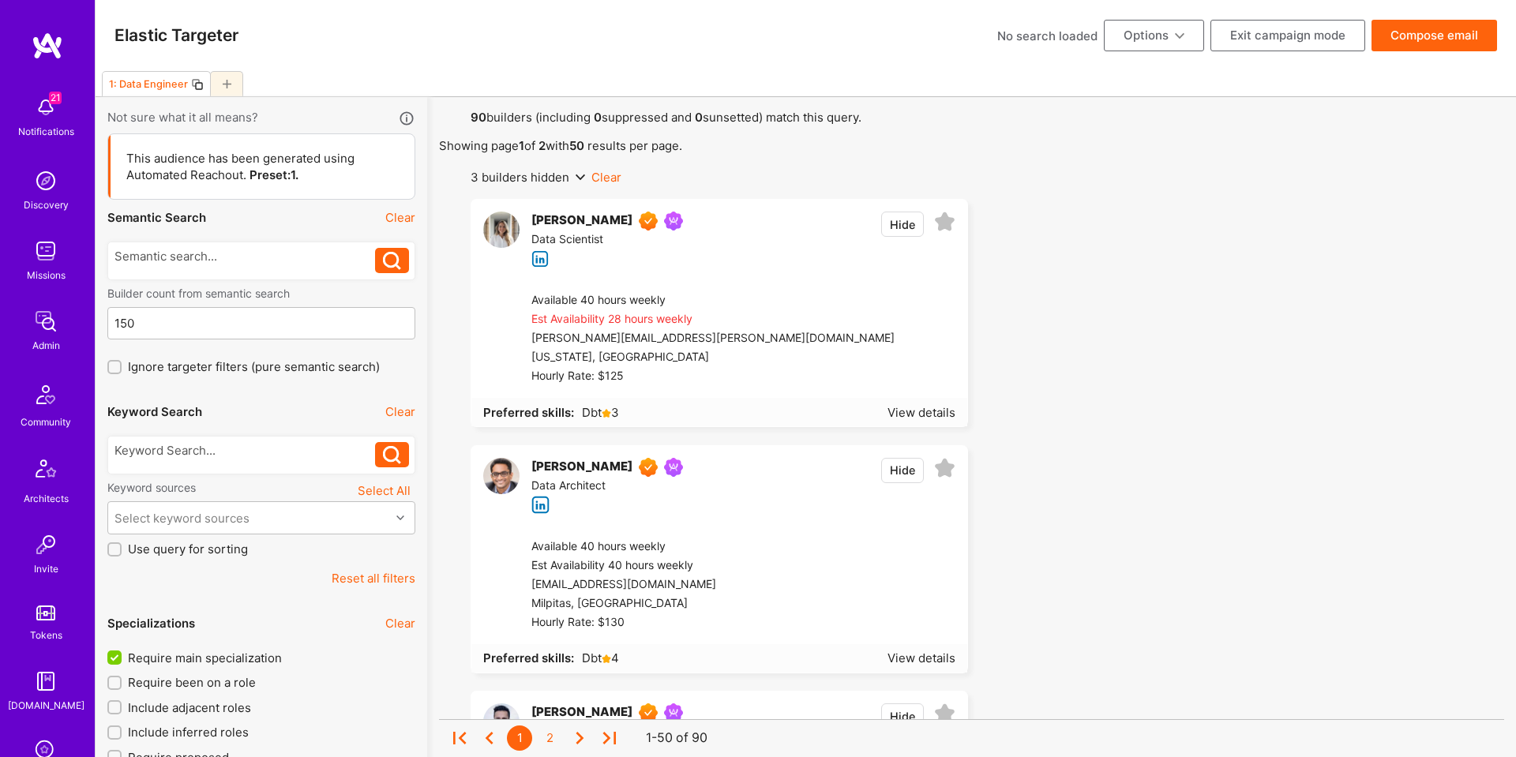
click at [1413, 41] on button "Compose email" at bounding box center [1434, 36] width 126 height 32
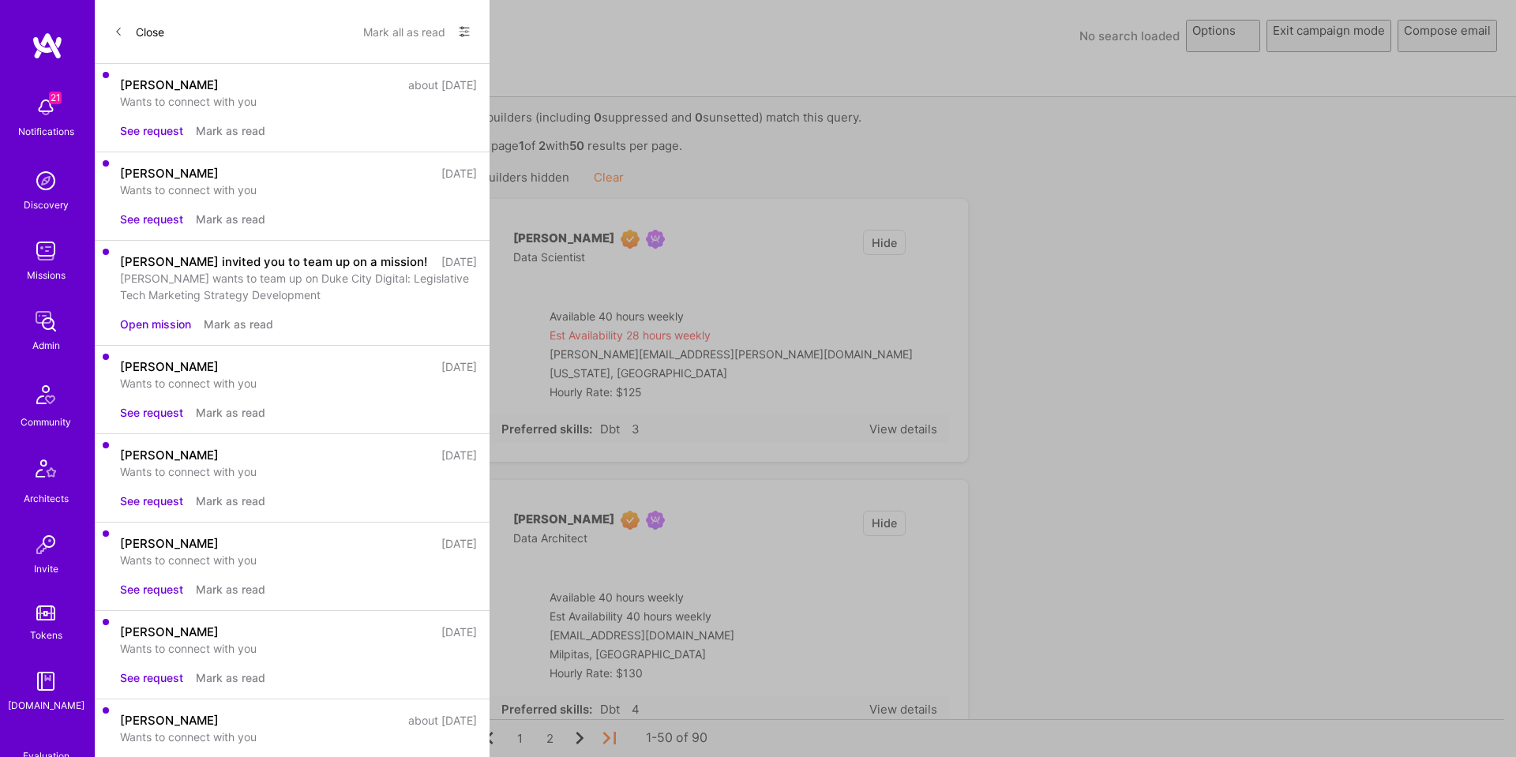
select select "rich-reachout"
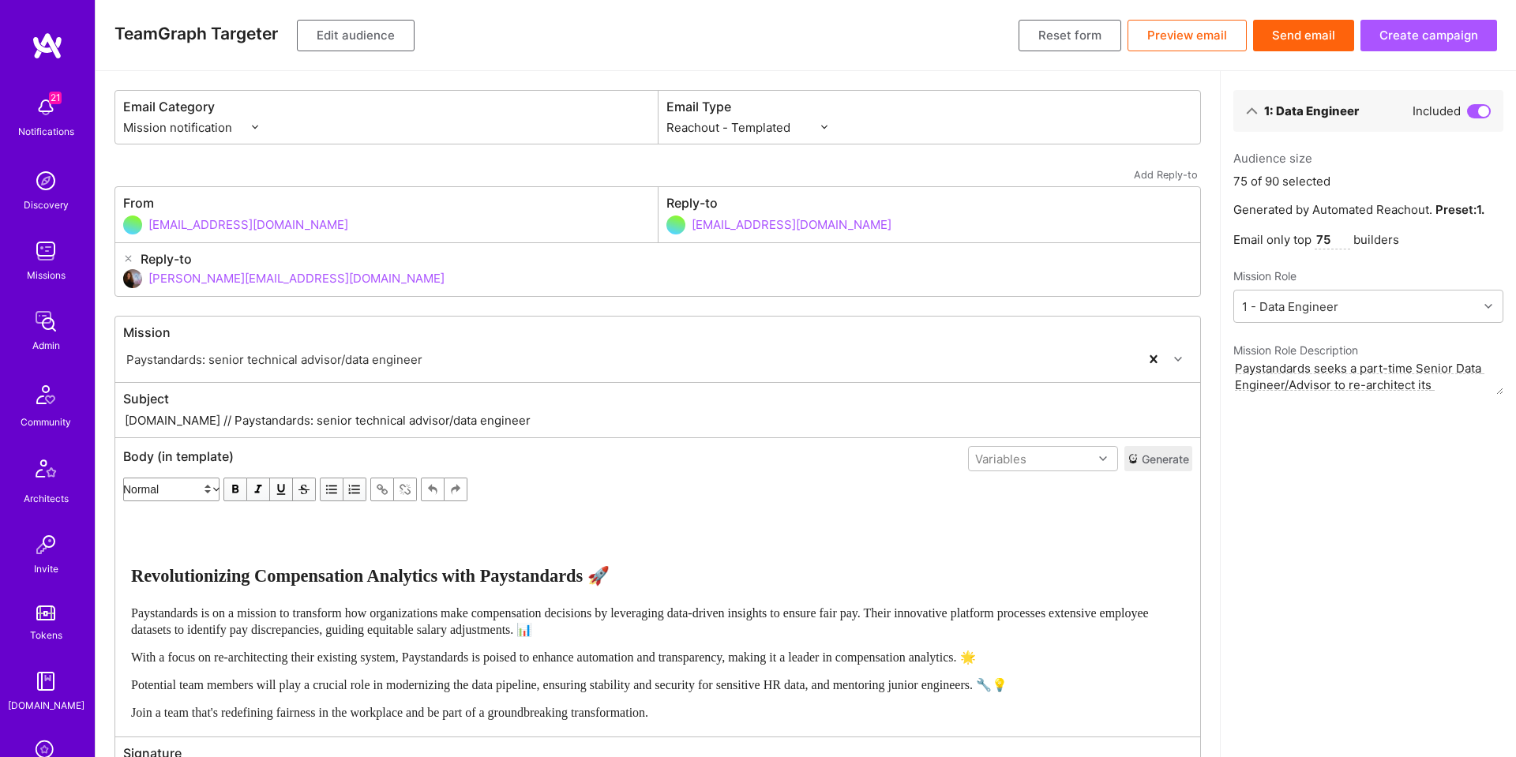
click at [1473, 103] on div at bounding box center [1476, 111] width 30 height 17
click at [1482, 108] on span at bounding box center [1479, 111] width 24 height 14
click at [1470, 117] on input "checkbox" at bounding box center [1470, 117] width 0 height 0
click at [1484, 108] on span at bounding box center [1479, 111] width 24 height 14
click at [1470, 117] on input "checkbox" at bounding box center [1470, 117] width 0 height 0
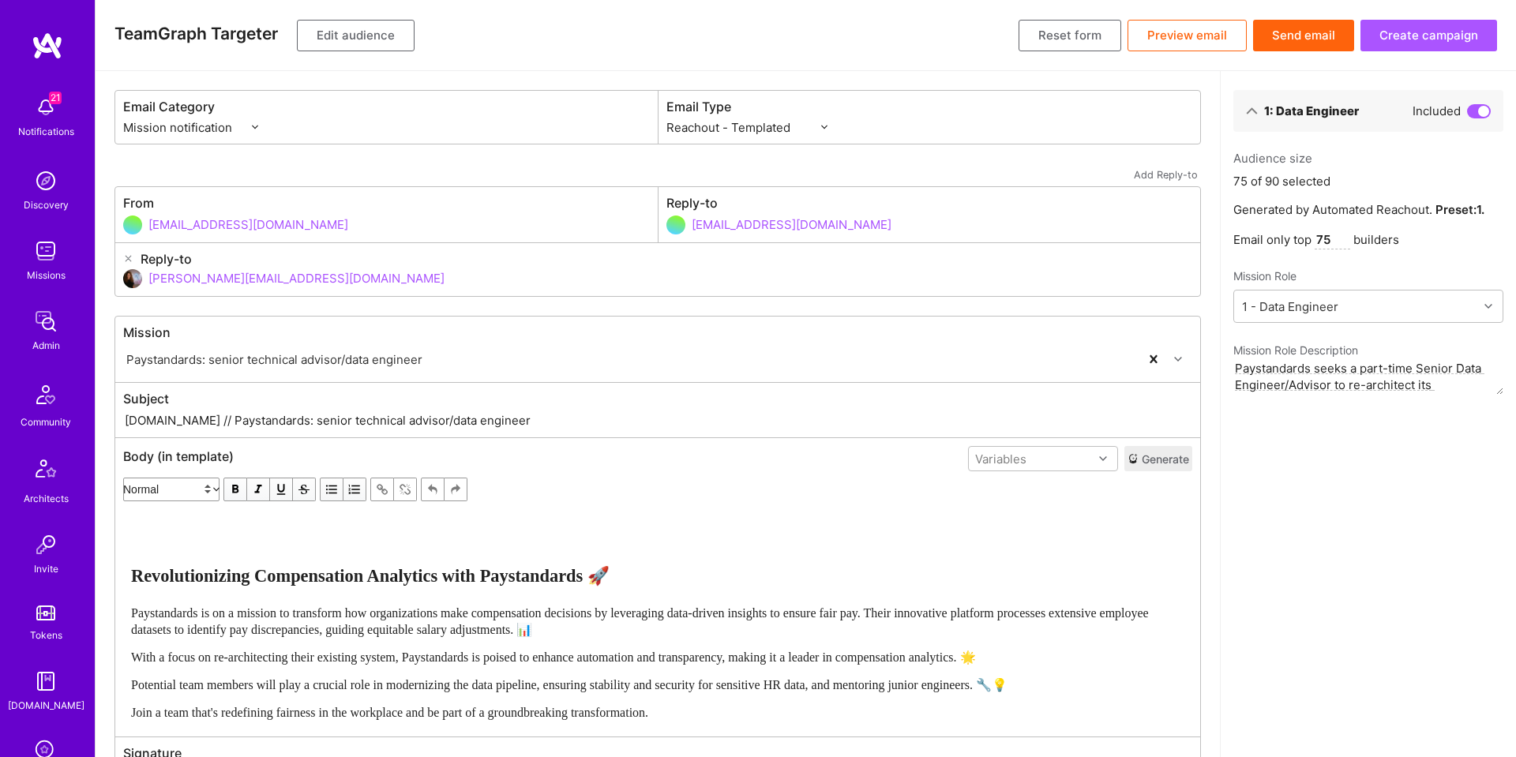
click at [1326, 237] on input "75" at bounding box center [1333, 240] width 36 height 19
click at [1309, 40] on button "Send email" at bounding box center [1303, 36] width 101 height 32
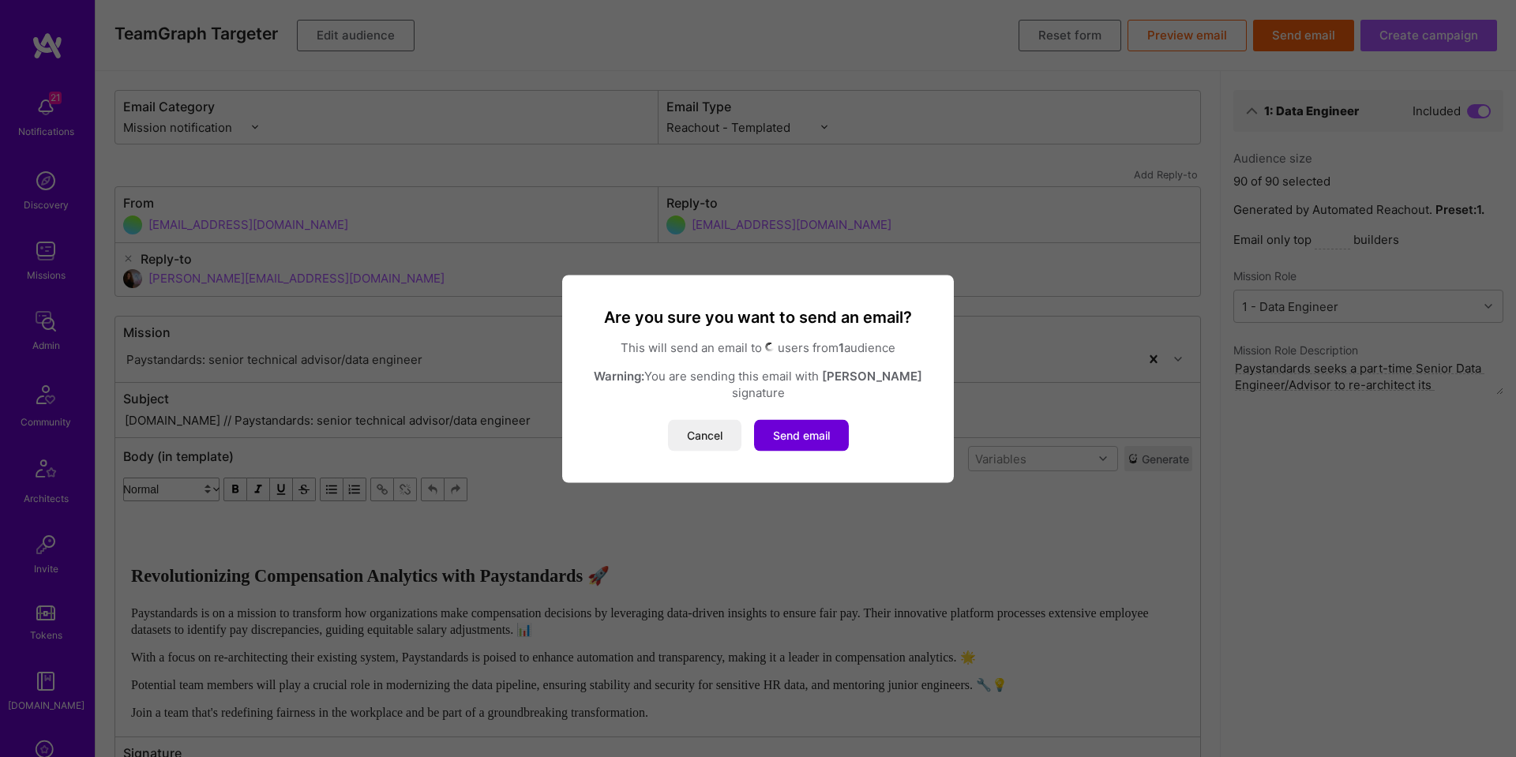
scroll to position [8, 0]
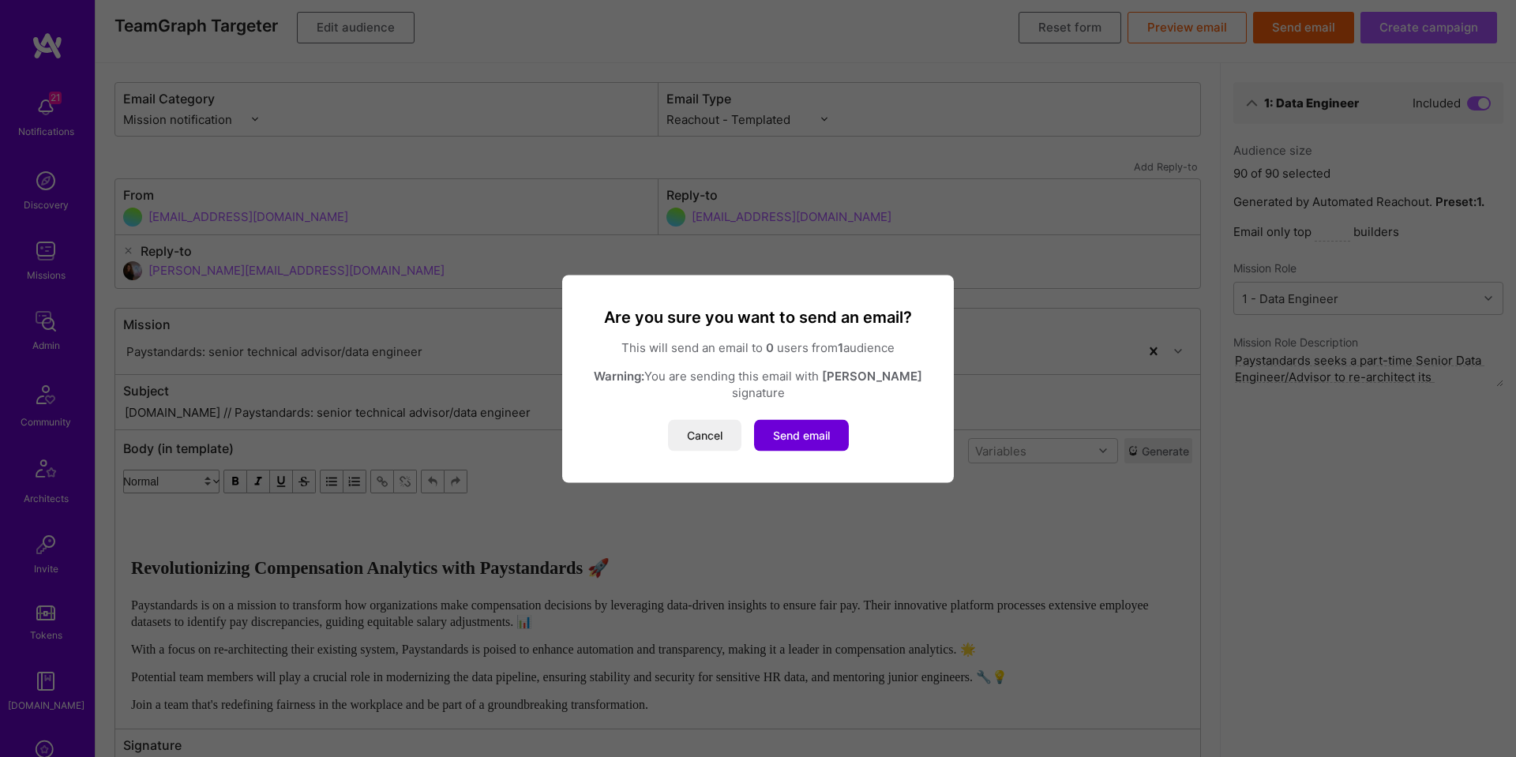
click at [703, 430] on button "Cancel" at bounding box center [704, 435] width 73 height 32
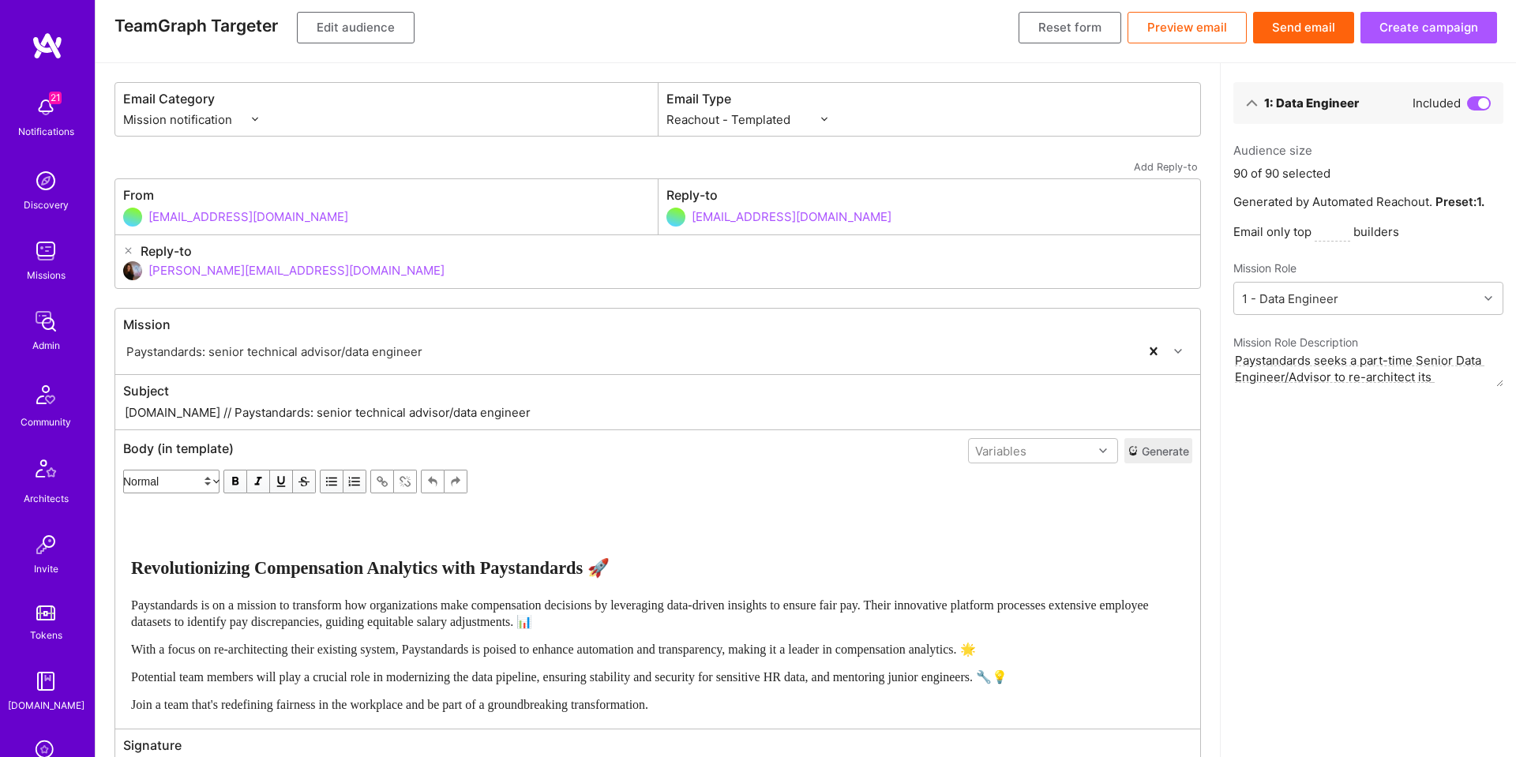
scroll to position [129, 0]
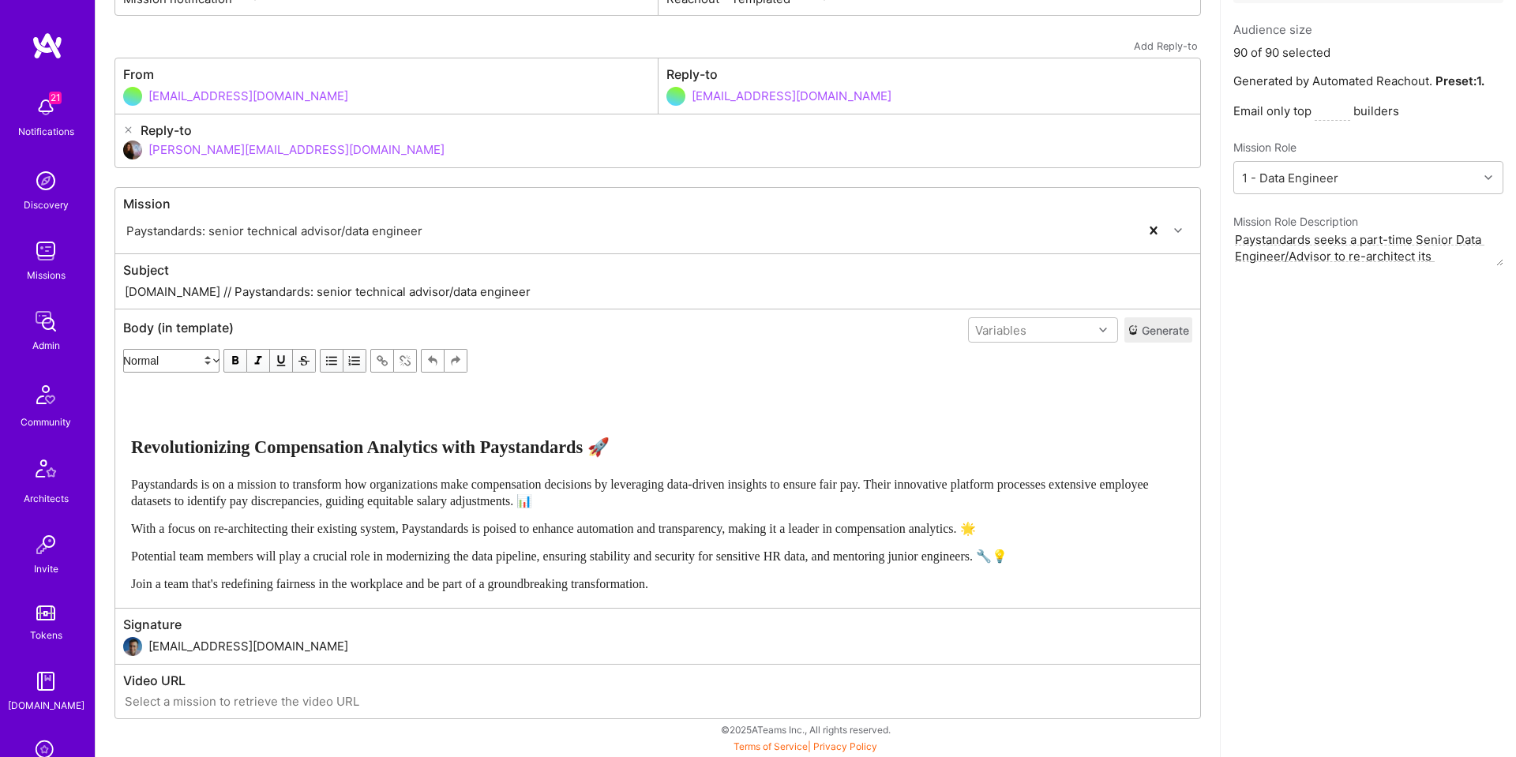
click at [224, 655] on input "[EMAIL_ADDRESS][DOMAIN_NAME]" at bounding box center [670, 646] width 1044 height 40
click at [225, 655] on input "[EMAIL_ADDRESS][DOMAIN_NAME]" at bounding box center [670, 646] width 1044 height 40
type input "[EMAIL_ADDRESS][DOMAIN_NAME]"
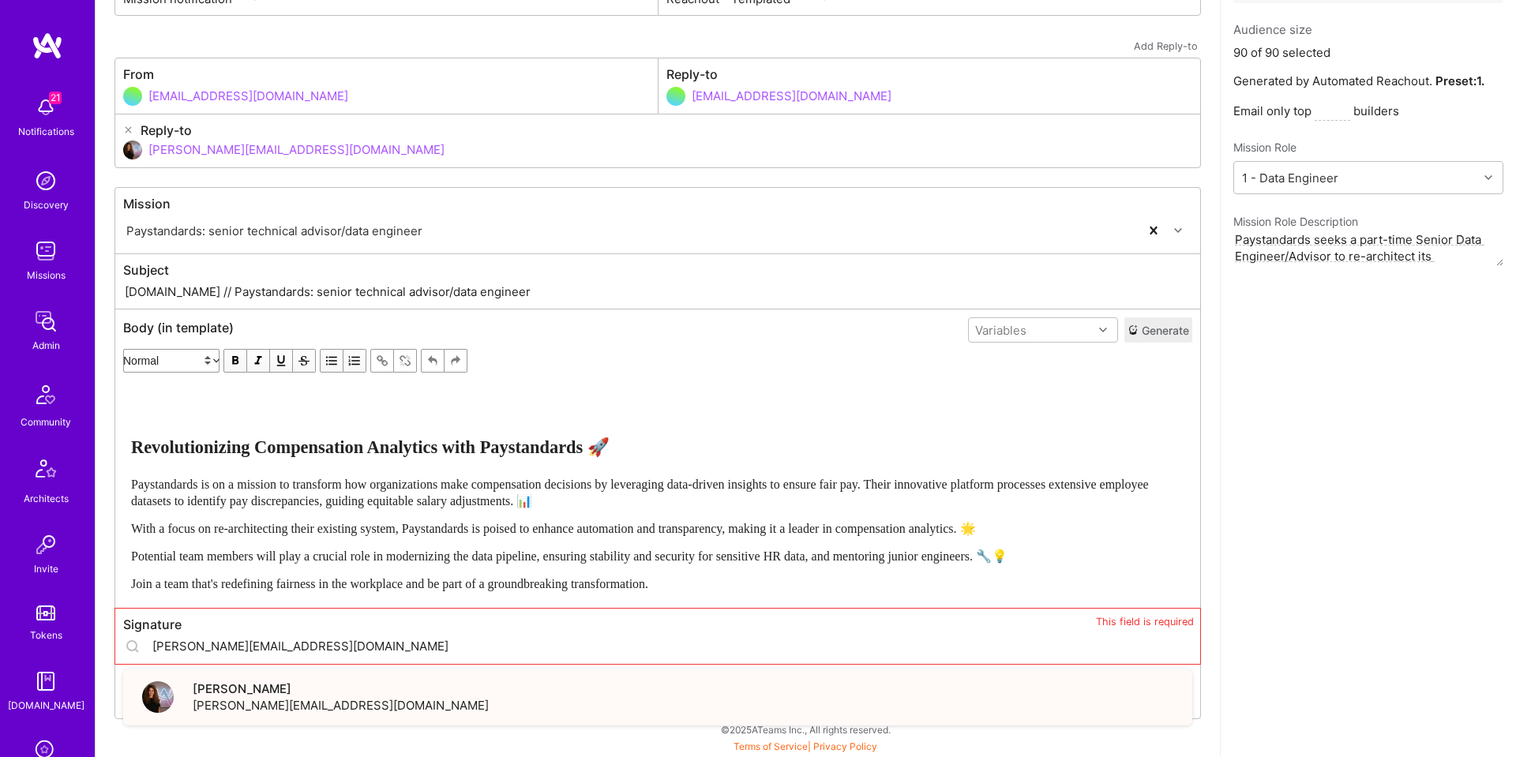
type input "[PERSON_NAME][EMAIL_ADDRESS][DOMAIN_NAME]"
click at [274, 683] on span "[PERSON_NAME]" at bounding box center [341, 689] width 296 height 17
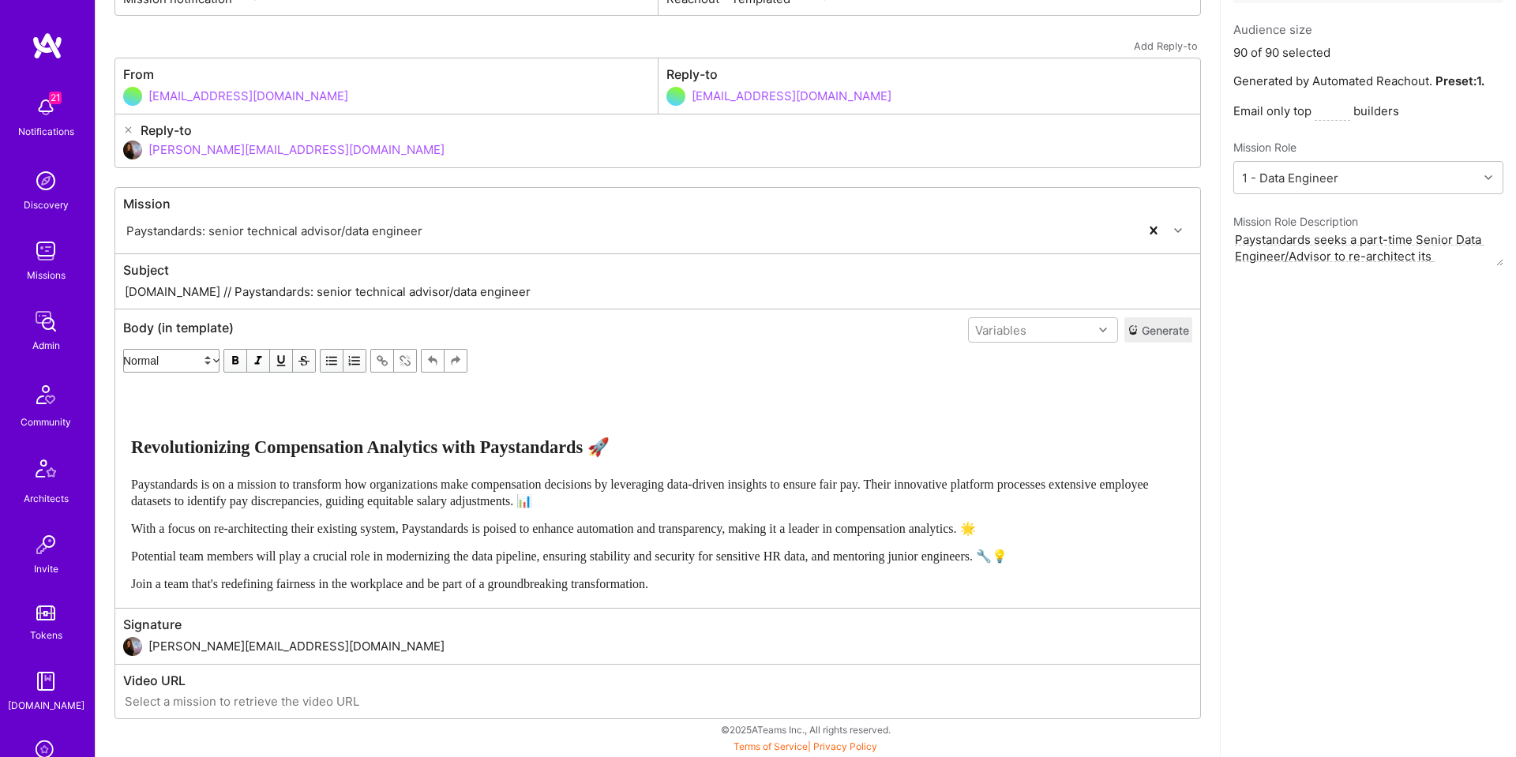
scroll to position [0, 0]
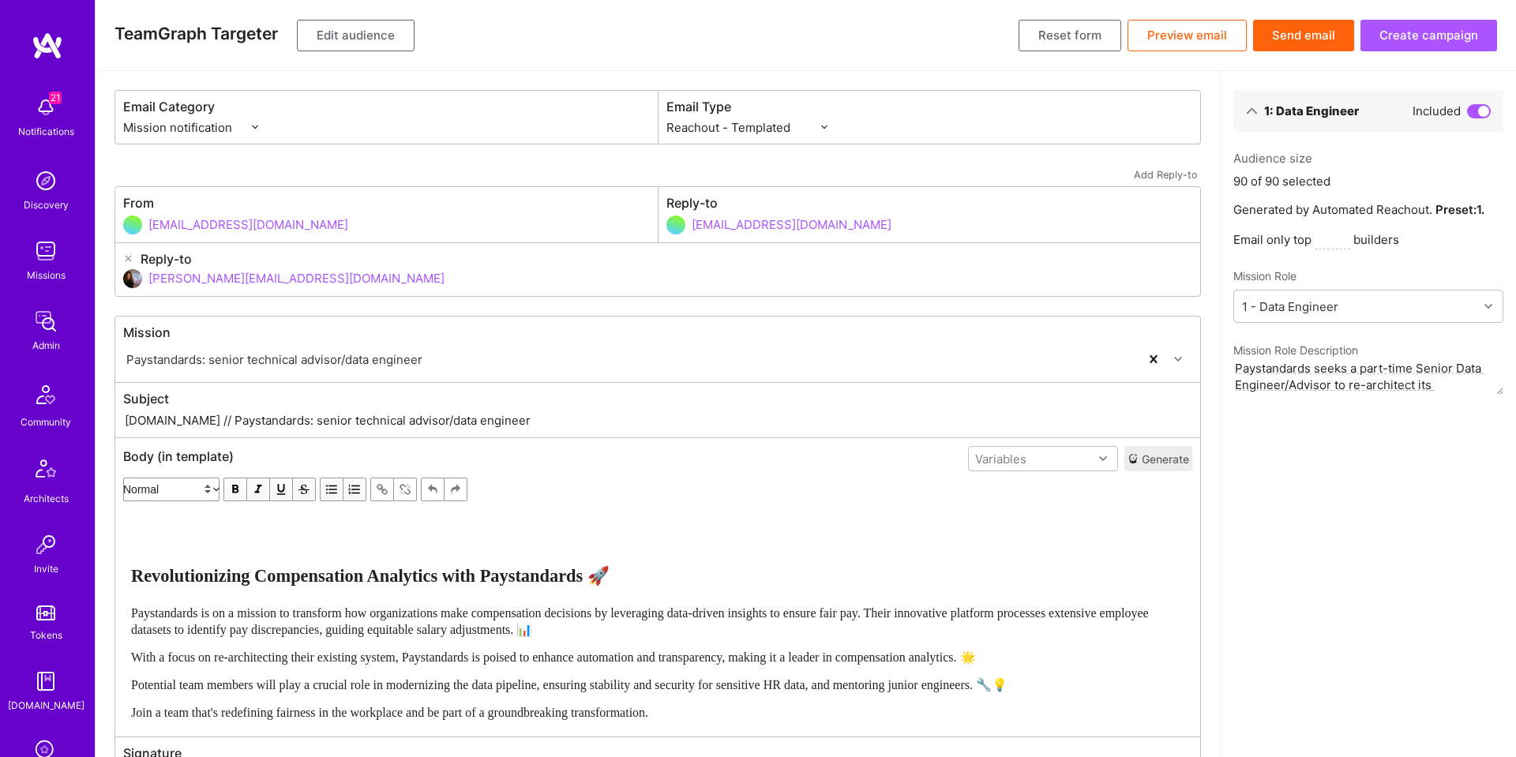
click at [1356, 220] on div "Audience size 90 of 90 selected Generated by Automated Reachout. Preset: 1 . Em…" at bounding box center [1368, 272] width 270 height 245
click at [1308, 47] on button "Send email" at bounding box center [1303, 36] width 101 height 32
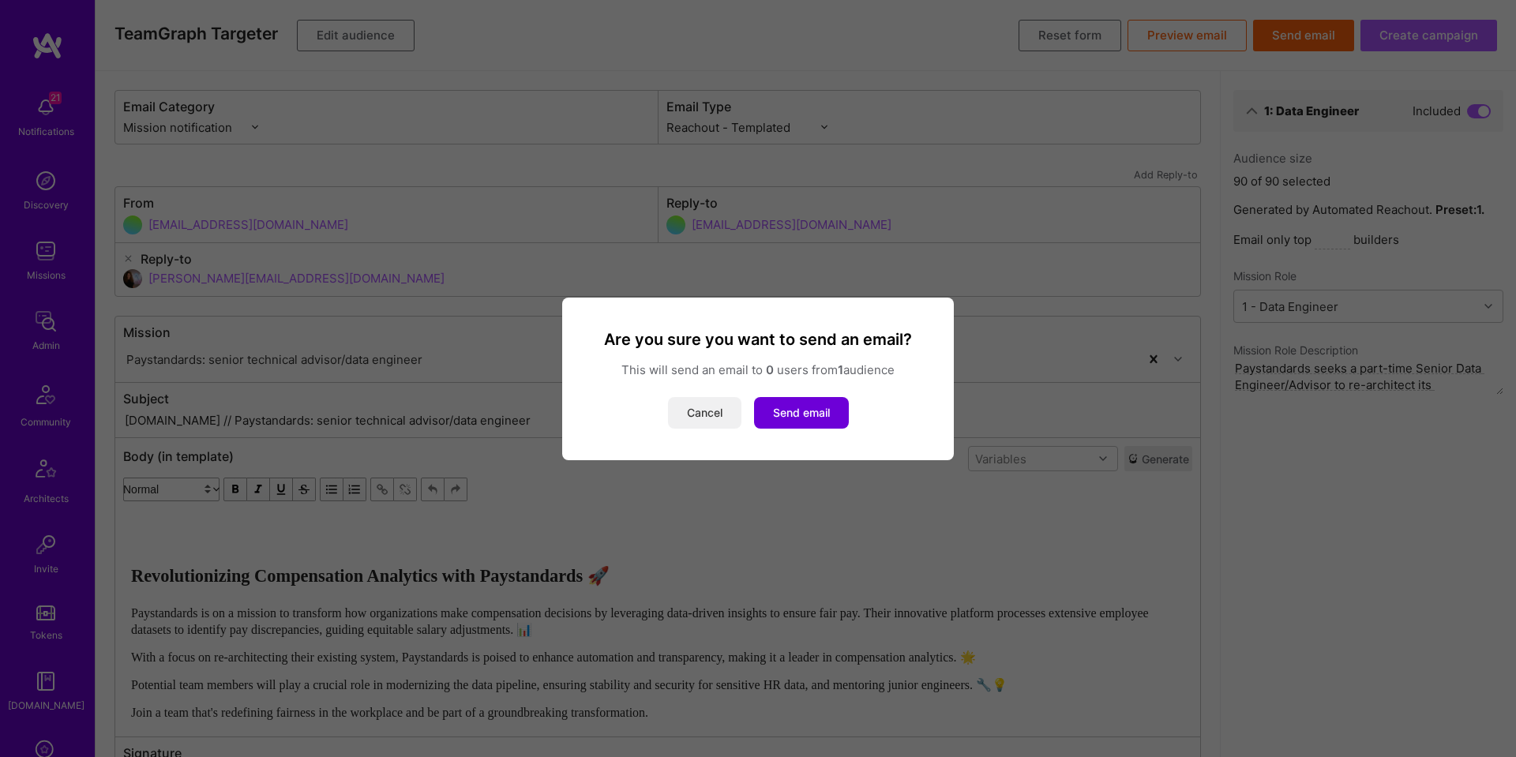
click at [689, 420] on button "Cancel" at bounding box center [704, 413] width 73 height 32
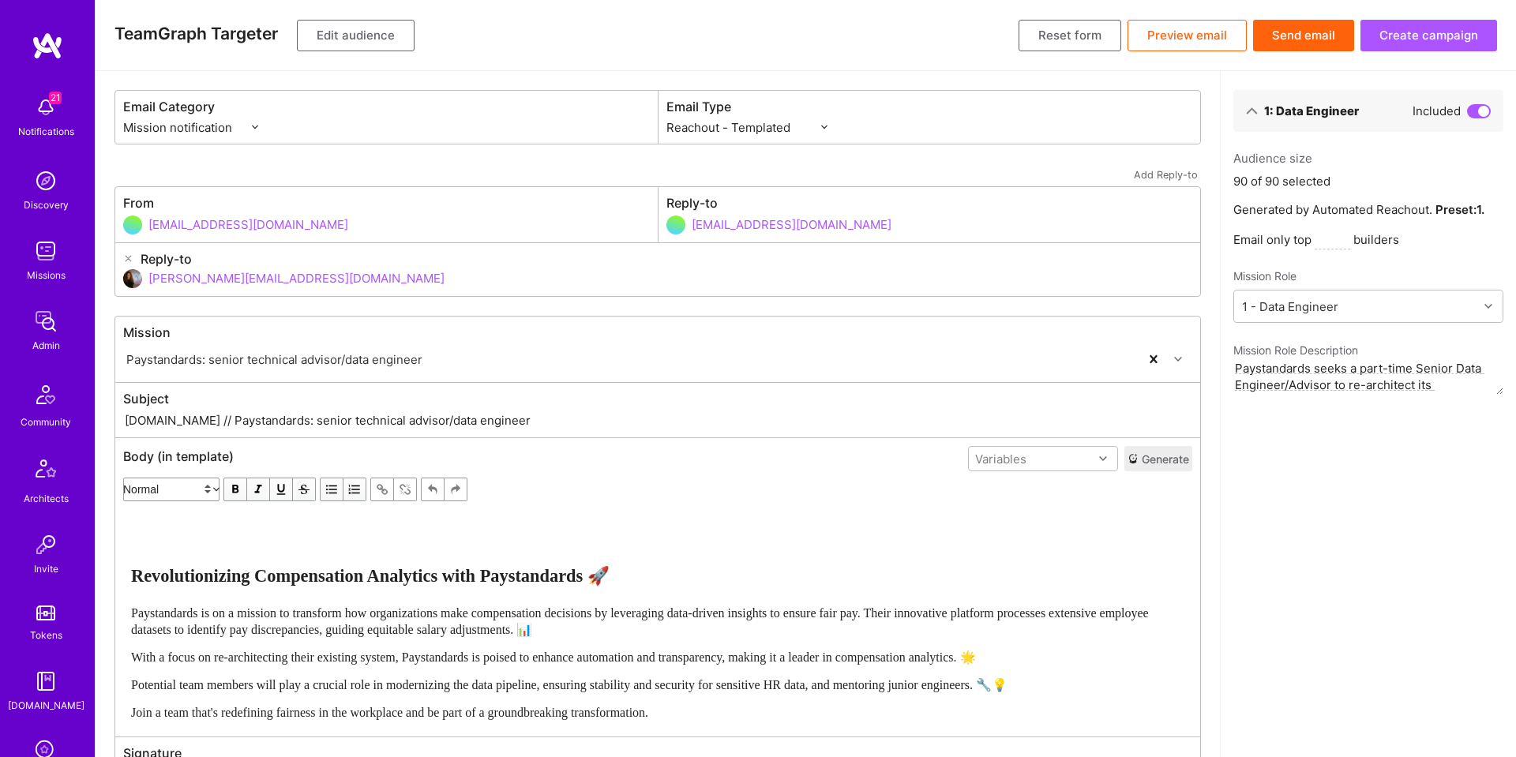
click at [1187, 47] on button "Preview email" at bounding box center [1186, 36] width 119 height 32
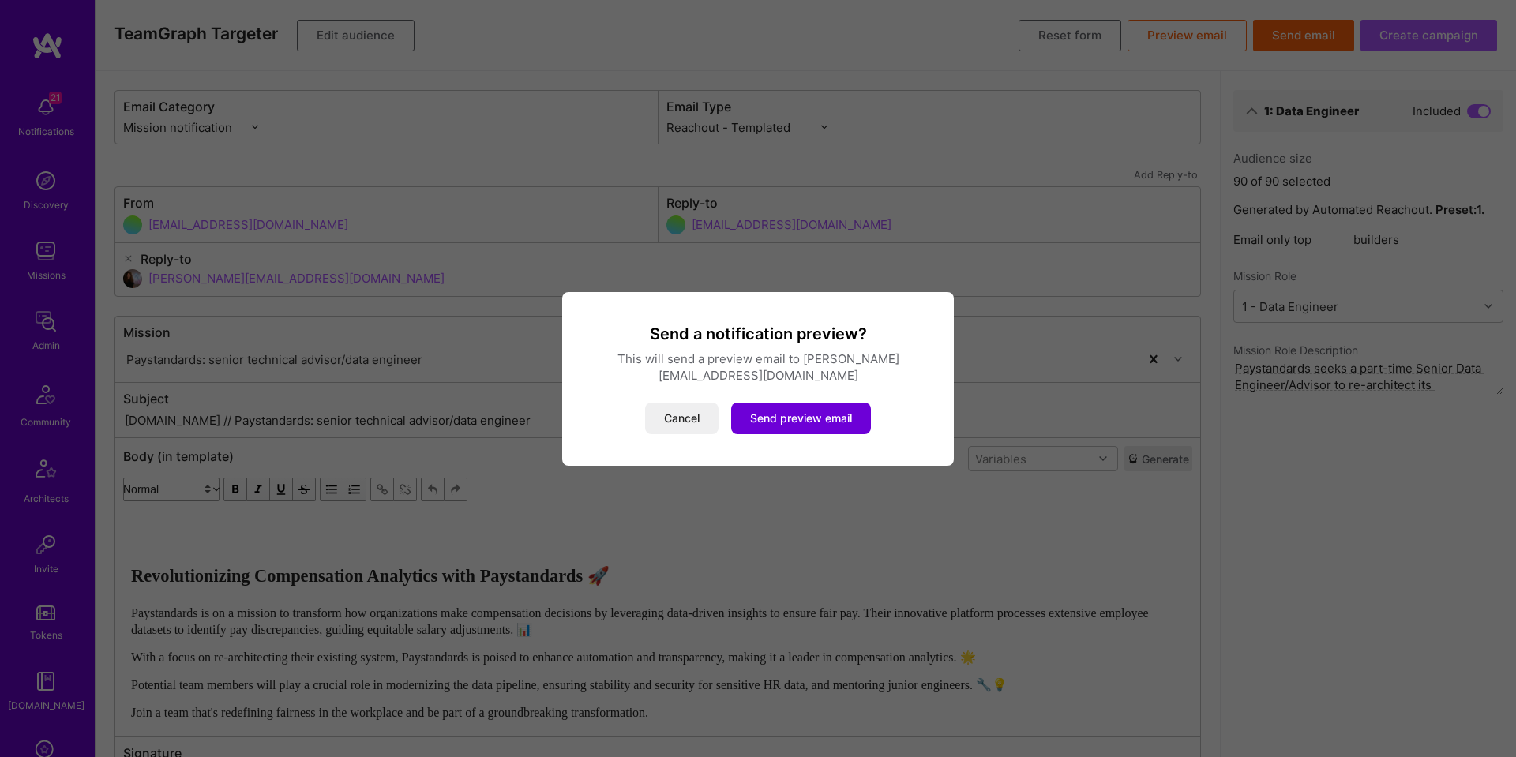
click at [650, 403] on button "Cancel" at bounding box center [681, 419] width 73 height 32
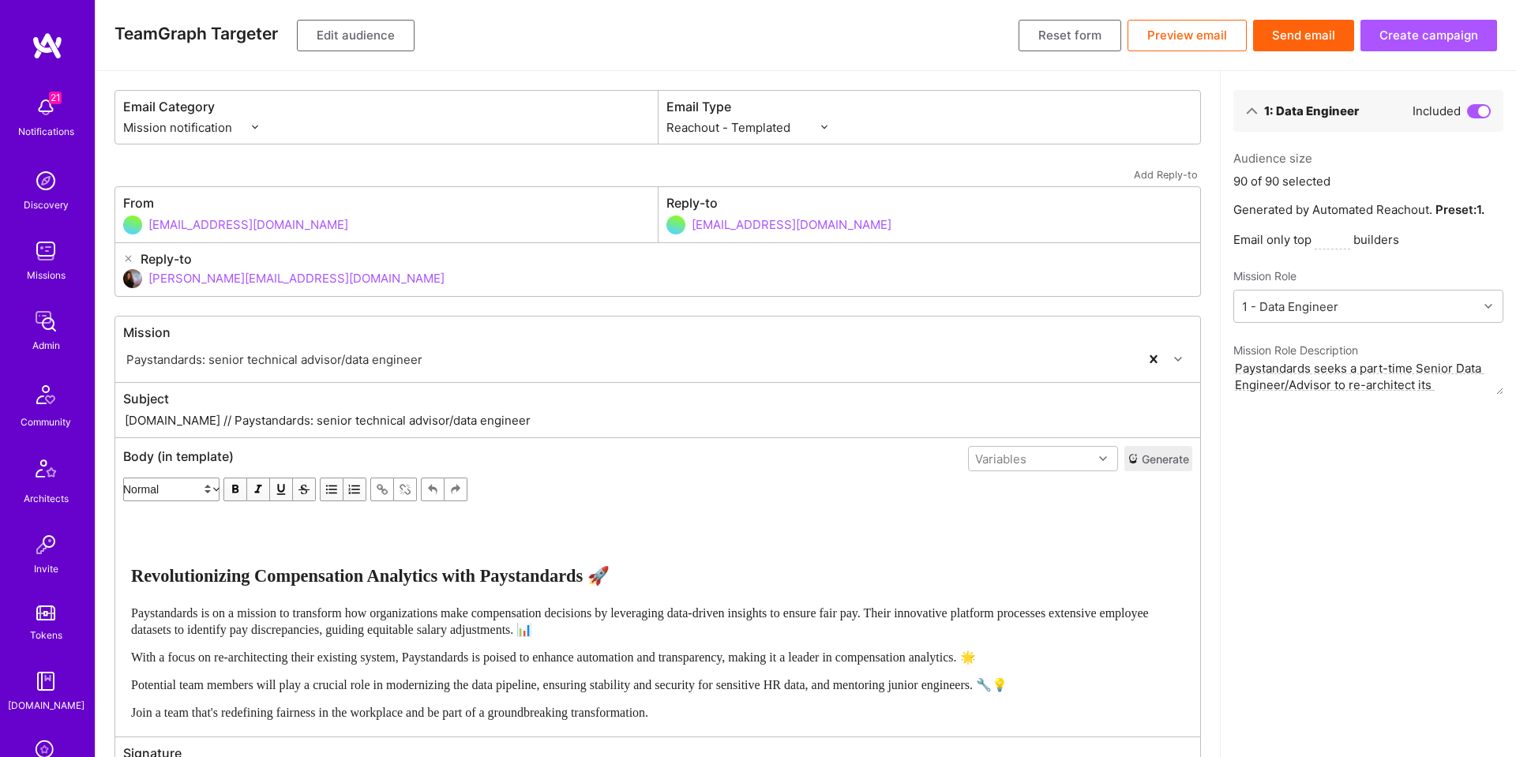
click at [1324, 241] on input "text" at bounding box center [1333, 240] width 36 height 19
type input "90"
click at [1272, 51] on button "Send email" at bounding box center [1303, 36] width 101 height 32
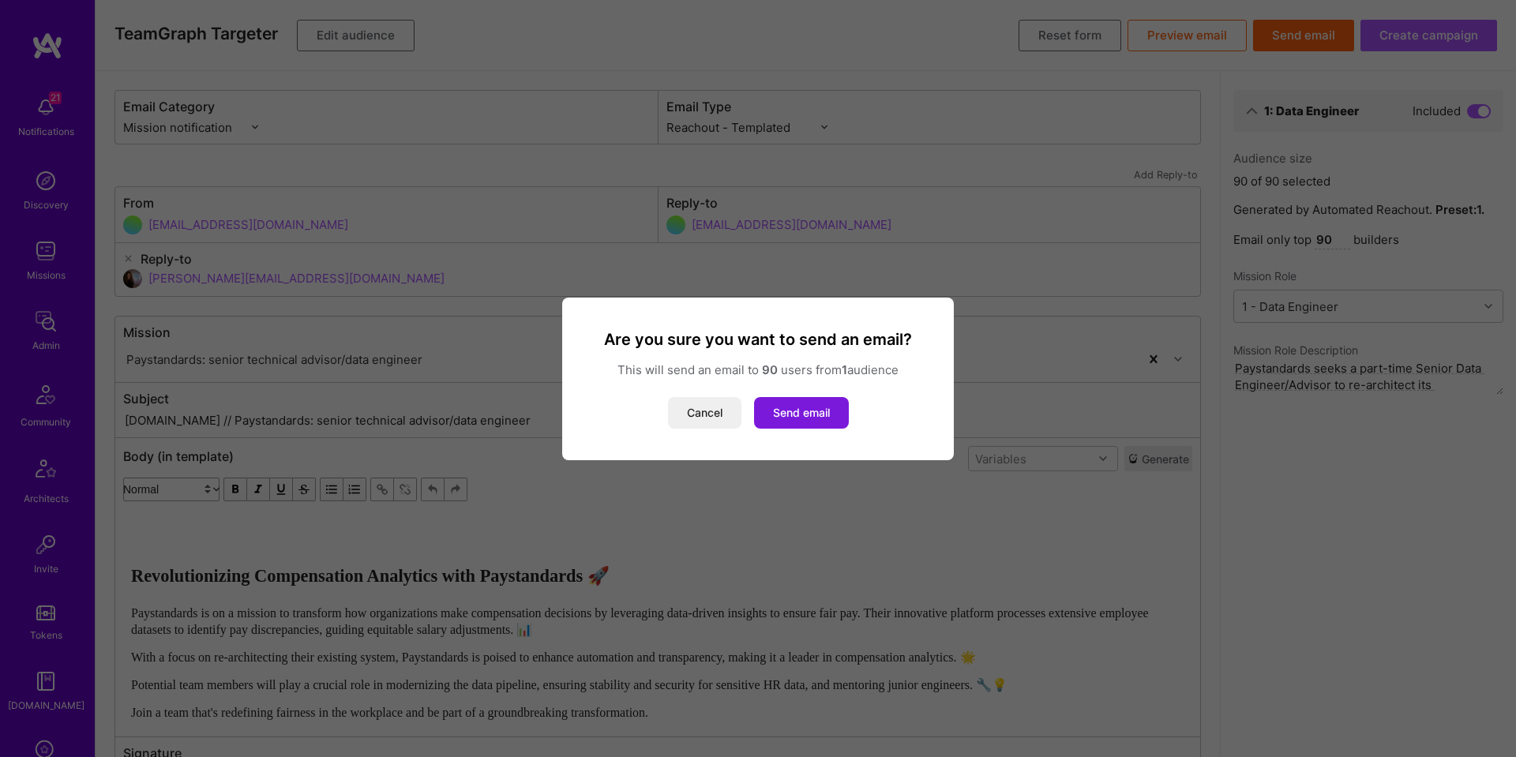
click at [824, 420] on button "Send email" at bounding box center [801, 413] width 95 height 32
